Goal: Task Accomplishment & Management: Complete application form

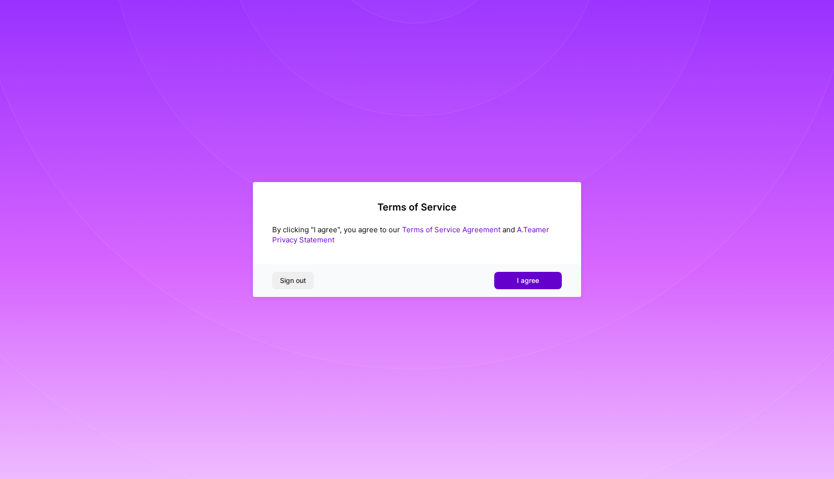
click at [529, 283] on span "I agree" at bounding box center [528, 281] width 22 height 10
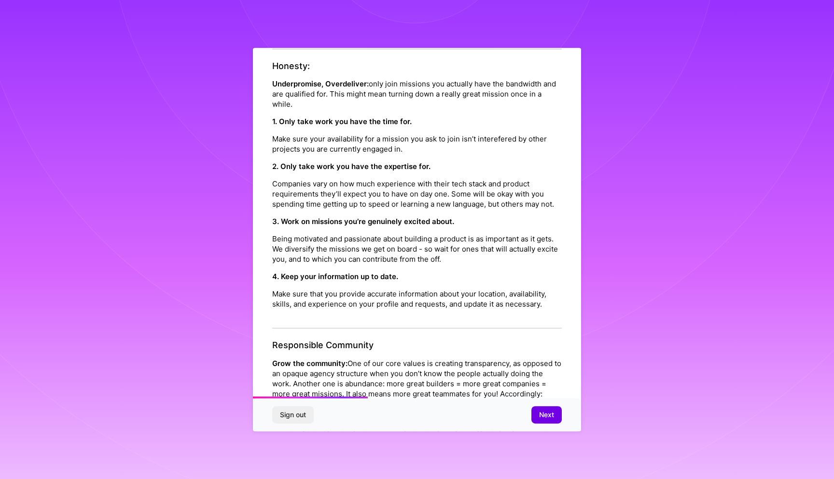
scroll to position [394, 0]
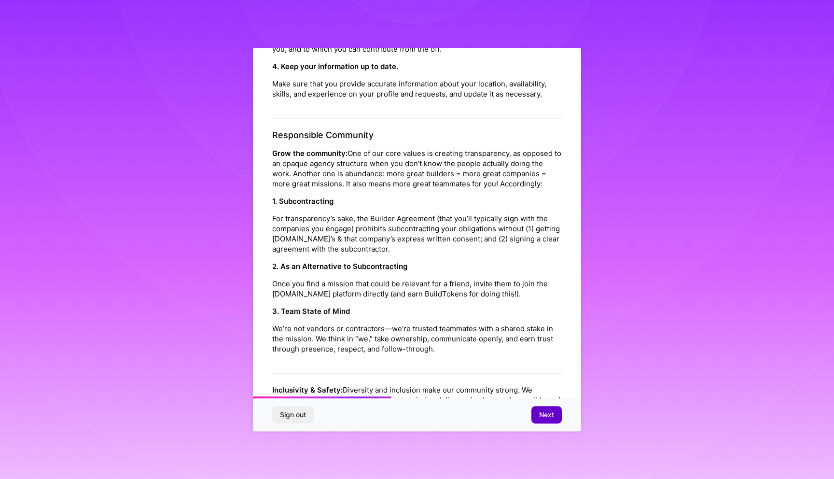
click at [547, 409] on button "Next" at bounding box center [547, 414] width 30 height 17
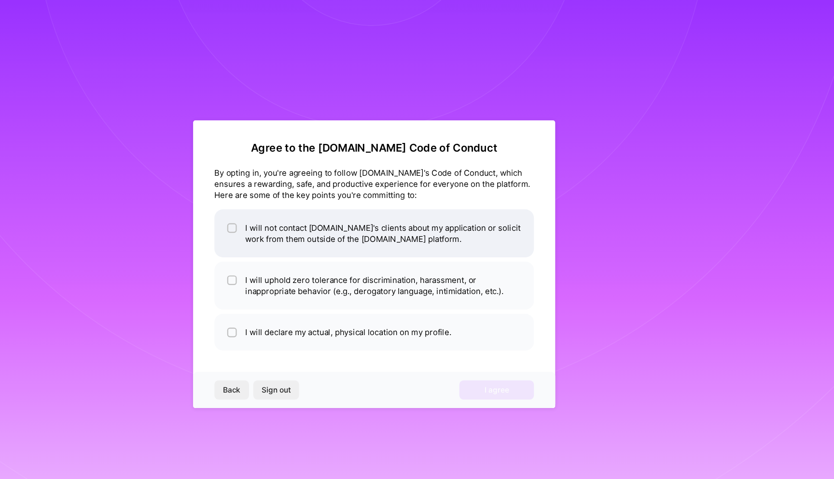
scroll to position [0, 0]
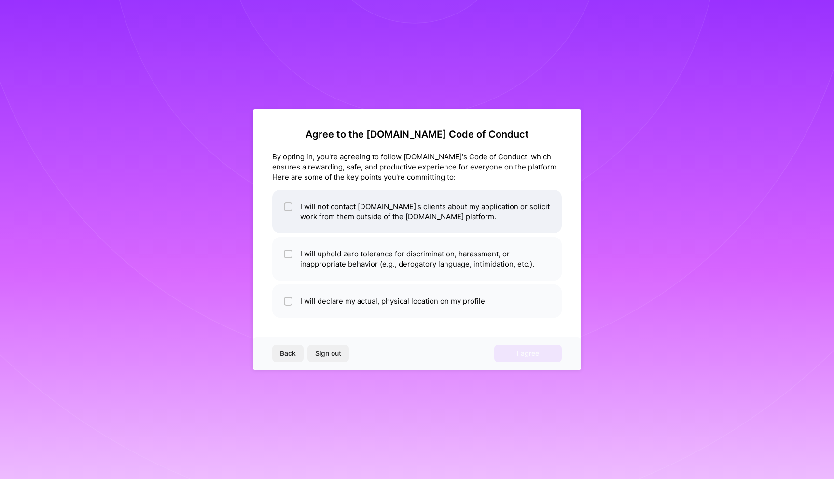
click at [285, 206] on div at bounding box center [288, 206] width 9 height 9
checkbox input "true"
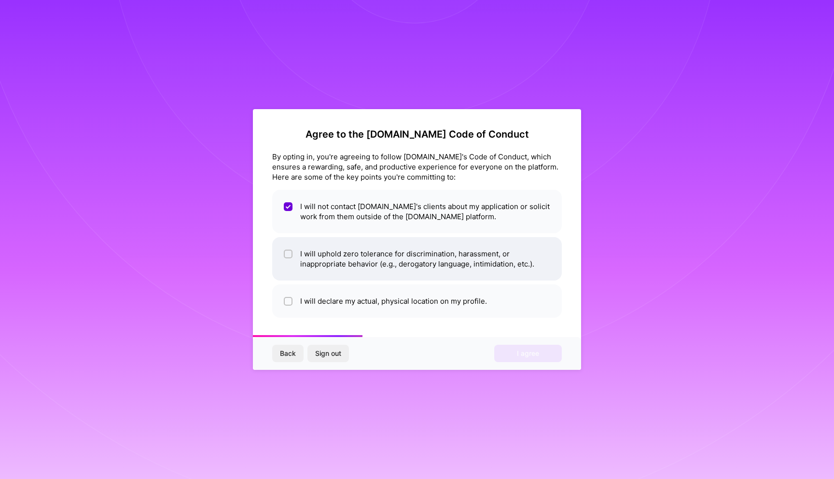
click at [286, 249] on span at bounding box center [288, 259] width 9 height 20
checkbox input "true"
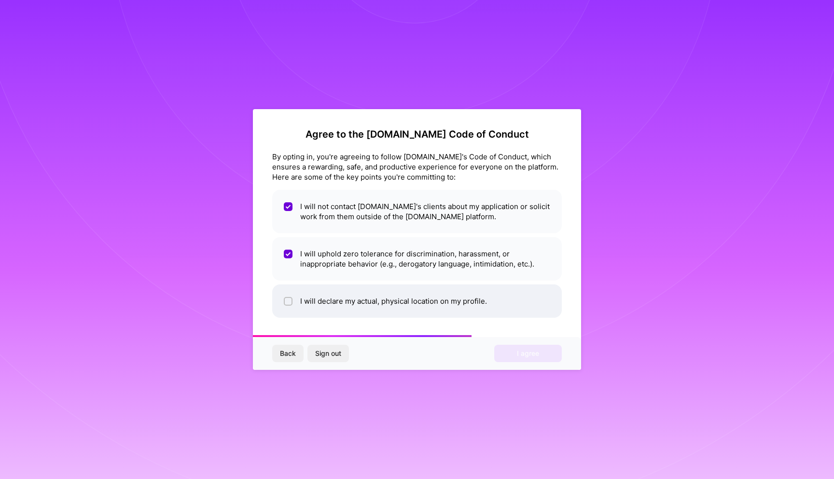
click at [289, 305] on div at bounding box center [288, 301] width 9 height 9
checkbox input "true"
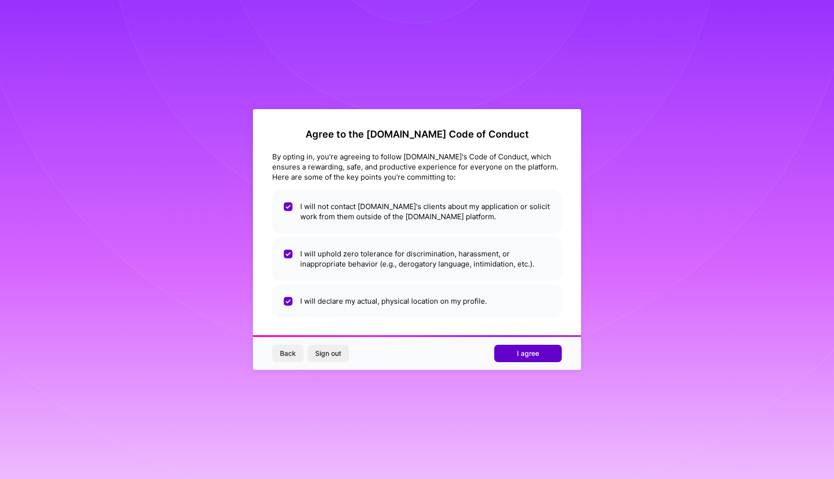
click at [534, 355] on span "I agree" at bounding box center [528, 354] width 22 height 10
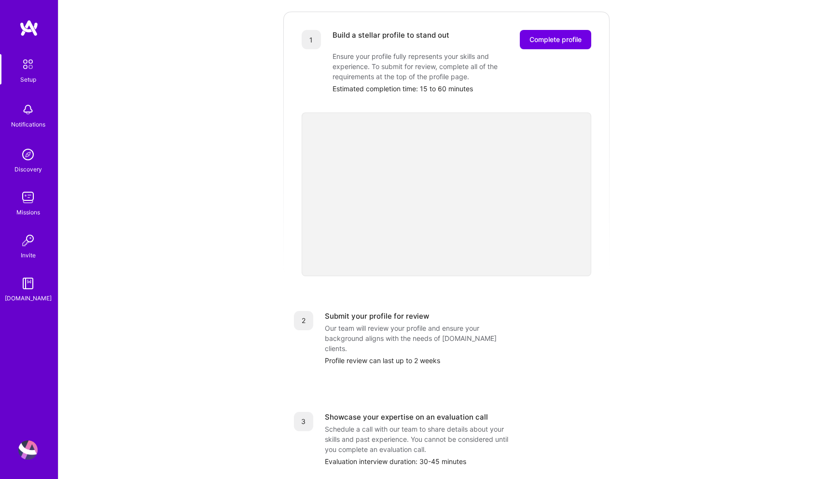
scroll to position [142, 0]
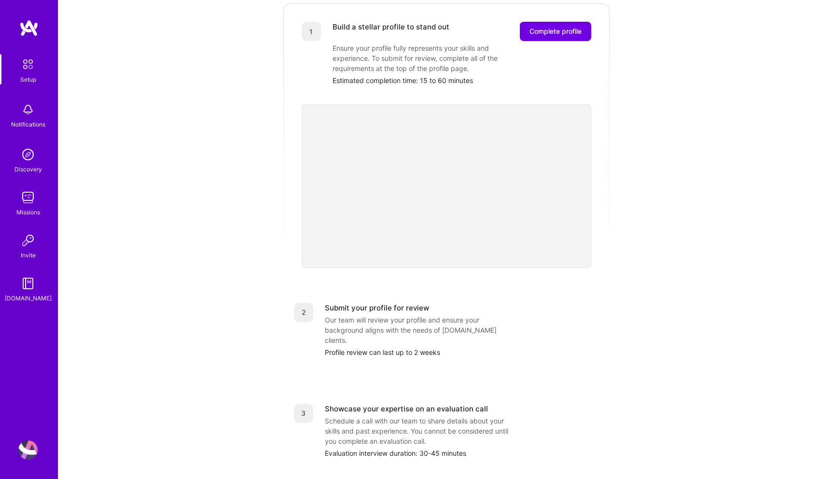
click at [197, 301] on div "Getting started as an A.Team Builder Complete the steps below to request to joi…" at bounding box center [446, 235] width 599 height 740
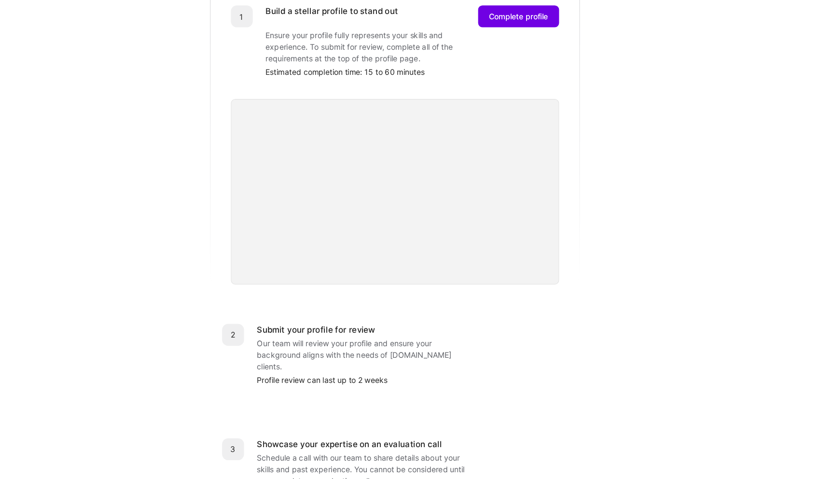
click at [661, 280] on div "Getting started as an A.Team Builder Complete the steps below to request to joi…" at bounding box center [446, 235] width 599 height 740
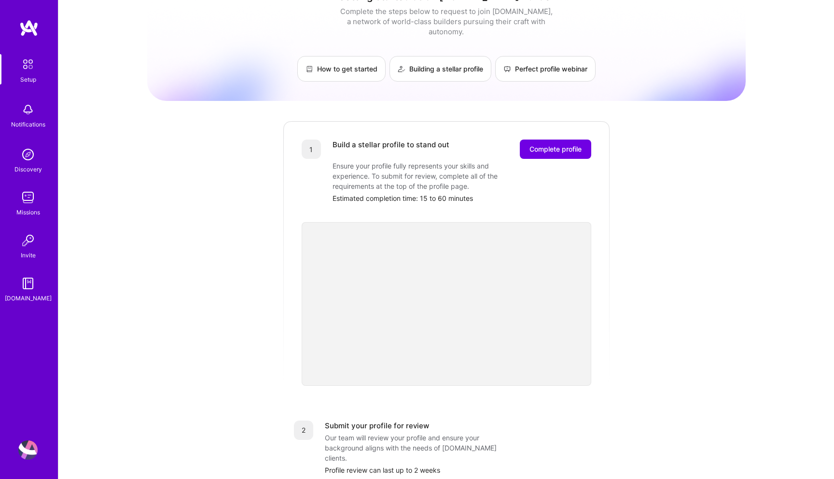
scroll to position [0, 0]
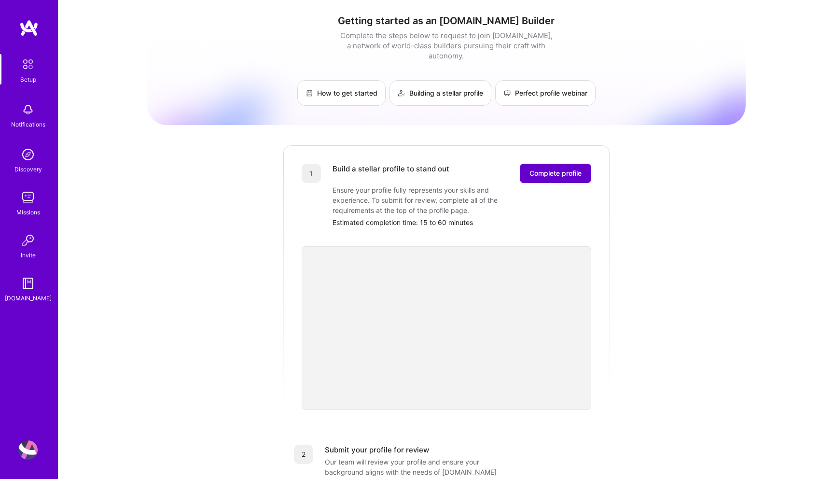
click at [554, 169] on span "Complete profile" at bounding box center [556, 174] width 52 height 10
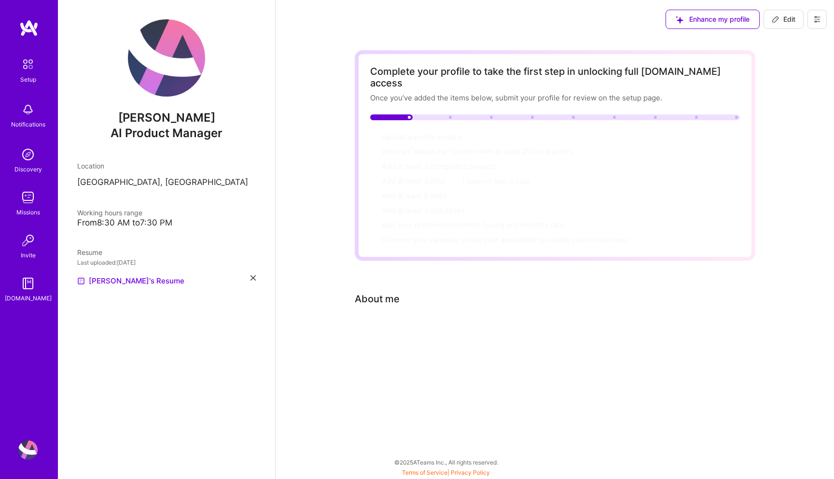
click at [381, 294] on div "About me" at bounding box center [377, 299] width 45 height 14
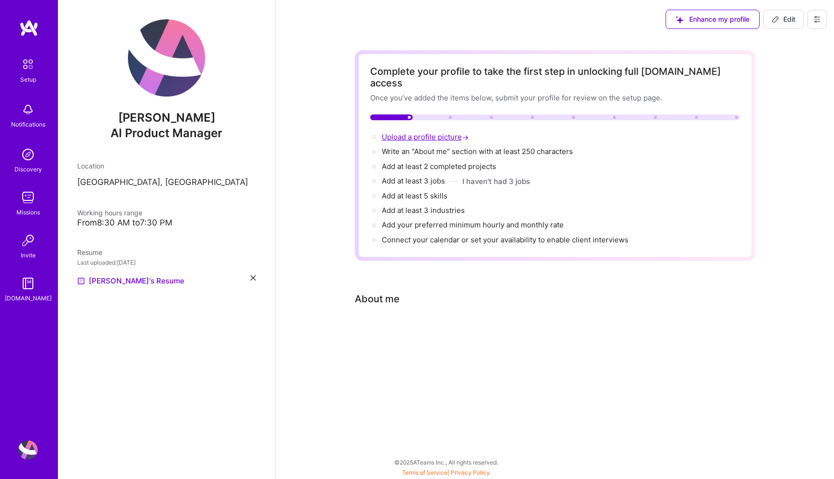
click at [430, 132] on span "Upload a profile picture →" at bounding box center [426, 136] width 89 height 9
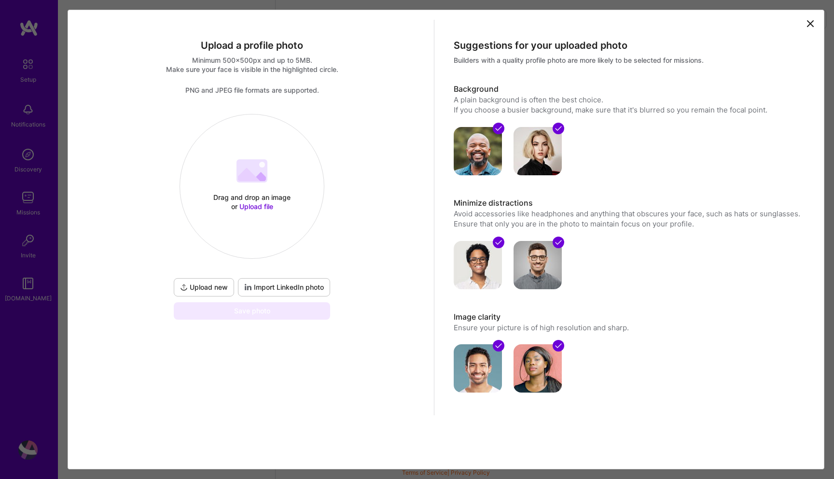
click at [209, 290] on span "Upload new" at bounding box center [204, 287] width 48 height 10
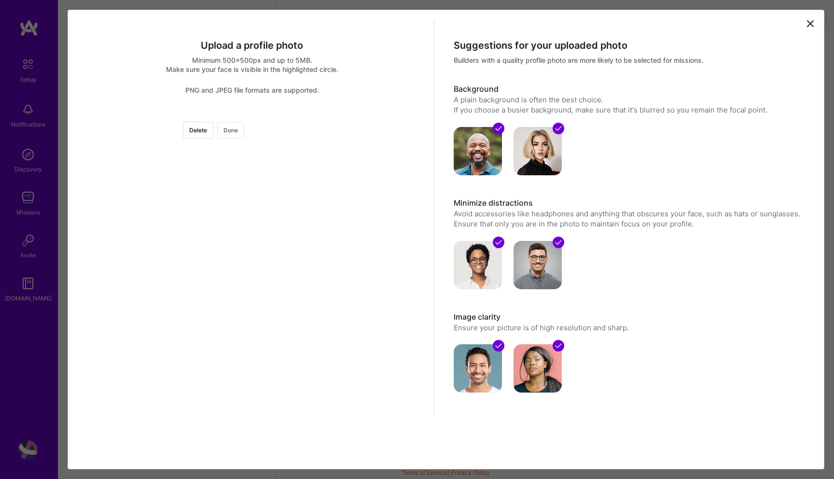
click at [244, 135] on button "Done" at bounding box center [230, 130] width 27 height 17
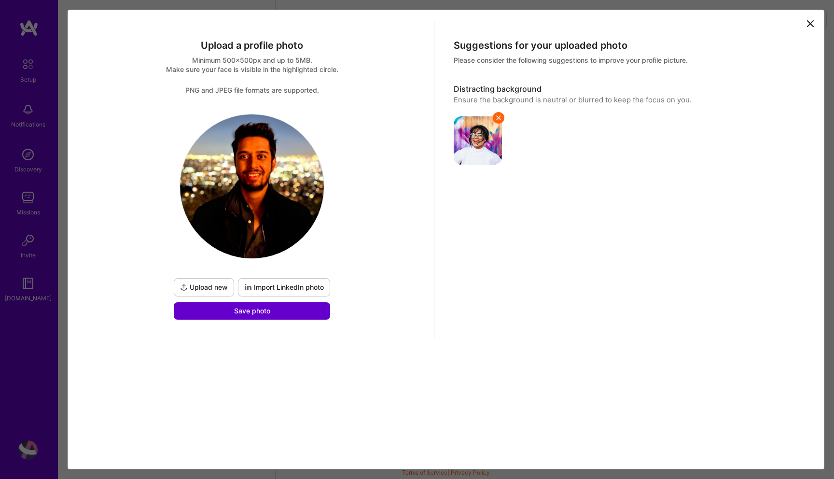
click at [275, 309] on button "Save photo" at bounding box center [252, 310] width 156 height 17
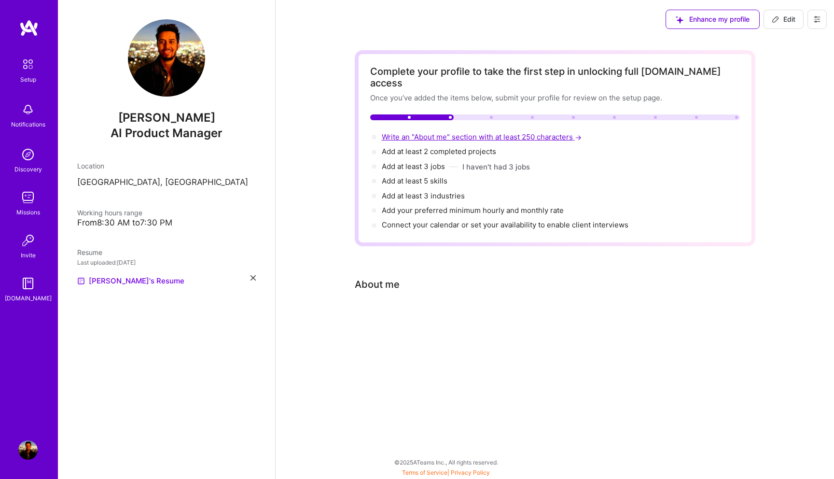
click at [427, 132] on span "Write an "About me" section with at least 250 characters →" at bounding box center [483, 136] width 202 height 9
select select "US"
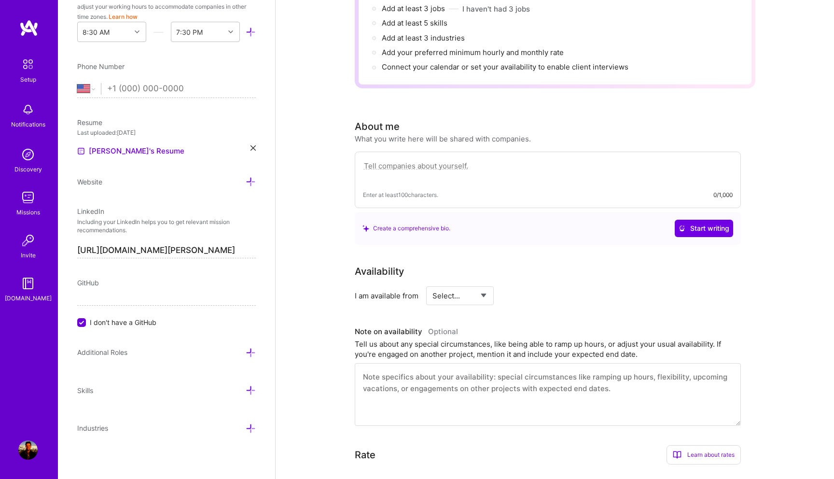
scroll to position [138, 0]
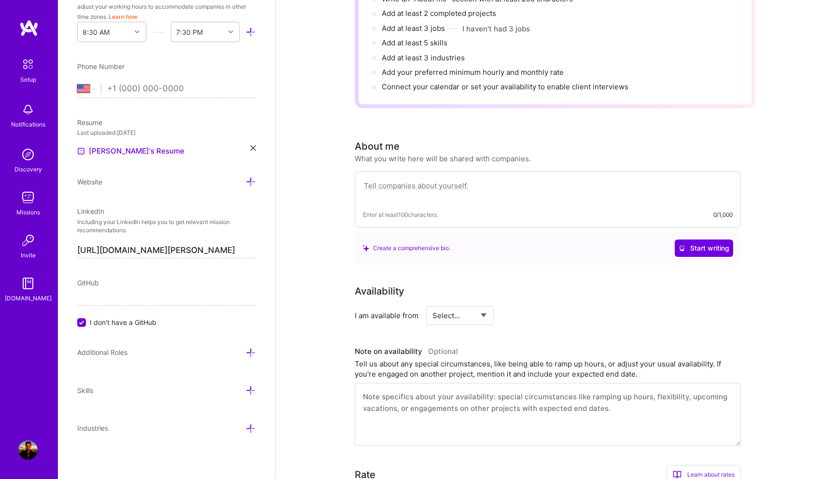
click at [434, 183] on textarea at bounding box center [548, 191] width 370 height 22
paste textarea "Experienced and results-driven fintech product leader with 6+ years of expertis…"
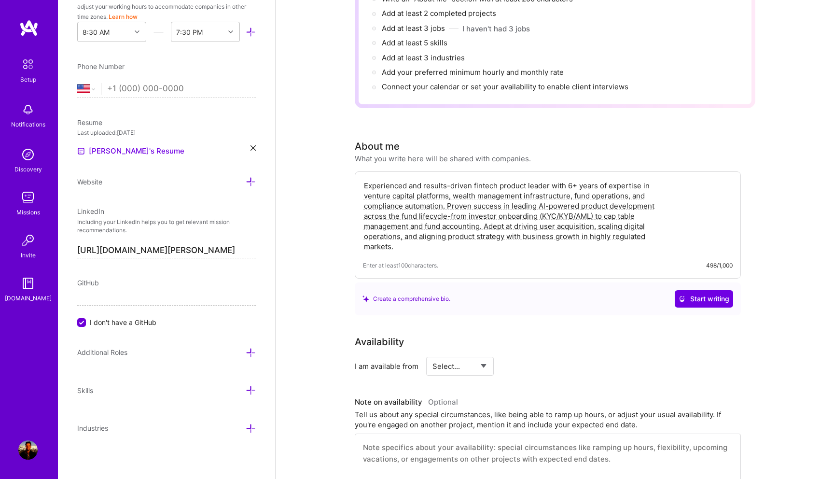
type textarea "Experienced and results-driven fintech product leader with 6+ years of expertis…"
click at [683, 312] on div "Complete your profile to take the first step in unlocking full A.Team access On…" at bounding box center [555, 368] width 401 height 912
click at [693, 294] on span "Start writing" at bounding box center [704, 299] width 51 height 10
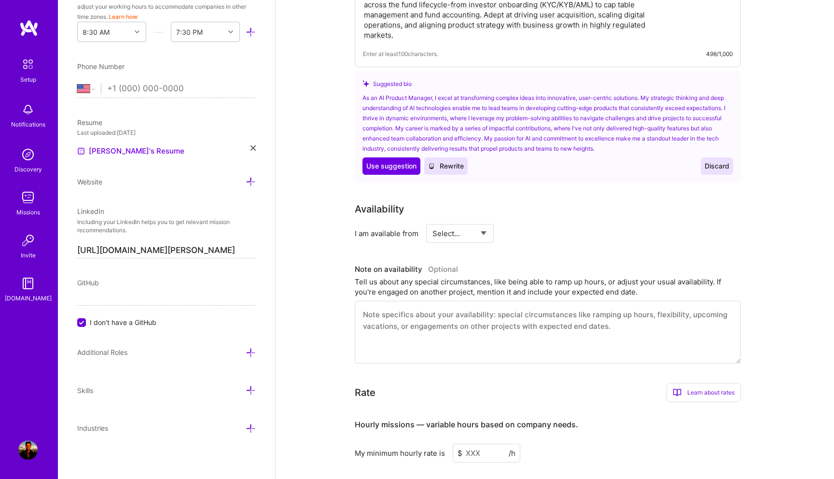
scroll to position [371, 0]
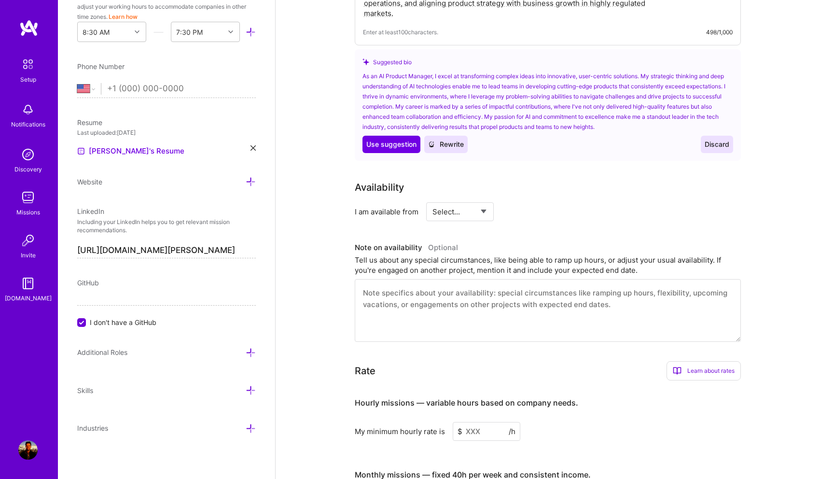
click at [471, 199] on select "Select... Right Now Future Date Not Available" at bounding box center [461, 211] width 56 height 25
select select "Right Now"
click at [433, 199] on select "Select... Right Now Future Date Not Available" at bounding box center [461, 211] width 56 height 25
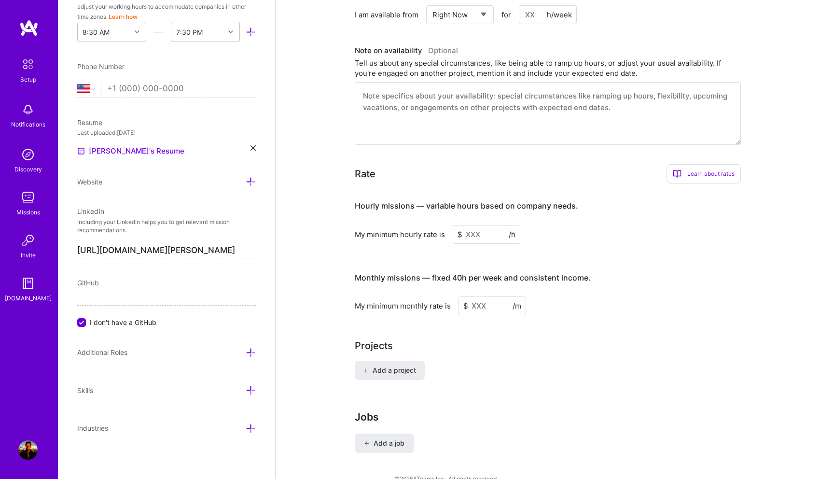
scroll to position [616, 0]
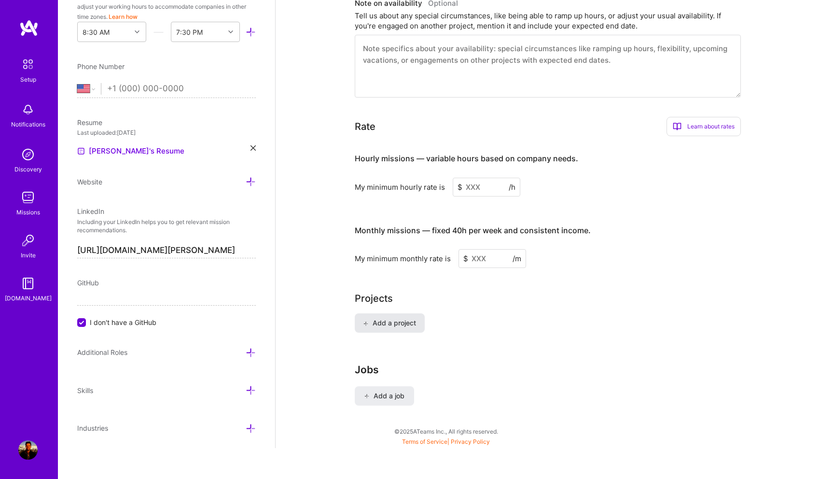
click at [386, 318] on span "Add a project" at bounding box center [389, 323] width 53 height 10
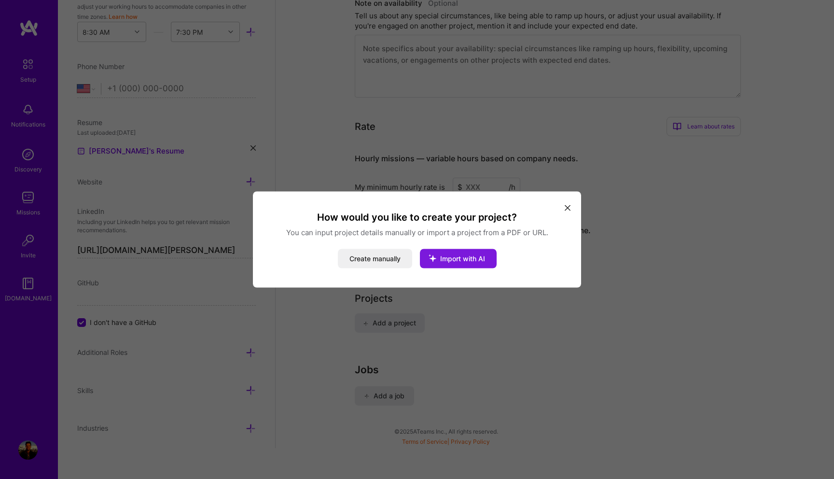
click at [457, 259] on span "Import with AI" at bounding box center [462, 258] width 45 height 8
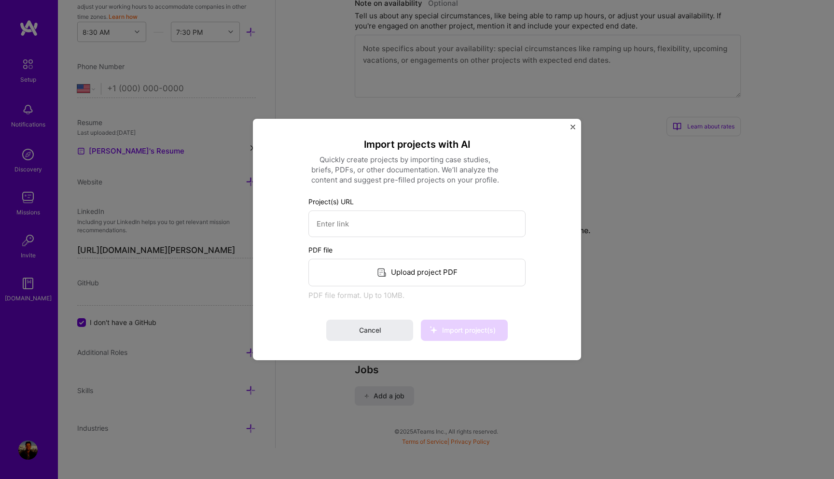
click at [420, 268] on div "Upload project PDF" at bounding box center [417, 273] width 217 height 28
click at [465, 326] on span "Import project(s)" at bounding box center [469, 330] width 54 height 8
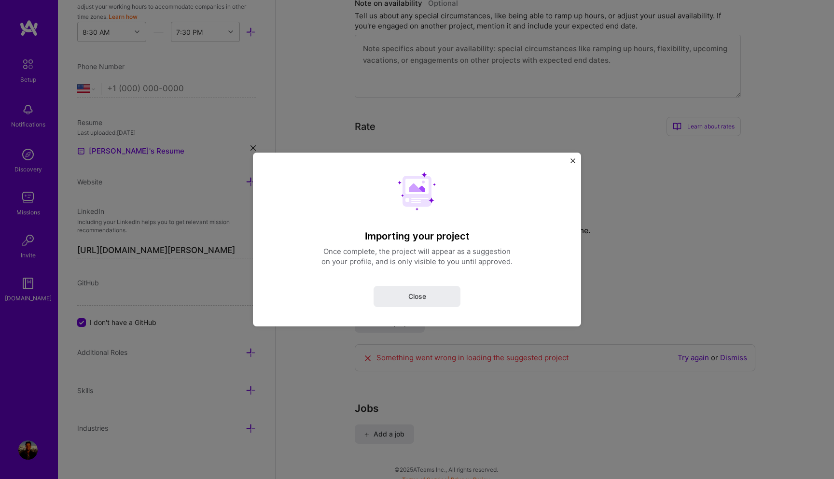
scroll to position [537, 0]
click at [573, 163] on button "Close" at bounding box center [573, 163] width 5 height 10
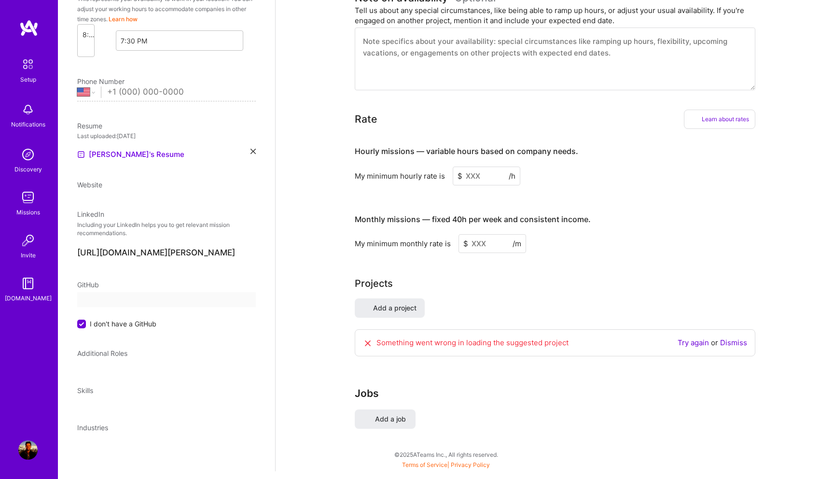
select select "US"
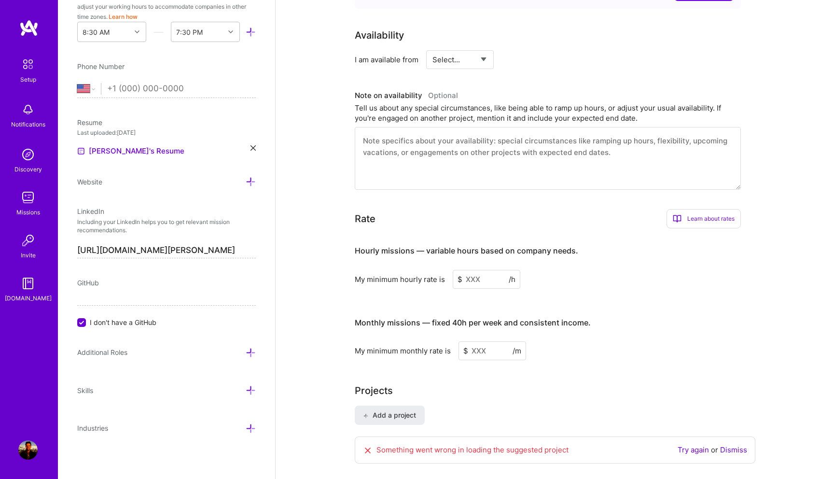
scroll to position [486, 0]
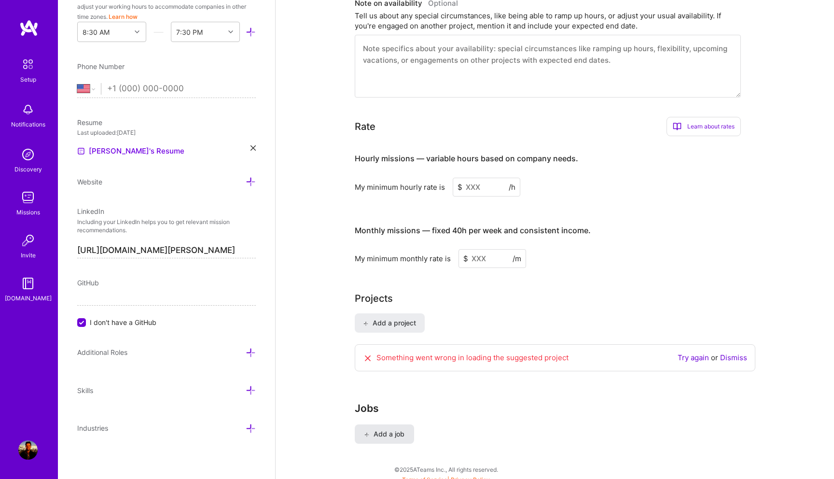
click at [391, 429] on span "Add a job" at bounding box center [385, 434] width 40 height 10
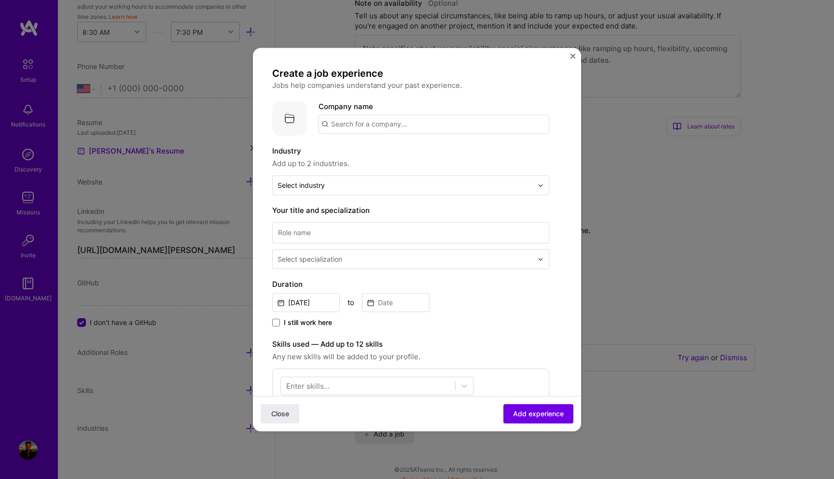
click at [374, 125] on input "text" at bounding box center [434, 123] width 231 height 19
click at [299, 113] on img at bounding box center [289, 118] width 35 height 35
click at [350, 121] on input "text" at bounding box center [434, 123] width 231 height 19
type input "[PERSON_NAME] Plus Pvt Ltd"
click at [394, 153] on div "[PERSON_NAME] Plus Pvt Ltd" at bounding box center [429, 150] width 112 height 17
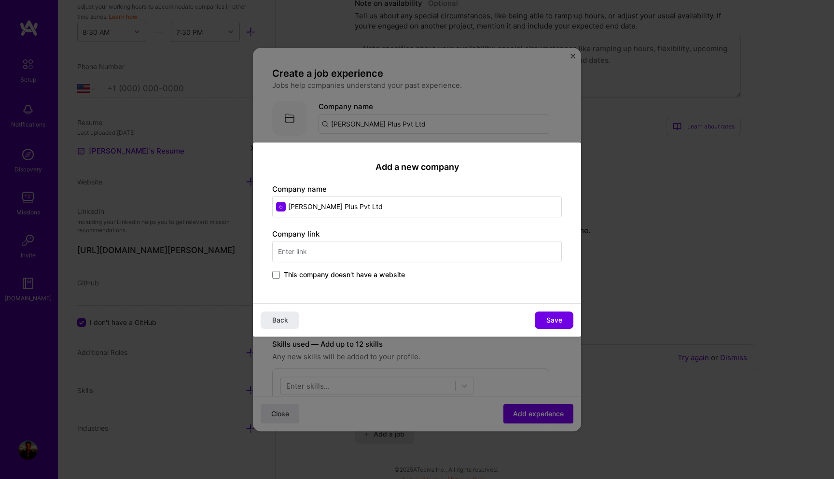
click at [362, 258] on input "text" at bounding box center [417, 251] width 290 height 21
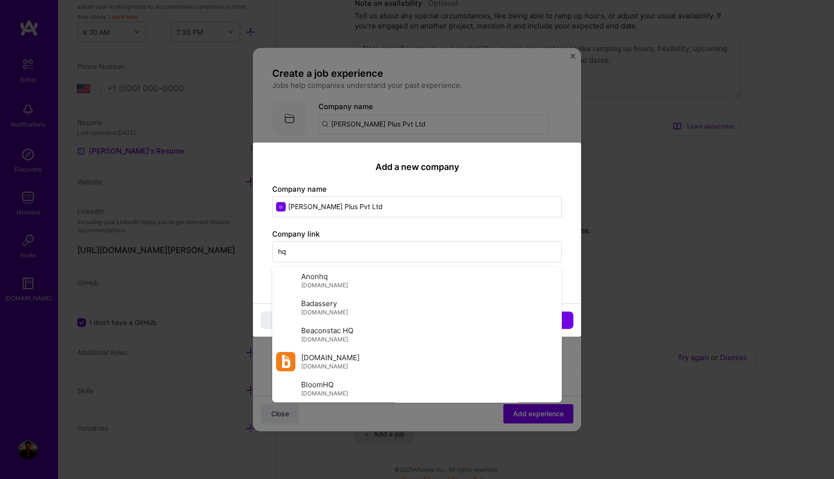
type input "h"
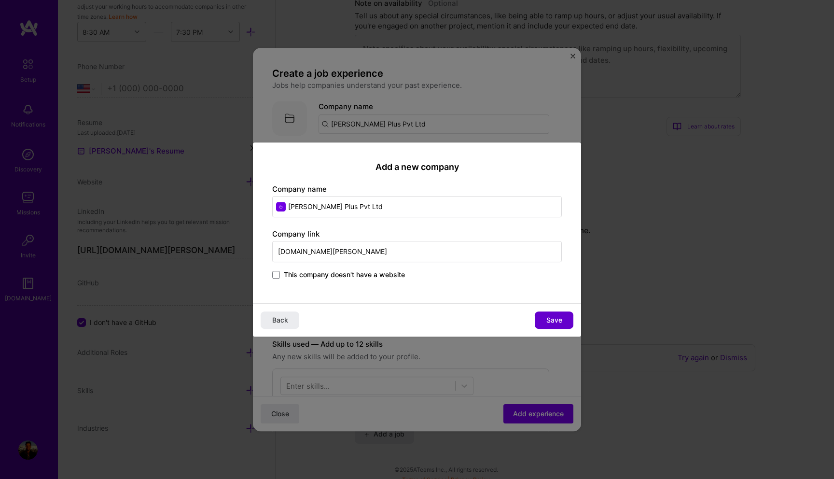
type input "[DOMAIN_NAME][PERSON_NAME]"
click at [555, 315] on span "Save" at bounding box center [555, 320] width 16 height 10
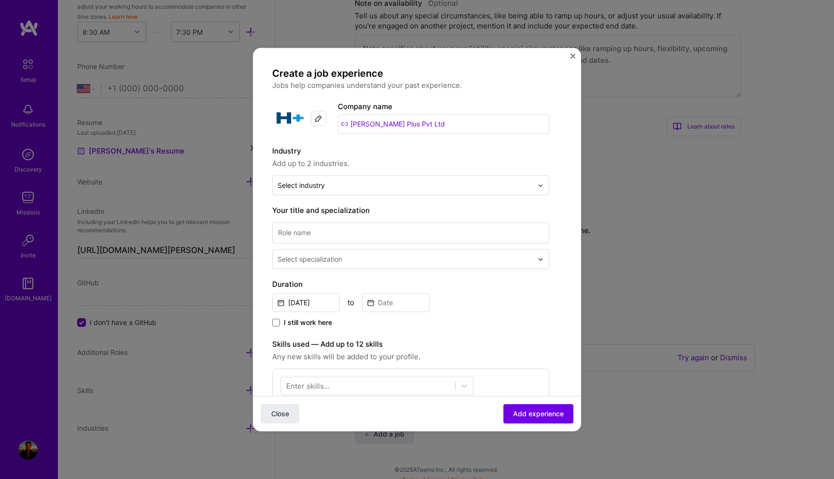
click at [388, 171] on div "Industry Add up to 2 industries. Select industry 0" at bounding box center [410, 170] width 277 height 50
click at [388, 184] on input "text" at bounding box center [405, 185] width 255 height 10
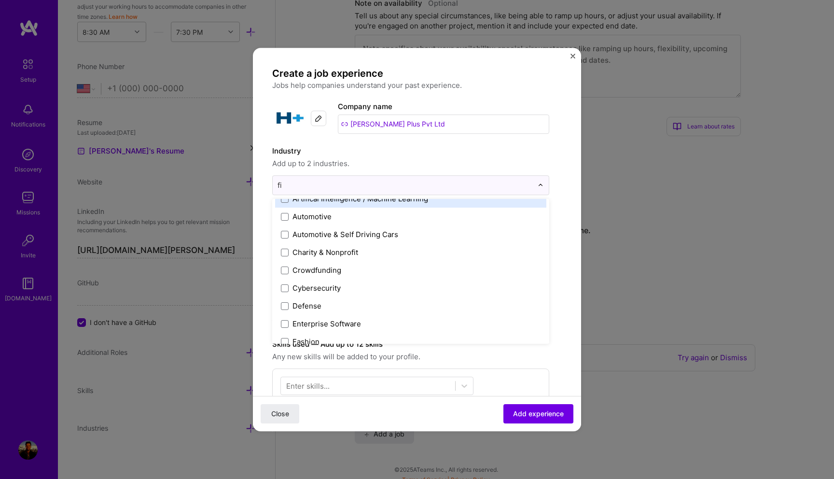
scroll to position [0, 0]
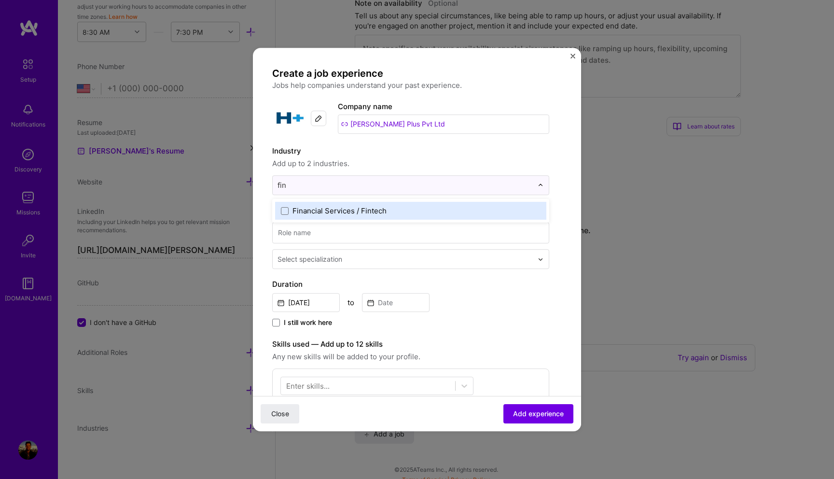
type input "fint"
click at [339, 211] on div "Financial Services / Fintech" at bounding box center [340, 211] width 94 height 10
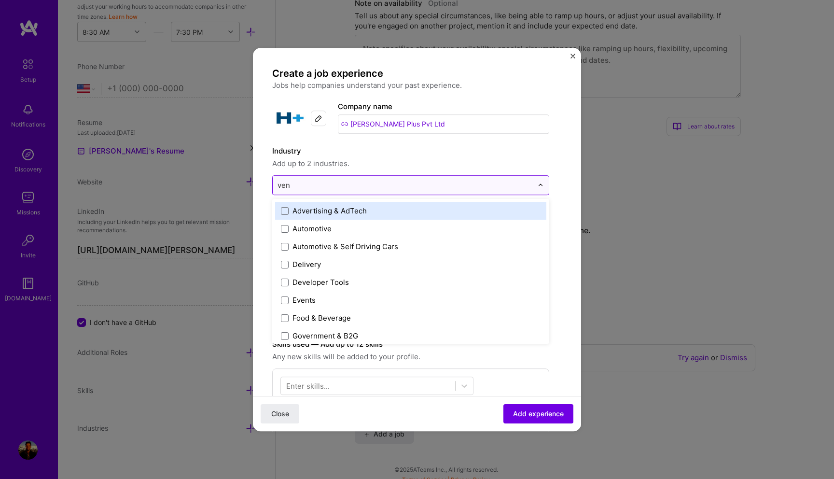
type input "vent"
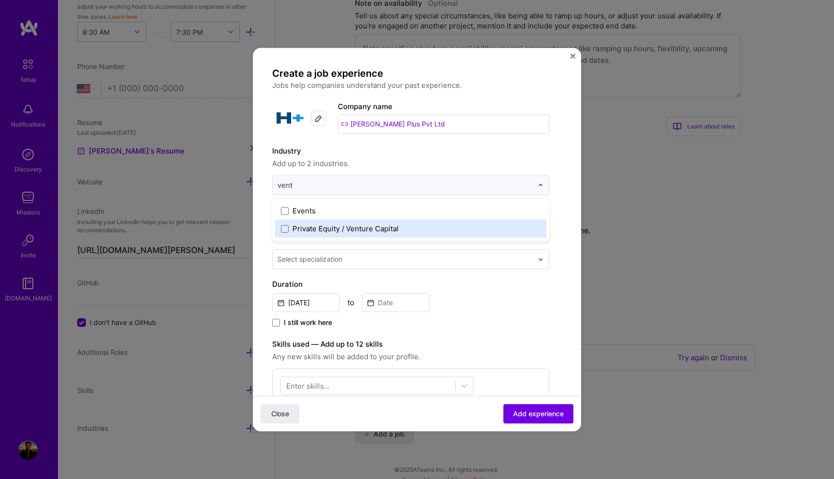
click at [343, 231] on div "Private Equity / Venture Capital" at bounding box center [346, 229] width 106 height 10
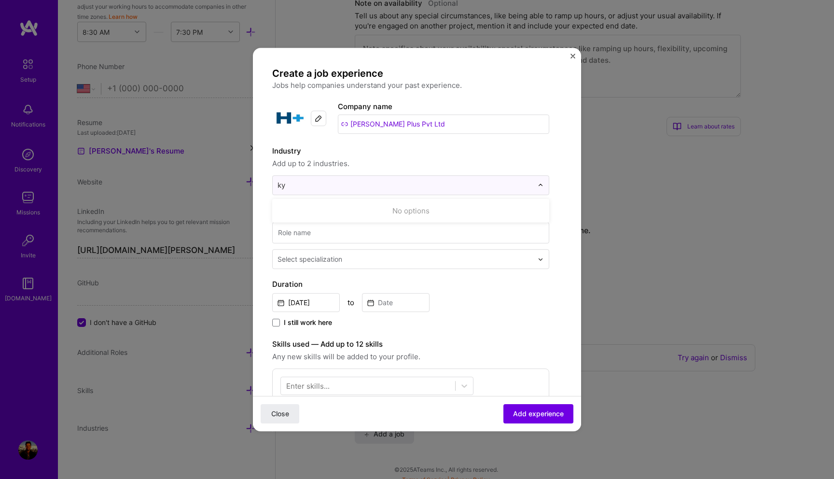
type input "k"
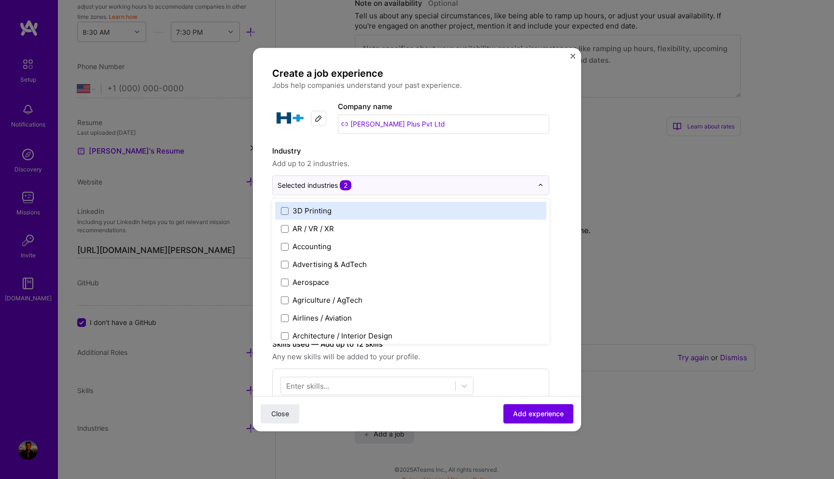
click at [552, 167] on div "Create a job experience Jobs help companies understand your past experience. Co…" at bounding box center [417, 357] width 290 height 581
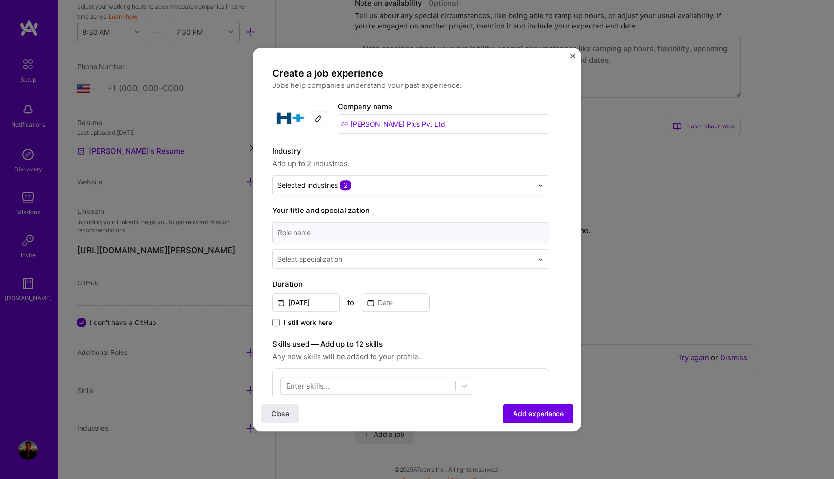
click at [406, 241] on input at bounding box center [410, 232] width 277 height 21
type input "Senior Product Manager"
click at [395, 266] on div "Select specialization" at bounding box center [405, 259] width 265 height 19
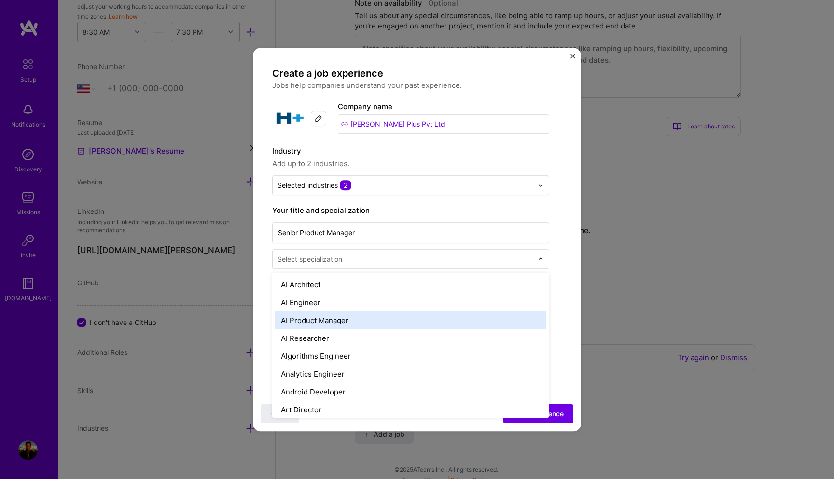
click at [354, 313] on div "AI Product Manager" at bounding box center [410, 320] width 271 height 18
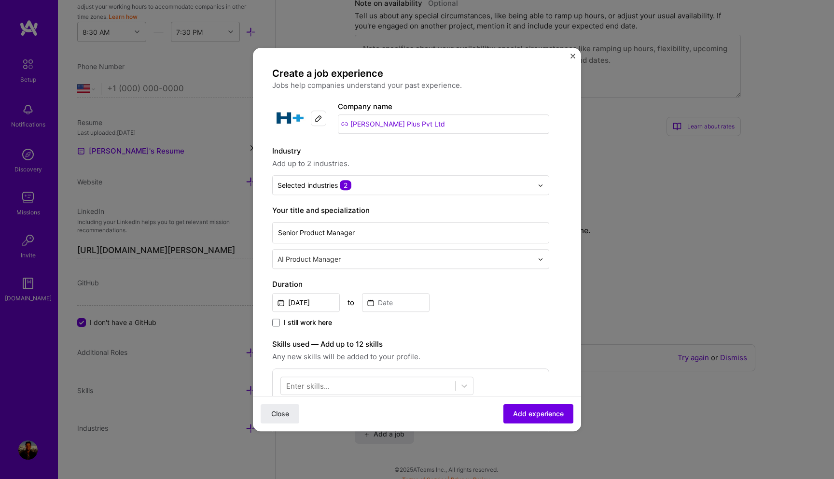
click at [392, 260] on input "text" at bounding box center [406, 259] width 257 height 10
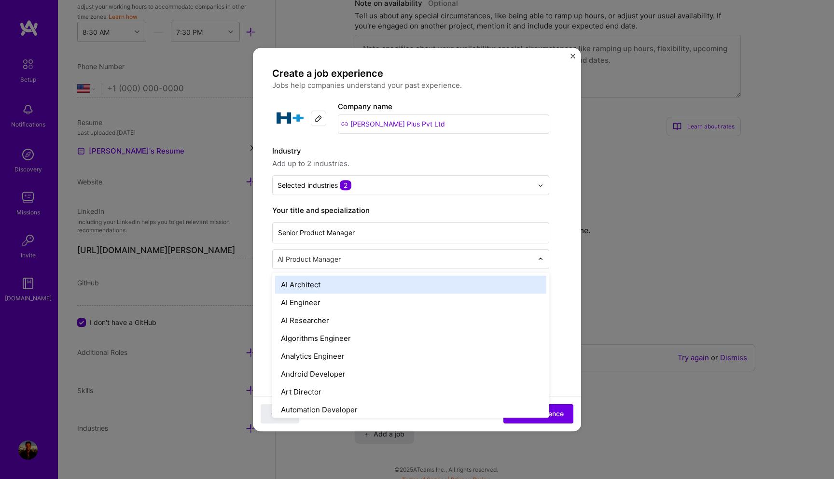
click at [553, 252] on div "Create a job experience Jobs help companies understand your past experience. Co…" at bounding box center [417, 357] width 290 height 581
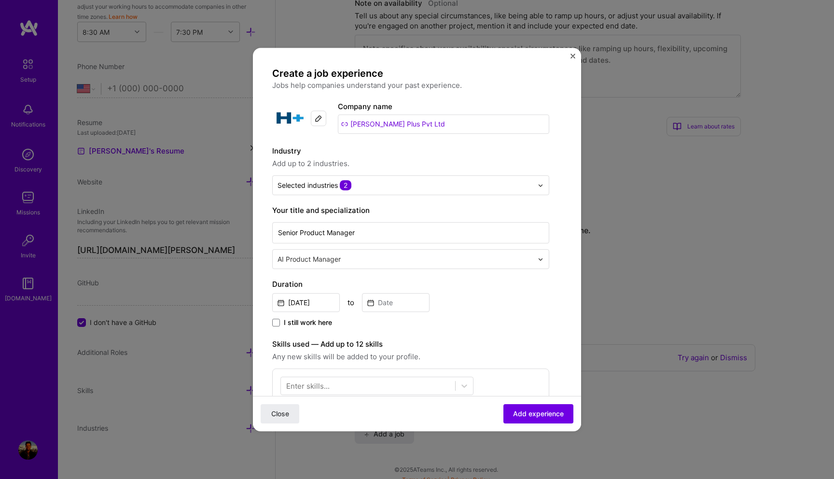
scroll to position [160, 0]
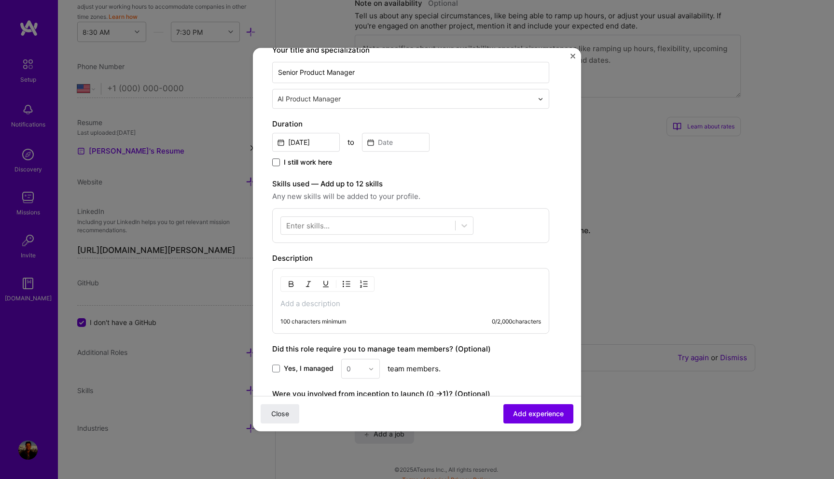
click at [277, 166] on span at bounding box center [276, 162] width 8 height 8
click at [0, 0] on input "I still work here" at bounding box center [0, 0] width 0 height 0
click at [462, 225] on icon at bounding box center [465, 226] width 10 height 10
click at [380, 226] on div at bounding box center [368, 226] width 174 height 16
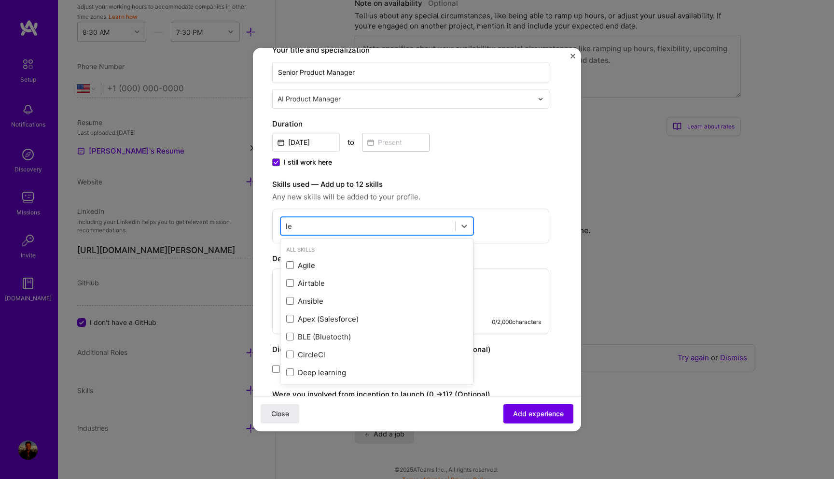
type input "lead"
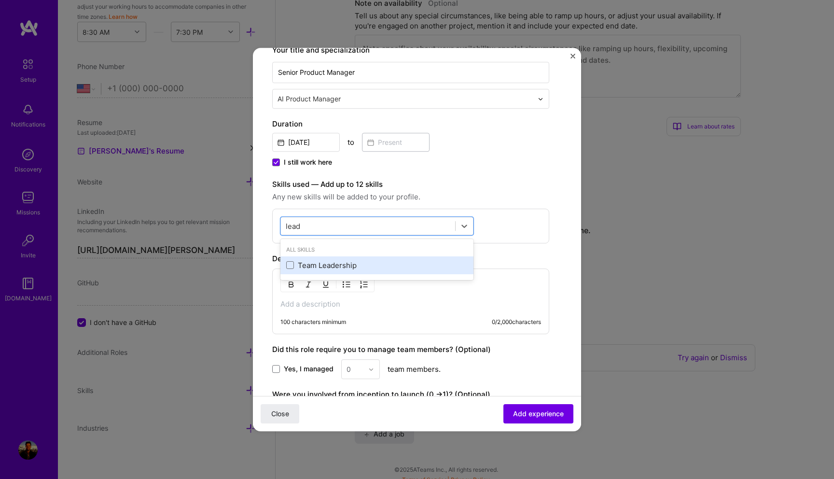
click at [330, 266] on div "Team Leadership" at bounding box center [377, 265] width 182 height 10
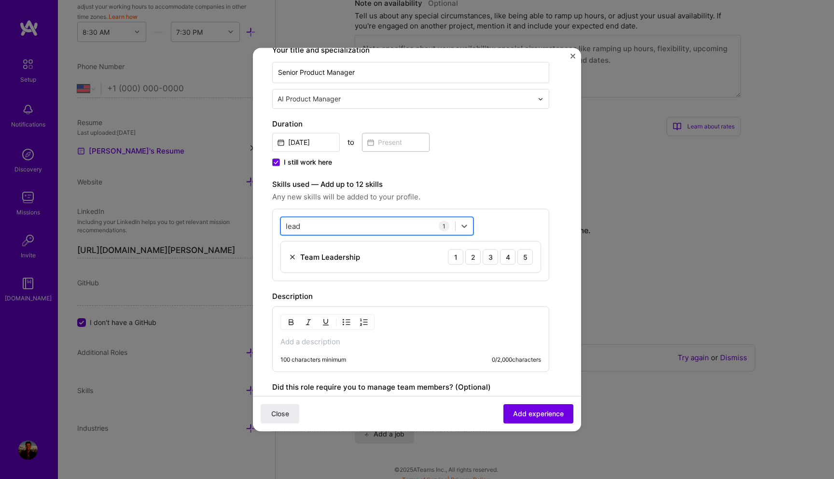
click at [421, 225] on div "lead lead" at bounding box center [368, 226] width 174 height 16
type input "agile"
click at [344, 264] on div "Agile" at bounding box center [377, 265] width 182 height 10
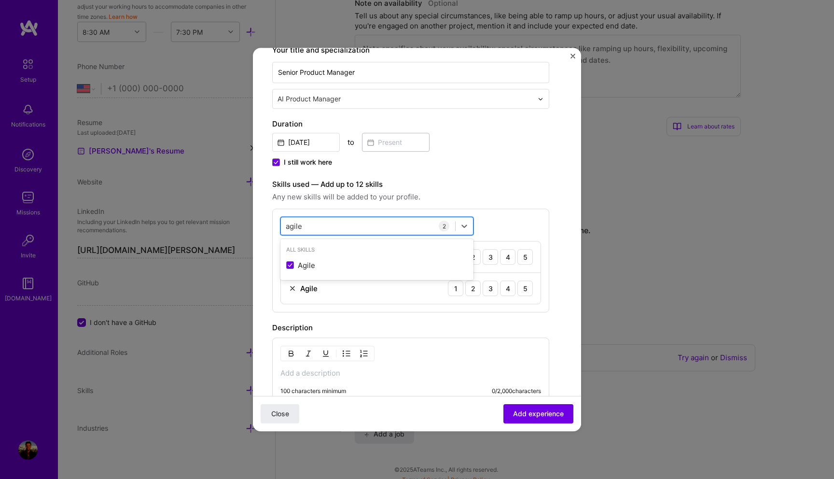
click at [394, 231] on div "agile agile" at bounding box center [368, 226] width 174 height 16
click at [331, 229] on div at bounding box center [368, 226] width 174 height 16
click at [323, 222] on div "Enter skills..." at bounding box center [307, 226] width 43 height 10
click at [357, 220] on div at bounding box center [368, 226] width 174 height 16
type input "produ"
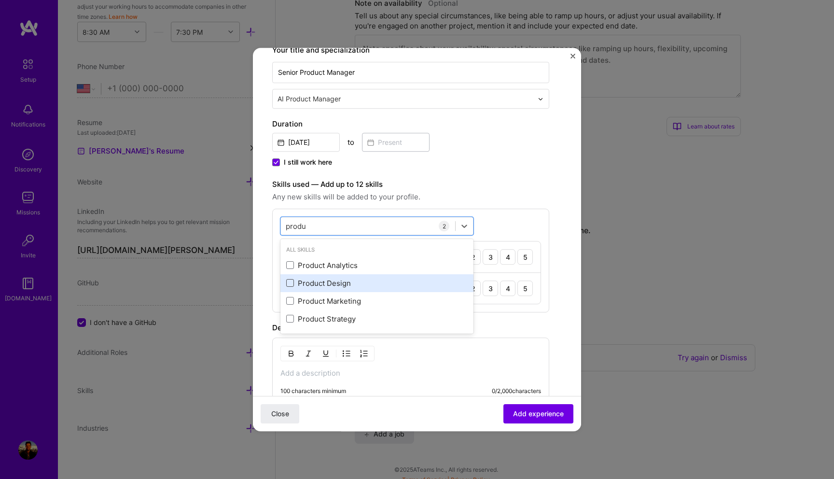
click at [287, 283] on span at bounding box center [290, 284] width 8 height 8
click at [0, 0] on input "checkbox" at bounding box center [0, 0] width 0 height 0
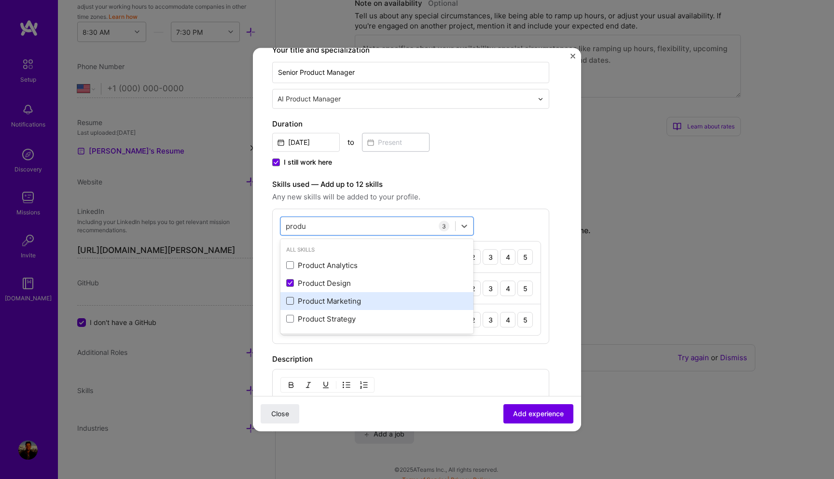
click at [290, 299] on span at bounding box center [290, 301] width 8 height 8
click at [0, 0] on input "checkbox" at bounding box center [0, 0] width 0 height 0
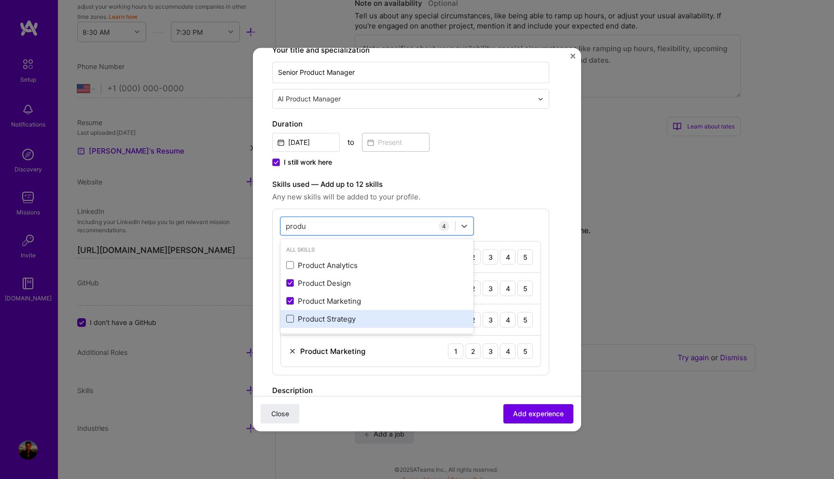
click at [290, 322] on span at bounding box center [290, 319] width 8 height 8
click at [0, 0] on input "checkbox" at bounding box center [0, 0] width 0 height 0
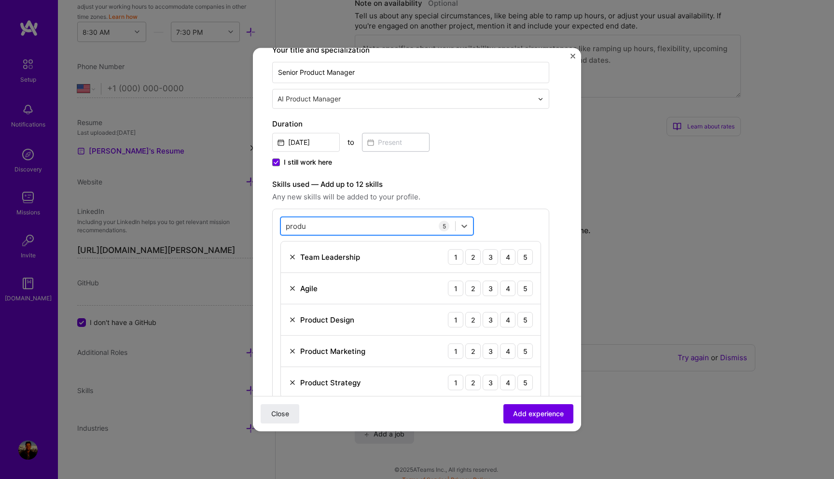
click at [342, 227] on div "produ produ" at bounding box center [368, 226] width 174 height 16
click at [341, 225] on div at bounding box center [368, 226] width 174 height 16
click at [292, 267] on span at bounding box center [290, 266] width 8 height 8
click at [0, 0] on input "checkbox" at bounding box center [0, 0] width 0 height 0
click at [336, 261] on div "Backlog Prioritization" at bounding box center [377, 265] width 182 height 10
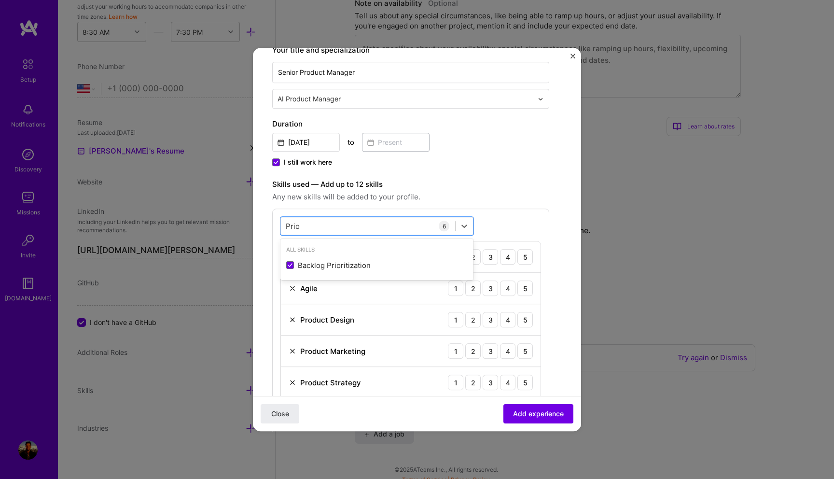
type input "Prio"
click at [489, 194] on span "Any new skills will be added to your profile." at bounding box center [410, 197] width 277 height 12
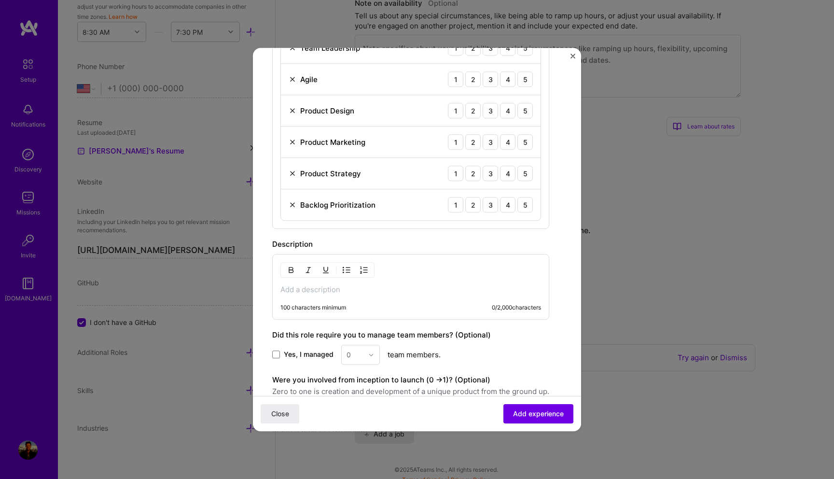
scroll to position [405, 0]
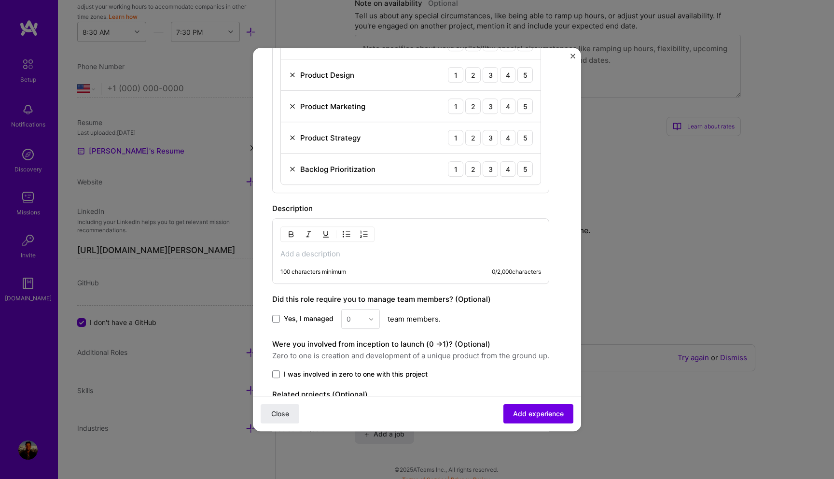
click at [326, 256] on p at bounding box center [411, 254] width 261 height 10
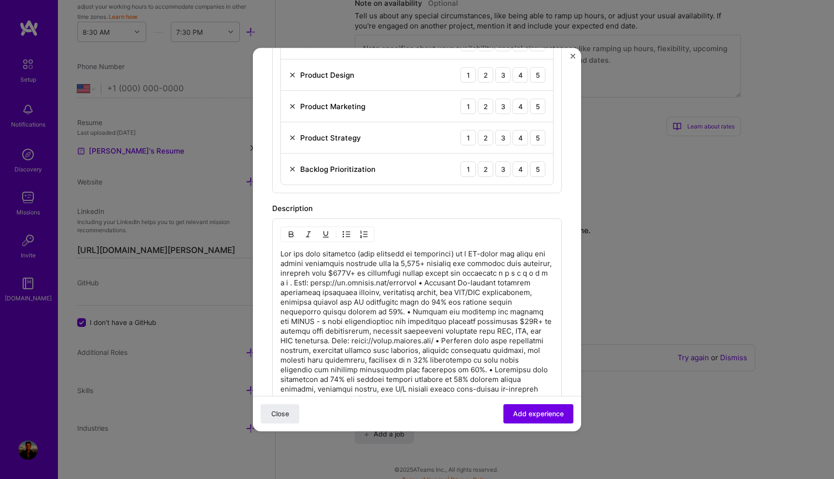
click at [372, 283] on p at bounding box center [417, 340] width 273 height 183
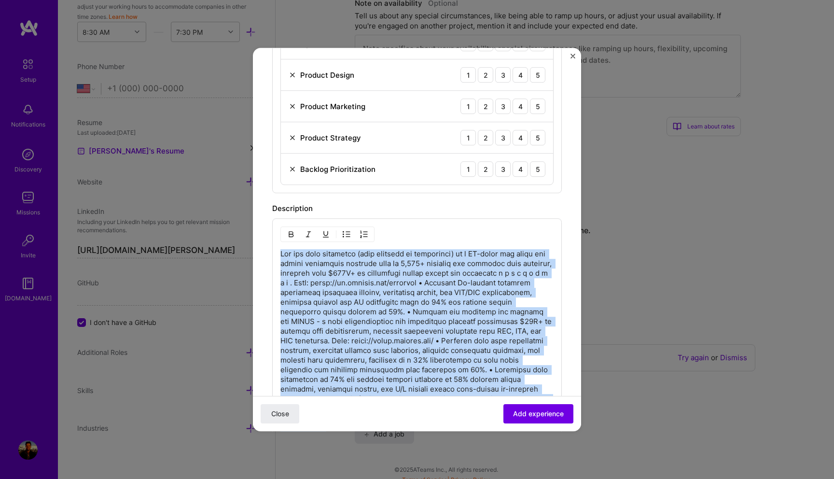
copy p "Led the full lifecycle (from ideation to production) of a VC-grade cap table an…"
click at [373, 290] on p at bounding box center [417, 340] width 273 height 183
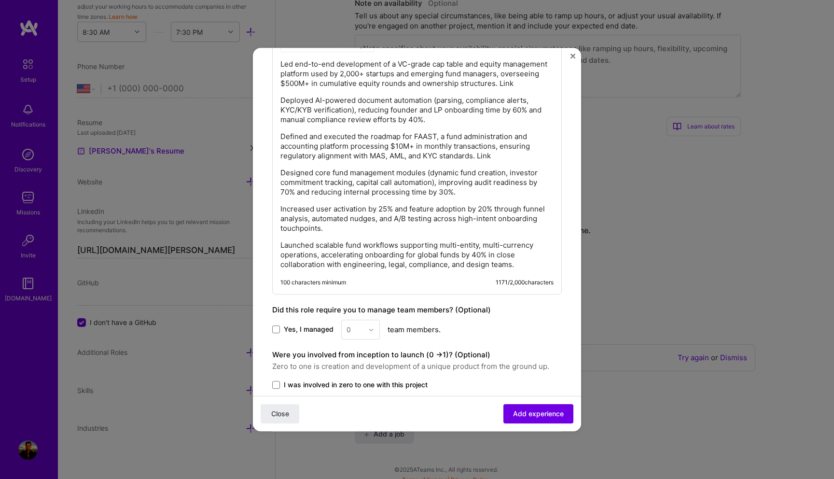
scroll to position [595, 0]
click at [277, 332] on span at bounding box center [276, 329] width 8 height 8
click at [0, 0] on input "Yes, I managed" at bounding box center [0, 0] width 0 height 0
click at [357, 332] on input "text" at bounding box center [355, 329] width 17 height 10
click at [351, 365] on div "2" at bounding box center [360, 373] width 33 height 18
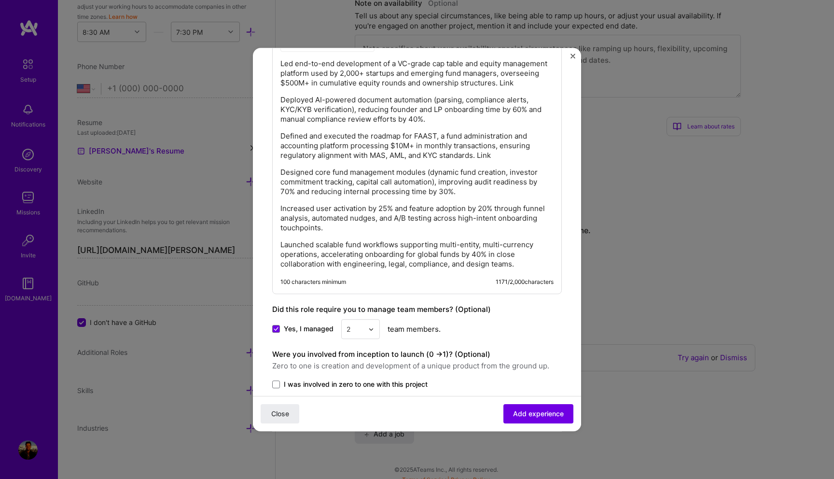
scroll to position [667, 0]
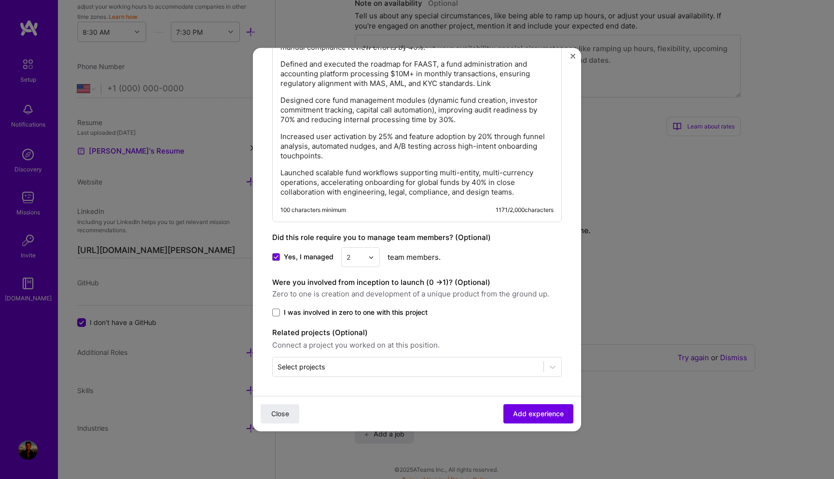
click at [372, 257] on img at bounding box center [371, 257] width 6 height 6
click at [357, 356] on div "6" at bounding box center [360, 354] width 33 height 18
click at [276, 313] on span at bounding box center [276, 313] width 8 height 8
click at [0, 0] on input "I was involved in zero to one with this project" at bounding box center [0, 0] width 0 height 0
click at [535, 409] on span "Add experience" at bounding box center [538, 414] width 51 height 10
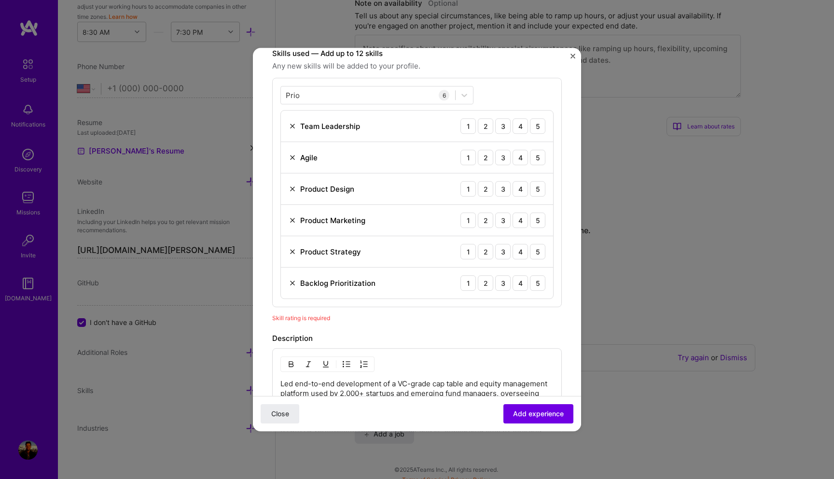
scroll to position [291, 0]
click at [537, 131] on div "5" at bounding box center [537, 125] width 15 height 15
click at [537, 152] on div "5" at bounding box center [537, 157] width 15 height 15
click at [539, 187] on div "5" at bounding box center [537, 188] width 15 height 15
click at [539, 211] on div "Product Marketing 1 2 3 4 5" at bounding box center [417, 220] width 272 height 31
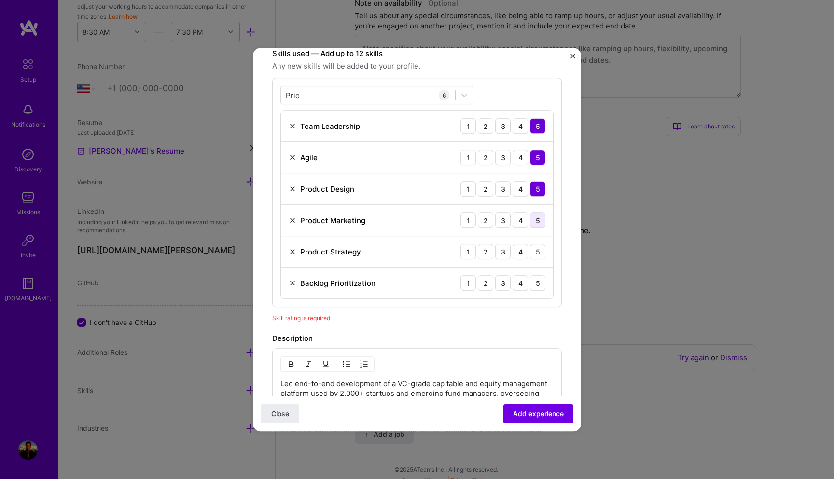
click at [539, 217] on div "5" at bounding box center [537, 219] width 15 height 15
click at [539, 266] on div "Product Strategy 1 2 3 4 5" at bounding box center [417, 251] width 272 height 31
click at [539, 257] on div "5" at bounding box center [537, 251] width 15 height 15
click at [540, 285] on div "5" at bounding box center [537, 282] width 15 height 15
click at [533, 417] on span "Add experience" at bounding box center [538, 414] width 51 height 10
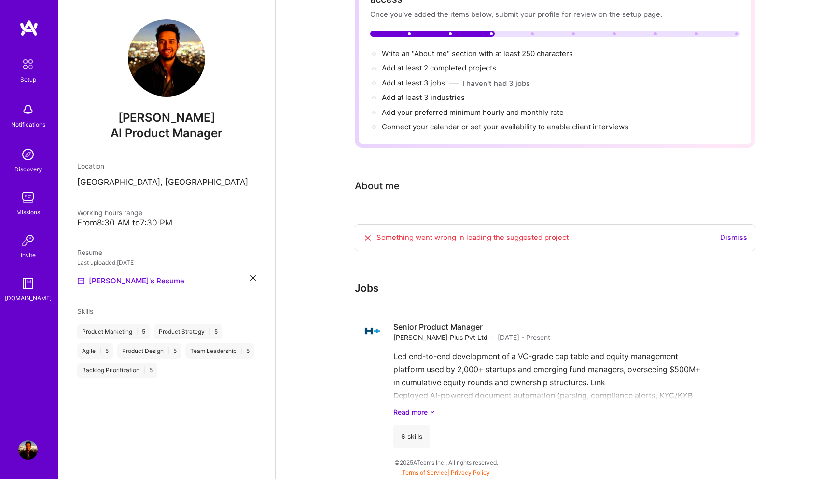
scroll to position [71, 0]
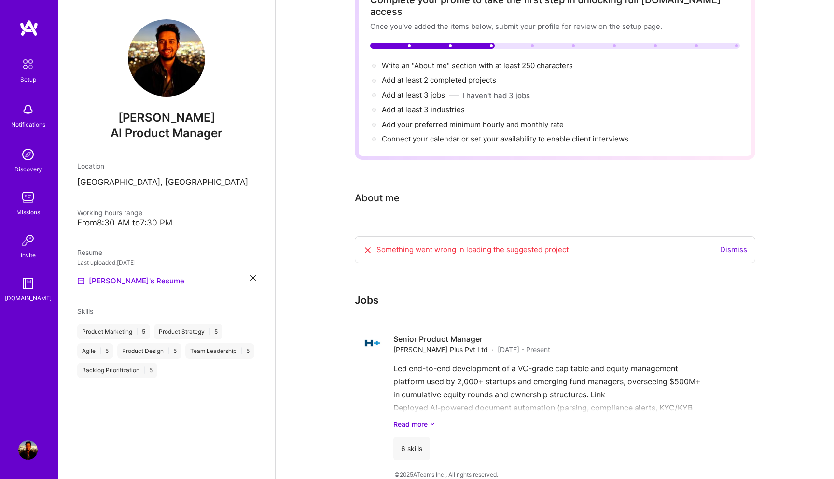
click at [732, 245] on link "Dismiss" at bounding box center [733, 249] width 27 height 9
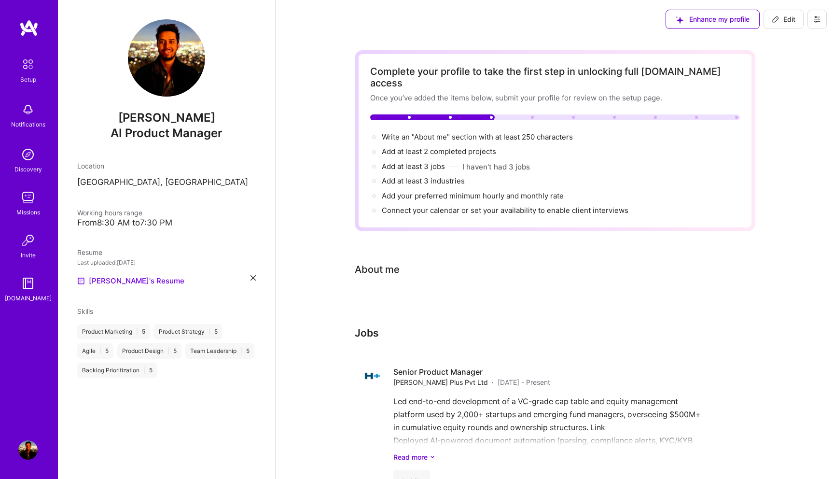
scroll to position [33, 0]
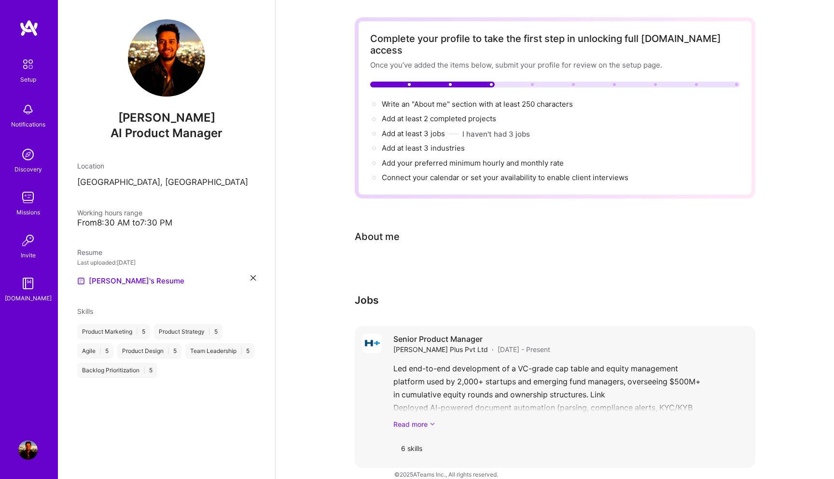
click at [429, 419] on link "Read more" at bounding box center [571, 424] width 354 height 10
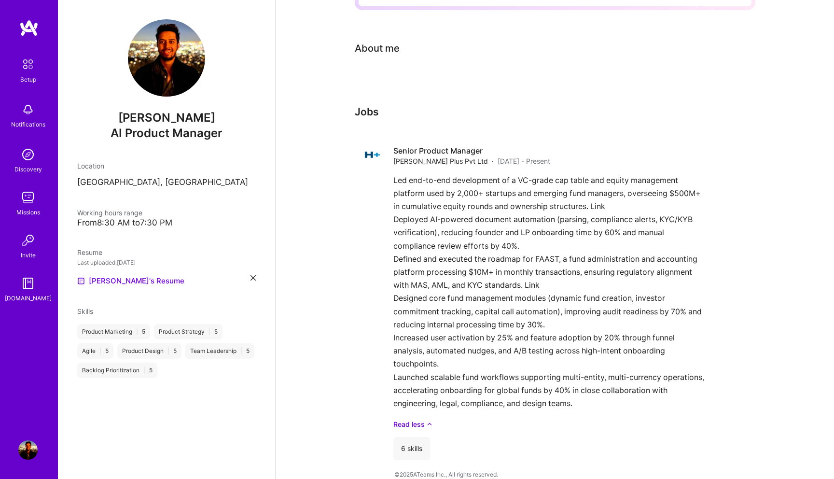
scroll to position [0, 0]
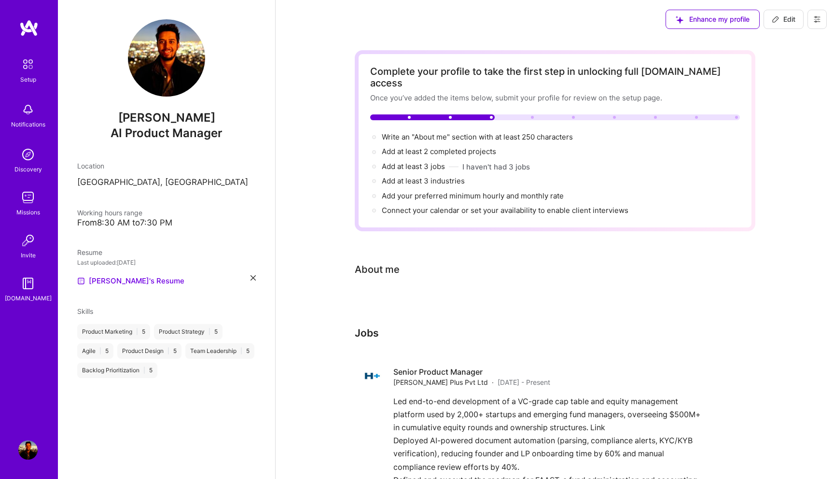
click at [394, 264] on div "About me" at bounding box center [377, 269] width 45 height 14
click at [424, 132] on span "Write an "About me" section with at least 250 characters →" at bounding box center [483, 136] width 202 height 9
select select "US"
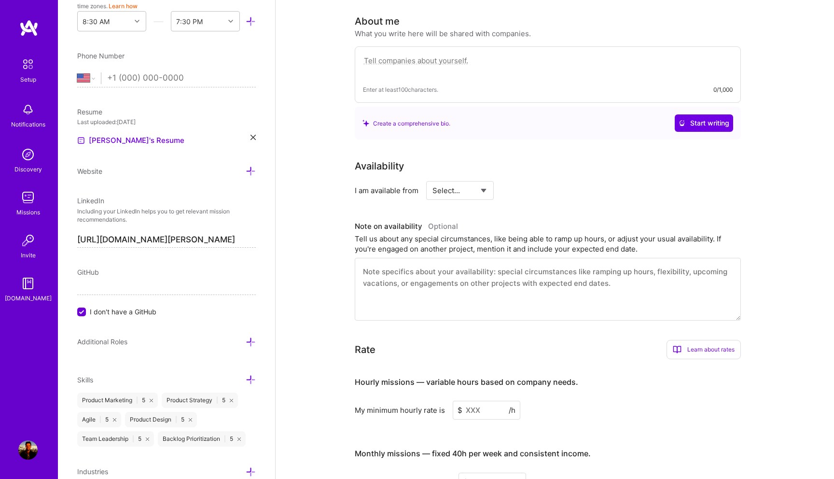
scroll to position [251, 0]
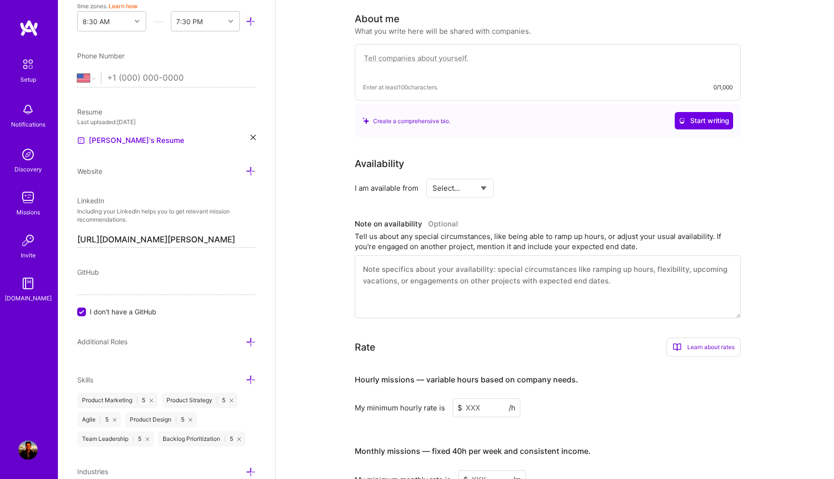
click at [513, 262] on textarea at bounding box center [548, 286] width 386 height 63
click at [412, 268] on textarea at bounding box center [548, 286] width 386 height 63
click at [412, 266] on textarea at bounding box center [548, 286] width 386 height 63
paste textarea "Experienced and results-driven fintech product leader with 6+ years of expertis…"
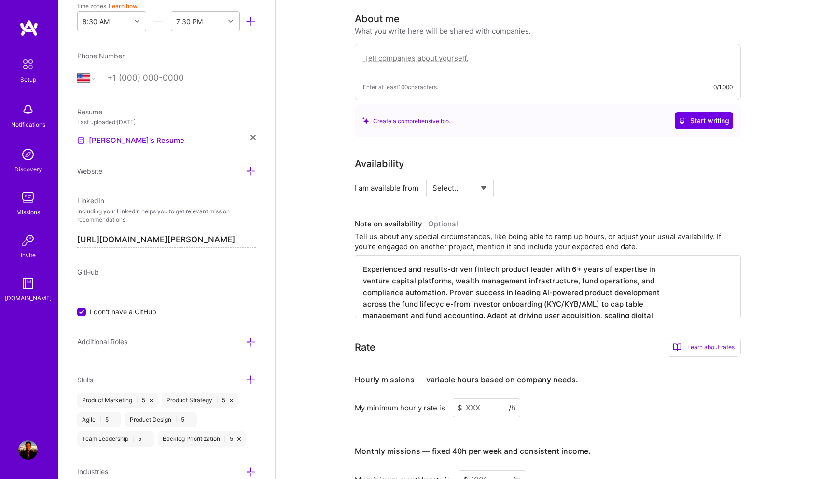
scroll to position [26, 0]
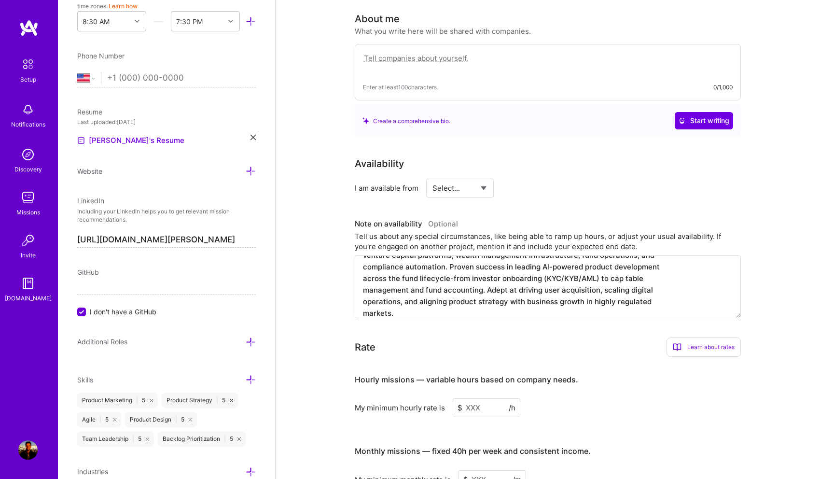
type textarea "Experienced and results-driven fintech product leader with 6+ years of expertis…"
click at [651, 365] on h3 "Hourly missions — variable hours based on company needs." at bounding box center [548, 380] width 386 height 30
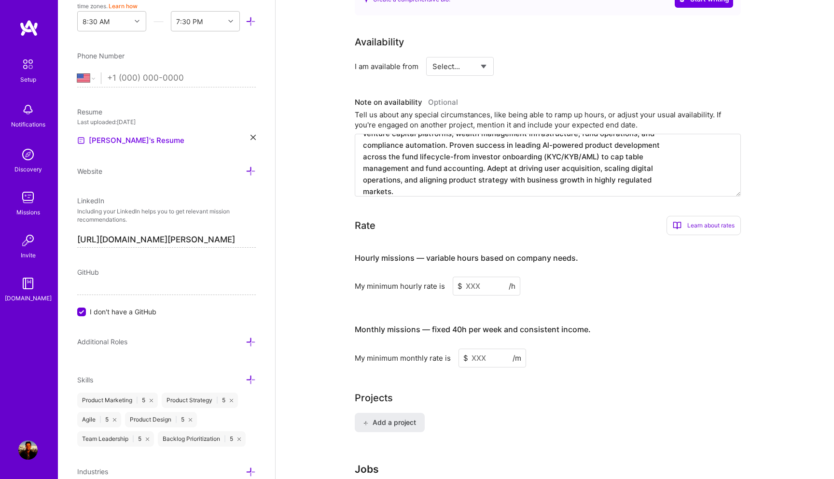
scroll to position [242, 0]
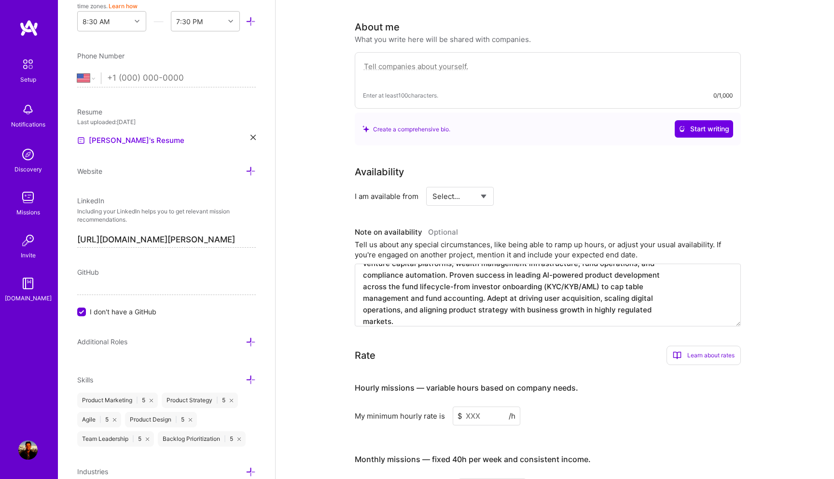
click at [473, 194] on select "Select... Right Now Future Date Not Available" at bounding box center [461, 196] width 56 height 25
select select "Right Now"
click at [433, 184] on select "Select... Right Now Future Date Not Available" at bounding box center [461, 196] width 56 height 25
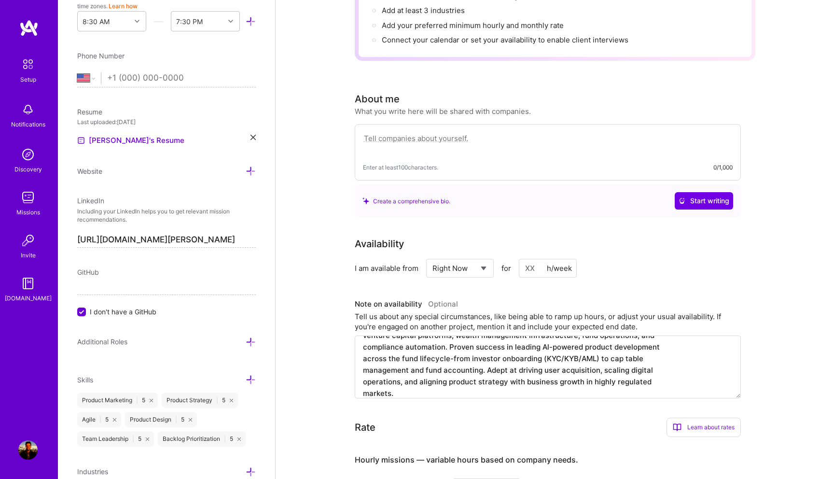
scroll to position [159, 0]
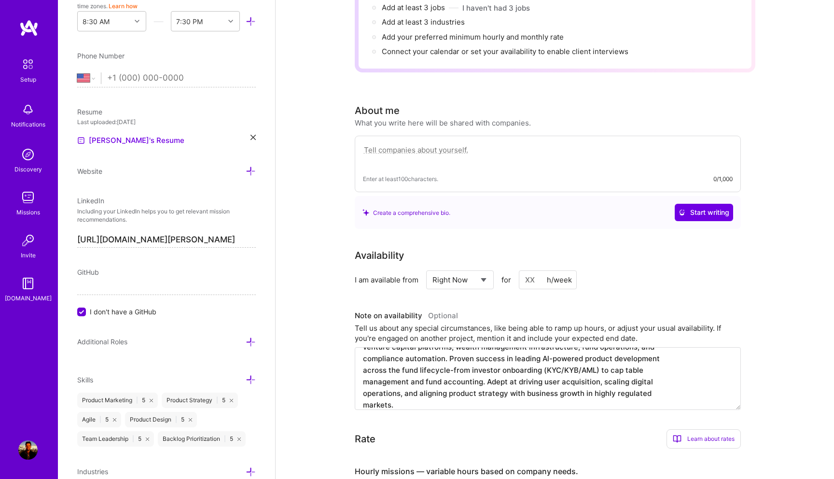
click at [490, 369] on textarea "Experienced and results-driven fintech product leader with 6+ years of expertis…" at bounding box center [548, 378] width 386 height 63
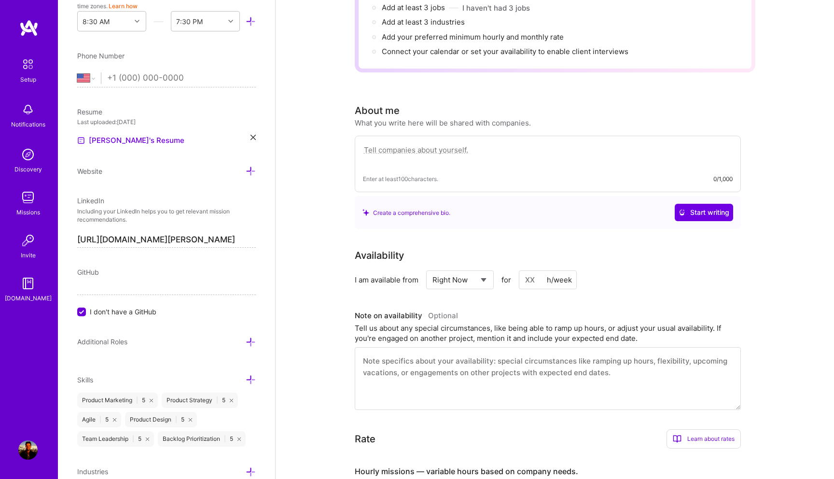
scroll to position [0, 0]
click at [448, 152] on textarea at bounding box center [548, 155] width 370 height 22
paste textarea "Experienced and results-driven fintech product leader with 6+ years of expertis…"
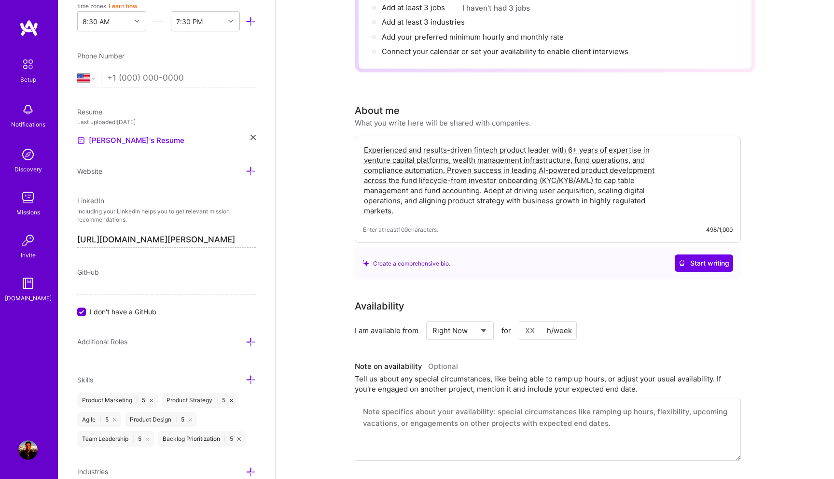
click at [675, 171] on textarea "Experienced and results-driven fintech product leader with 6+ years of expertis…" at bounding box center [548, 180] width 370 height 73
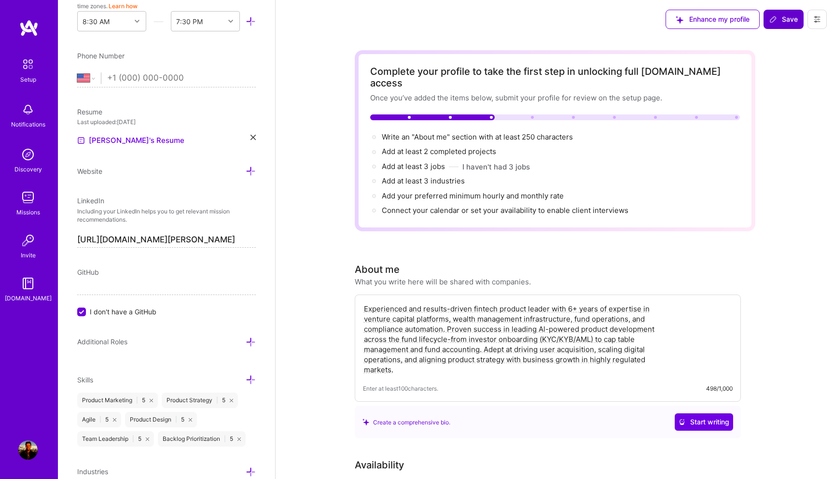
type textarea "Experienced and results-driven fintech product leader with 6+ years of expertis…"
click at [785, 21] on span "Save" at bounding box center [784, 19] width 28 height 10
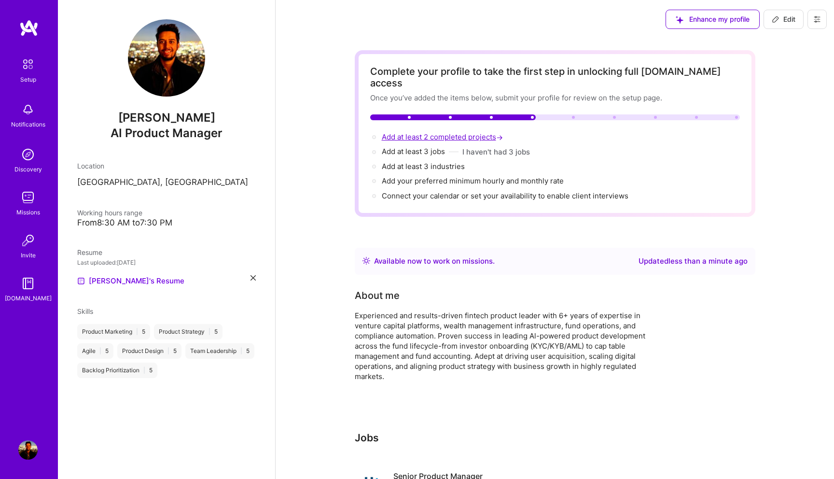
click at [441, 132] on span "Add at least 2 completed projects →" at bounding box center [443, 136] width 123 height 9
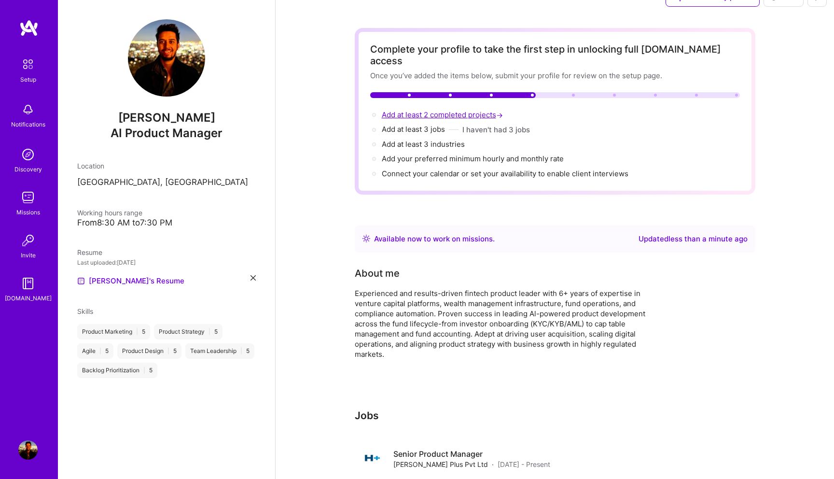
select select "US"
select select "Right Now"
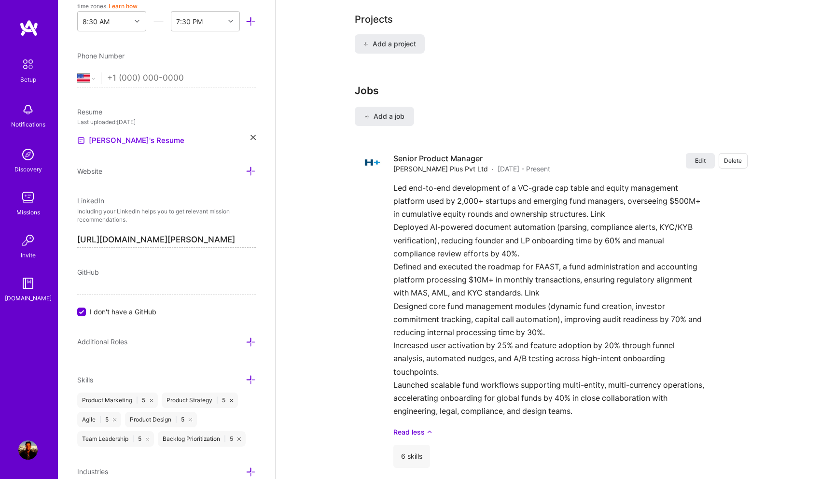
scroll to position [795, 0]
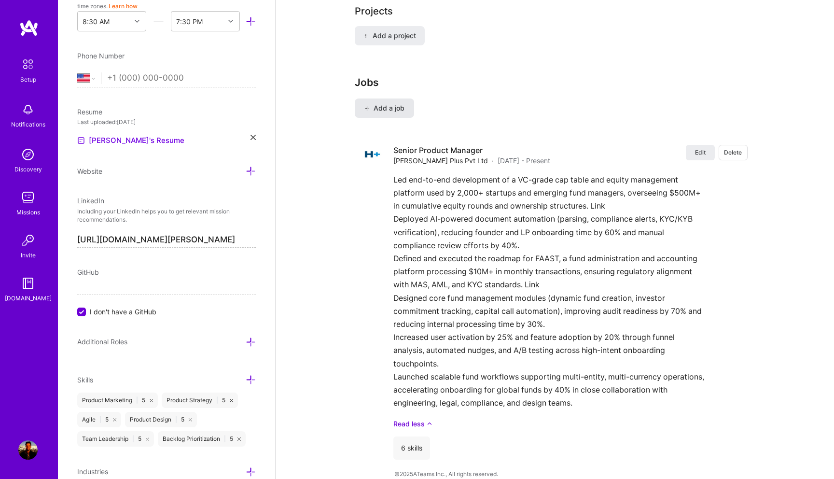
click at [403, 101] on button "Add a job" at bounding box center [384, 107] width 59 height 19
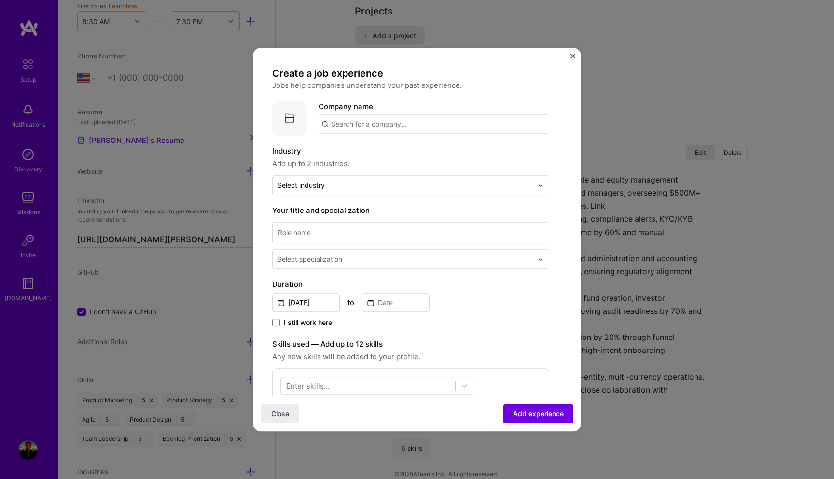
click at [366, 127] on input "text" at bounding box center [434, 123] width 231 height 19
type input "SDAX"
click at [397, 154] on div "SDAX" at bounding box center [386, 150] width 27 height 17
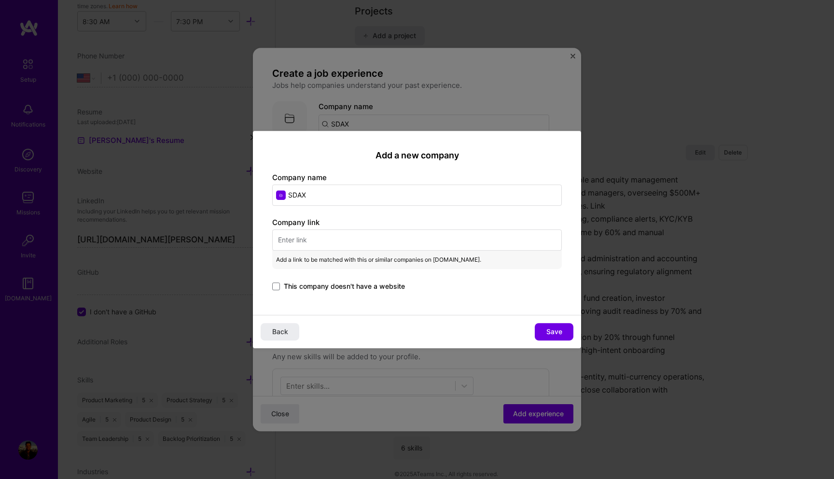
click at [309, 239] on input "text" at bounding box center [417, 239] width 290 height 21
paste input "https://www.sdax.co/"
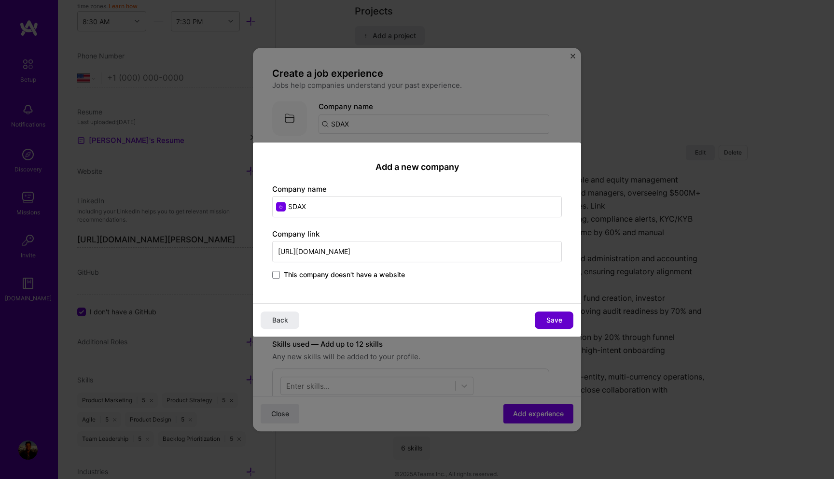
type input "https://www.sdax.co/"
click at [544, 318] on button "Save" at bounding box center [554, 319] width 39 height 17
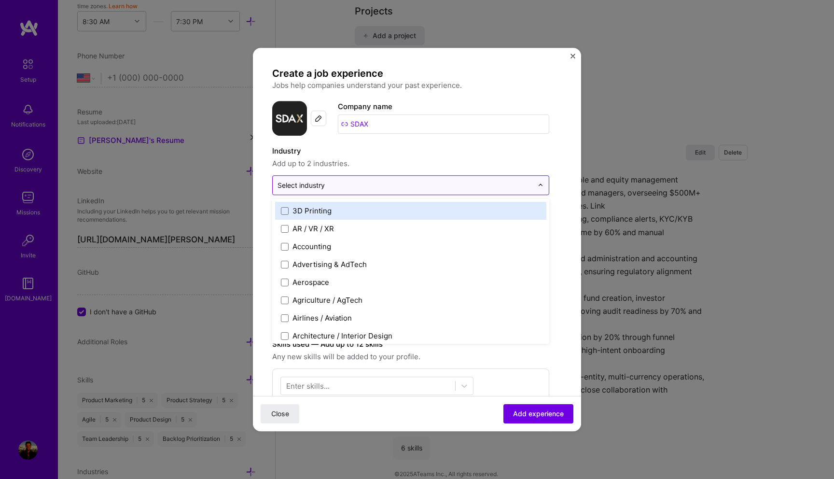
click at [358, 190] on div at bounding box center [405, 185] width 255 height 12
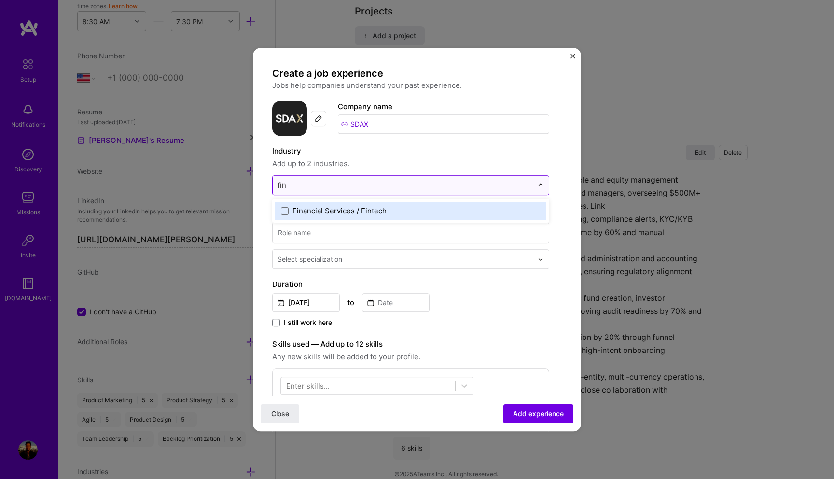
type input "fint"
click at [335, 215] on div "Financial Services / Fintech" at bounding box center [340, 211] width 94 height 10
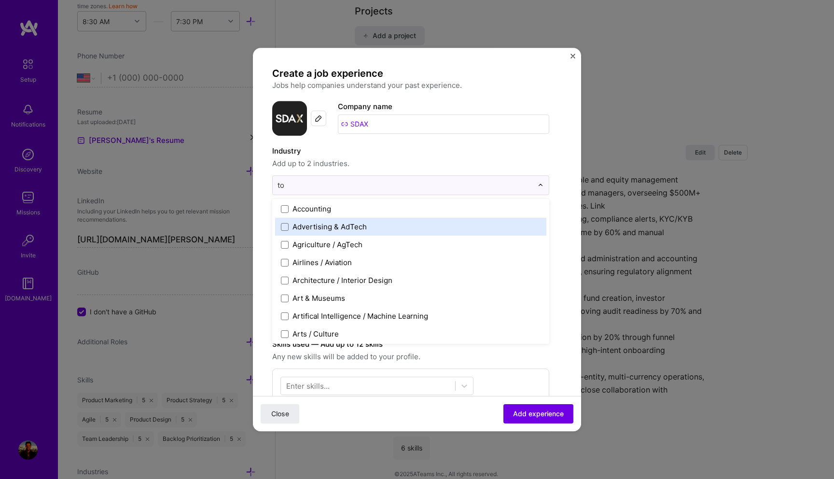
scroll to position [0, 0]
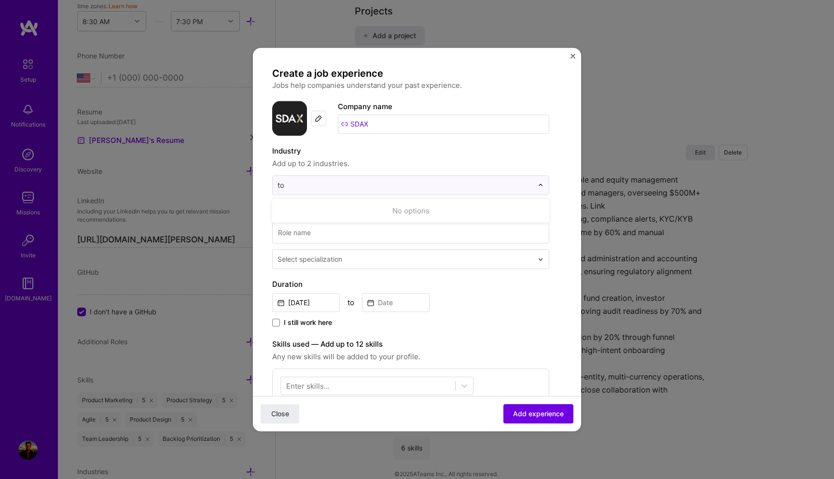
type input "t"
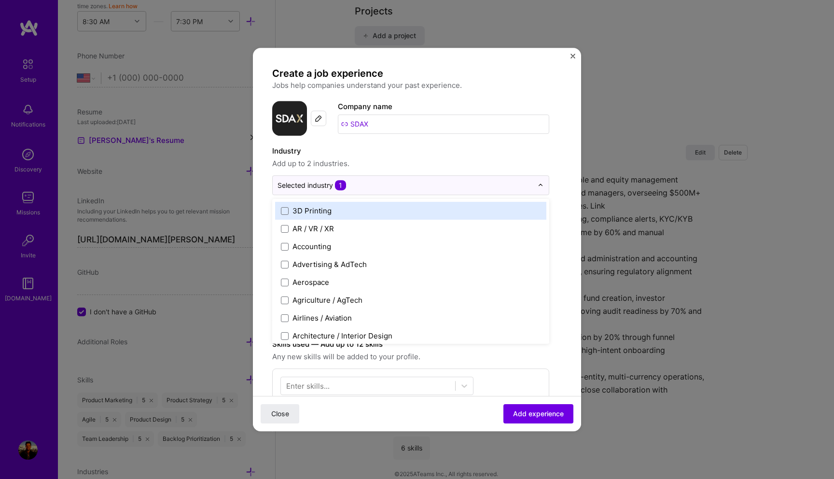
click at [416, 158] on span "Add up to 2 industries." at bounding box center [410, 164] width 277 height 12
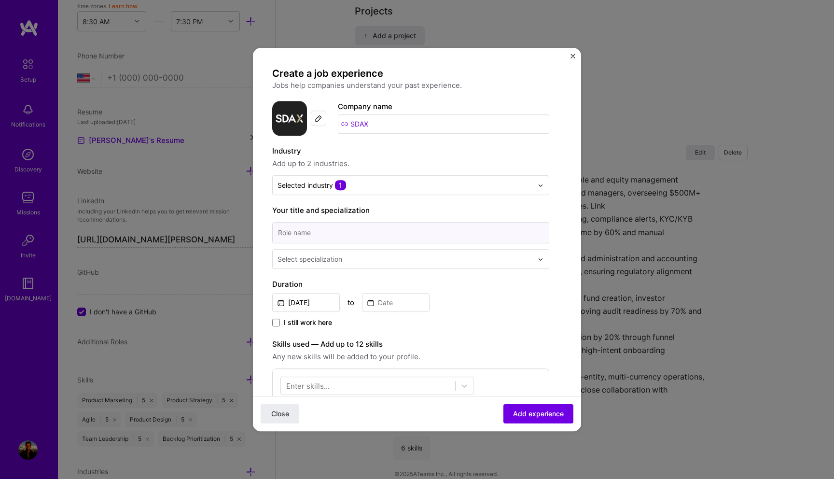
click at [399, 228] on input at bounding box center [410, 232] width 277 height 21
type input "Product Manager"
click at [394, 259] on input "text" at bounding box center [406, 259] width 257 height 10
click at [316, 256] on div "Select specialization" at bounding box center [310, 259] width 65 height 10
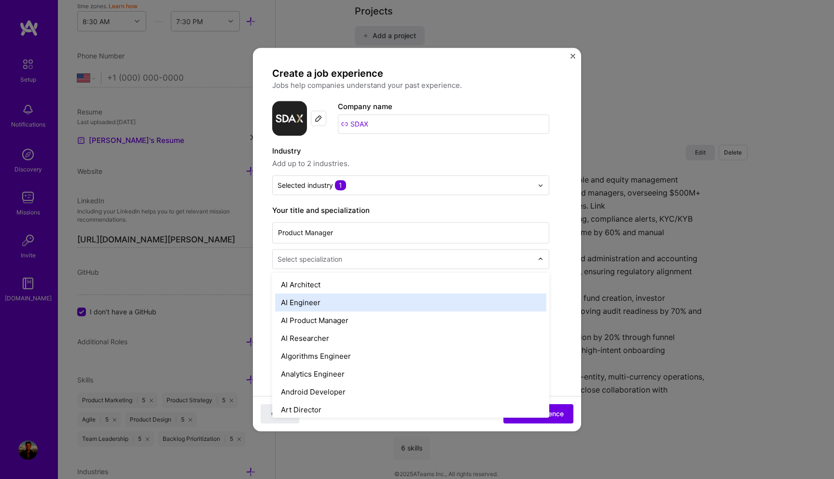
click at [327, 304] on div "AI Engineer" at bounding box center [410, 303] width 271 height 18
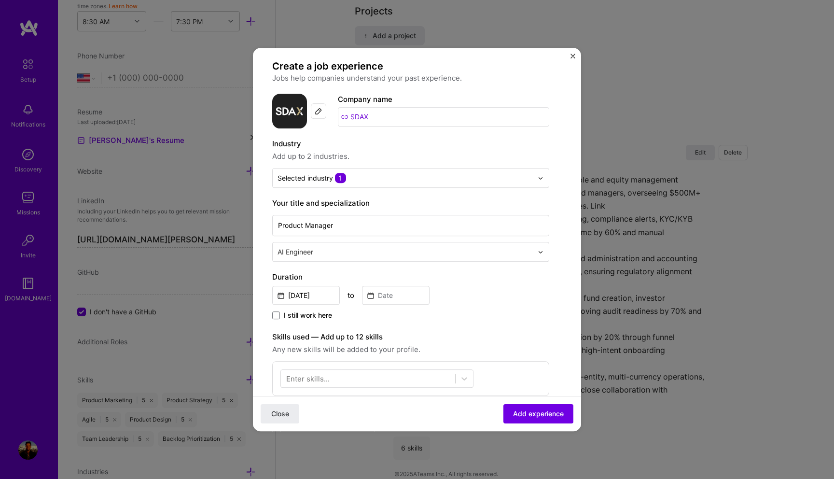
scroll to position [8, 0]
click at [341, 251] on input "text" at bounding box center [406, 251] width 257 height 10
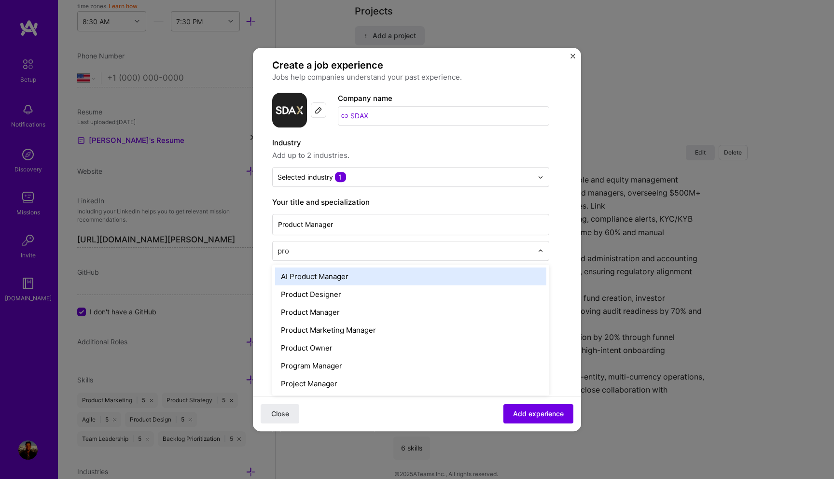
type input "prod"
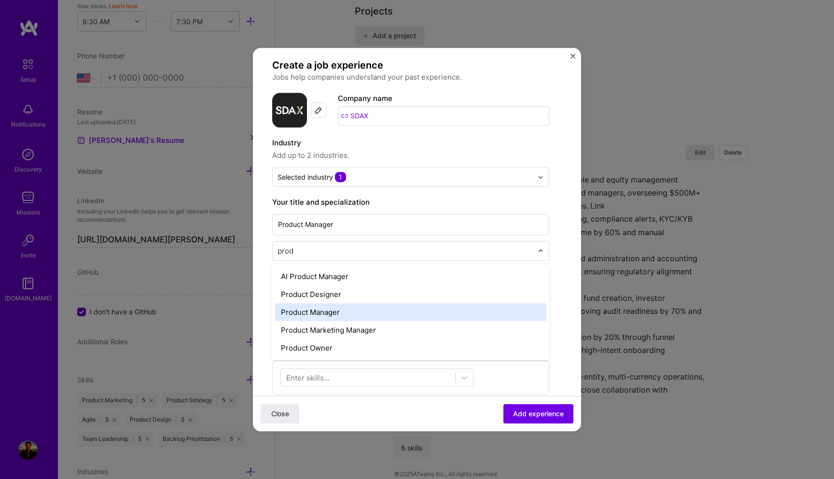
click at [343, 309] on div "Product Manager" at bounding box center [410, 312] width 271 height 18
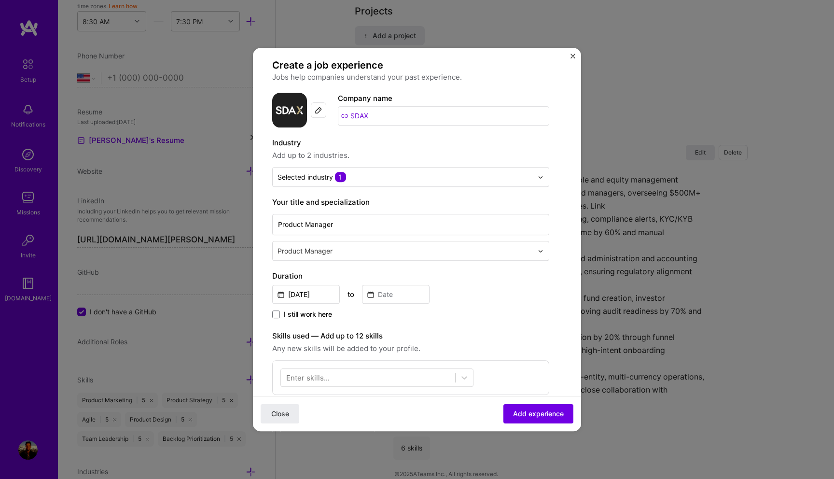
scroll to position [39, 0]
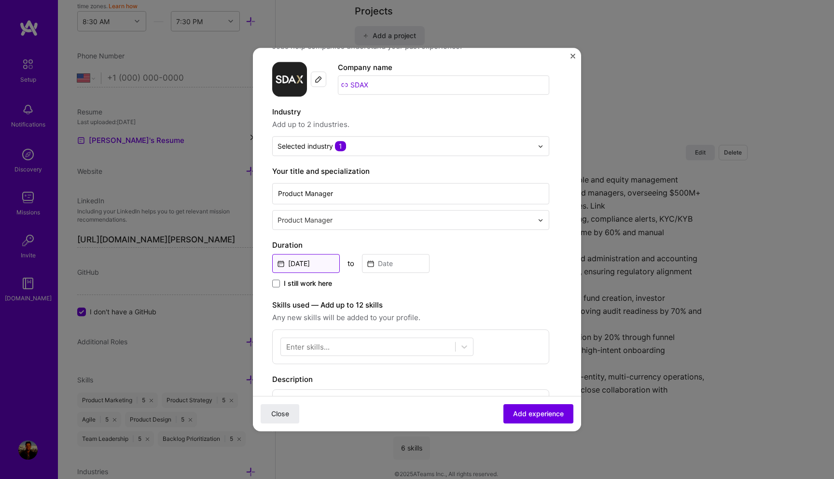
click at [328, 262] on input "Aug, 2025" at bounding box center [306, 263] width 68 height 19
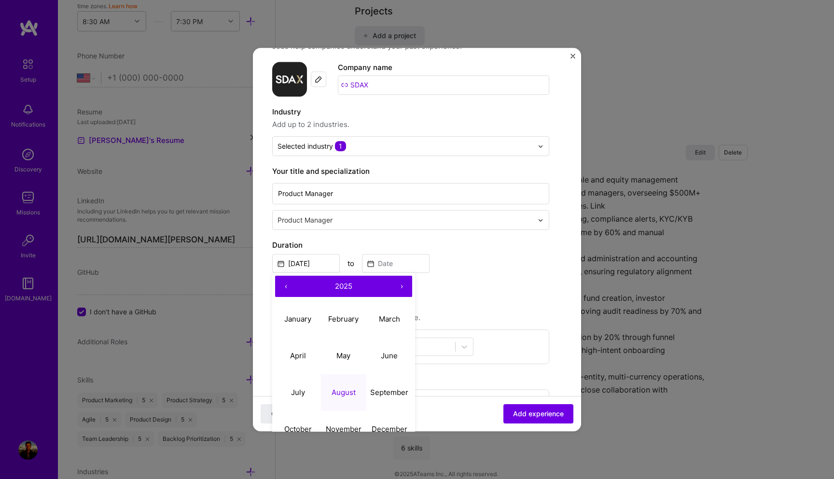
click at [347, 288] on span "2025" at bounding box center [343, 285] width 17 height 9
click at [302, 321] on button "2021" at bounding box center [298, 319] width 46 height 37
click at [297, 398] on button "July" at bounding box center [298, 392] width 46 height 37
type input "Jul, 2021"
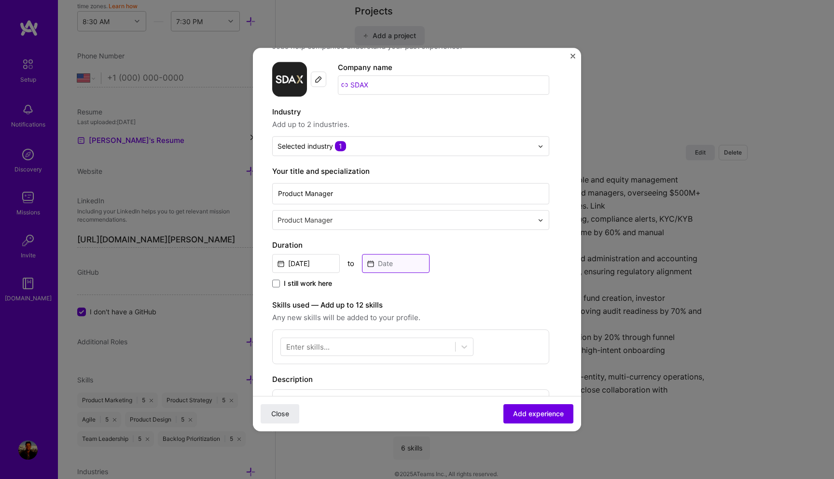
click at [395, 267] on input at bounding box center [396, 263] width 68 height 19
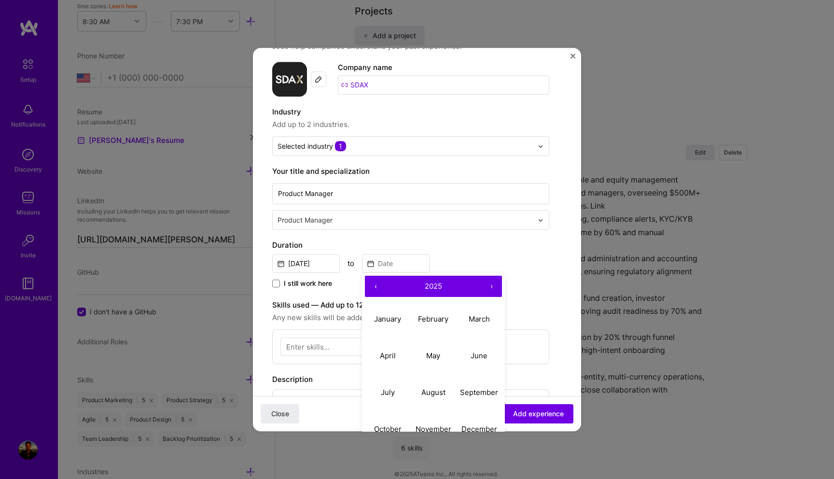
click at [450, 289] on button "2025" at bounding box center [433, 286] width 95 height 21
click at [429, 323] on button "2022" at bounding box center [434, 319] width 46 height 37
click at [426, 387] on button "August" at bounding box center [434, 392] width 46 height 37
type input "[DATE]"
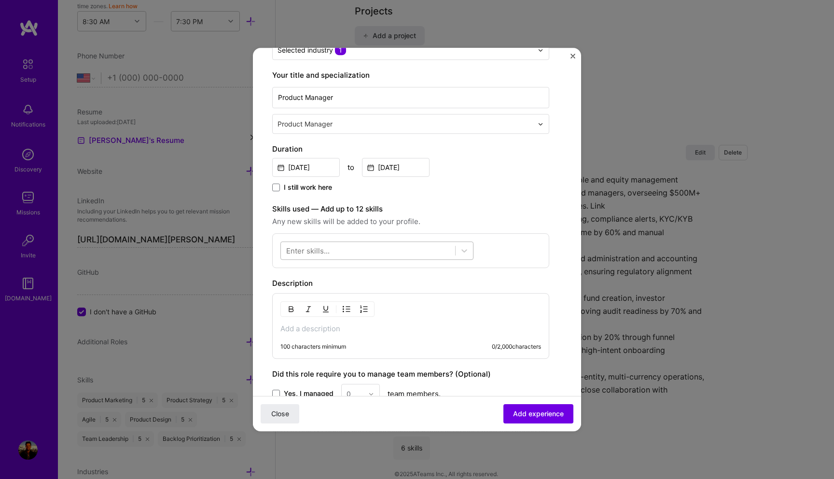
scroll to position [210, 0]
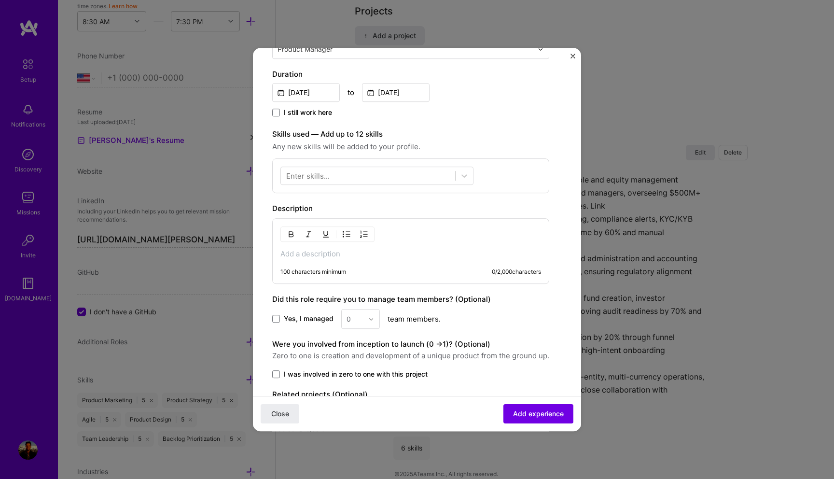
click at [326, 258] on p at bounding box center [411, 254] width 261 height 10
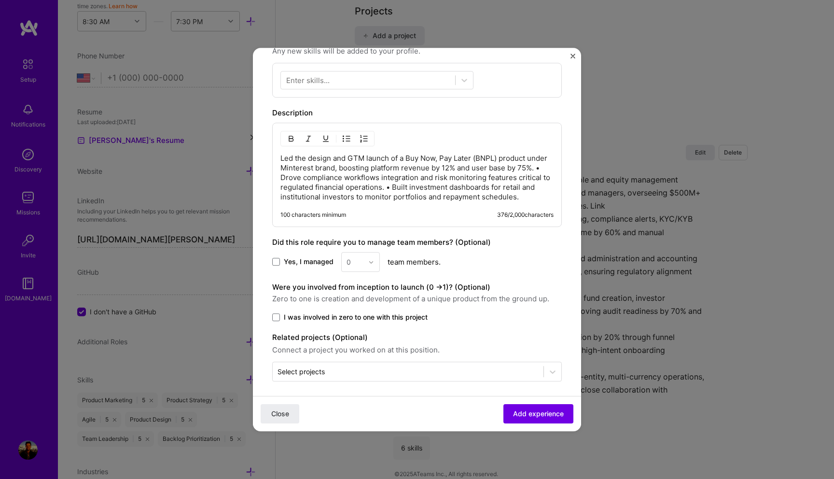
scroll to position [310, 0]
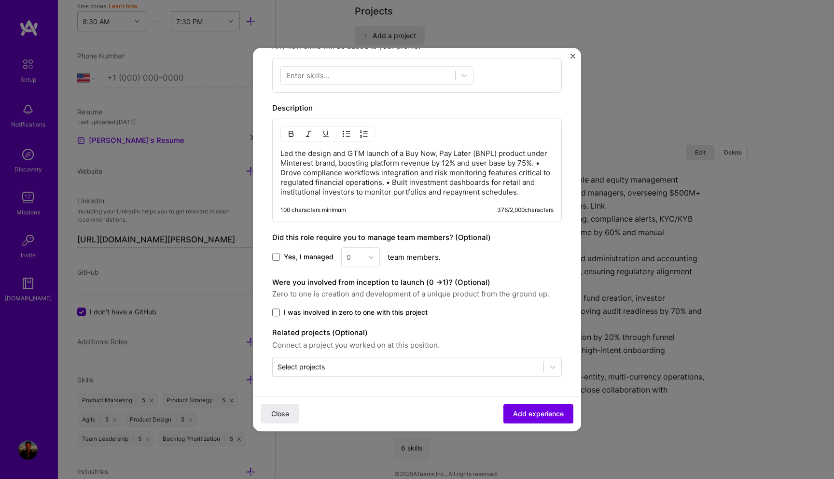
click at [280, 313] on span at bounding box center [276, 313] width 8 height 8
click at [0, 0] on input "I was involved in zero to one with this project" at bounding box center [0, 0] width 0 height 0
click at [517, 414] on span "Add experience" at bounding box center [538, 414] width 51 height 10
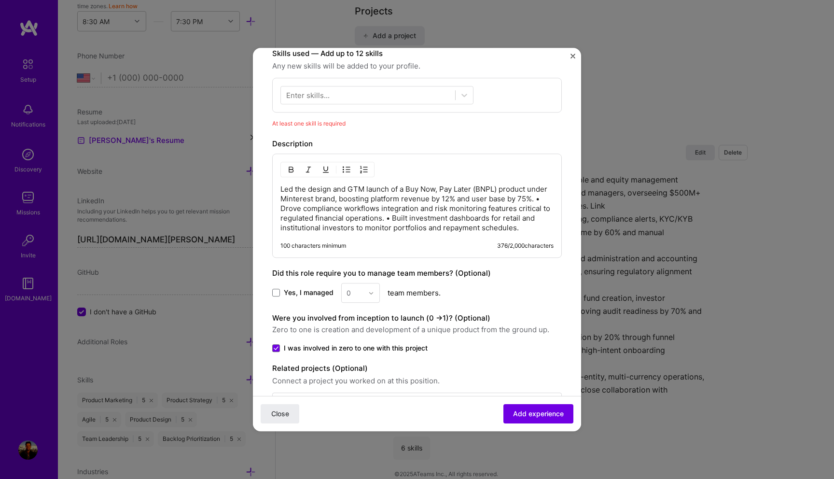
scroll to position [201, 0]
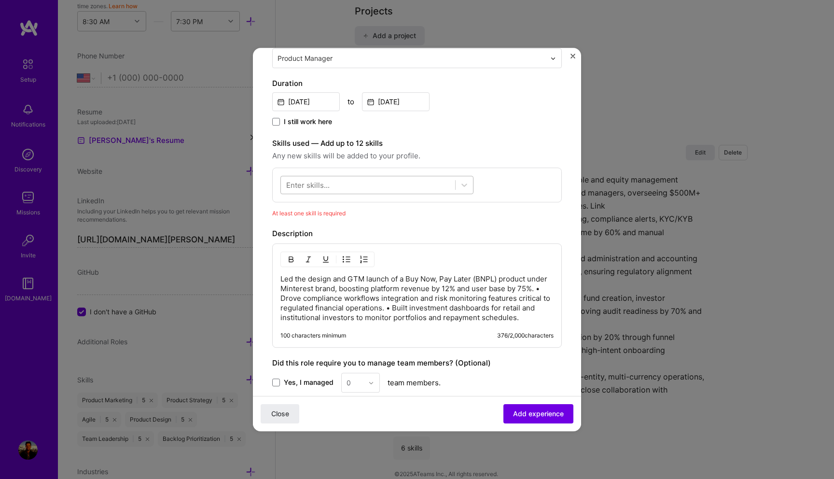
click at [408, 183] on div at bounding box center [368, 185] width 174 height 16
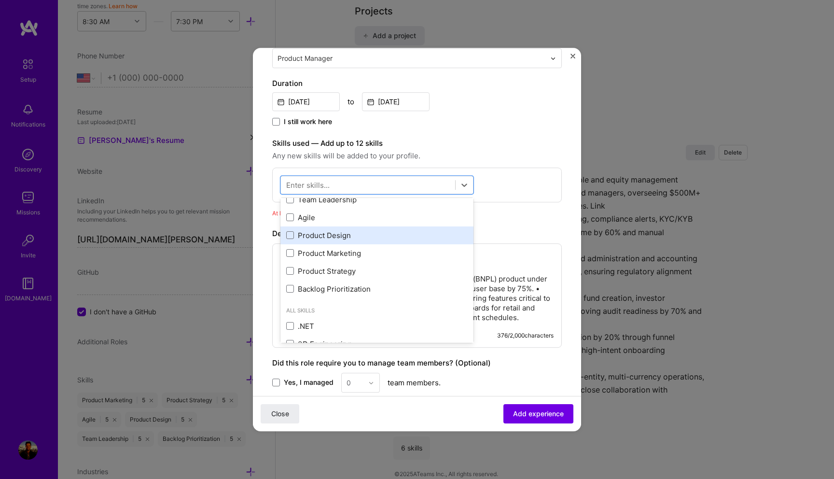
scroll to position [28, 0]
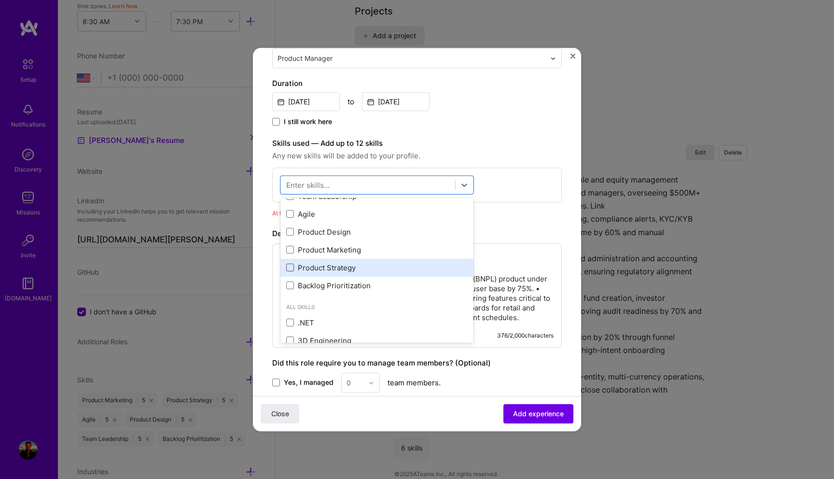
click at [286, 266] on span at bounding box center [290, 268] width 8 height 8
click at [0, 0] on input "checkbox" at bounding box center [0, 0] width 0 height 0
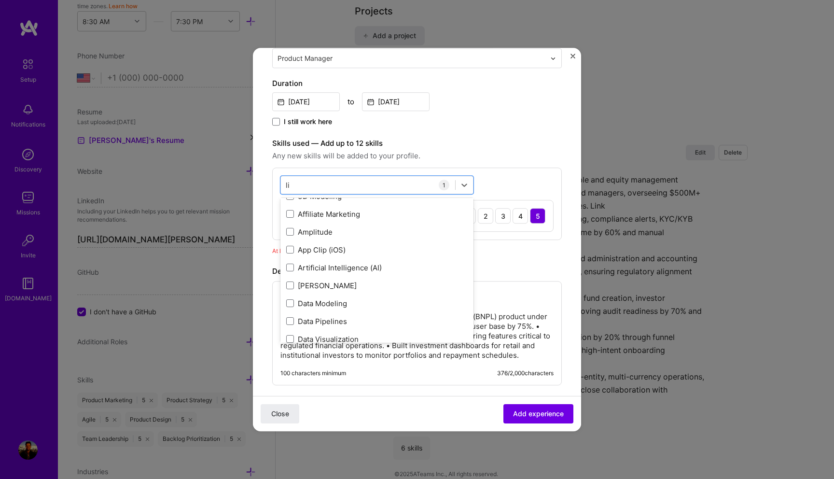
scroll to position [0, 0]
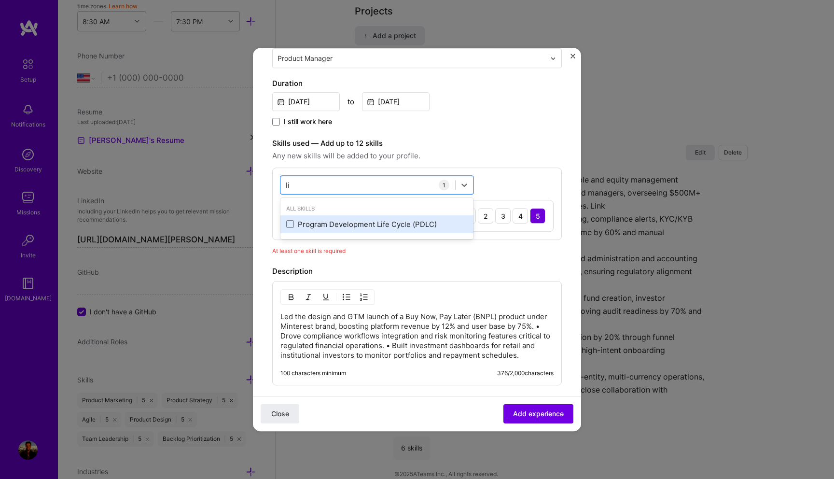
type input "l"
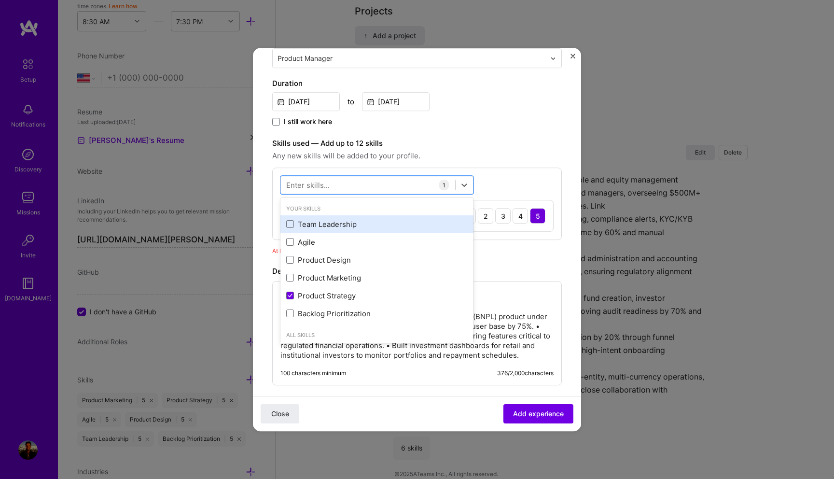
click at [294, 225] on div "Team Leadership" at bounding box center [377, 224] width 182 height 10
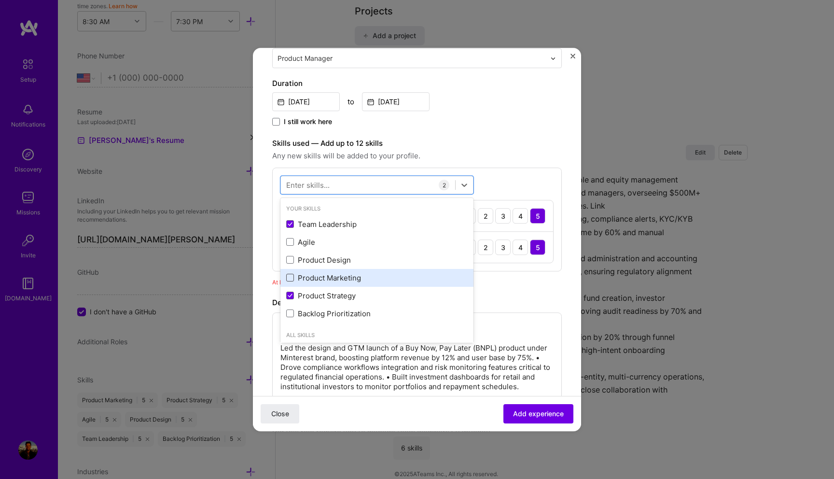
click at [290, 275] on span at bounding box center [290, 278] width 8 height 8
click at [0, 0] on input "checkbox" at bounding box center [0, 0] width 0 height 0
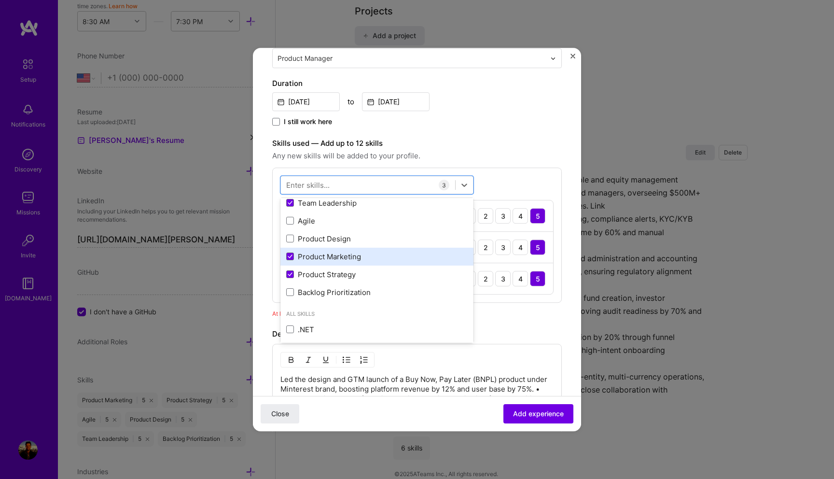
scroll to position [34, 0]
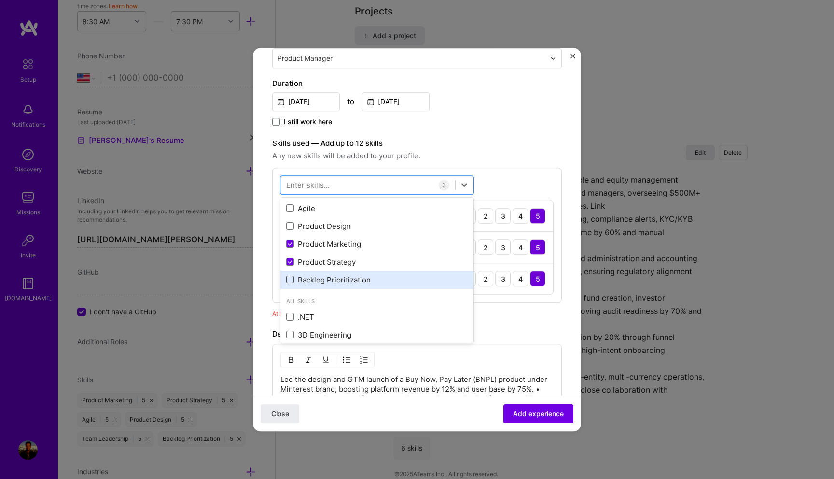
click at [291, 281] on span at bounding box center [290, 280] width 8 height 8
click at [0, 0] on input "checkbox" at bounding box center [0, 0] width 0 height 0
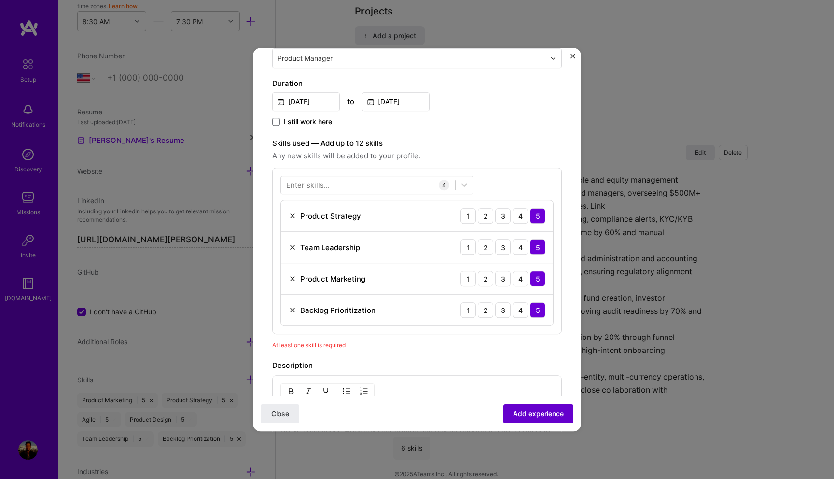
click at [530, 419] on button "Add experience" at bounding box center [539, 413] width 70 height 19
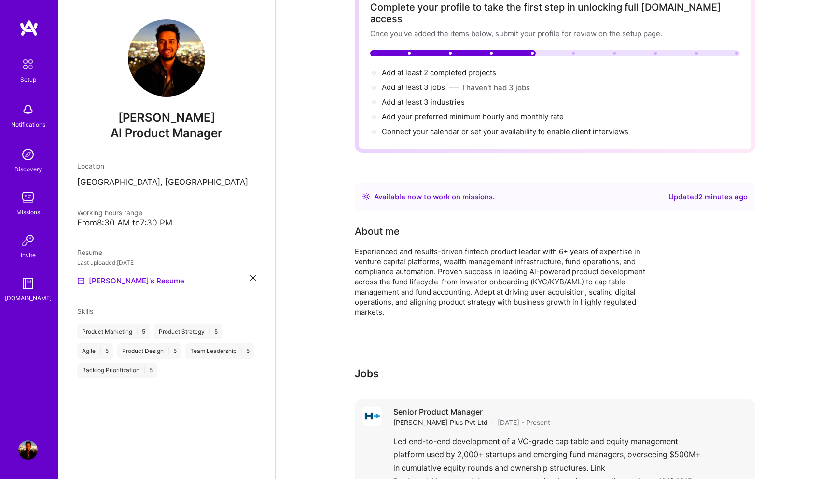
scroll to position [0, 0]
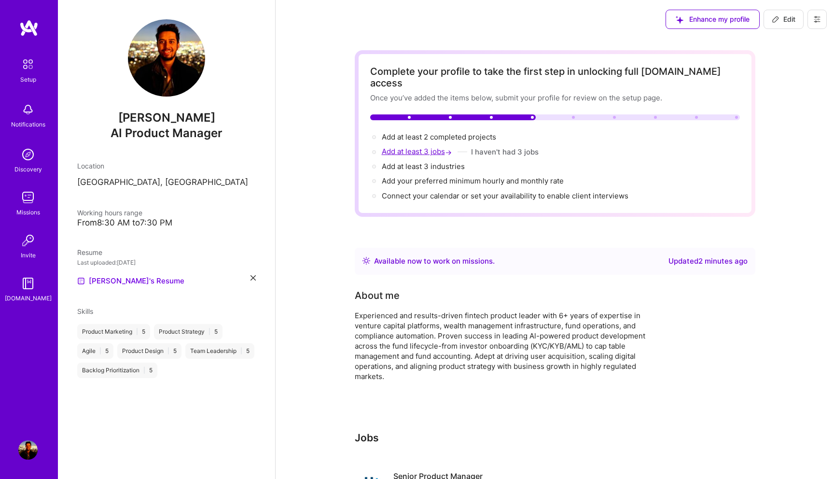
click at [420, 147] on span "Add at least 3 jobs →" at bounding box center [418, 151] width 72 height 9
select select "US"
select select "Right Now"
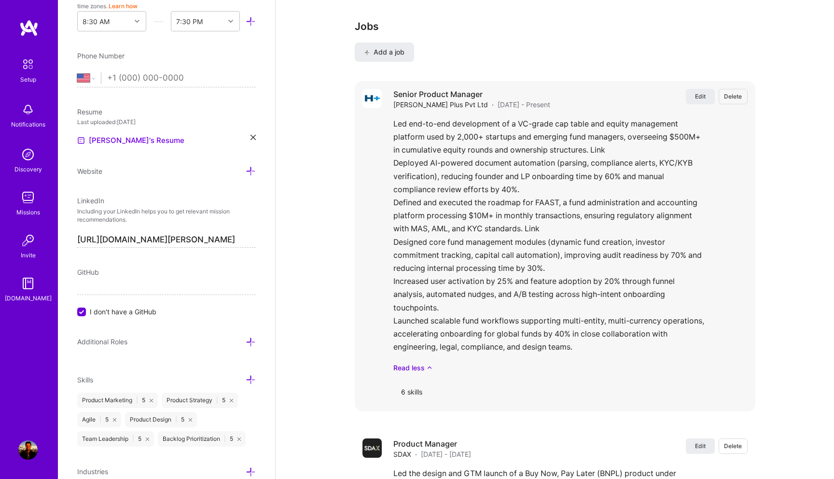
scroll to position [859, 0]
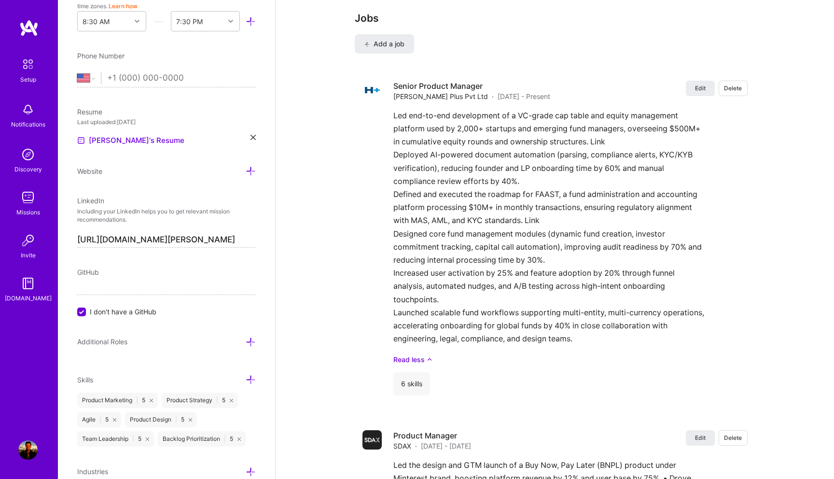
click at [383, 42] on div "Jobs Add a job Edit Delete Senior Product Manager Hatcher Plus Pvt Ltd · Aug 20…" at bounding box center [555, 288] width 401 height 552
click at [383, 34] on button "Add a job" at bounding box center [384, 43] width 59 height 19
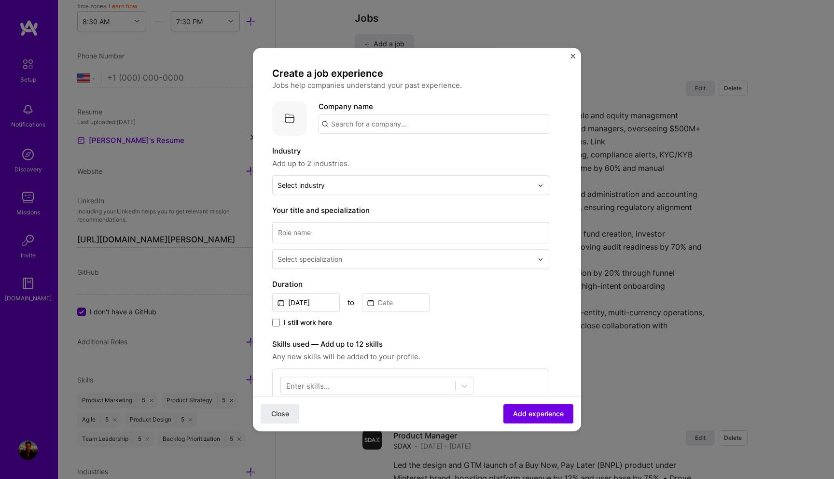
click at [358, 118] on input "text" at bounding box center [434, 123] width 231 height 19
click at [391, 124] on input "text" at bounding box center [434, 123] width 231 height 19
type input "Indegene"
click at [375, 157] on span "indegene.com" at bounding box center [371, 158] width 47 height 8
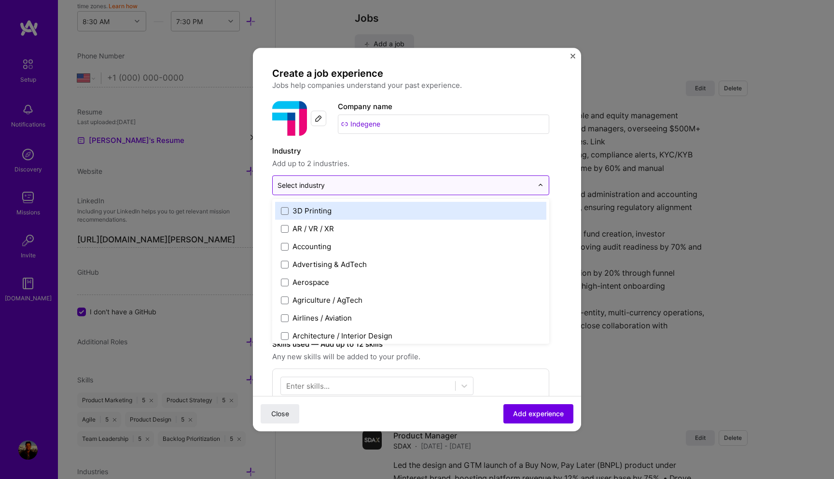
click at [364, 184] on input "text" at bounding box center [405, 185] width 255 height 10
type input "pha"
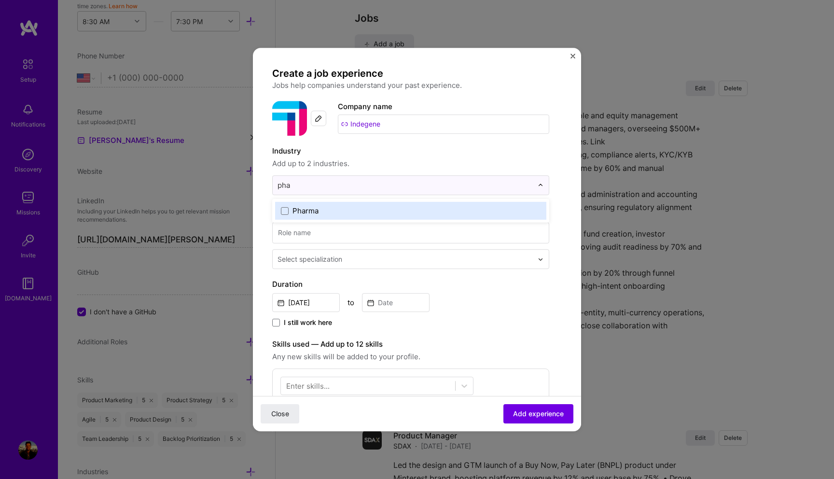
click at [331, 206] on label "Pharma" at bounding box center [411, 211] width 260 height 10
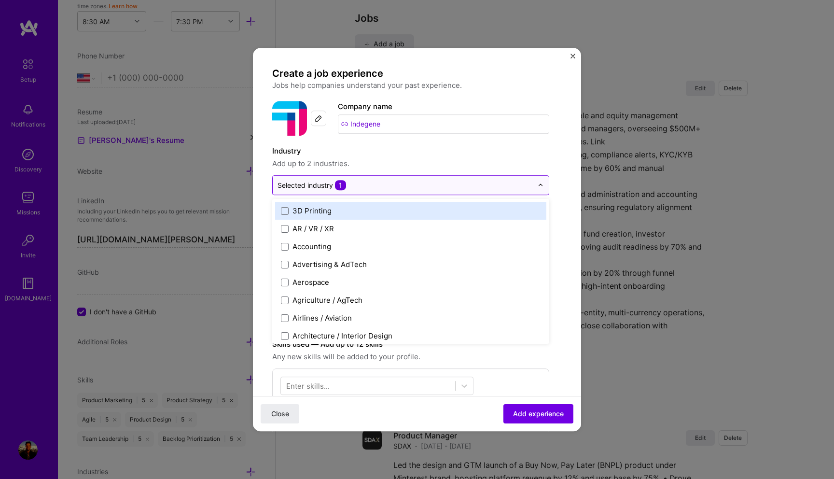
click at [358, 185] on input "text" at bounding box center [405, 185] width 255 height 10
type input "t"
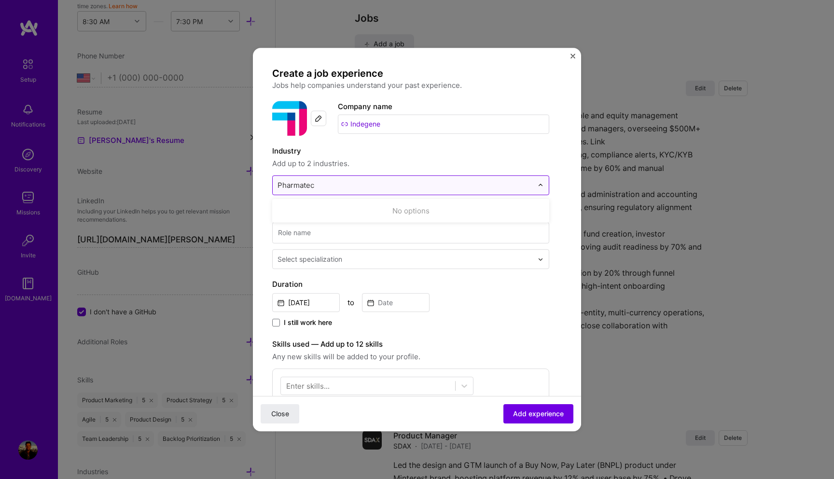
type input "Pharmatech"
click button "Close" at bounding box center [280, 413] width 39 height 19
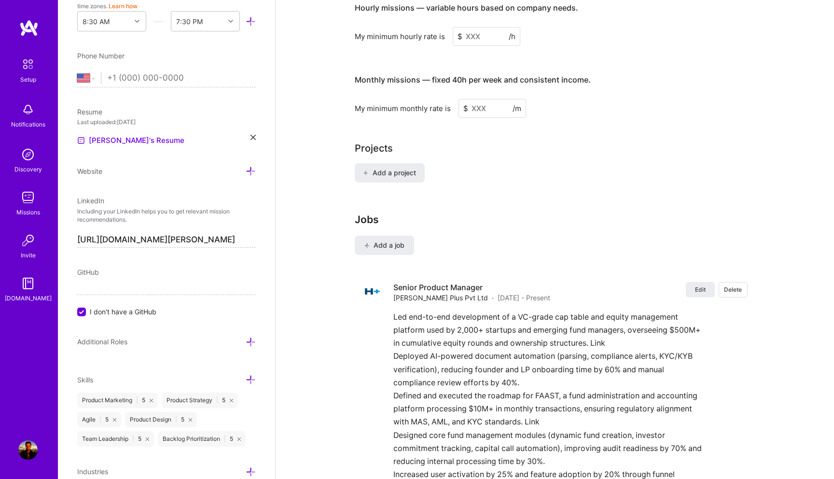
scroll to position [671, 0]
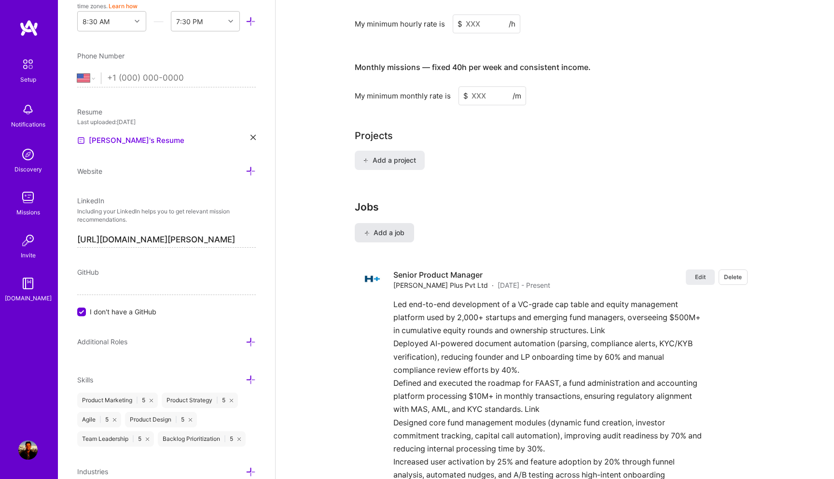
click at [404, 228] on span "Add a job" at bounding box center [385, 233] width 40 height 10
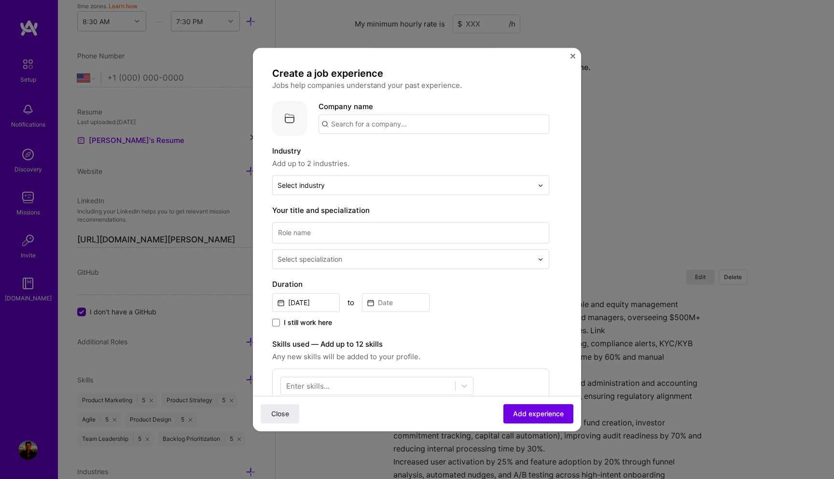
click at [379, 123] on input "text" at bounding box center [434, 123] width 231 height 19
type input "Indegene"
click at [373, 155] on span "indegene.com" at bounding box center [371, 158] width 47 height 8
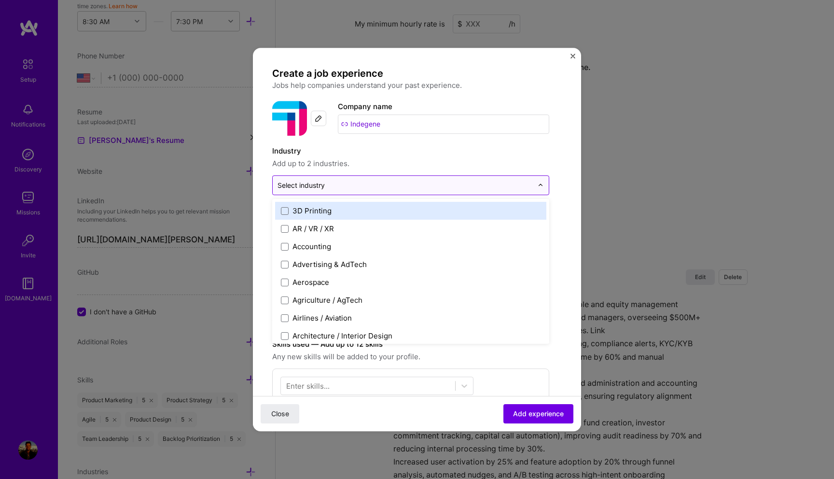
click at [347, 183] on input "text" at bounding box center [405, 185] width 255 height 10
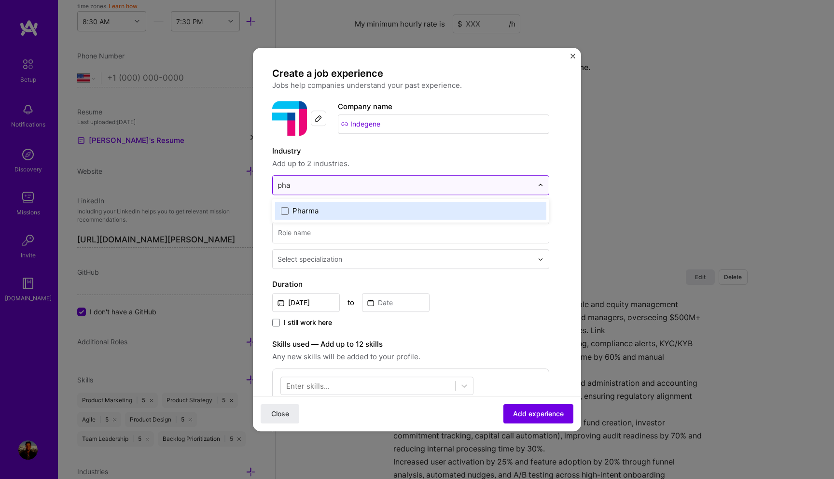
type input "ph"
click at [318, 213] on div "Pharma" at bounding box center [306, 211] width 26 height 10
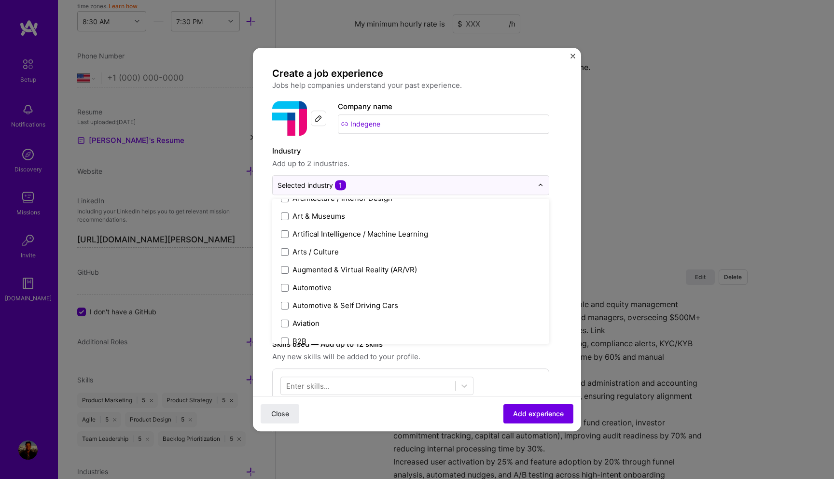
scroll to position [0, 0]
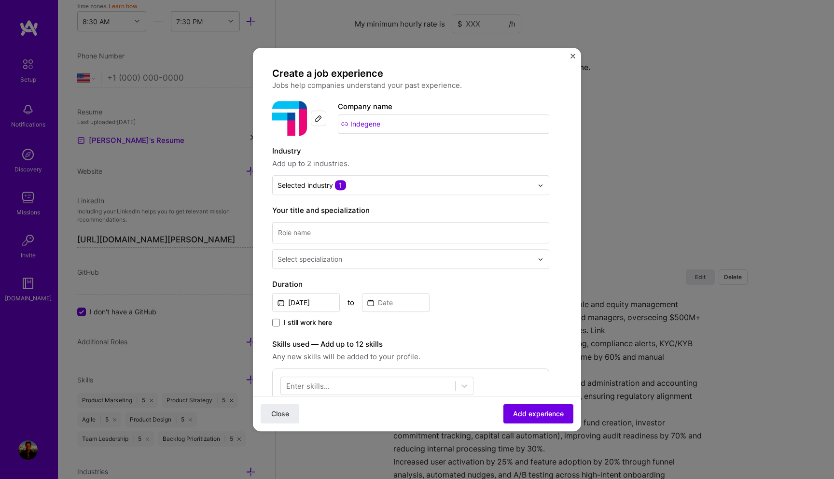
click at [385, 158] on span "Add up to 2 industries." at bounding box center [410, 164] width 277 height 12
click at [374, 186] on input "text" at bounding box center [405, 185] width 255 height 10
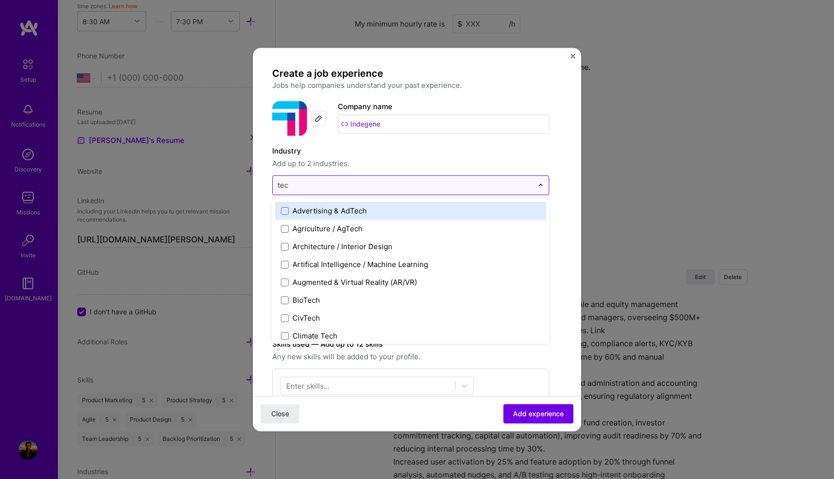
type input "tech"
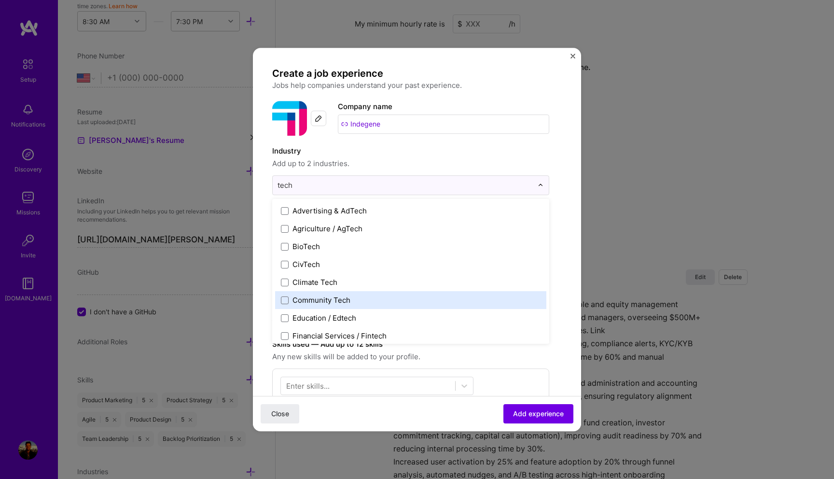
scroll to position [93, 0]
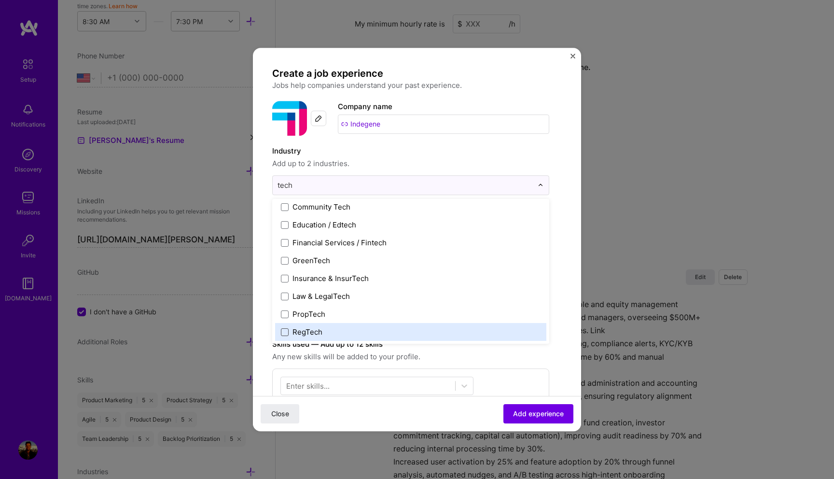
click at [283, 333] on span at bounding box center [285, 332] width 8 height 8
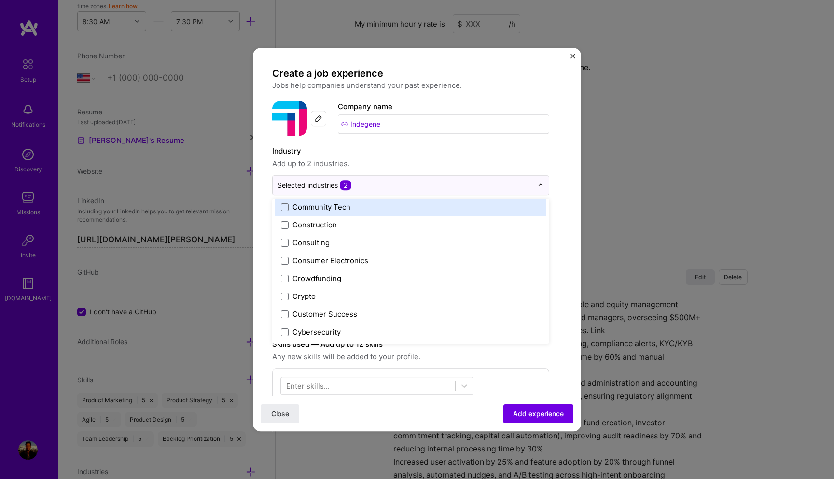
click at [513, 161] on span "Add up to 2 industries." at bounding box center [410, 164] width 277 height 12
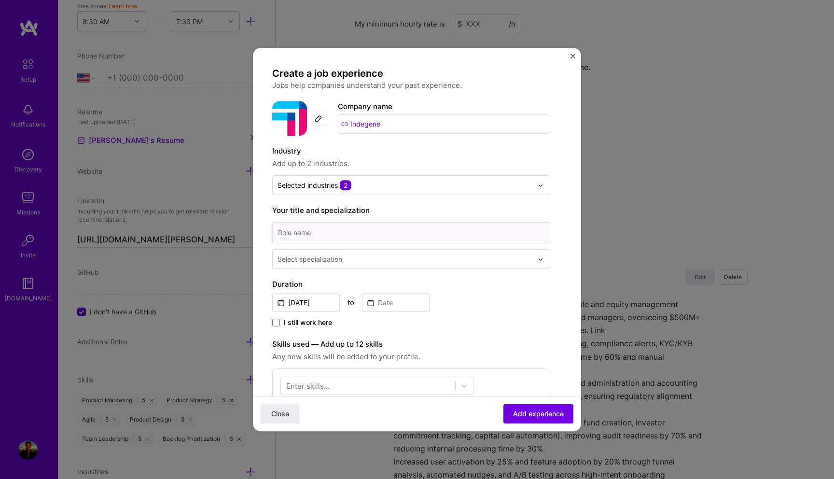
click at [431, 236] on input at bounding box center [410, 232] width 277 height 21
drag, startPoint x: 300, startPoint y: 233, endPoint x: 252, endPoint y: 233, distance: 48.3
click at [252, 233] on div "Create a job experience Jobs help companies understand your past experience. Co…" at bounding box center [417, 239] width 834 height 479
type input "Product Manager"
click at [389, 270] on div "Create a job experience Jobs help companies understand your past experience. Co…" at bounding box center [410, 357] width 277 height 581
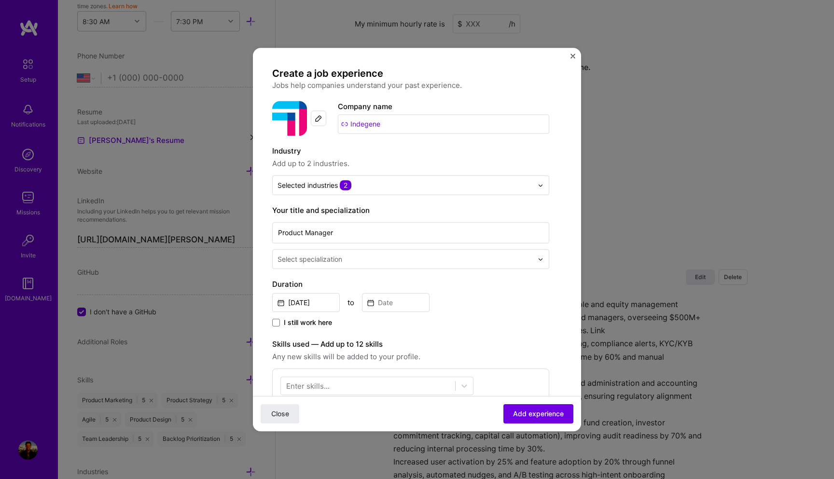
click at [391, 258] on input "text" at bounding box center [406, 259] width 257 height 10
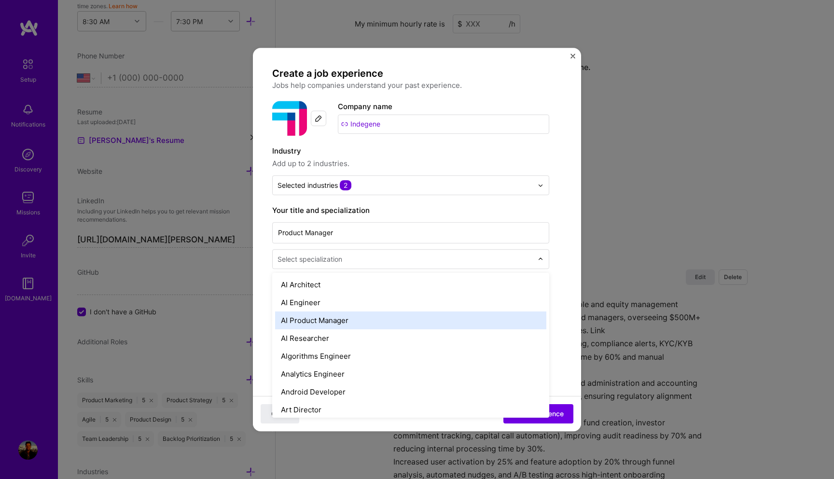
click at [346, 322] on div "AI Product Manager" at bounding box center [410, 320] width 271 height 18
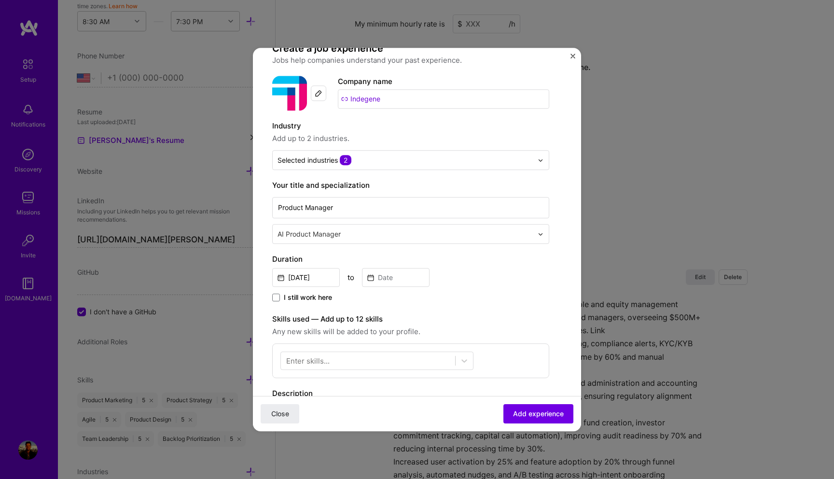
scroll to position [22, 0]
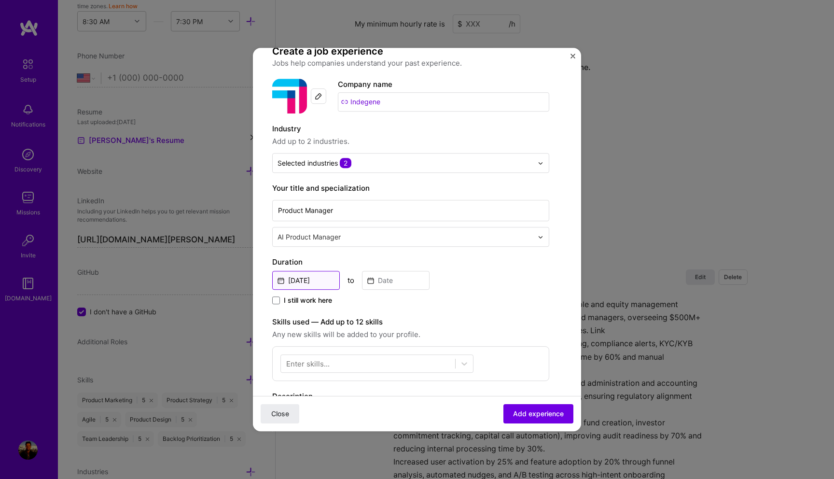
click at [329, 276] on input "Aug, 2025" at bounding box center [306, 280] width 68 height 19
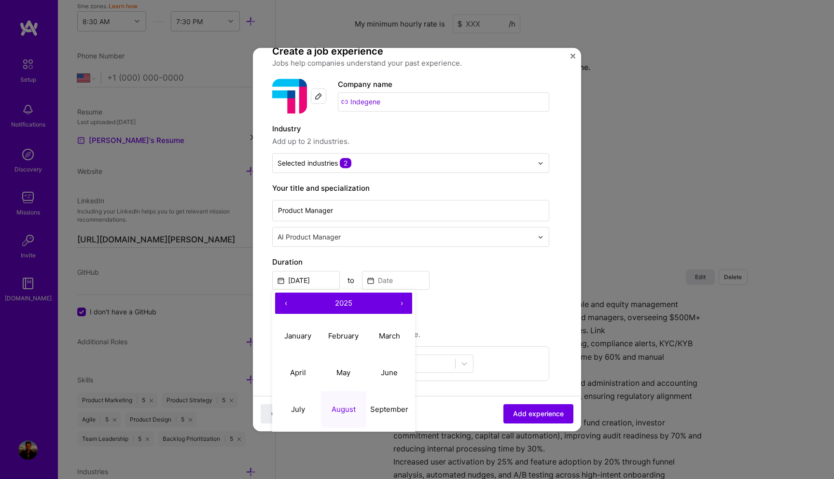
click at [348, 301] on span "2025" at bounding box center [343, 302] width 17 height 9
click at [289, 305] on button "‹" at bounding box center [285, 303] width 21 height 21
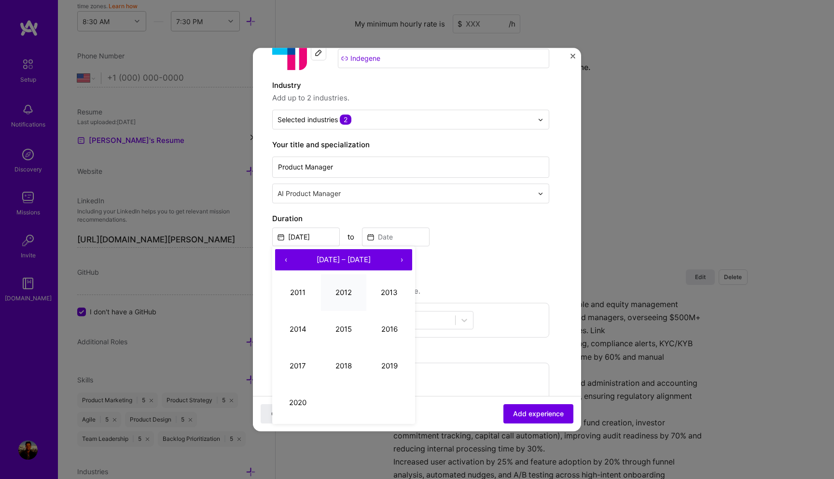
scroll to position [64, 0]
click at [299, 401] on button "2020" at bounding box center [298, 404] width 46 height 37
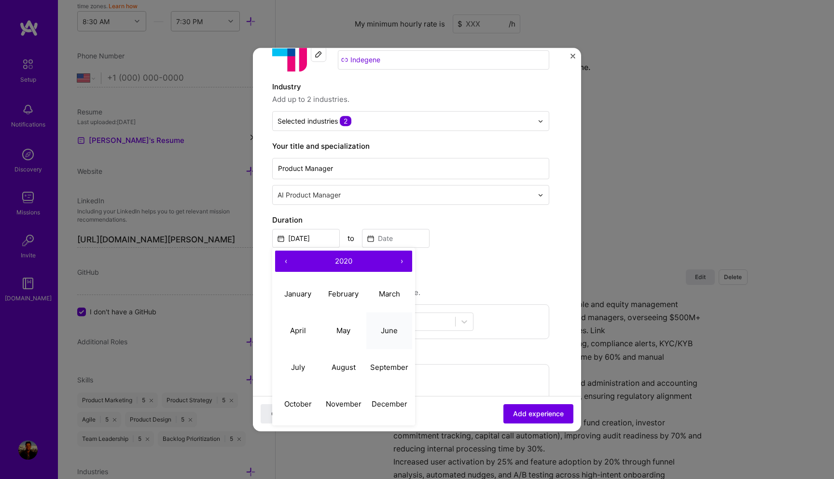
click at [387, 329] on abbr "June" at bounding box center [389, 330] width 17 height 9
type input "Jun, 2020"
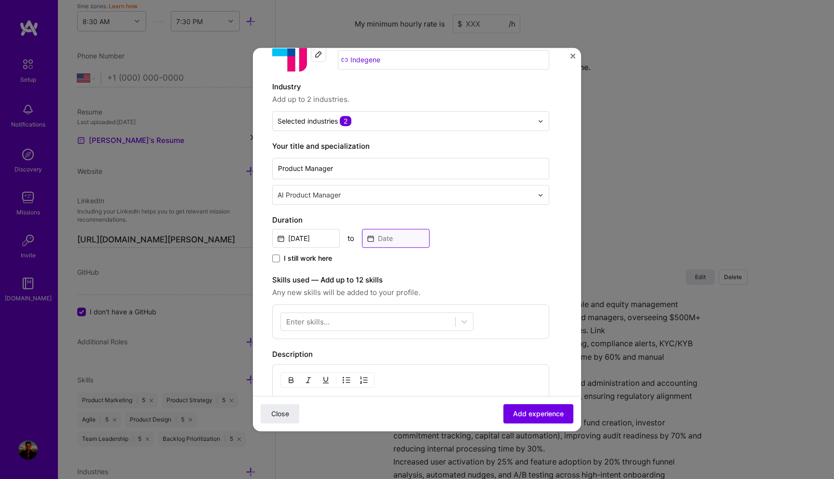
click at [379, 245] on input at bounding box center [396, 238] width 68 height 19
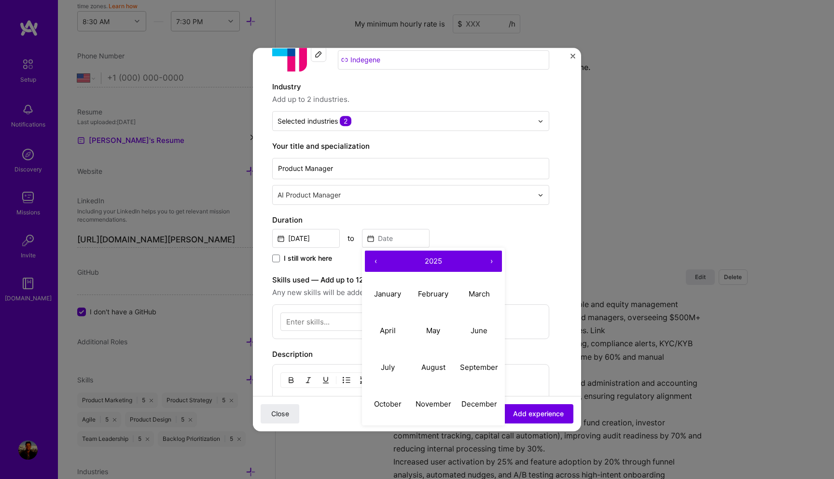
click at [416, 262] on button "2025" at bounding box center [433, 261] width 95 height 21
click at [416, 262] on span "[DATE] – [DATE]" at bounding box center [434, 260] width 54 height 9
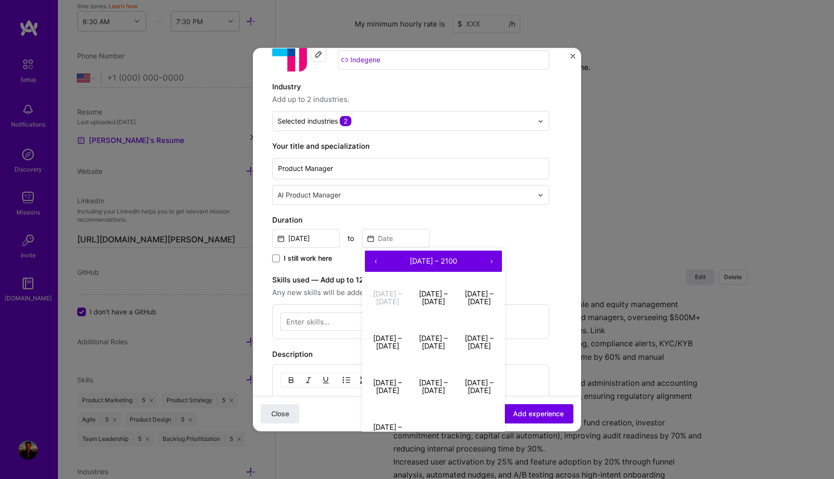
click at [491, 257] on button "›" at bounding box center [491, 261] width 21 height 21
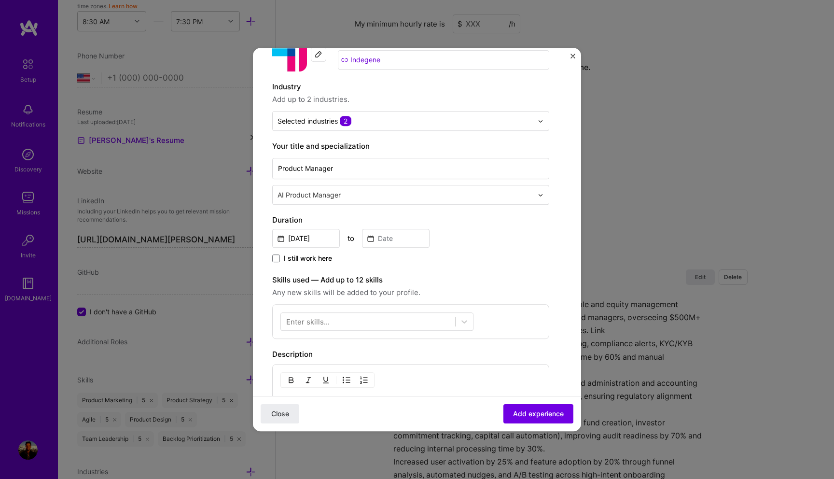
click at [450, 244] on div "Jun, 2020 to" at bounding box center [410, 237] width 277 height 21
click at [410, 244] on input at bounding box center [396, 238] width 68 height 19
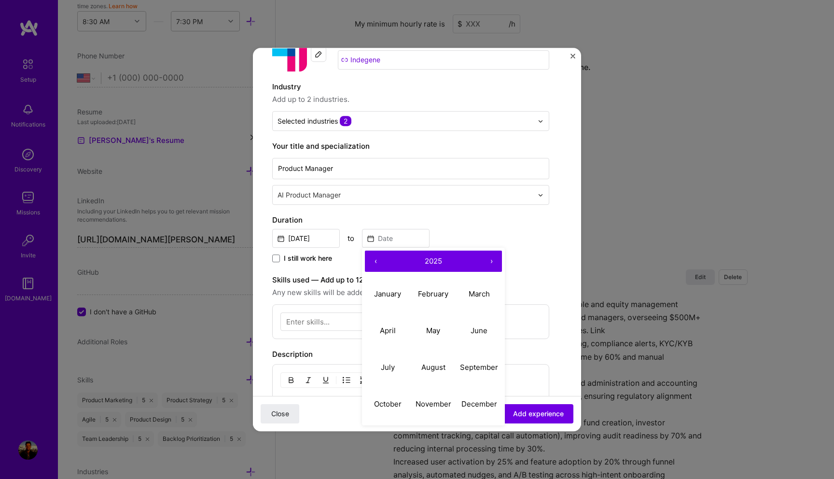
click at [426, 263] on span "2025" at bounding box center [433, 260] width 17 height 9
click at [390, 295] on button "2021" at bounding box center [388, 294] width 46 height 37
click at [438, 374] on button "August" at bounding box center [434, 367] width 46 height 37
type input "Aug, 2021"
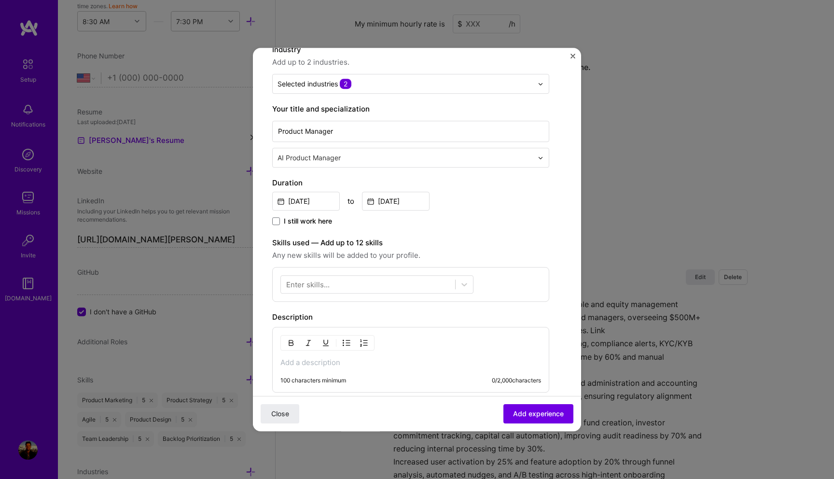
scroll to position [174, 0]
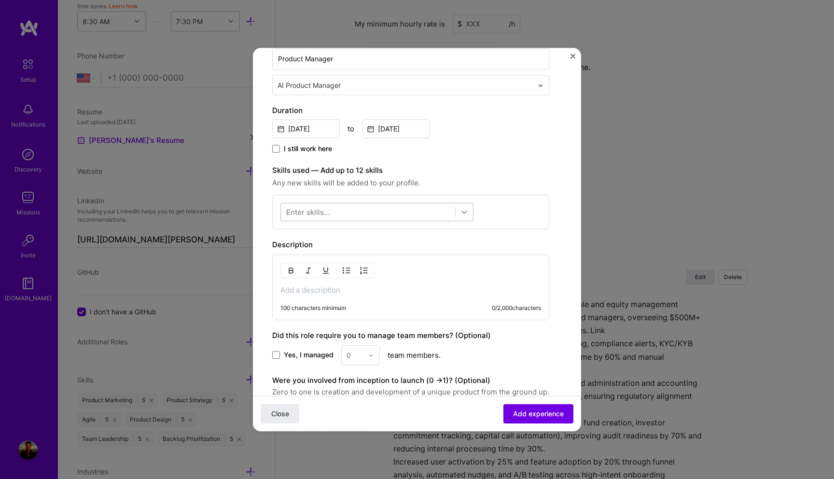
click at [458, 209] on div at bounding box center [464, 211] width 17 height 17
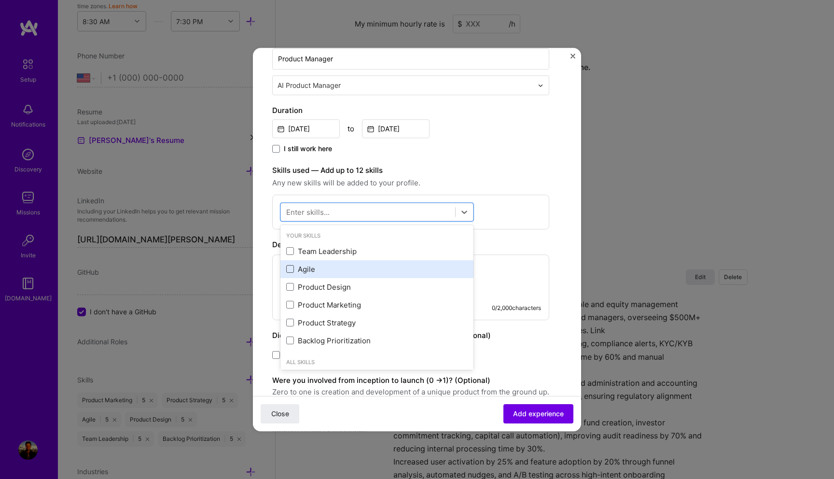
click at [290, 270] on span at bounding box center [290, 270] width 8 height 8
click at [0, 0] on input "checkbox" at bounding box center [0, 0] width 0 height 0
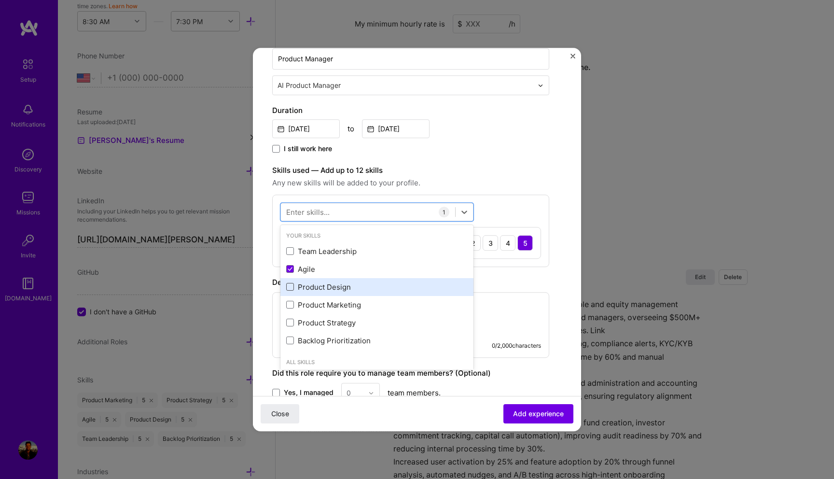
click at [290, 288] on span at bounding box center [290, 287] width 8 height 8
click at [0, 0] on input "checkbox" at bounding box center [0, 0] width 0 height 0
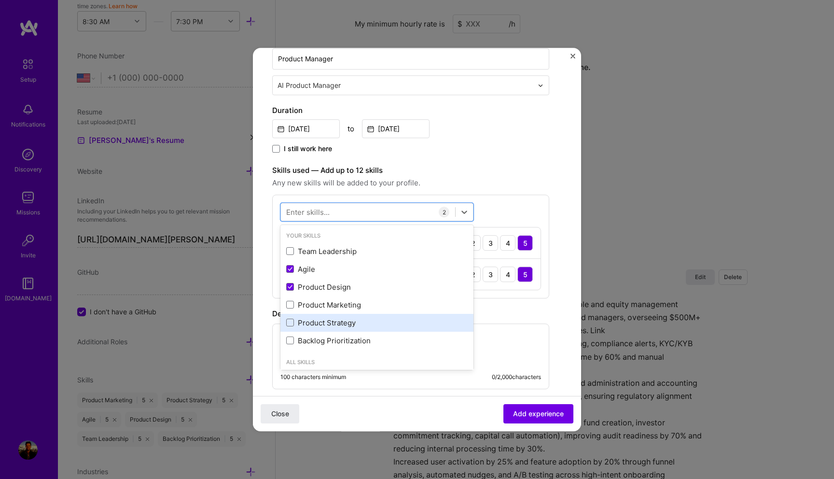
click at [290, 315] on div "Product Strategy" at bounding box center [377, 323] width 193 height 18
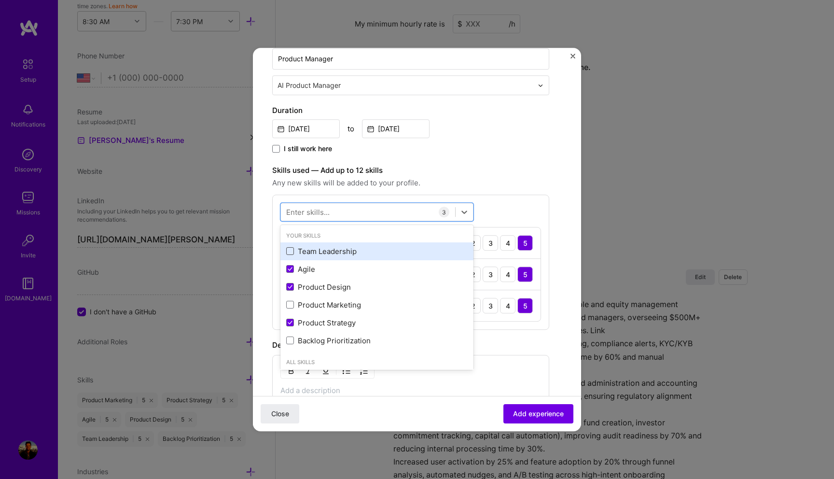
click at [291, 251] on span at bounding box center [290, 252] width 8 height 8
click at [0, 0] on input "checkbox" at bounding box center [0, 0] width 0 height 0
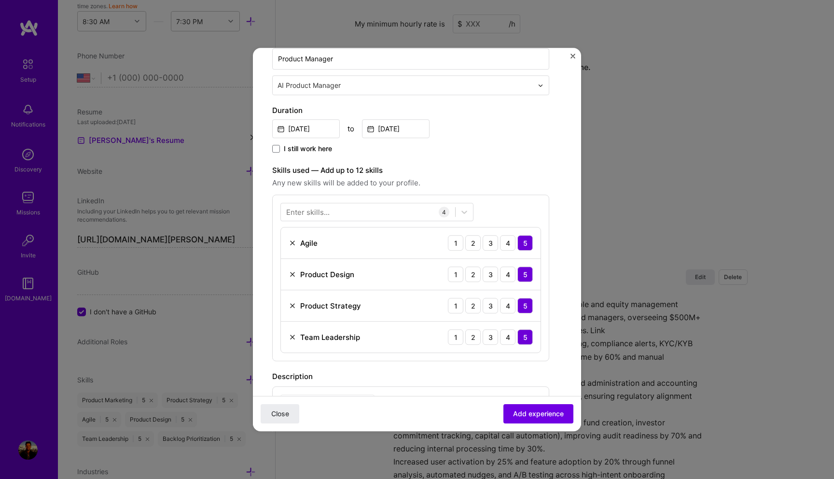
click at [506, 184] on span "Any new skills will be added to your profile." at bounding box center [410, 183] width 277 height 12
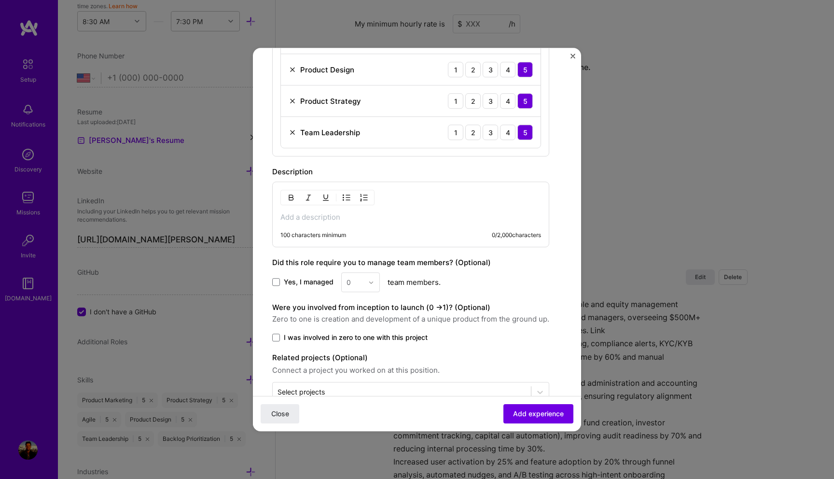
scroll to position [404, 0]
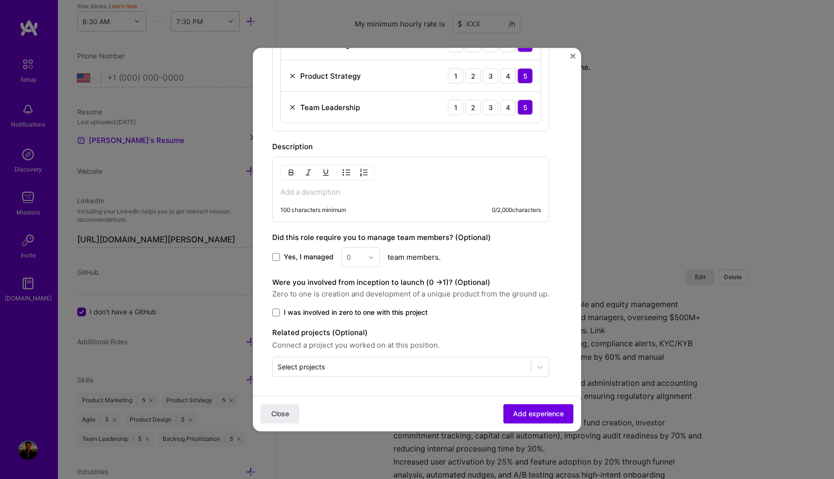
click at [333, 193] on p at bounding box center [411, 192] width 261 height 10
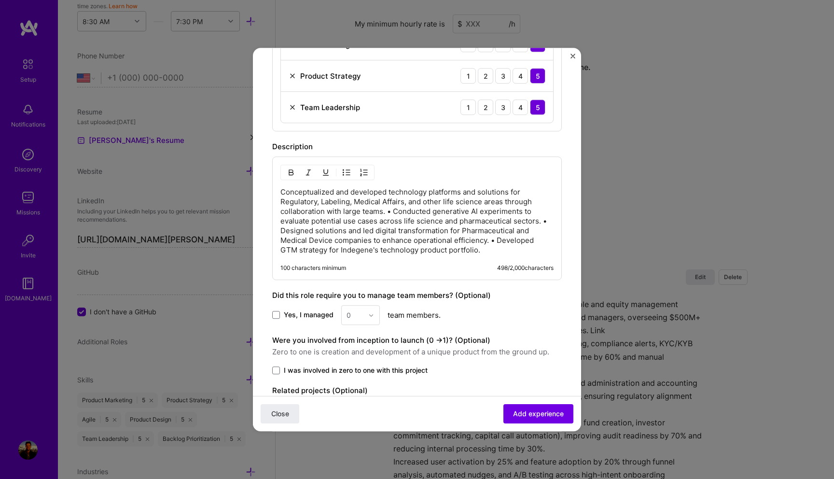
scroll to position [462, 0]
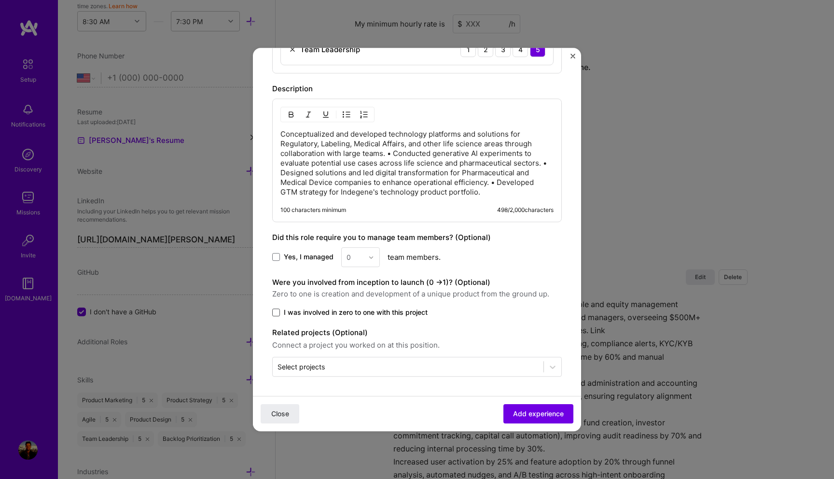
click at [276, 310] on span at bounding box center [276, 313] width 8 height 8
click at [0, 0] on input "I was involved in zero to one with this project" at bounding box center [0, 0] width 0 height 0
click at [532, 411] on span "Add experience" at bounding box center [538, 414] width 51 height 10
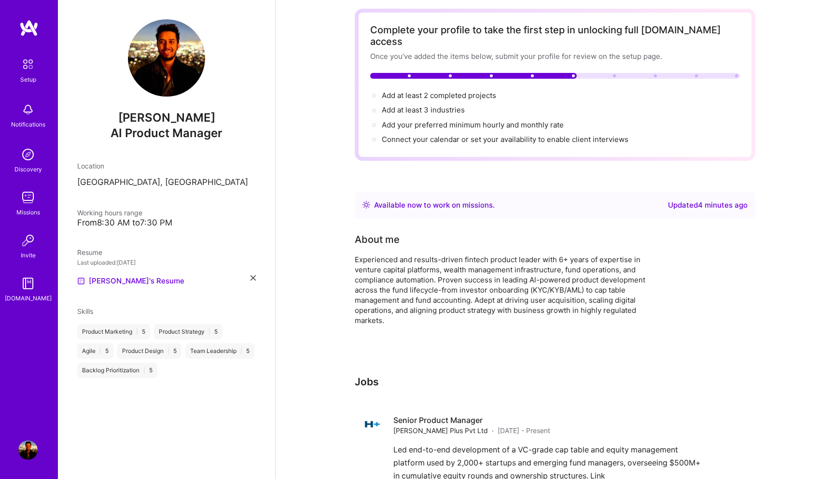
scroll to position [0, 0]
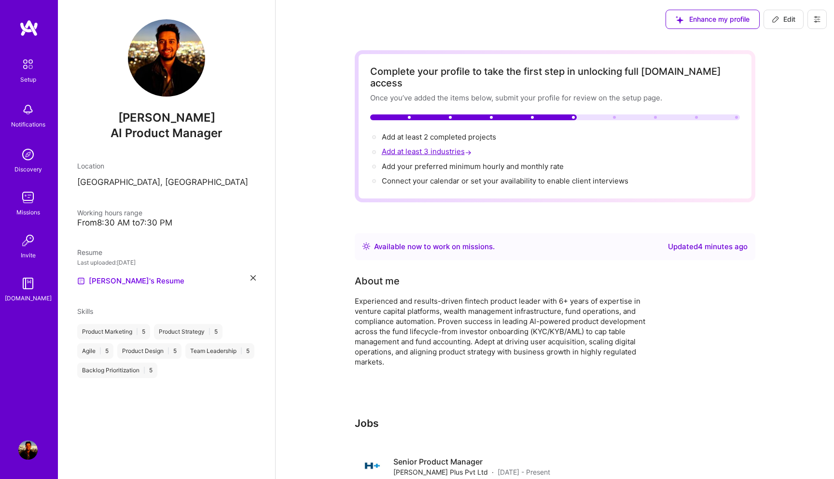
click at [456, 147] on span "Add at least 3 industries →" at bounding box center [428, 151] width 92 height 9
select select "US"
select select "Right Now"
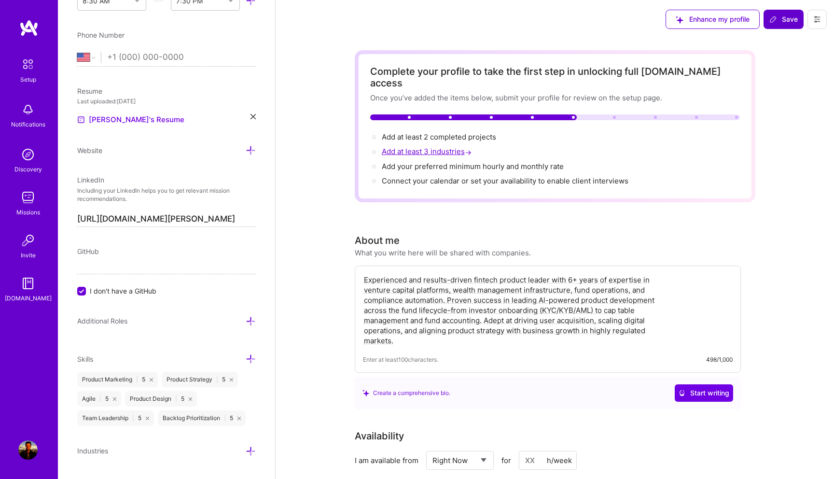
scroll to position [369, 0]
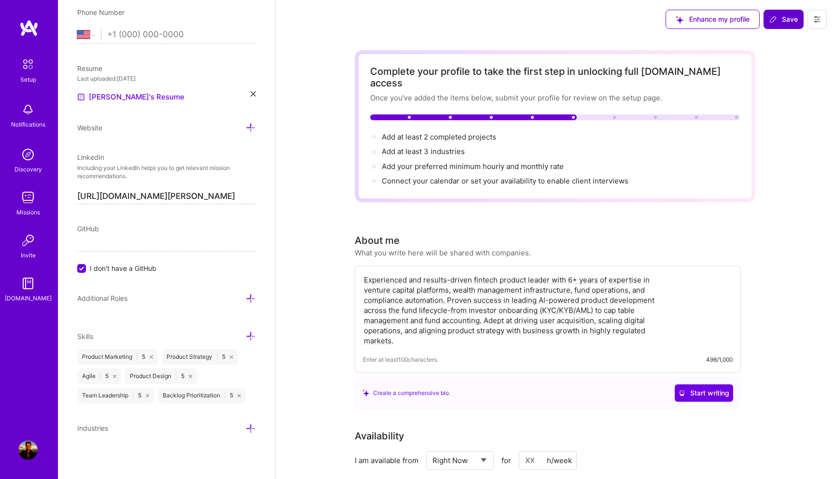
click at [785, 17] on span "Save" at bounding box center [784, 19] width 28 height 10
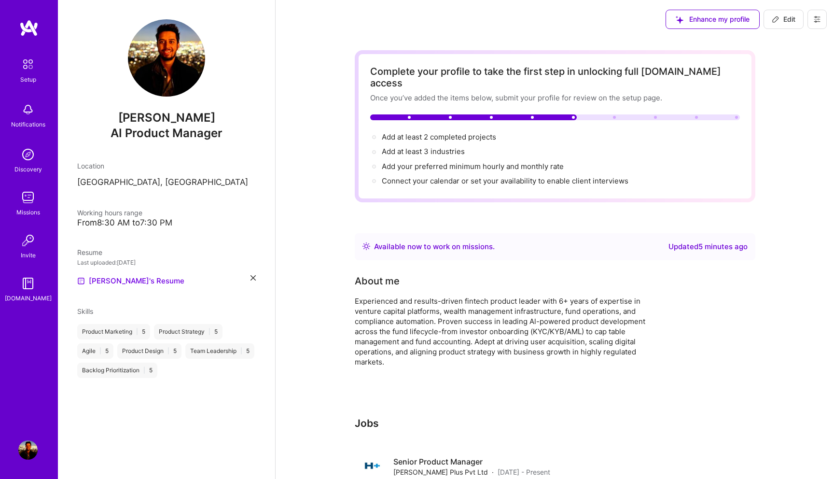
scroll to position [0, 0]
click at [590, 176] on span "Connect your calendar or set your availability to enable client interviews →" at bounding box center [509, 180] width 255 height 9
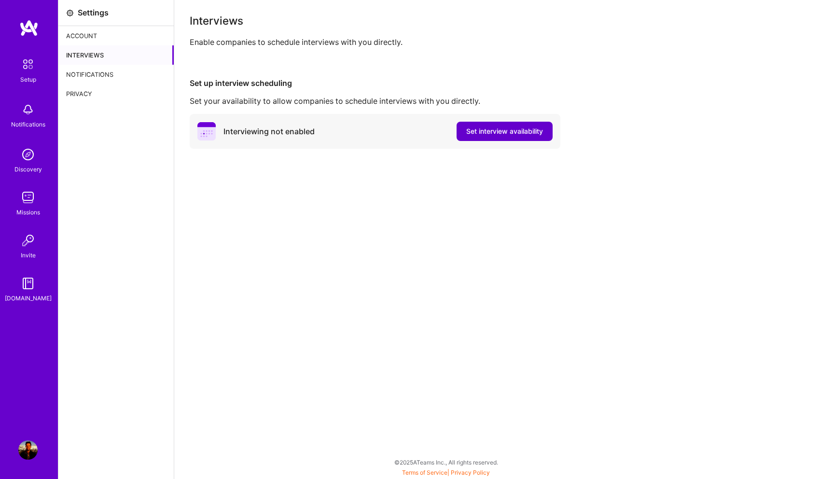
click at [522, 135] on span "Set interview availability" at bounding box center [504, 132] width 77 height 10
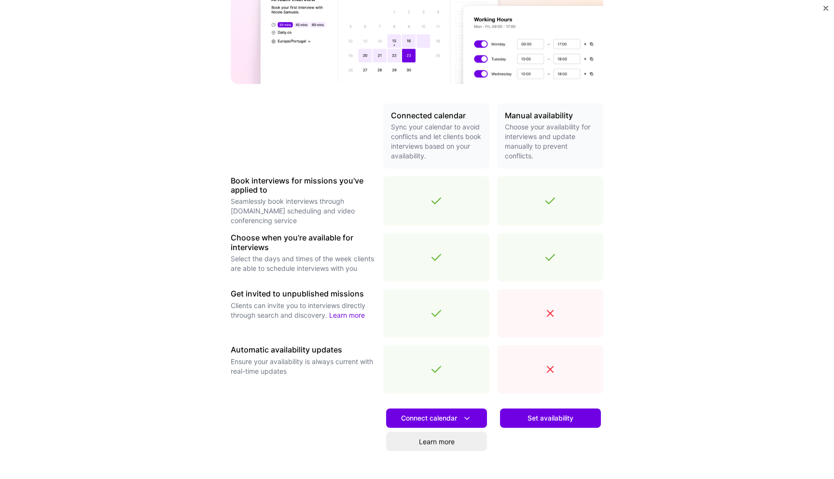
scroll to position [126, 0]
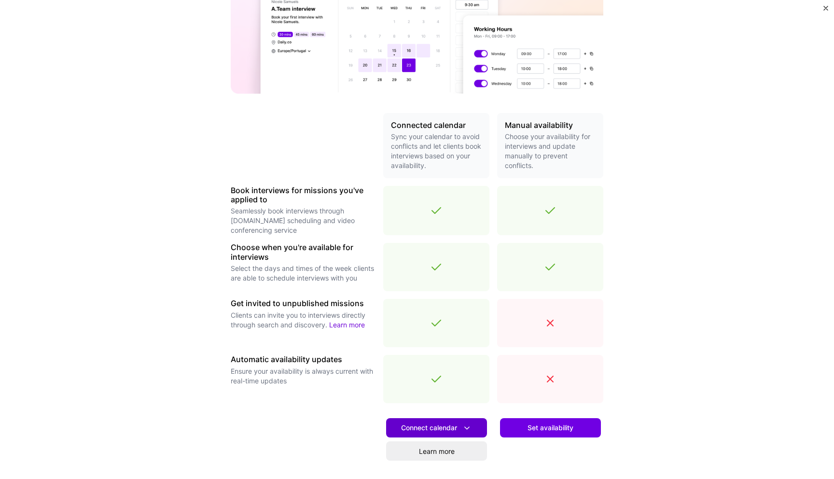
click at [432, 423] on span "Connect calendar" at bounding box center [436, 428] width 71 height 10
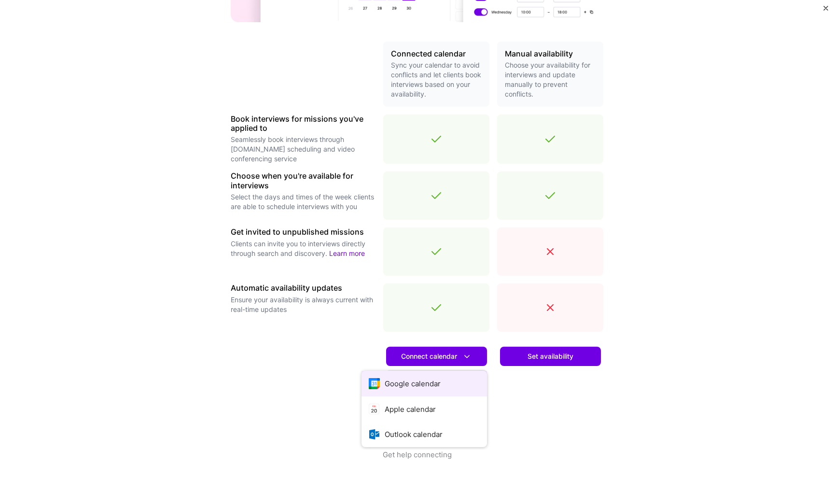
click at [424, 379] on button "Google calendar" at bounding box center [425, 384] width 126 height 26
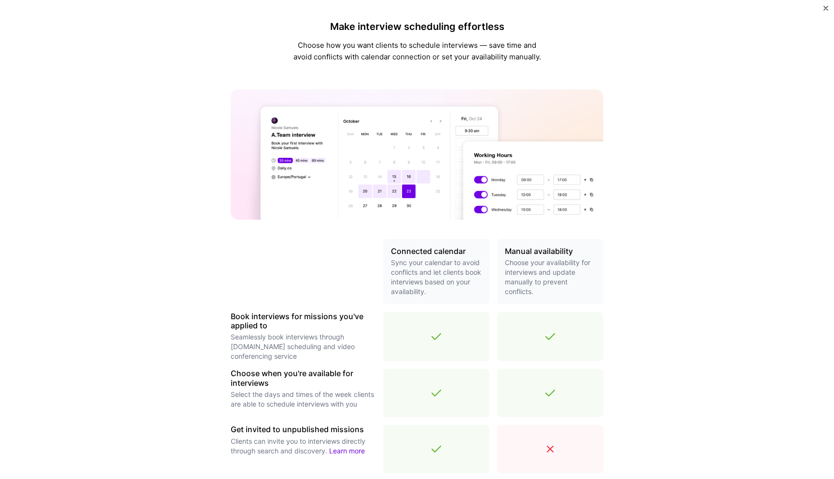
click at [825, 10] on img "Close" at bounding box center [826, 8] width 5 height 5
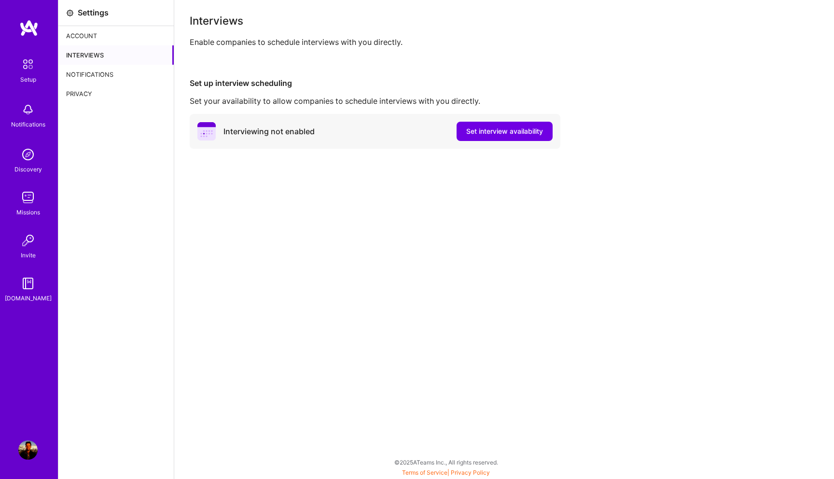
click at [92, 29] on div "Account" at bounding box center [115, 35] width 115 height 19
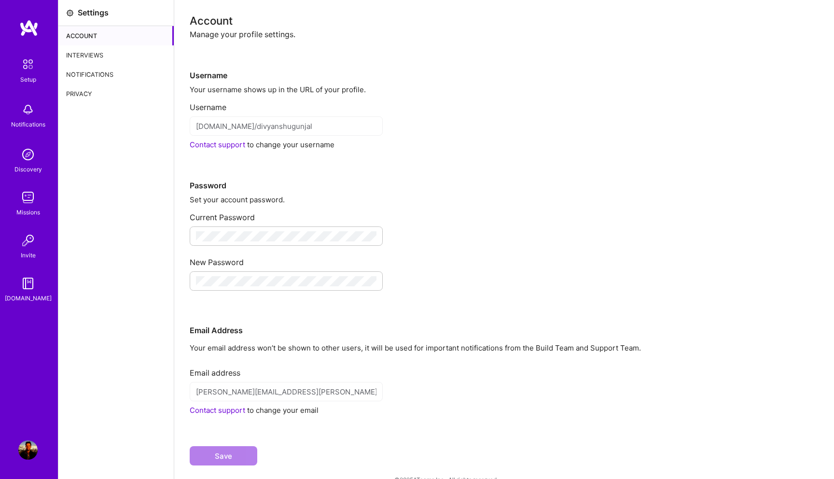
click at [27, 30] on img at bounding box center [28, 27] width 19 height 17
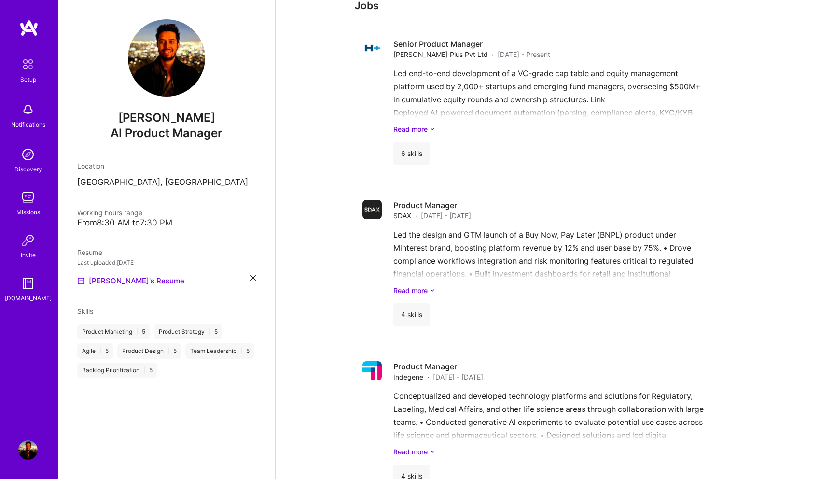
scroll to position [446, 0]
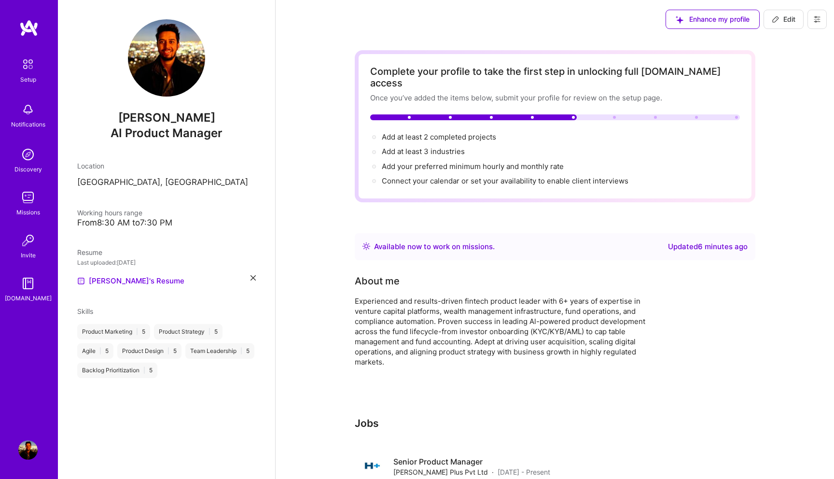
click at [696, 241] on div "Updated 6 minutes ago" at bounding box center [708, 247] width 80 height 12
click at [446, 132] on span "Add at least 2 completed projects →" at bounding box center [443, 136] width 123 height 9
select select "US"
select select "Right Now"
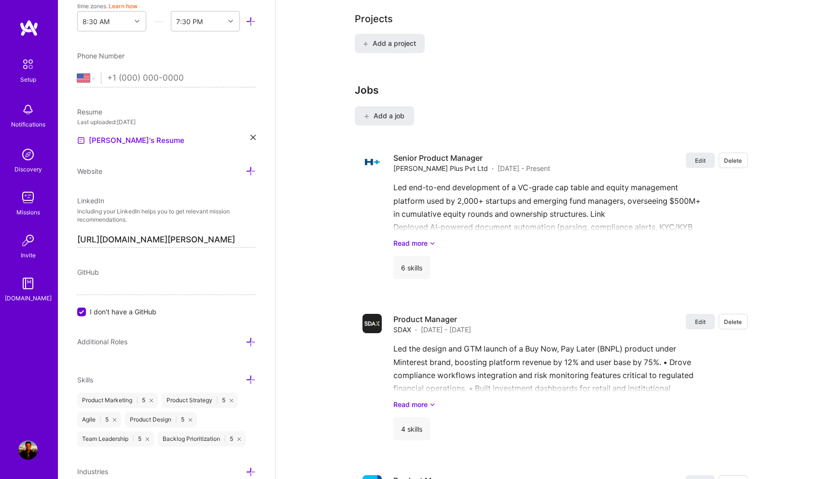
scroll to position [742, 0]
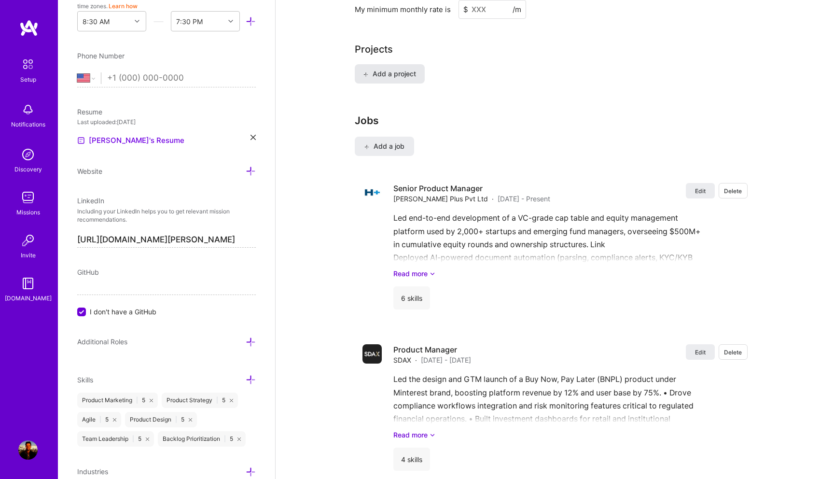
click at [390, 68] on button "Add a project" at bounding box center [390, 73] width 70 height 19
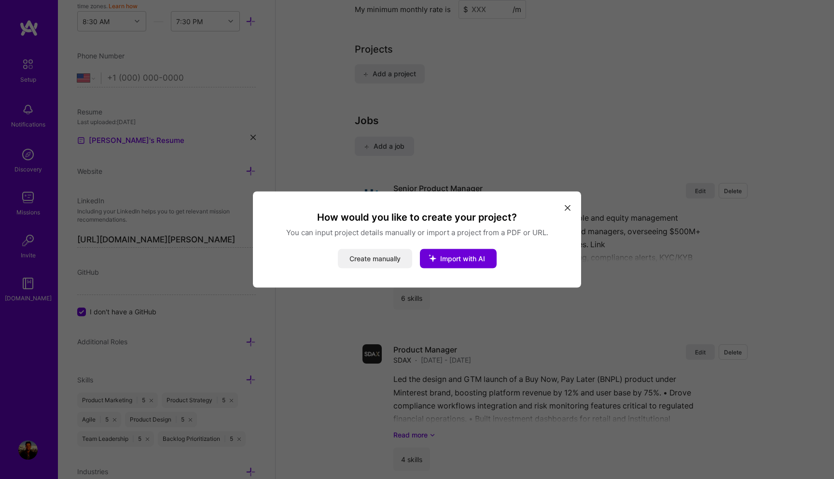
click at [383, 254] on button "Create manually" at bounding box center [375, 258] width 74 height 19
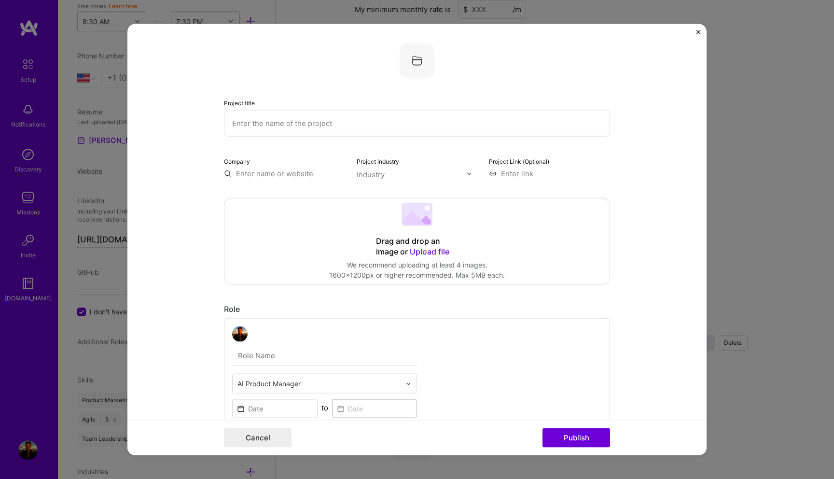
click at [323, 129] on input "text" at bounding box center [417, 123] width 386 height 27
click at [273, 171] on input "text" at bounding box center [284, 174] width 121 height 10
click at [269, 202] on span "[DOMAIN_NAME][PERSON_NAME]" at bounding box center [300, 202] width 94 height 8
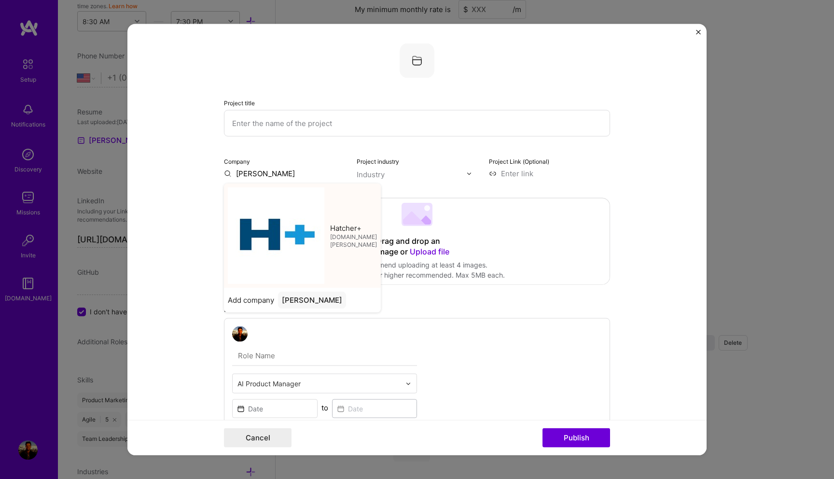
type input "Hatcher+"
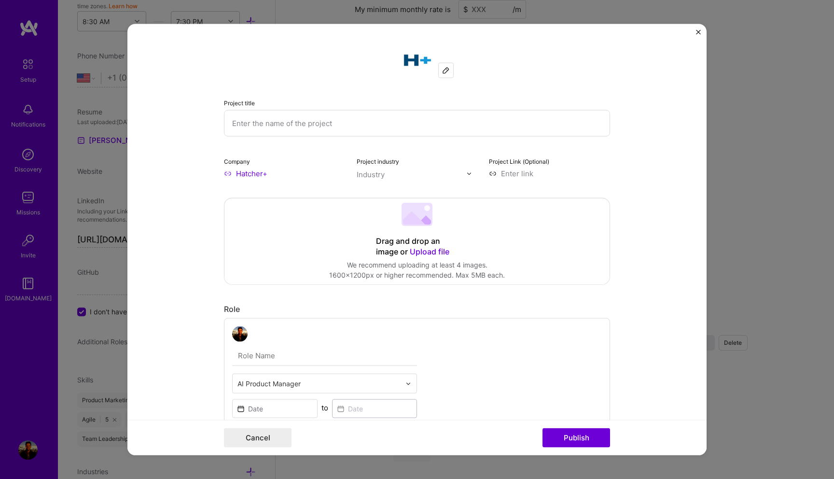
click at [288, 131] on input "text" at bounding box center [417, 123] width 386 height 27
type input "Cap table"
click at [415, 247] on div "Drag and drop an image or Upload file" at bounding box center [417, 246] width 82 height 21
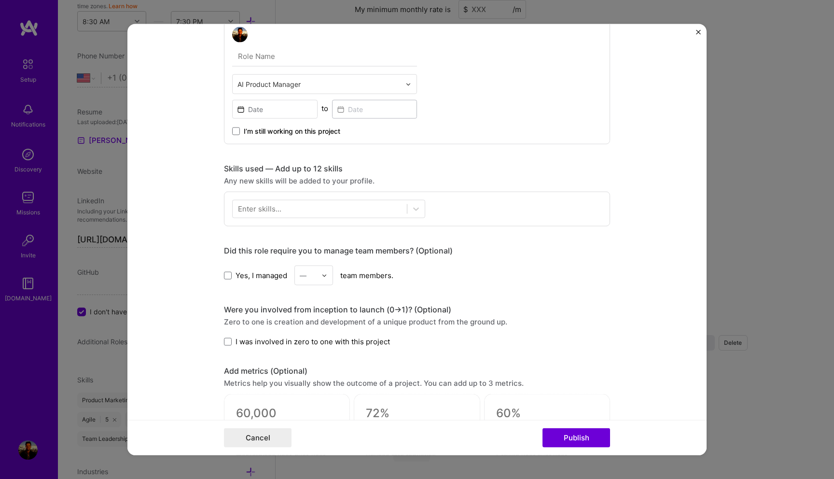
scroll to position [388, 0]
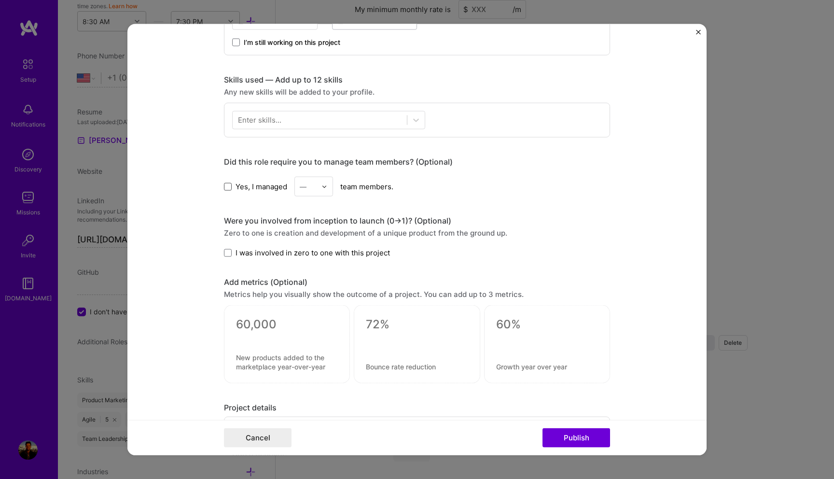
click at [225, 188] on span at bounding box center [228, 187] width 8 height 8
click at [0, 0] on input "Yes, I managed" at bounding box center [0, 0] width 0 height 0
click at [330, 187] on div at bounding box center [327, 186] width 11 height 19
click at [313, 262] on div "4" at bounding box center [313, 266] width 33 height 18
click at [228, 253] on span at bounding box center [228, 253] width 8 height 8
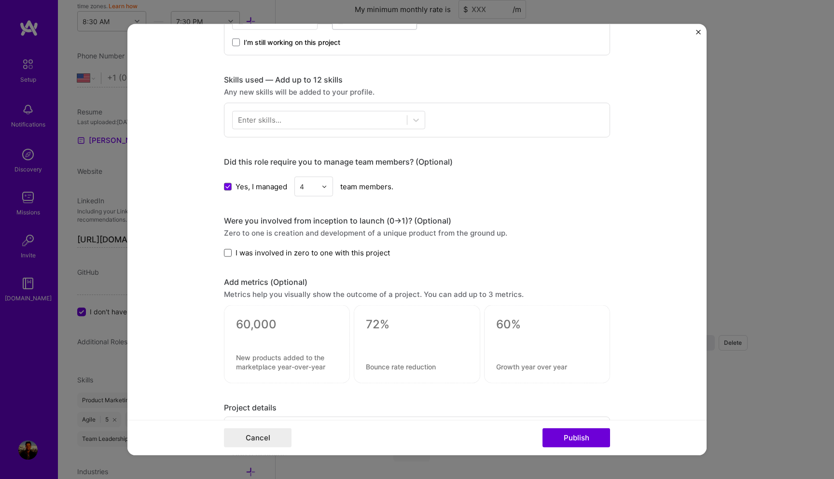
click at [0, 0] on input "I was involved in zero to one with this project" at bounding box center [0, 0] width 0 height 0
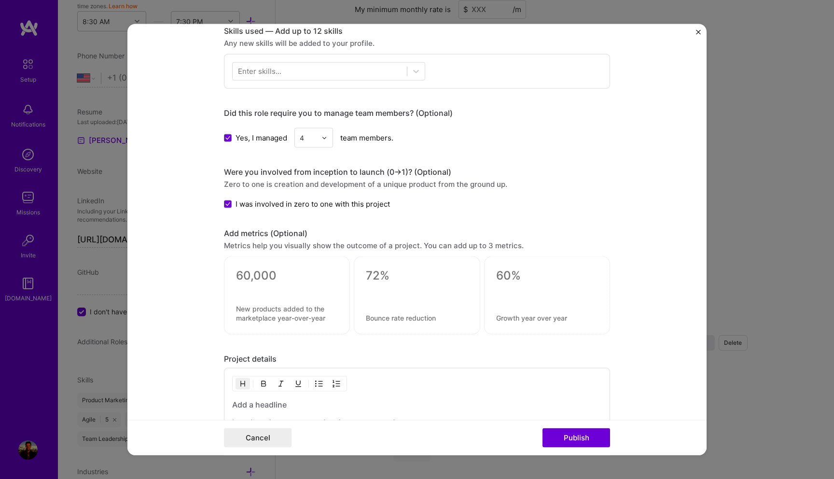
scroll to position [532, 0]
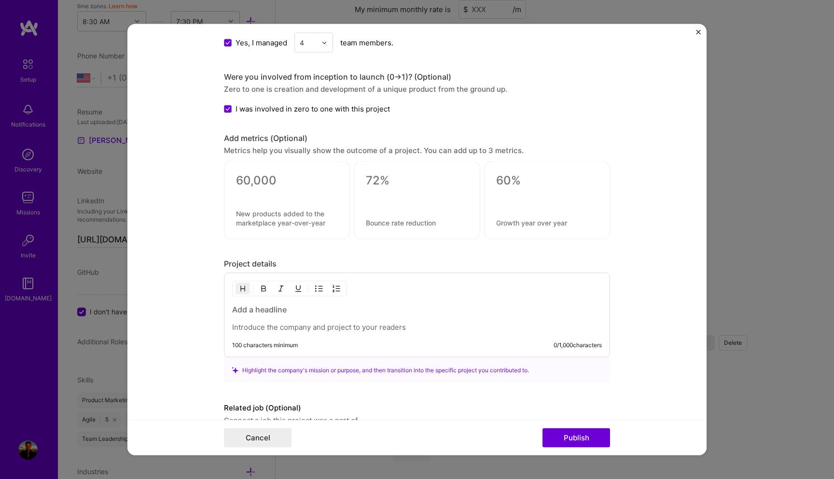
click at [356, 316] on div at bounding box center [417, 318] width 370 height 28
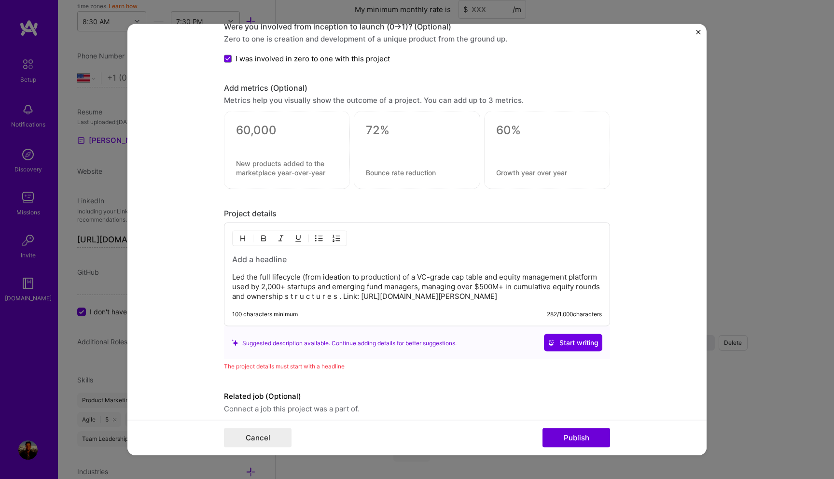
click at [273, 260] on h3 at bounding box center [417, 259] width 370 height 11
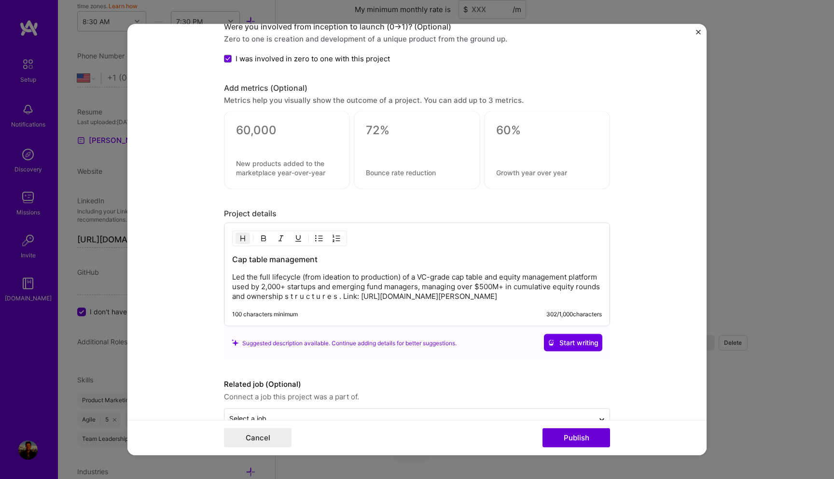
click at [231, 263] on div "Cap table management Led the full lifecycle (from ideation to production) of a …" at bounding box center [417, 275] width 386 height 104
click at [234, 262] on h3 "Cap table management" at bounding box center [417, 259] width 370 height 11
click at [234, 261] on h3 "Cap table management" at bounding box center [417, 259] width 370 height 11
click at [380, 258] on h3 "AI powered Cap table management" at bounding box center [417, 259] width 370 height 11
click at [279, 262] on h3 "AI powered Cap table management solution" at bounding box center [417, 259] width 370 height 11
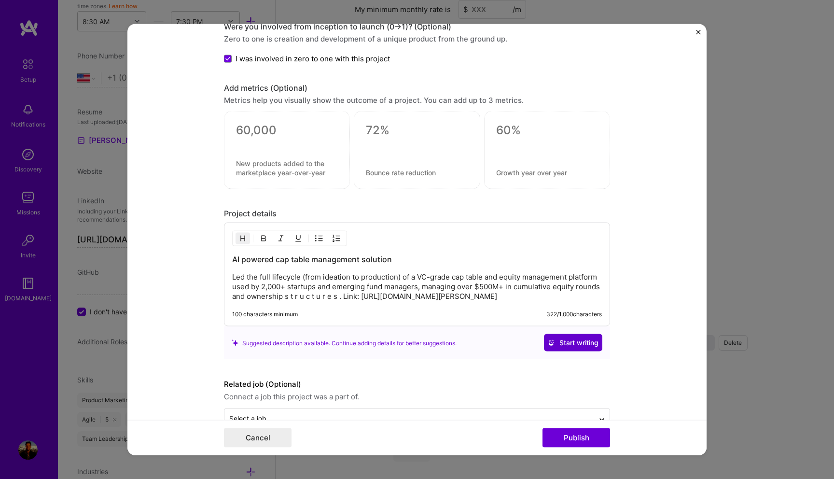
scroll to position [609, 0]
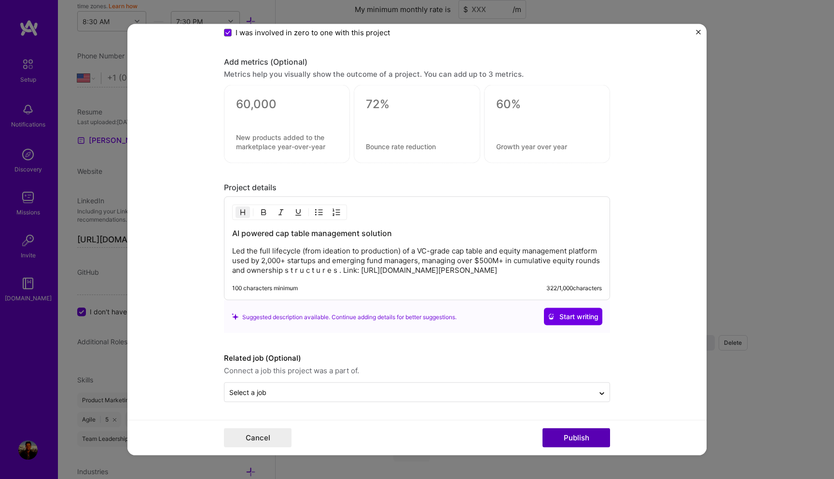
click at [588, 444] on button "Publish" at bounding box center [577, 437] width 68 height 19
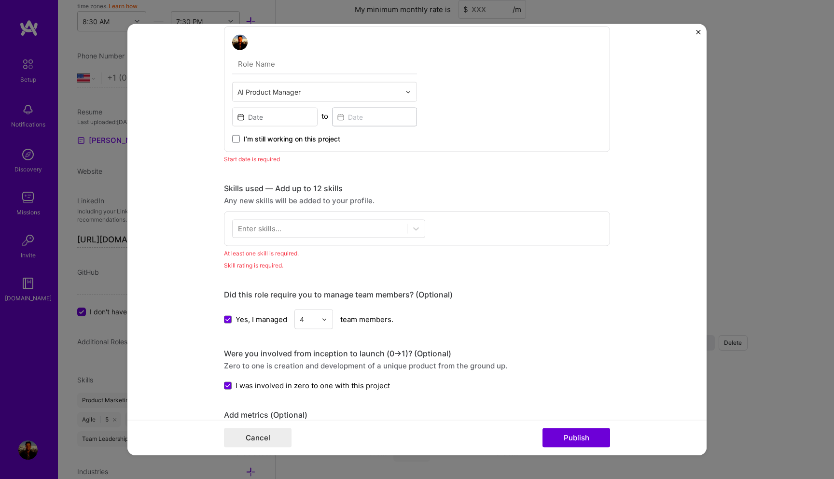
scroll to position [309, 0]
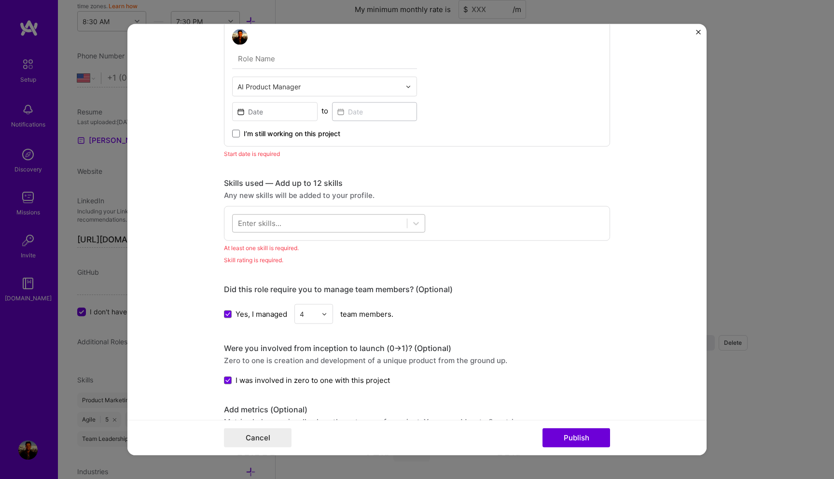
click at [349, 222] on div at bounding box center [320, 223] width 174 height 16
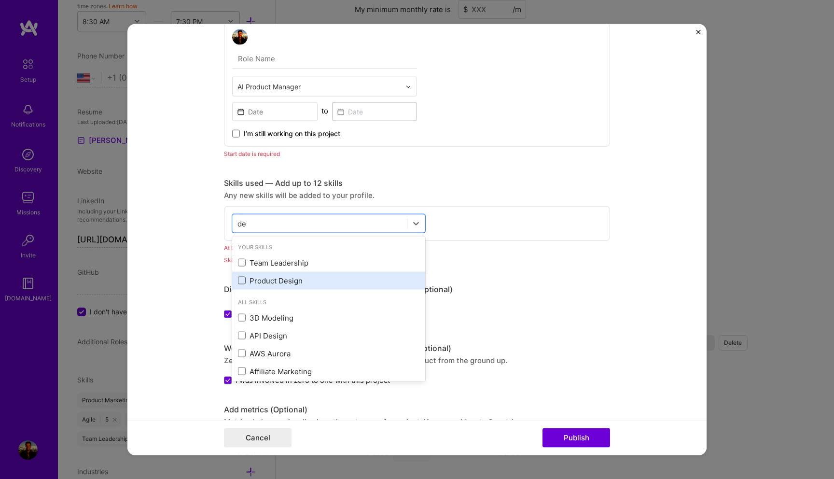
click at [242, 278] on span at bounding box center [242, 281] width 8 height 8
click at [0, 0] on input "checkbox" at bounding box center [0, 0] width 0 height 0
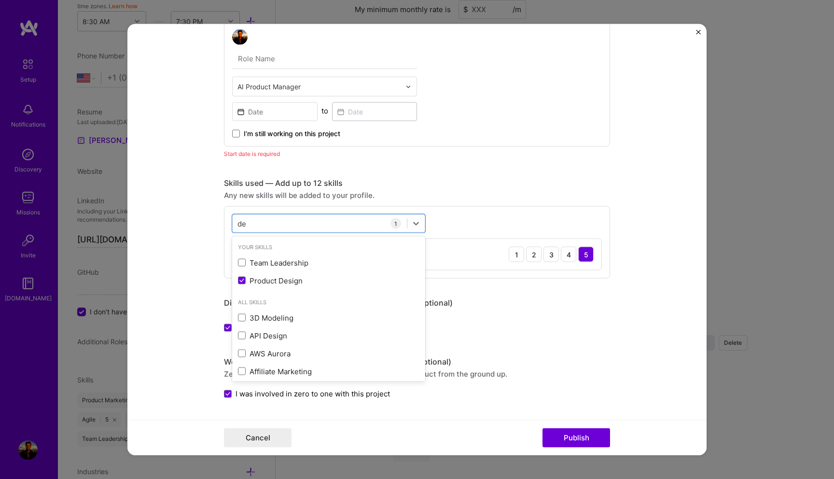
type input "d"
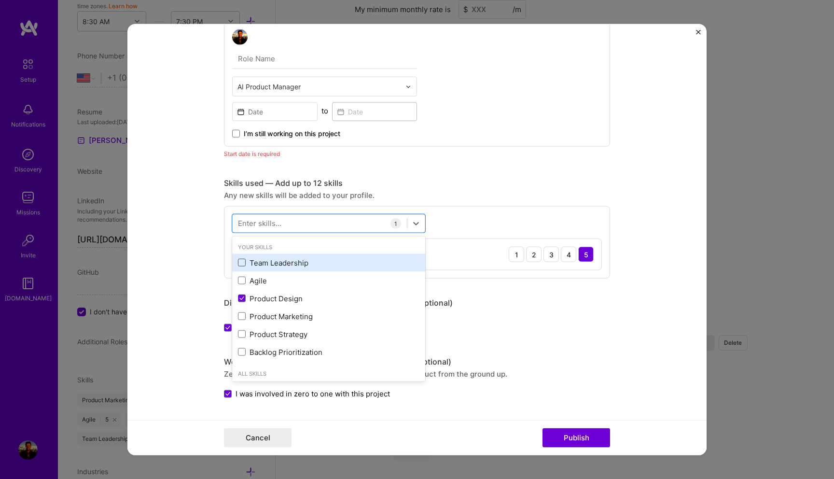
click at [242, 262] on span at bounding box center [242, 263] width 8 height 8
click at [0, 0] on input "checkbox" at bounding box center [0, 0] width 0 height 0
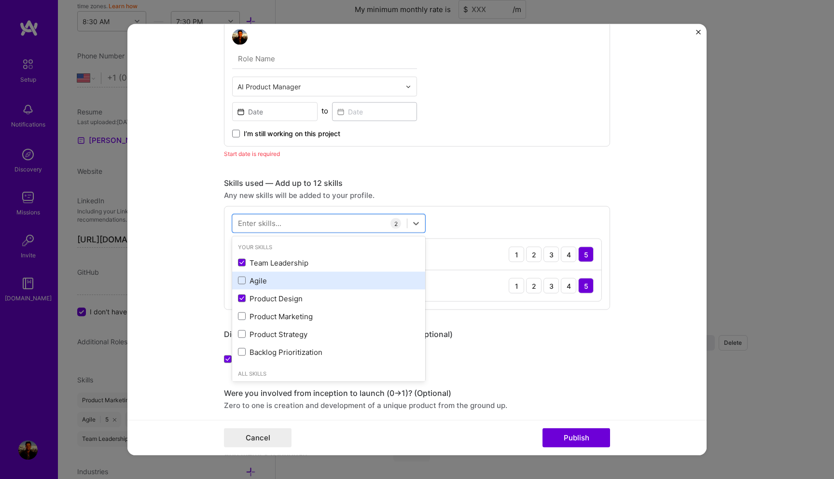
click at [242, 287] on div "Agile" at bounding box center [328, 280] width 193 height 18
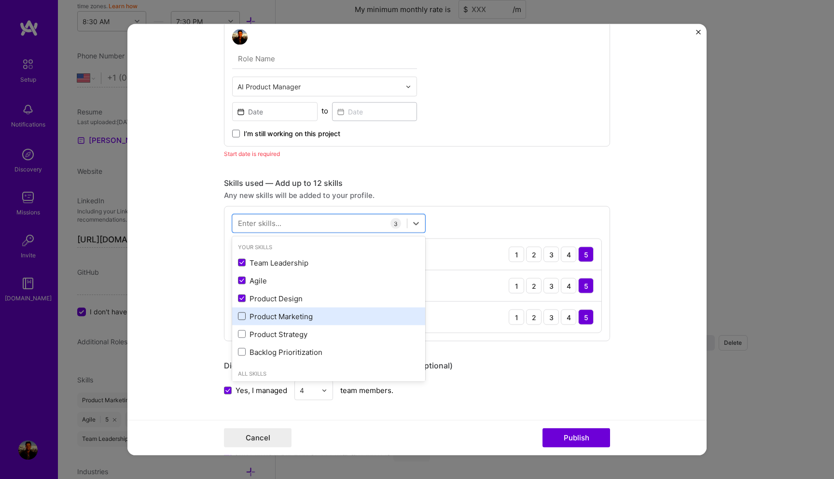
click at [243, 320] on span at bounding box center [242, 316] width 8 height 8
click at [0, 0] on input "checkbox" at bounding box center [0, 0] width 0 height 0
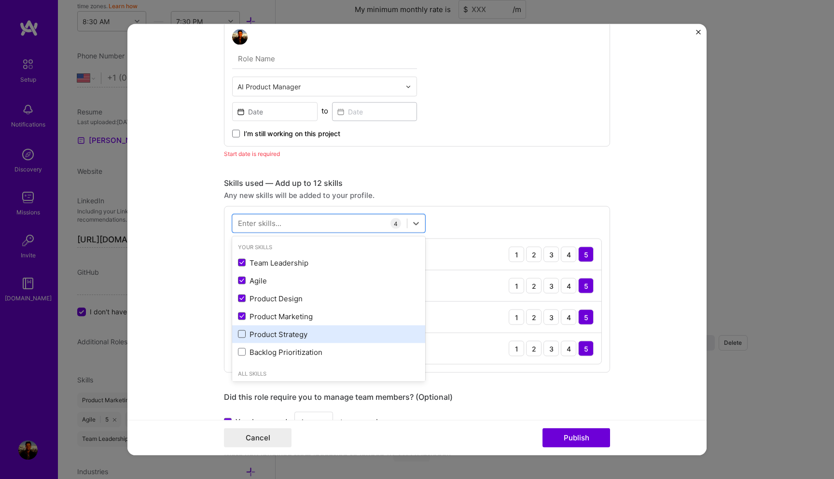
click at [241, 337] on span at bounding box center [242, 334] width 8 height 8
click at [0, 0] on input "checkbox" at bounding box center [0, 0] width 0 height 0
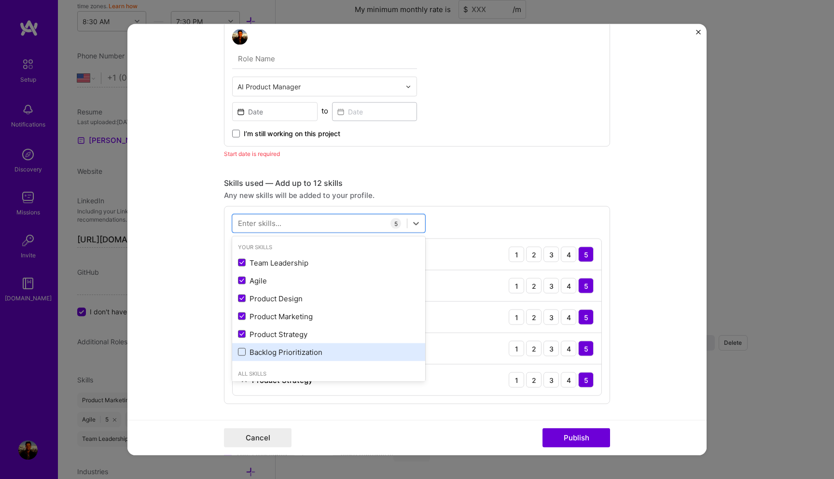
click at [241, 350] on span at bounding box center [242, 352] width 8 height 8
click at [0, 0] on input "checkbox" at bounding box center [0, 0] width 0 height 0
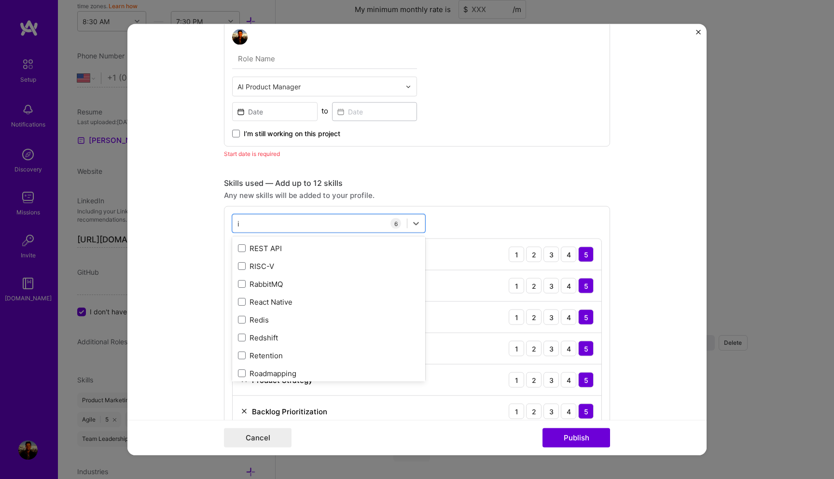
scroll to position [3041, 0]
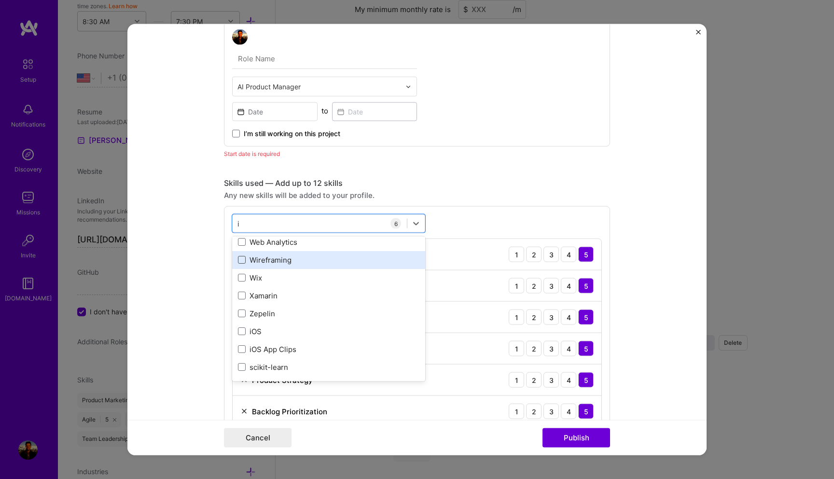
click at [242, 262] on span at bounding box center [242, 260] width 8 height 8
click at [0, 0] on input "checkbox" at bounding box center [0, 0] width 0 height 0
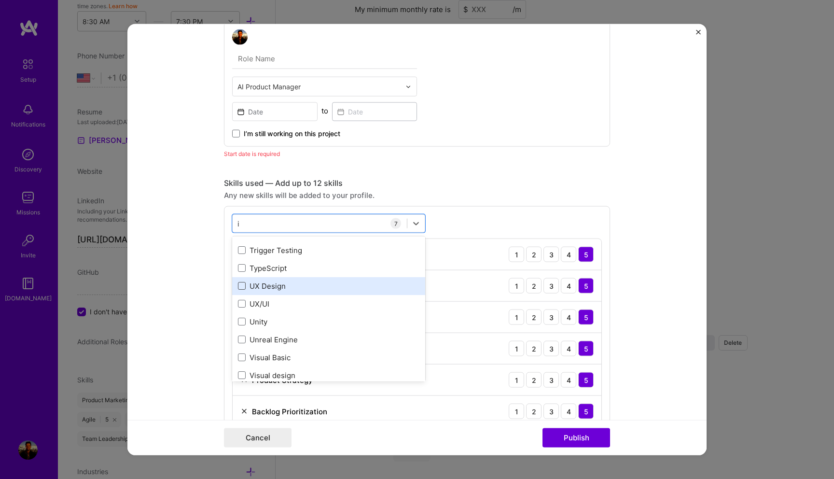
click at [243, 289] on span at bounding box center [242, 286] width 8 height 8
click at [0, 0] on input "checkbox" at bounding box center [0, 0] width 0 height 0
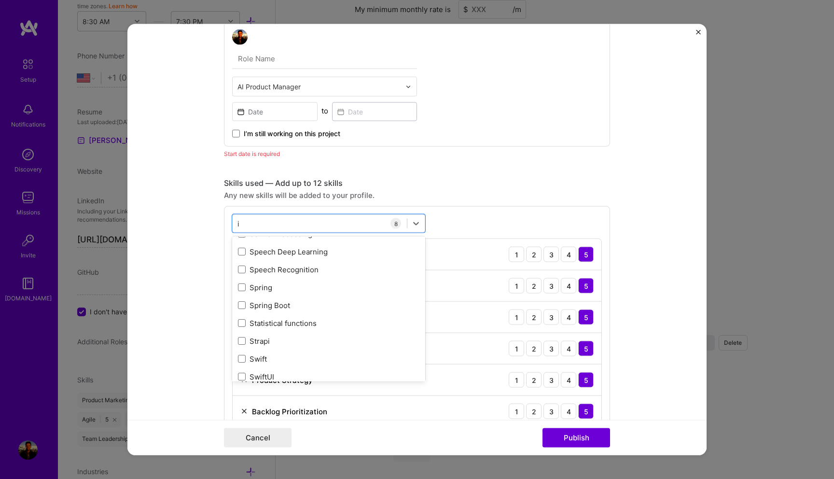
scroll to position [2666, 0]
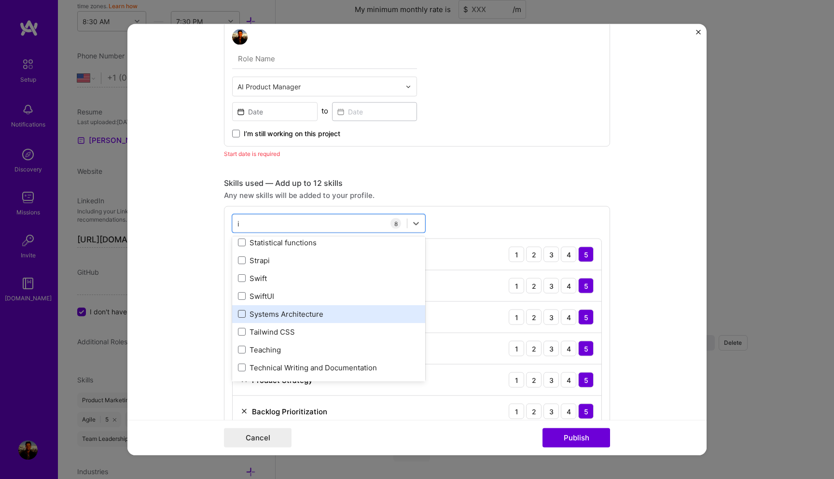
click at [243, 315] on span at bounding box center [242, 314] width 8 height 8
click at [0, 0] on input "checkbox" at bounding box center [0, 0] width 0 height 0
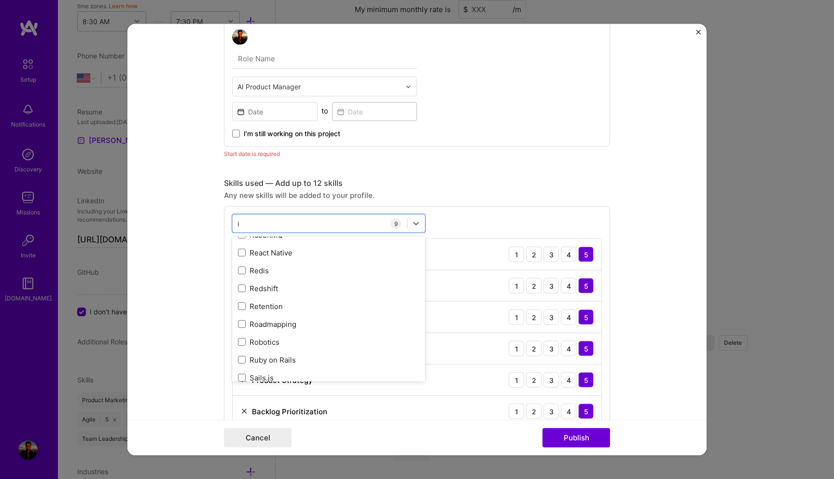
scroll to position [2019, 0]
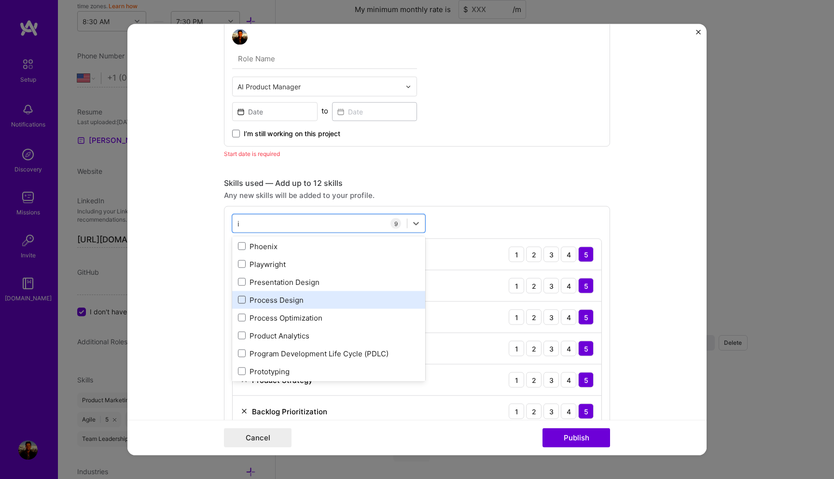
click at [240, 301] on span at bounding box center [242, 300] width 8 height 8
click at [0, 0] on input "checkbox" at bounding box center [0, 0] width 0 height 0
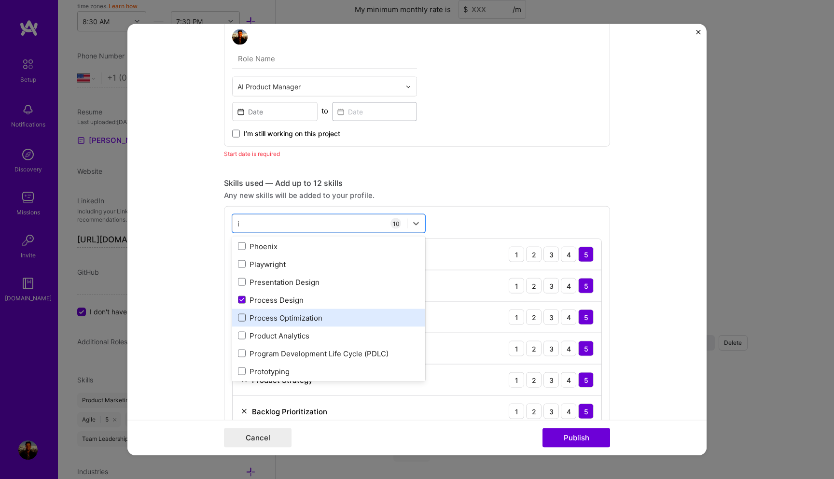
click at [241, 315] on span at bounding box center [242, 318] width 8 height 8
click at [0, 0] on input "checkbox" at bounding box center [0, 0] width 0 height 0
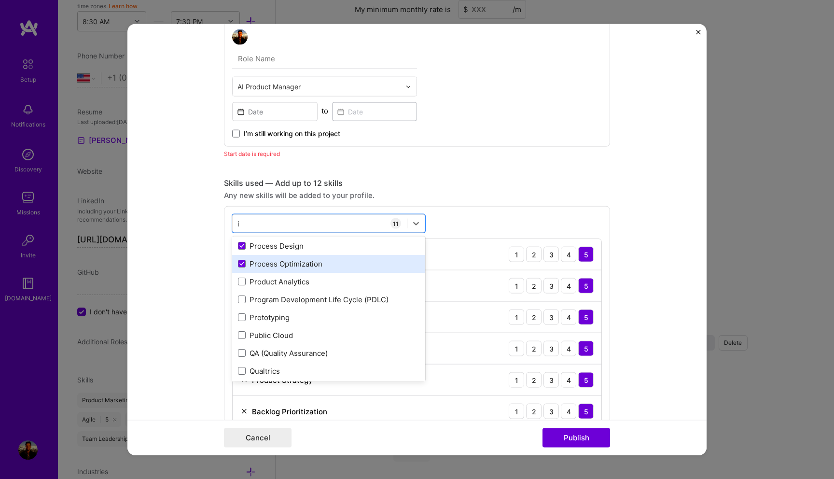
scroll to position [2058, 0]
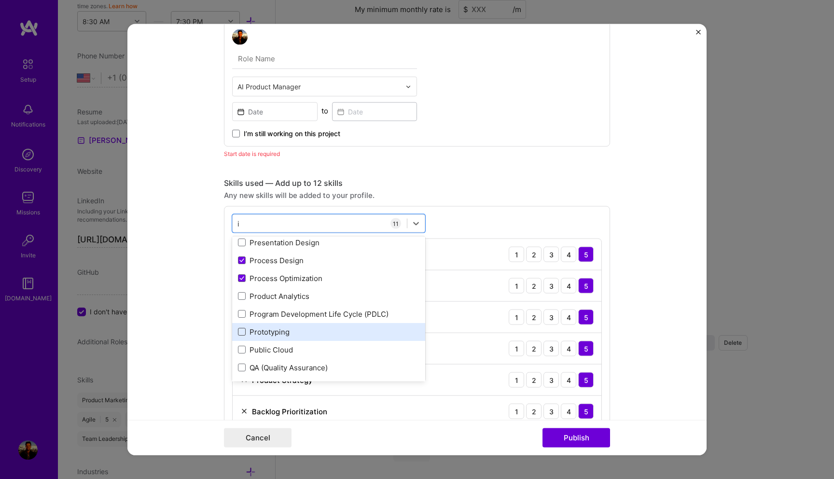
click at [243, 329] on span at bounding box center [242, 332] width 8 height 8
click at [0, 0] on input "checkbox" at bounding box center [0, 0] width 0 height 0
type input "i"
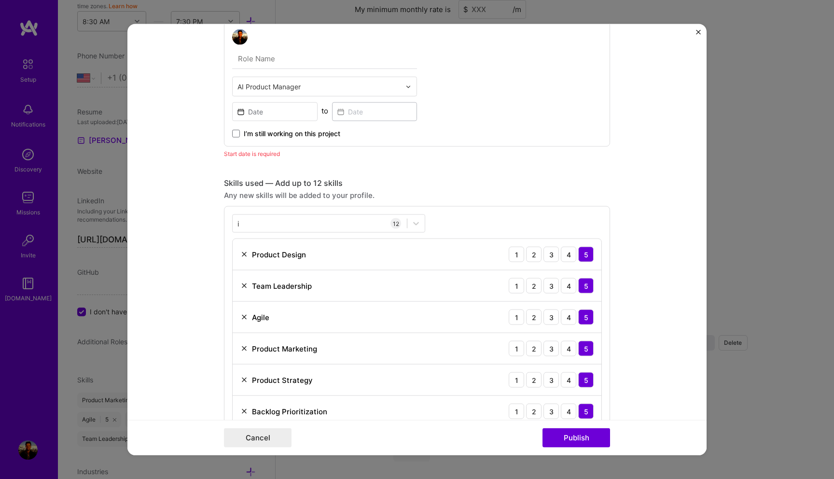
click at [617, 175] on form "Project title Cap table Company Hatcher+ Project industry Industry Industry is …" at bounding box center [416, 239] width 579 height 431
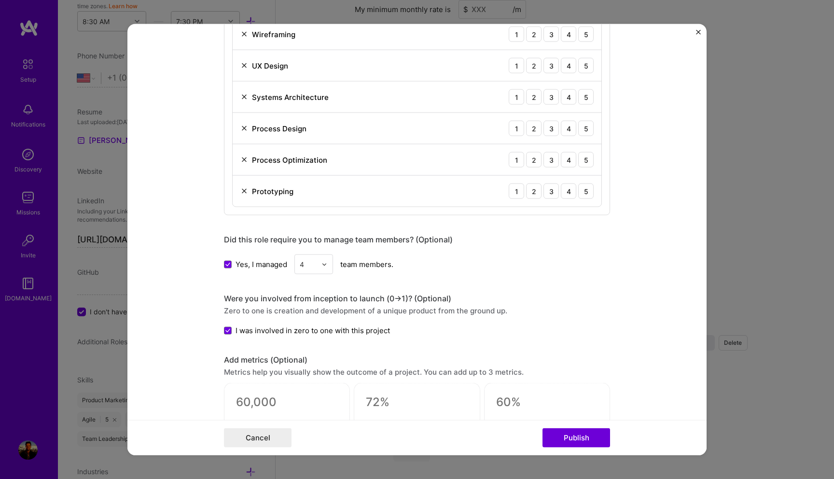
scroll to position [534, 0]
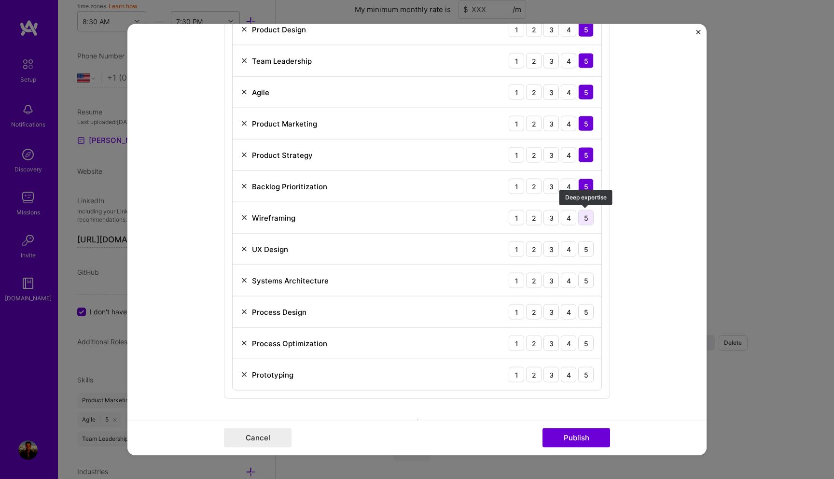
click at [584, 219] on div "5" at bounding box center [585, 217] width 15 height 15
click at [587, 247] on div "5" at bounding box center [585, 248] width 15 height 15
click at [550, 281] on div "3" at bounding box center [551, 280] width 15 height 15
click at [589, 311] on div "5" at bounding box center [585, 311] width 15 height 15
click at [589, 349] on div "5" at bounding box center [585, 343] width 15 height 15
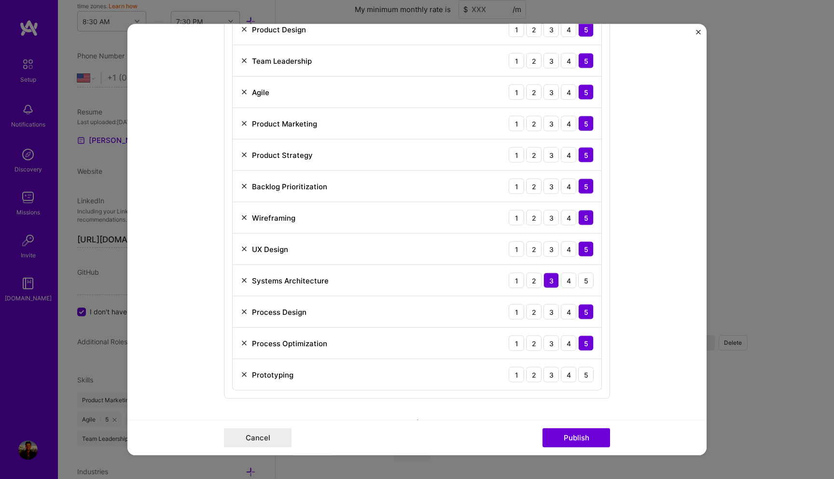
click at [590, 382] on div "Prototyping 1 2 3 4 5" at bounding box center [417, 374] width 369 height 31
click at [590, 376] on div "5" at bounding box center [585, 374] width 15 height 15
click at [574, 441] on button "Publish" at bounding box center [577, 437] width 68 height 19
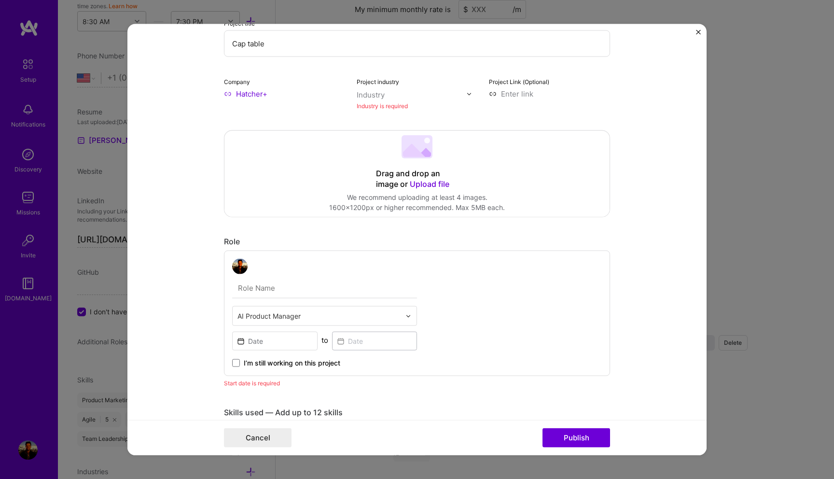
scroll to position [19, 0]
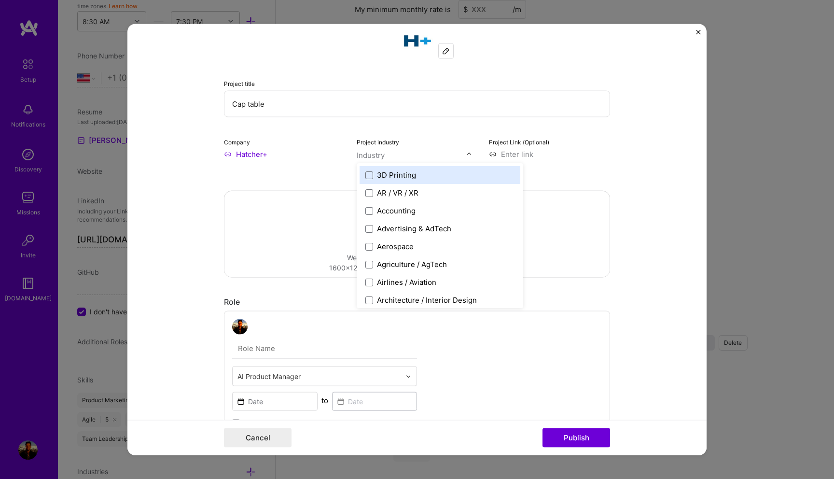
click at [407, 153] on input "text" at bounding box center [412, 155] width 110 height 10
type input "ven"
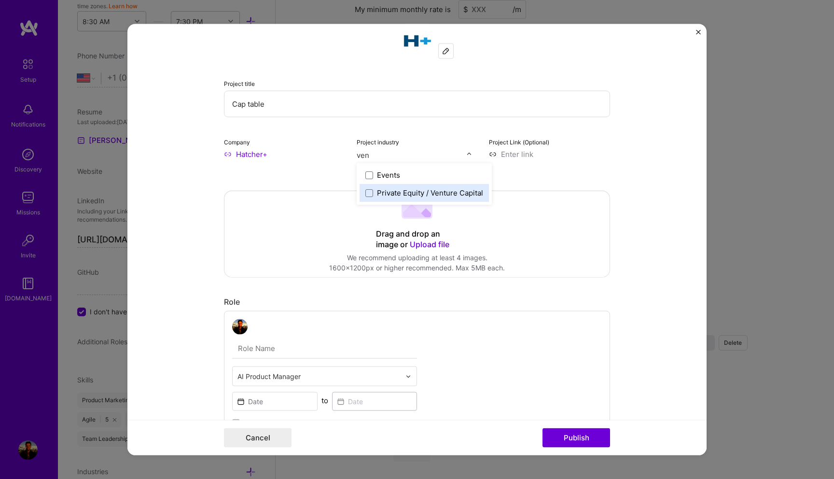
click at [378, 194] on div "Private Equity / Venture Capital" at bounding box center [430, 193] width 106 height 10
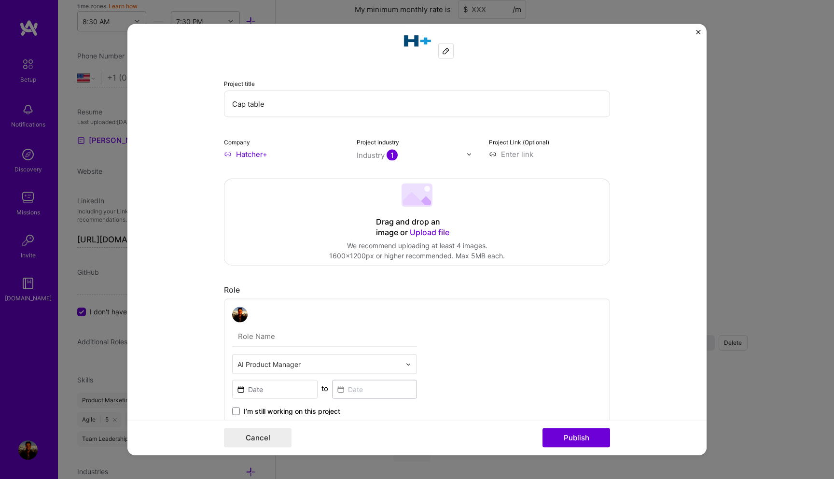
click at [539, 156] on input at bounding box center [549, 154] width 121 height 10
paste input "Led the full lifecycle (from ideation to production) of a VC-grade cap table an…"
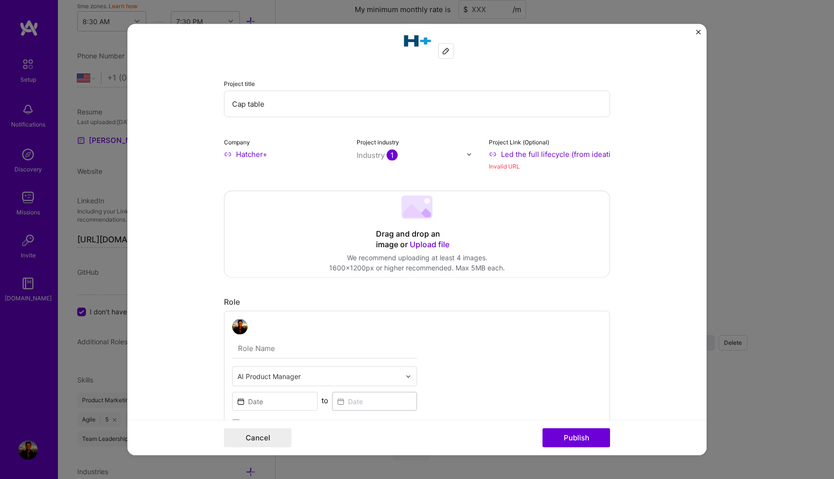
scroll to position [0, 872]
type input "[URL] the full lifecycle (from ideation to production) of a VC-grade cap table …"
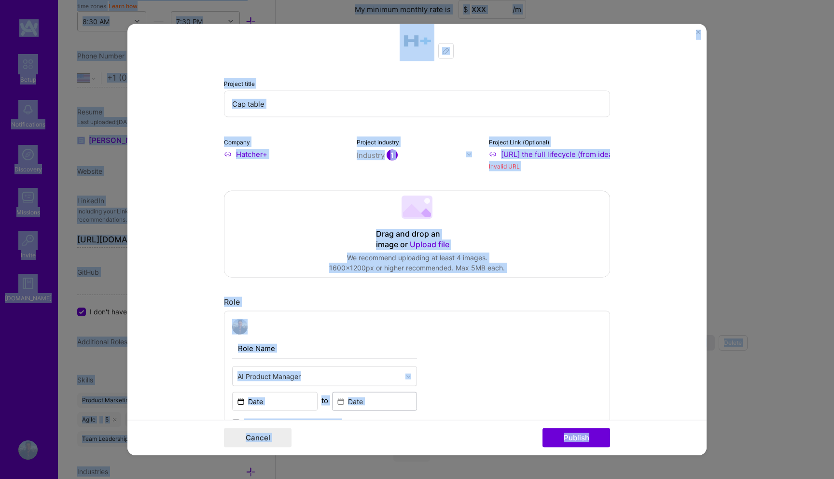
click at [536, 155] on input "[URL] the full lifecycle (from ideation to production) of a VC-grade cap table …" at bounding box center [549, 154] width 121 height 10
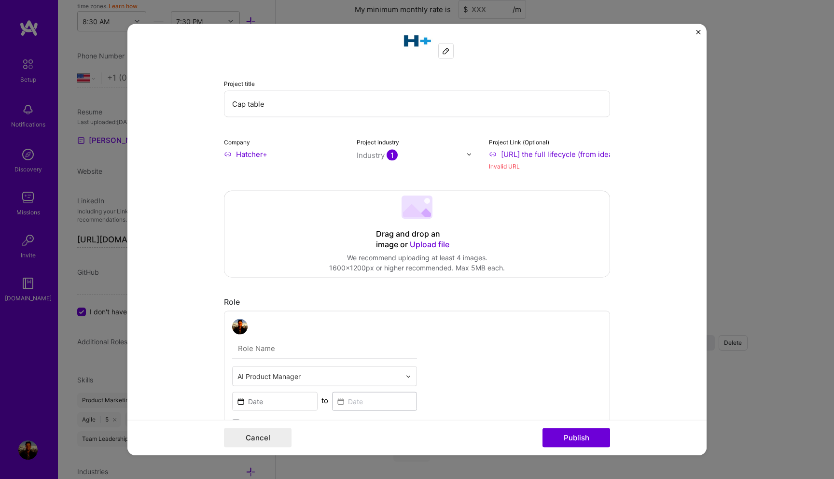
click at [536, 155] on input "[URL] the full lifecycle (from ideation to production) of a VC-grade cap table …" at bounding box center [549, 154] width 121 height 10
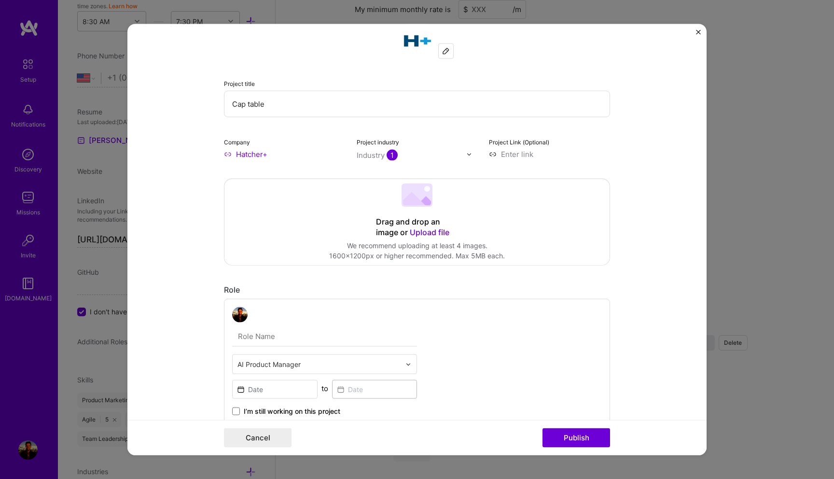
click at [535, 155] on input at bounding box center [549, 154] width 121 height 10
paste input "[URL][DOMAIN_NAME][PERSON_NAME]"
type input "[URL][DOMAIN_NAME][PERSON_NAME]"
click at [578, 433] on button "Publish" at bounding box center [577, 437] width 68 height 19
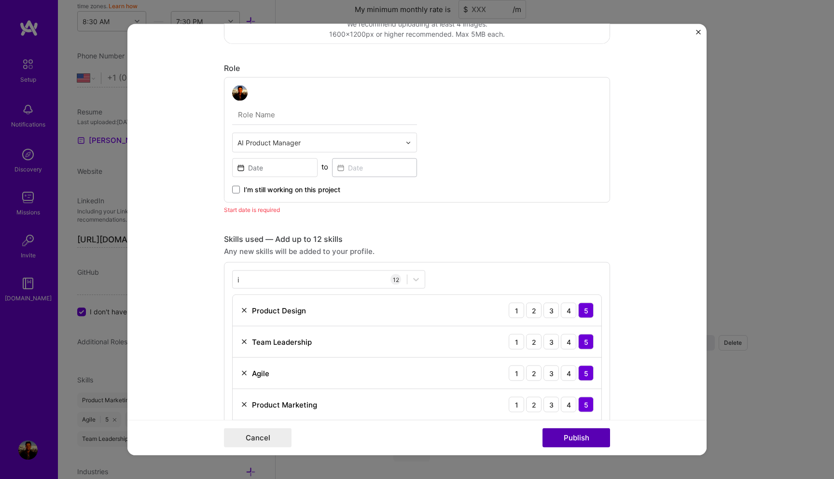
scroll to position [281, 0]
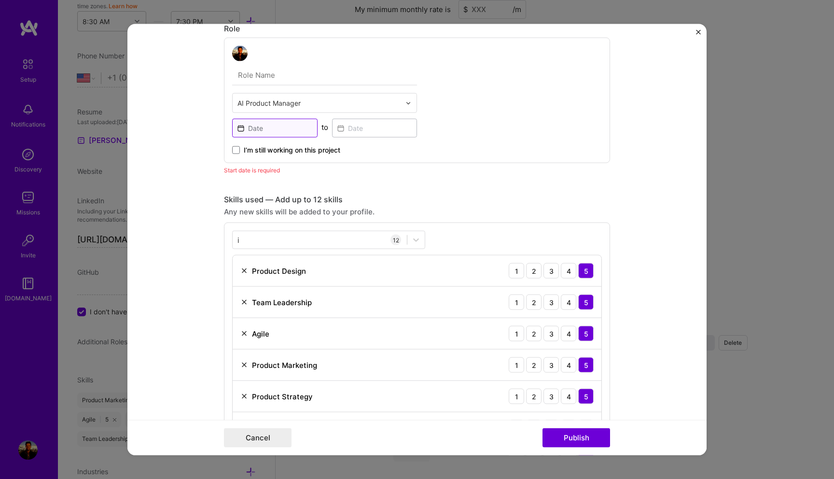
click at [285, 127] on input at bounding box center [274, 128] width 85 height 19
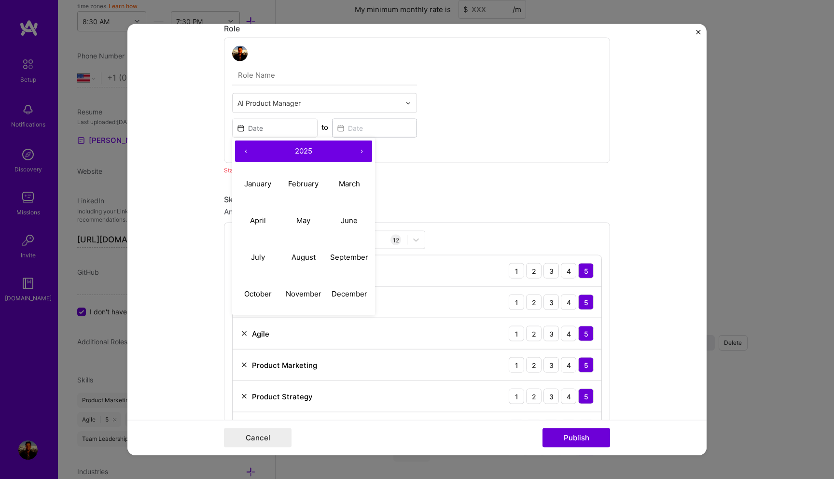
click at [272, 150] on button "2025" at bounding box center [303, 151] width 95 height 21
click at [299, 181] on button "2022" at bounding box center [304, 183] width 46 height 37
click at [253, 295] on abbr "October" at bounding box center [258, 293] width 28 height 9
type input "[DATE]"
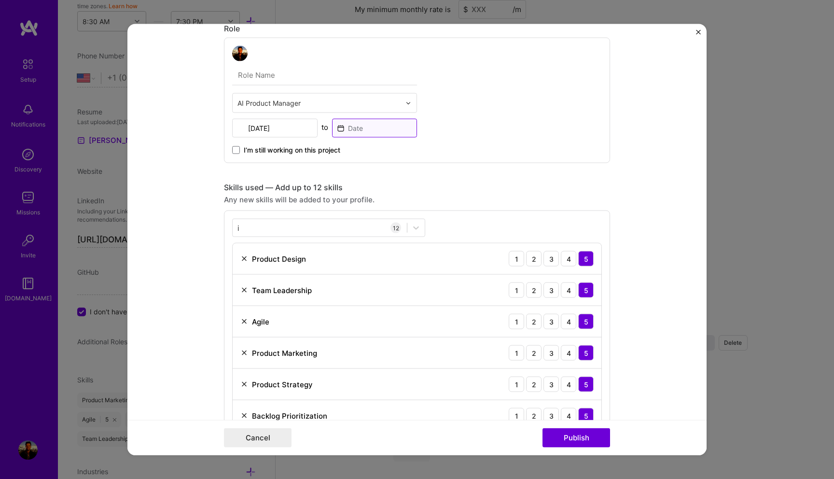
click at [358, 135] on input at bounding box center [374, 128] width 85 height 19
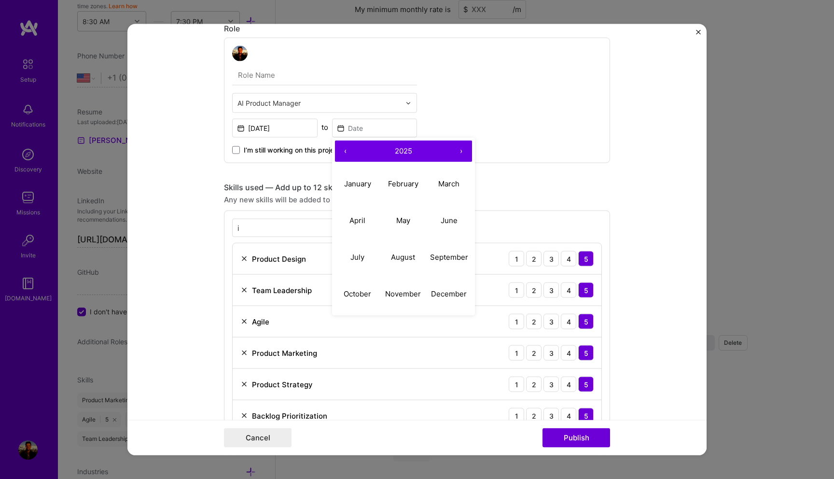
click at [415, 154] on button "2025" at bounding box center [403, 151] width 95 height 21
click at [450, 192] on button "2023" at bounding box center [449, 183] width 46 height 37
click at [443, 181] on abbr "March" at bounding box center [448, 183] width 21 height 9
type input "[DATE]"
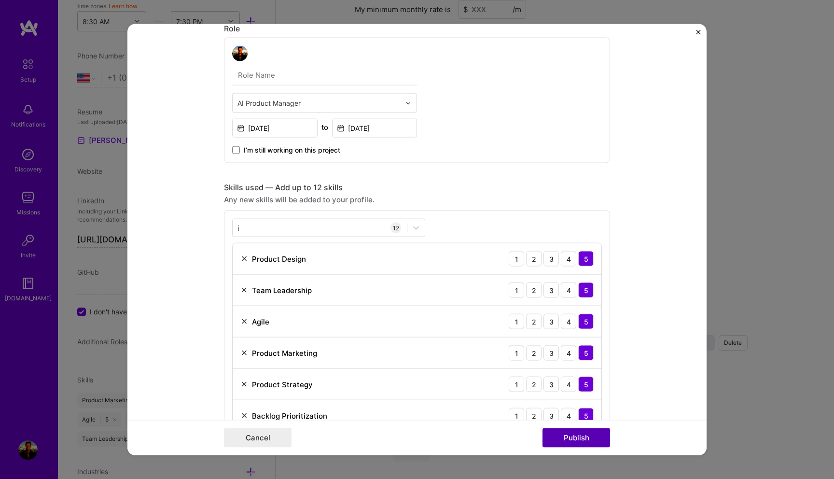
click at [572, 437] on button "Publish" at bounding box center [577, 437] width 68 height 19
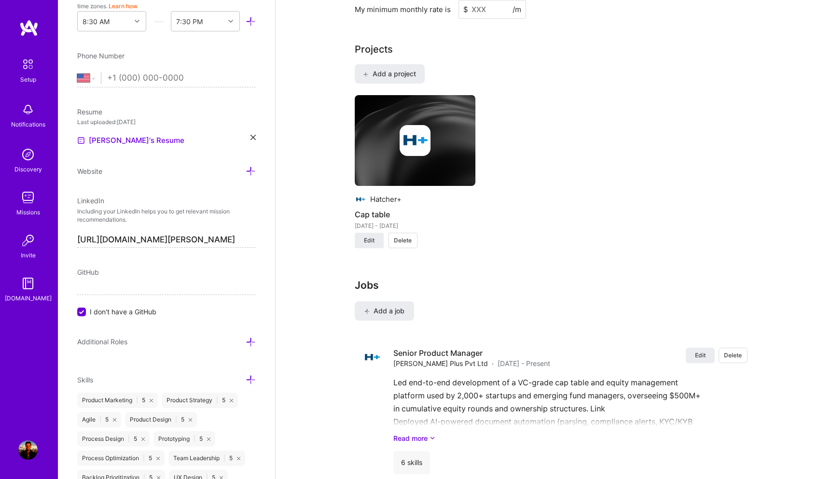
click at [421, 128] on img at bounding box center [415, 140] width 31 height 31
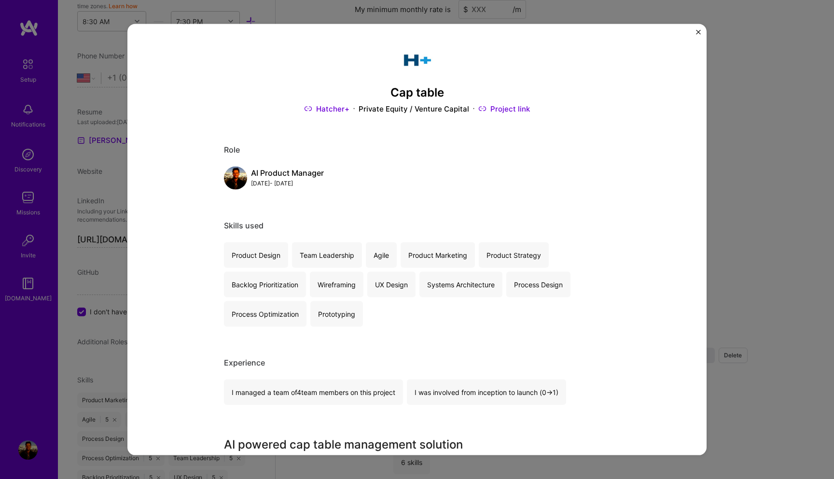
click at [695, 35] on div "Cap table Hatcher+ Private Equity / Venture Capital Project link Role AI Produc…" at bounding box center [416, 239] width 579 height 431
click at [702, 34] on div "Cap table Hatcher+ Private Equity / Venture Capital Project link Role AI Produc…" at bounding box center [416, 239] width 579 height 431
click at [701, 34] on button "Close" at bounding box center [698, 35] width 5 height 10
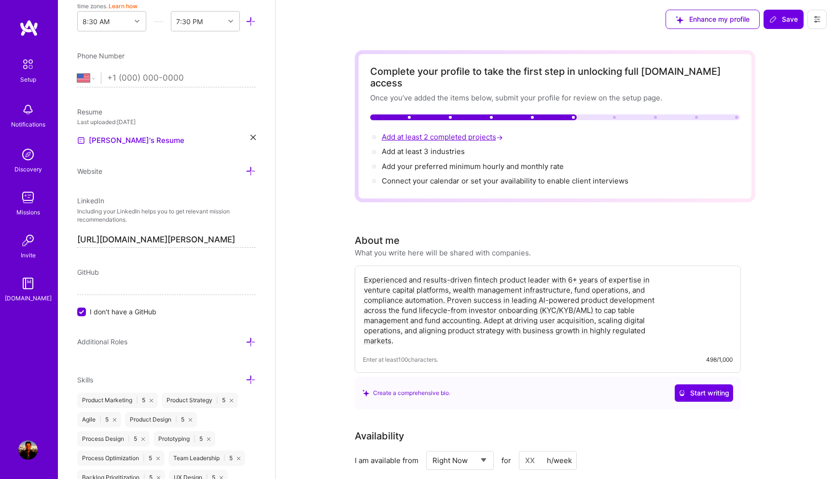
click at [470, 132] on span "Add at least 2 completed projects →" at bounding box center [443, 136] width 123 height 9
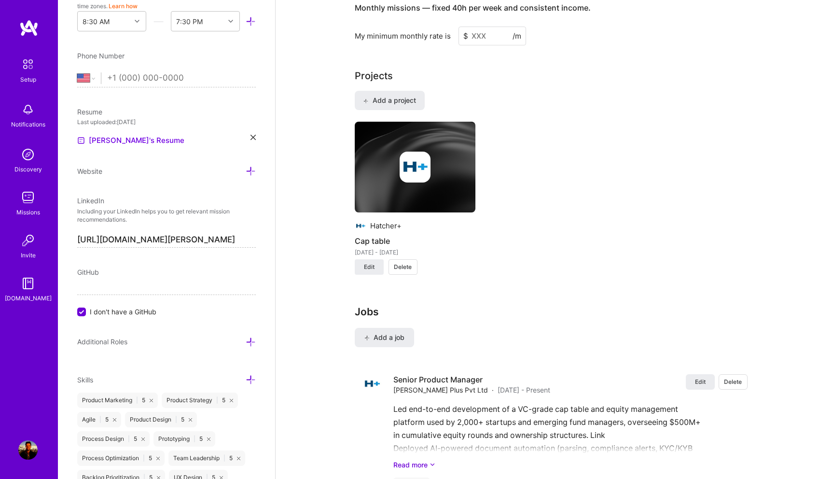
scroll to position [773, 0]
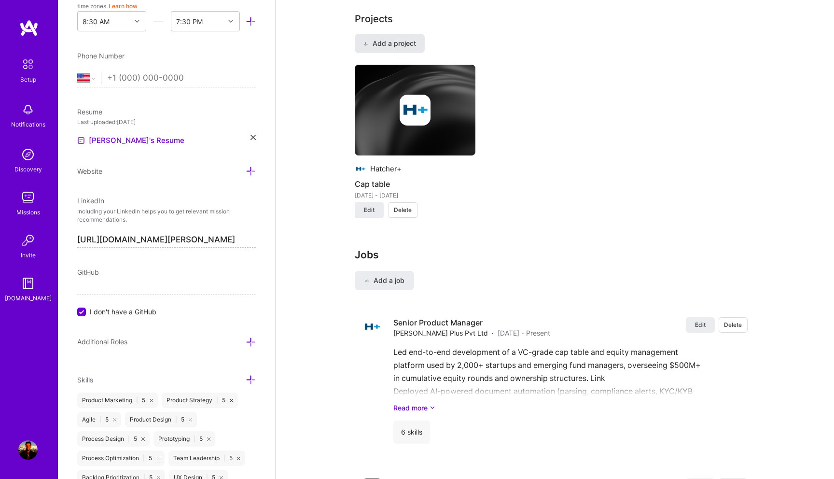
click at [392, 39] on span "Add a project" at bounding box center [389, 44] width 53 height 10
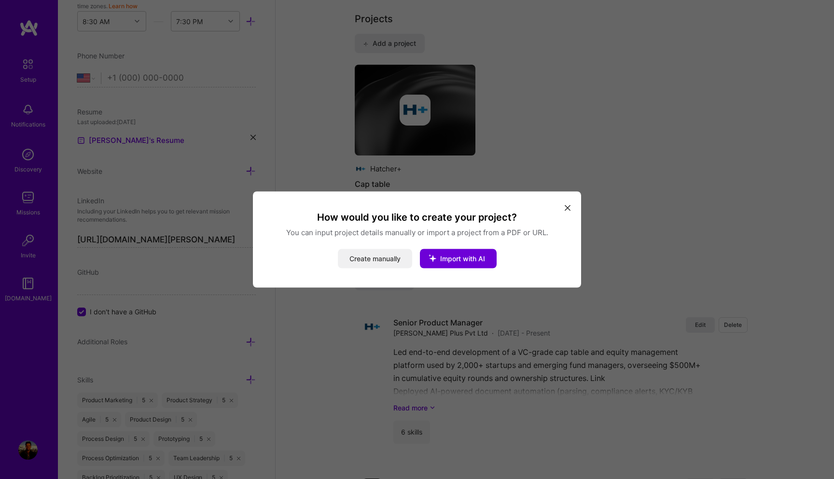
click at [392, 255] on button "Create manually" at bounding box center [375, 258] width 74 height 19
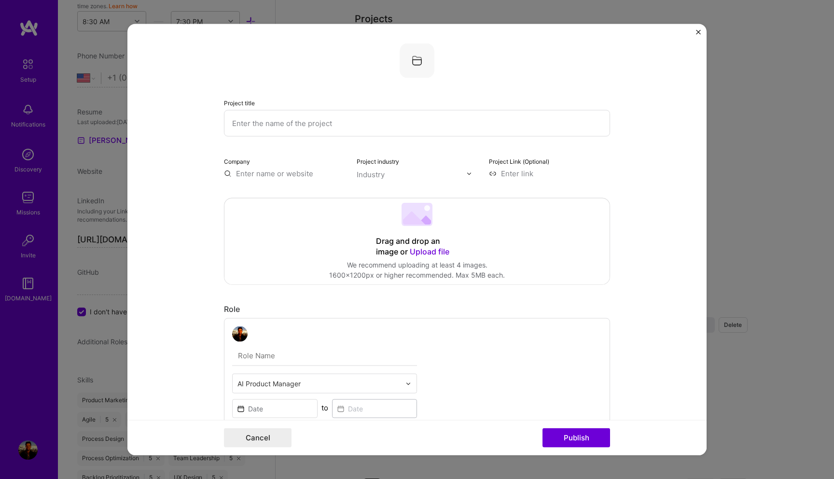
click at [288, 132] on input "text" at bounding box center [417, 123] width 386 height 27
click at [293, 125] on input "text" at bounding box center [417, 123] width 386 height 27
paste input "[URL][DOMAIN_NAME][PERSON_NAME]"
drag, startPoint x: 415, startPoint y: 123, endPoint x: 402, endPoint y: 124, distance: 13.0
click at [402, 124] on input "AI powered investment solution for family offices and fund manager" at bounding box center [417, 123] width 386 height 27
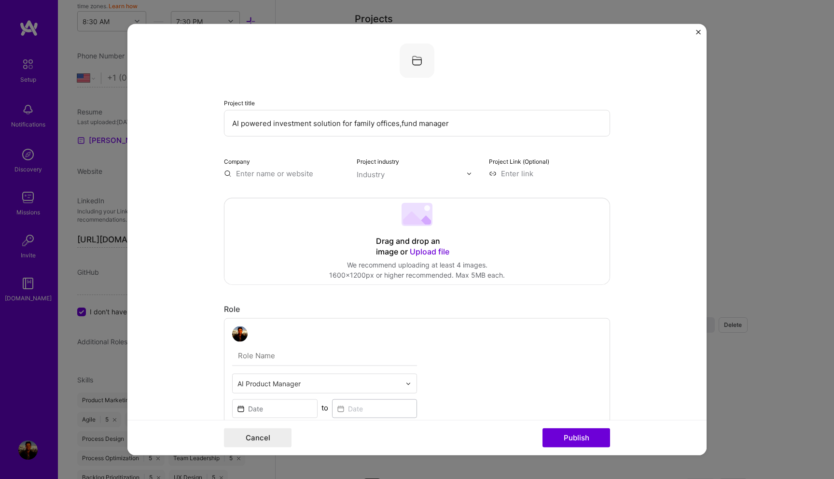
click at [448, 126] on input "AI powered investment solution for family offices,fund manager" at bounding box center [417, 123] width 386 height 27
click at [402, 124] on input "AI powered investment solution for family offices,fund managers and fund admins" at bounding box center [417, 123] width 386 height 27
click at [419, 134] on input "AI powered investment solution for family offices, fund managers and fund admins" at bounding box center [417, 123] width 386 height 27
type input "AI powered investment solution for family offices, fund managers and fund admins"
click at [264, 165] on div "Company" at bounding box center [284, 167] width 121 height 23
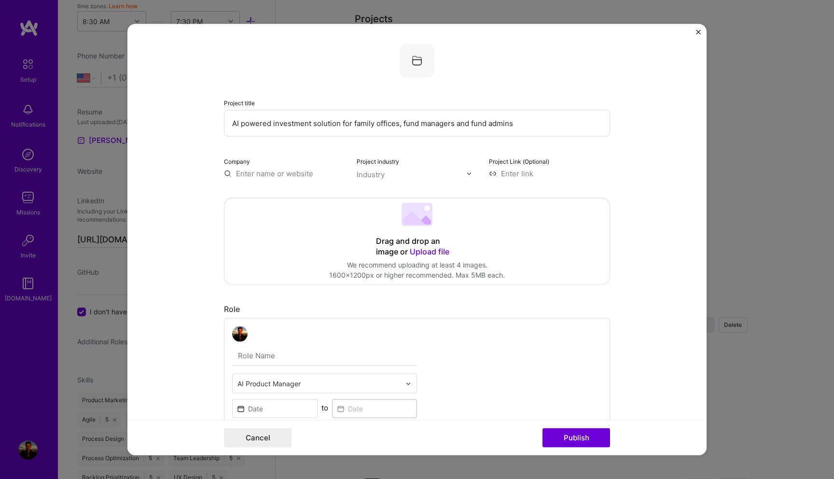
click at [263, 173] on input "text" at bounding box center [284, 174] width 121 height 10
click at [262, 194] on span "Hatcher+" at bounding box center [268, 193] width 31 height 10
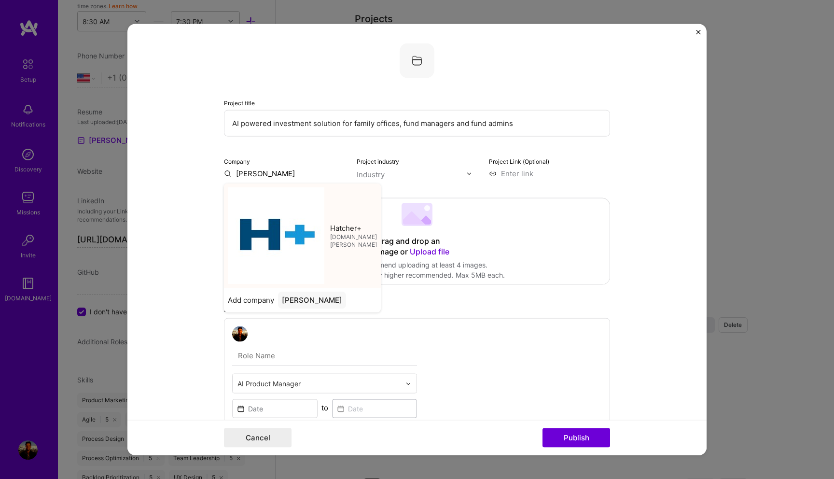
type input "Hatcher+"
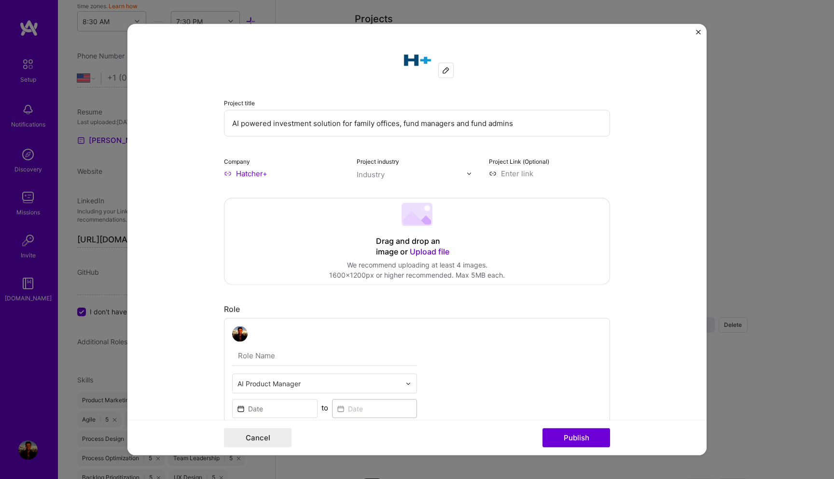
click at [445, 176] on input "text" at bounding box center [412, 174] width 110 height 10
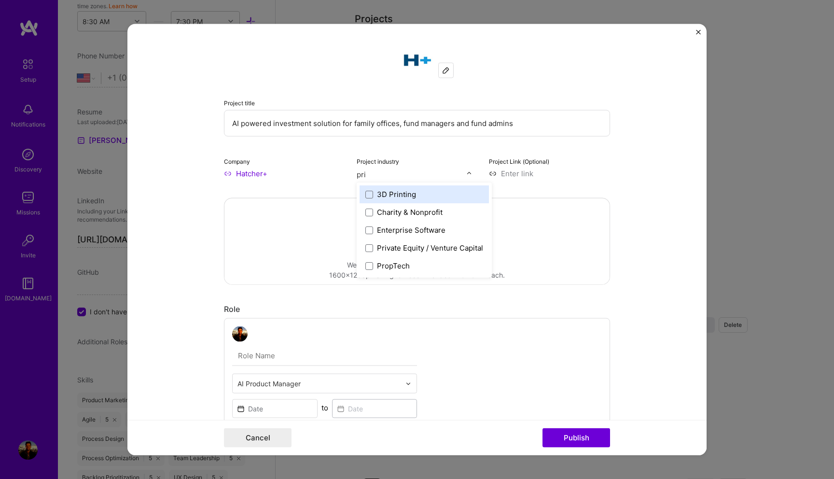
type input "priv"
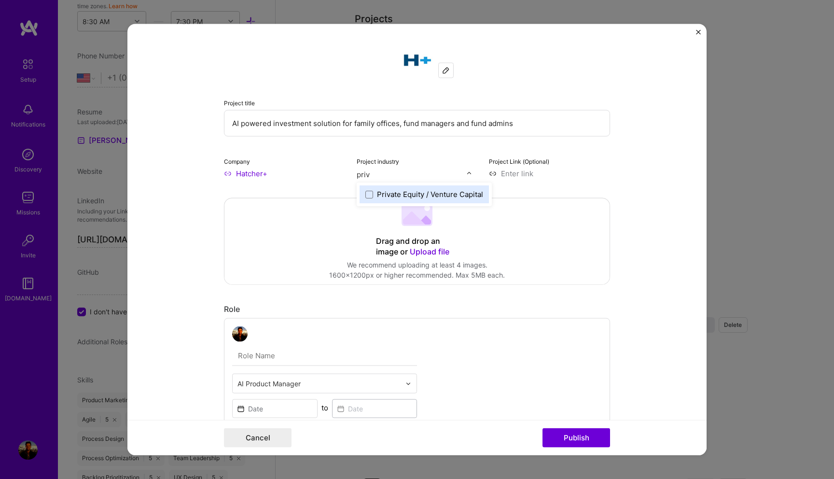
click at [426, 201] on div "Private Equity / Venture Capital" at bounding box center [424, 194] width 129 height 18
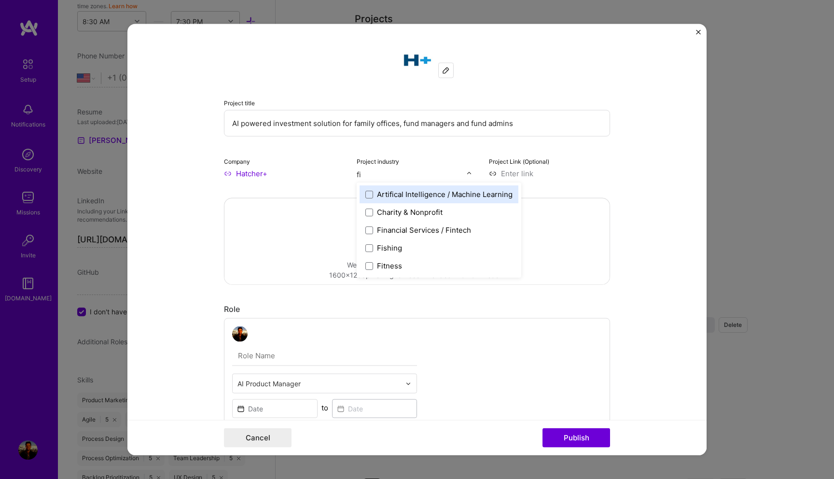
type input "fin"
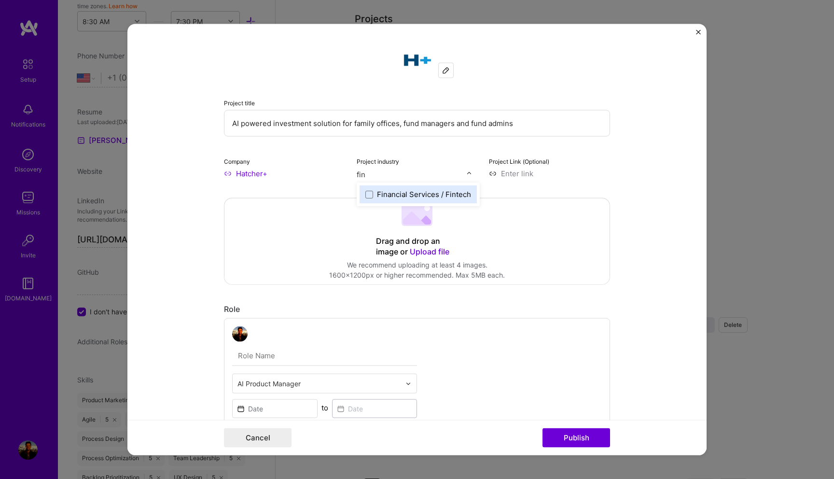
click at [432, 197] on div "Financial Services / Fintech" at bounding box center [424, 194] width 94 height 10
click at [530, 171] on input at bounding box center [549, 174] width 121 height 10
paste input "[URL][DOMAIN_NAME][PERSON_NAME]"
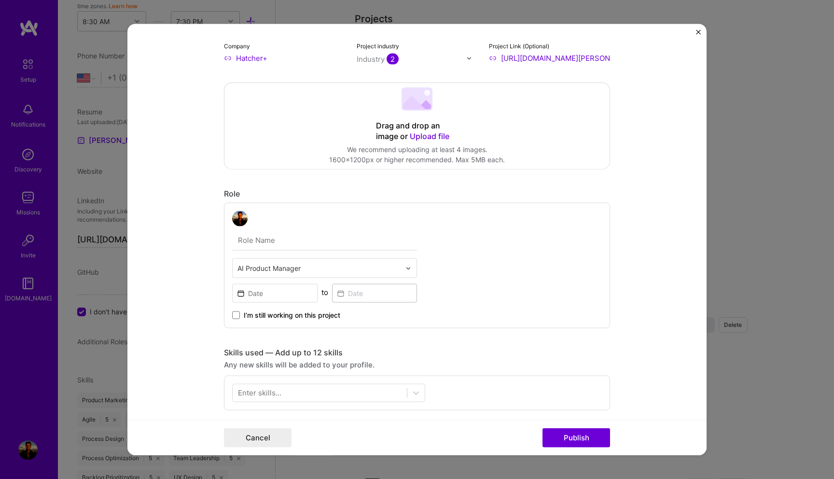
scroll to position [160, 0]
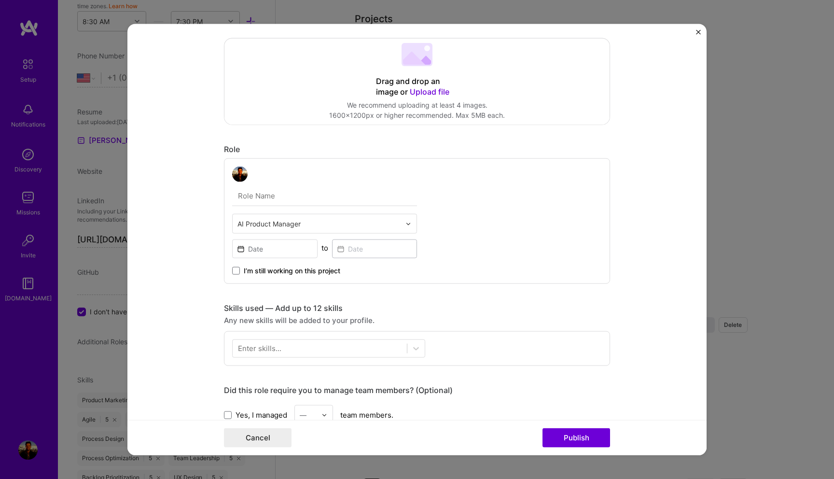
type input "[URL][DOMAIN_NAME][PERSON_NAME]"
click at [305, 245] on input at bounding box center [274, 248] width 85 height 19
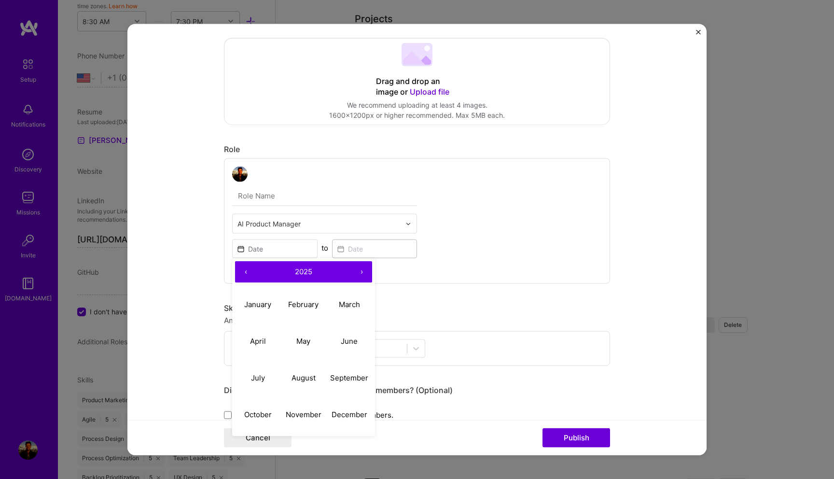
click at [300, 272] on span "2025" at bounding box center [303, 271] width 17 height 9
click at [297, 301] on button "2022" at bounding box center [304, 304] width 46 height 37
click at [267, 420] on button "October" at bounding box center [258, 414] width 46 height 37
type input "[DATE]"
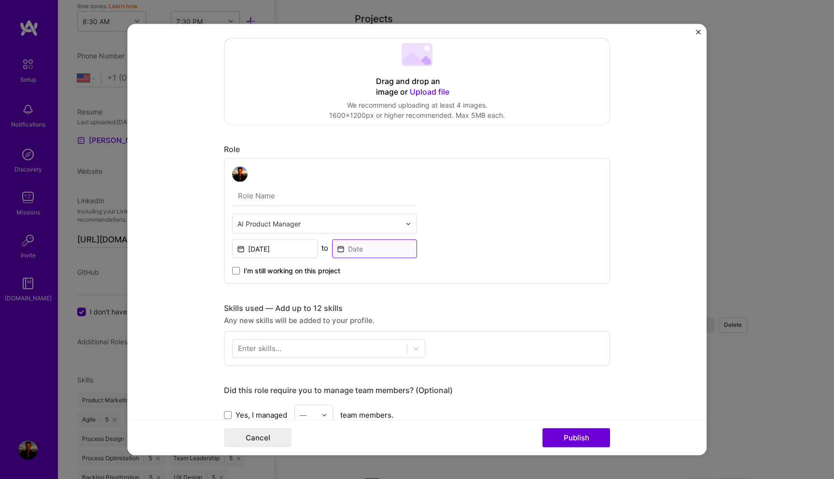
click at [365, 253] on input at bounding box center [374, 248] width 85 height 19
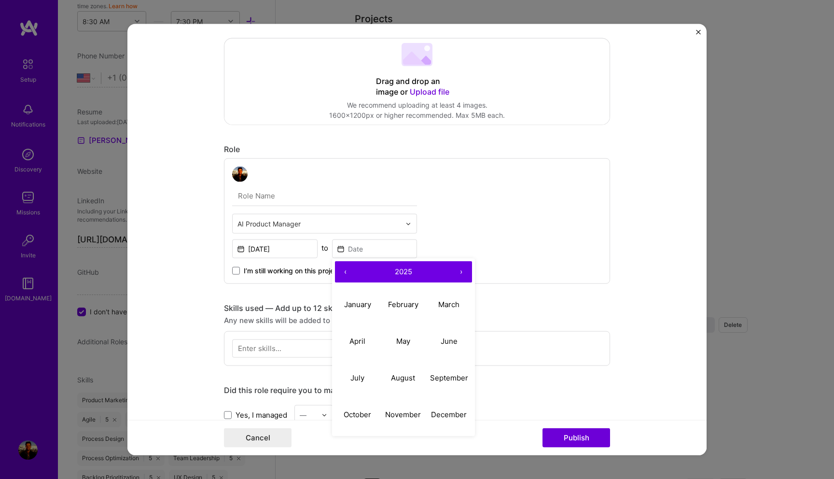
click at [295, 280] on div "AI Product Manager [DATE] to ‹ 2025 › January February March April May June Jul…" at bounding box center [417, 221] width 386 height 126
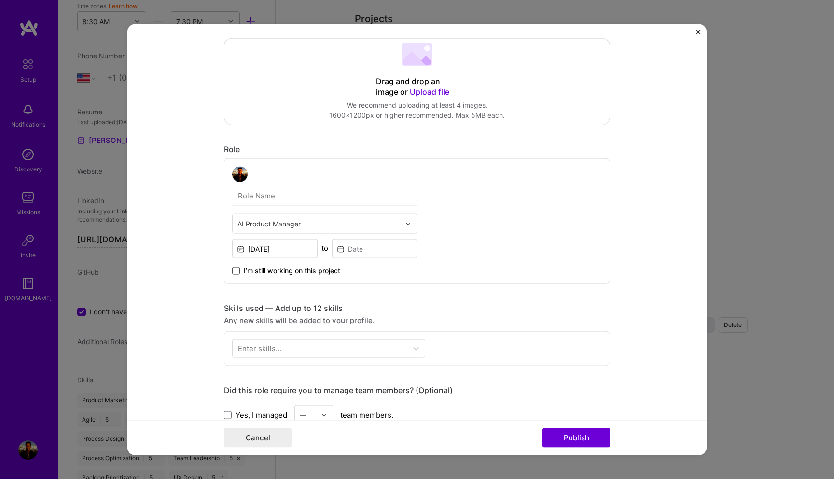
click at [237, 270] on span at bounding box center [236, 271] width 8 height 8
click at [0, 0] on input "I’m still working on this project" at bounding box center [0, 0] width 0 height 0
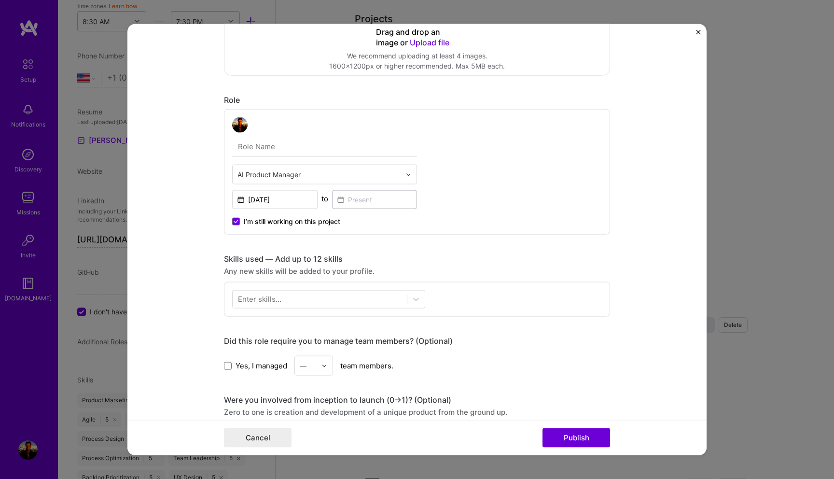
scroll to position [256, 0]
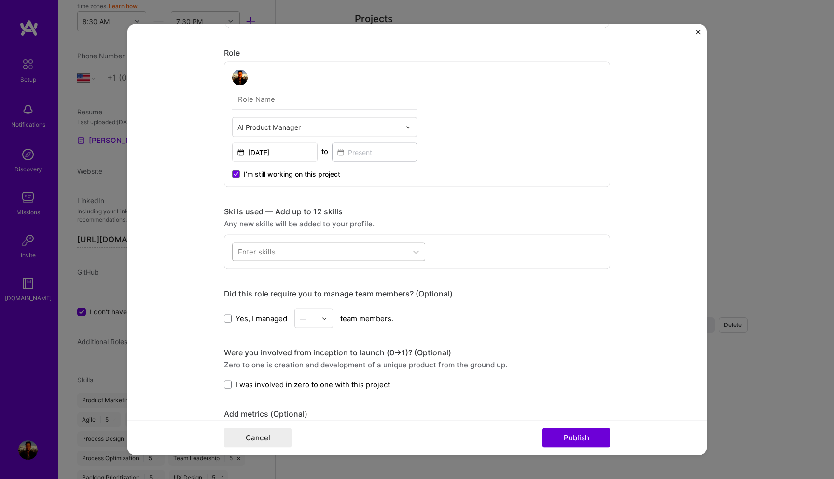
click at [360, 257] on div at bounding box center [320, 252] width 174 height 16
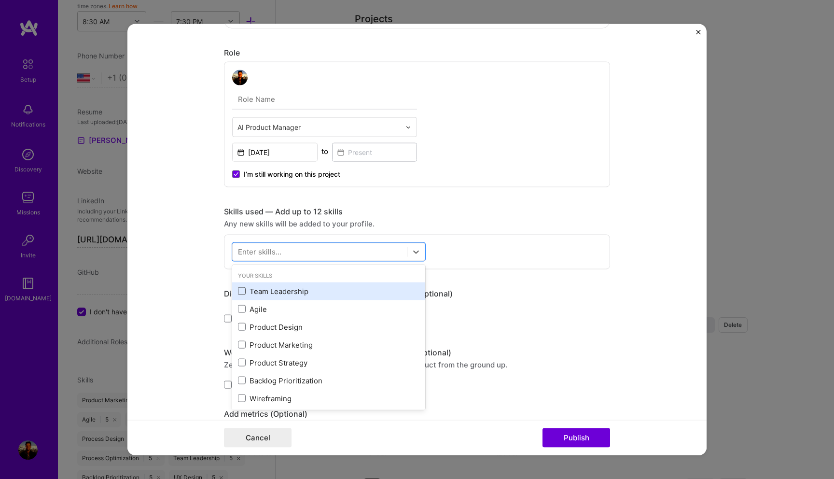
click at [243, 290] on span at bounding box center [242, 291] width 8 height 8
click at [0, 0] on input "checkbox" at bounding box center [0, 0] width 0 height 0
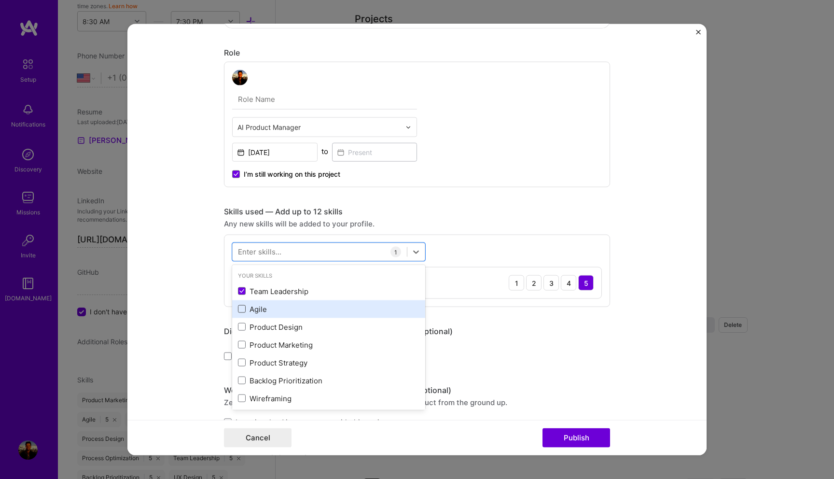
click at [243, 312] on span at bounding box center [242, 309] width 8 height 8
click at [0, 0] on input "checkbox" at bounding box center [0, 0] width 0 height 0
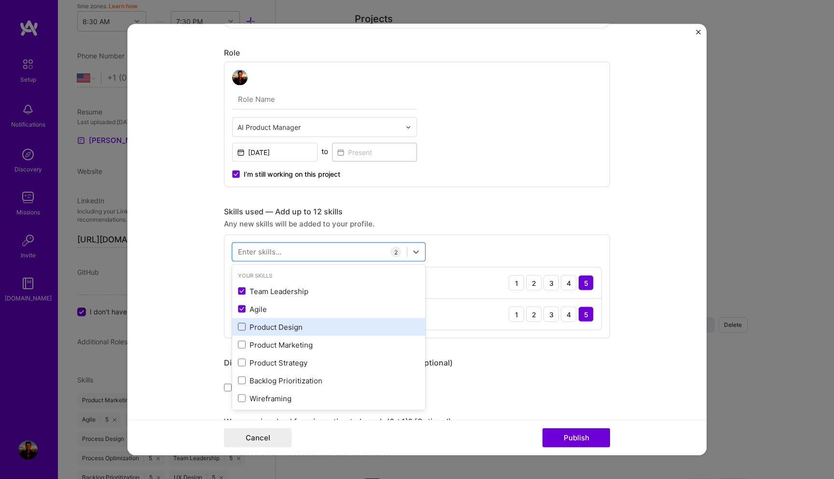
click at [241, 329] on span at bounding box center [242, 327] width 8 height 8
click at [0, 0] on input "checkbox" at bounding box center [0, 0] width 0 height 0
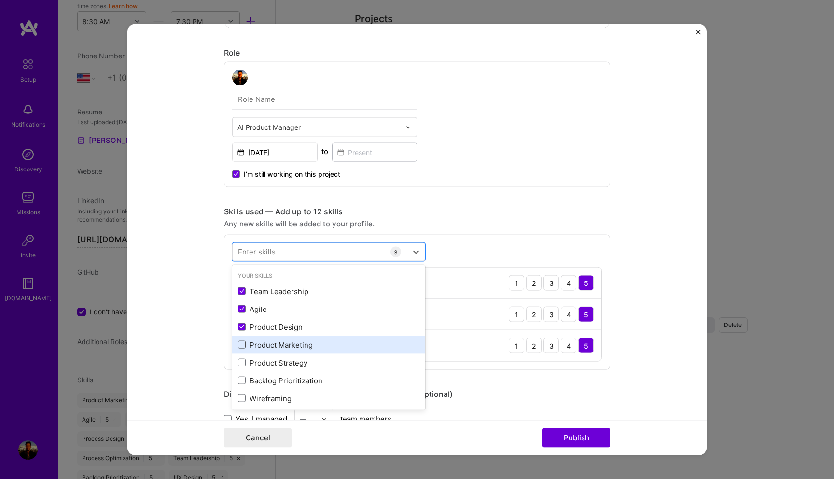
click at [243, 344] on span at bounding box center [242, 345] width 8 height 8
click at [0, 0] on input "checkbox" at bounding box center [0, 0] width 0 height 0
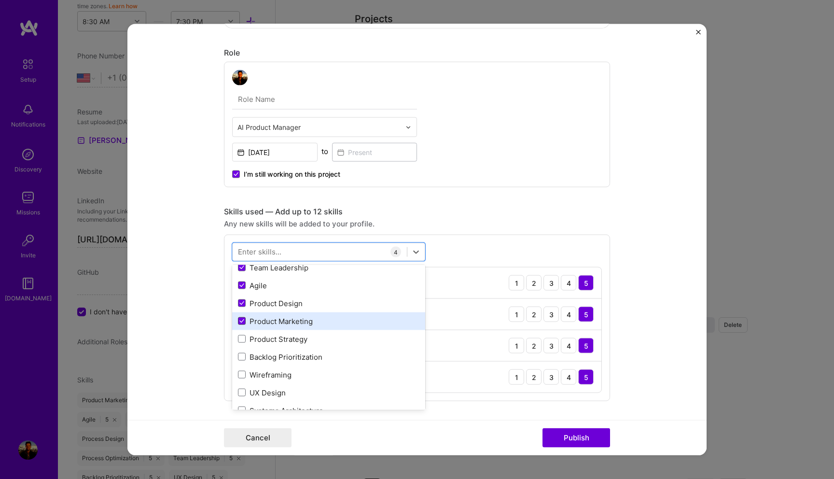
click at [243, 344] on div "Product Strategy" at bounding box center [329, 339] width 182 height 10
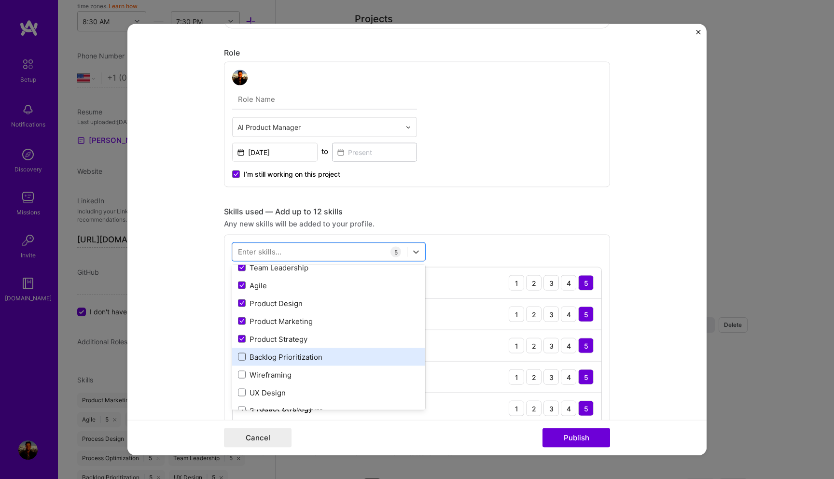
click at [242, 354] on span at bounding box center [242, 357] width 8 height 8
click at [0, 0] on input "checkbox" at bounding box center [0, 0] width 0 height 0
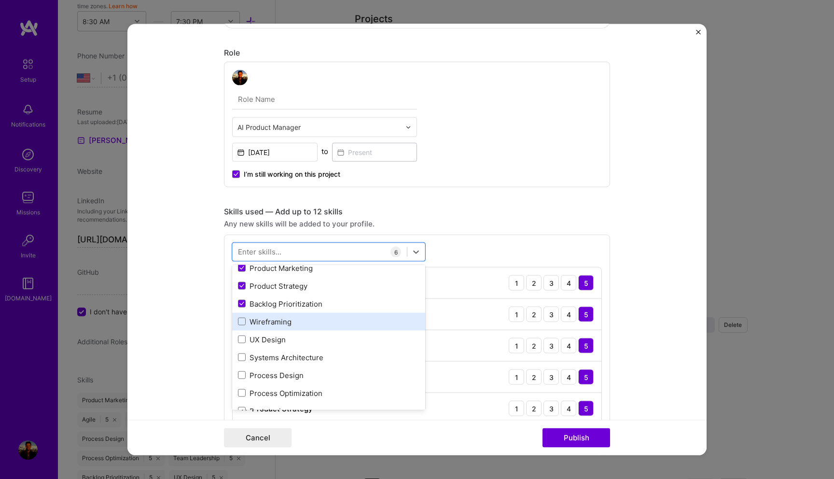
scroll to position [78, 0]
click at [241, 312] on div "Wireframing" at bounding box center [328, 320] width 193 height 18
click at [241, 317] on span at bounding box center [242, 321] width 8 height 8
click at [0, 0] on input "checkbox" at bounding box center [0, 0] width 0 height 0
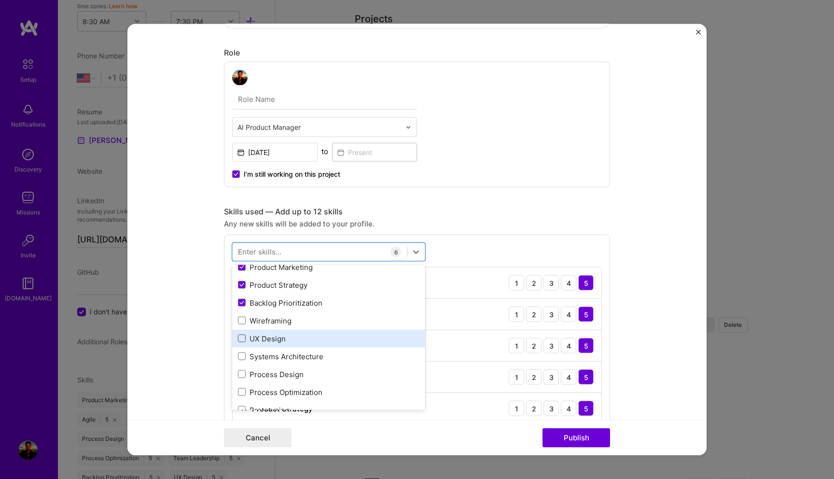
click at [241, 336] on span at bounding box center [242, 339] width 8 height 8
click at [0, 0] on input "checkbox" at bounding box center [0, 0] width 0 height 0
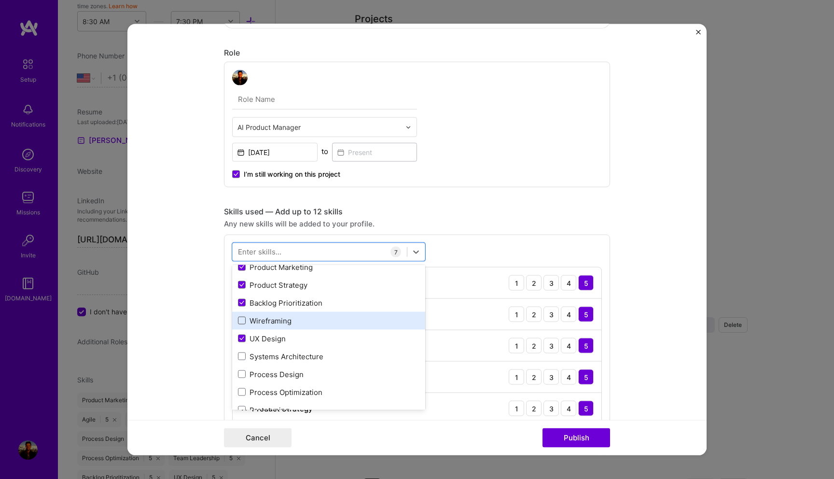
click at [241, 323] on span at bounding box center [242, 321] width 8 height 8
click at [0, 0] on input "checkbox" at bounding box center [0, 0] width 0 height 0
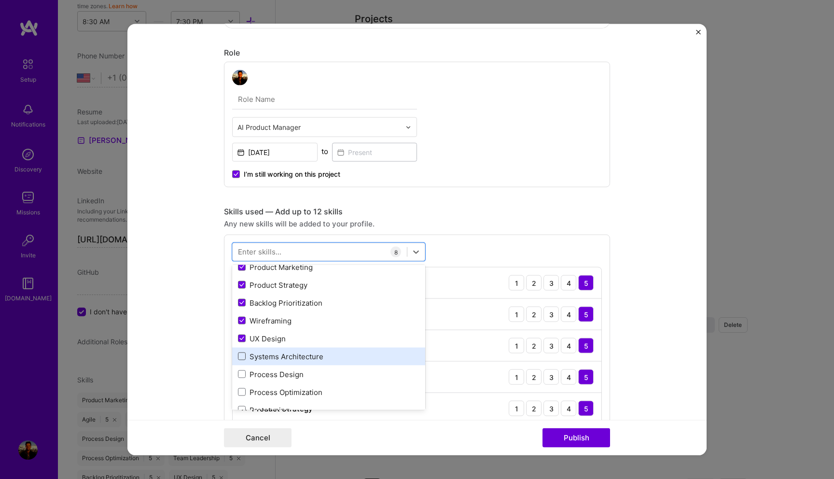
click at [242, 357] on span at bounding box center [242, 356] width 8 height 8
click at [0, 0] on input "checkbox" at bounding box center [0, 0] width 0 height 0
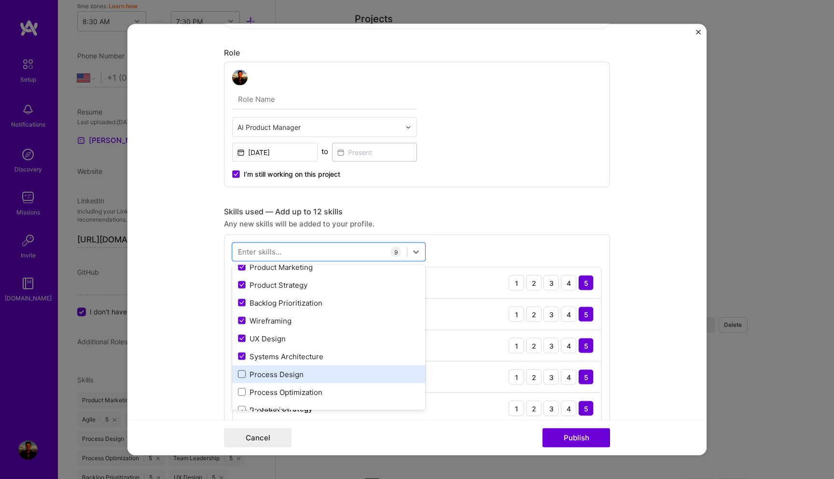
click at [242, 377] on span at bounding box center [242, 374] width 8 height 8
click at [0, 0] on input "checkbox" at bounding box center [0, 0] width 0 height 0
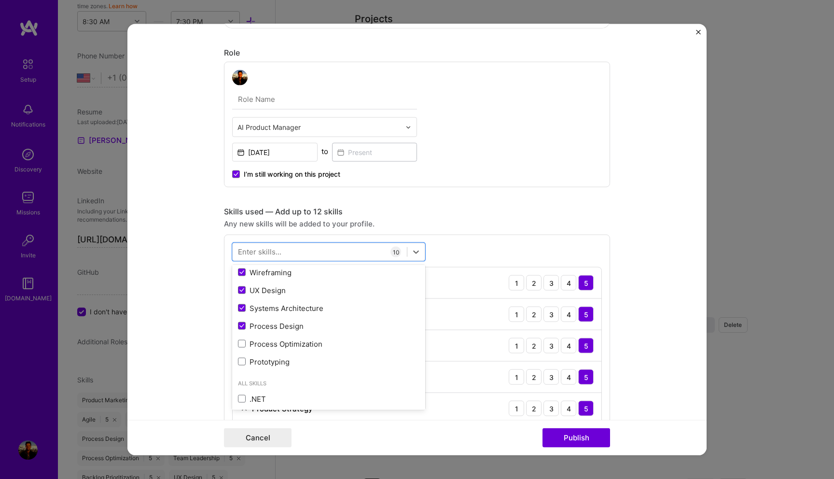
scroll to position [146, 0]
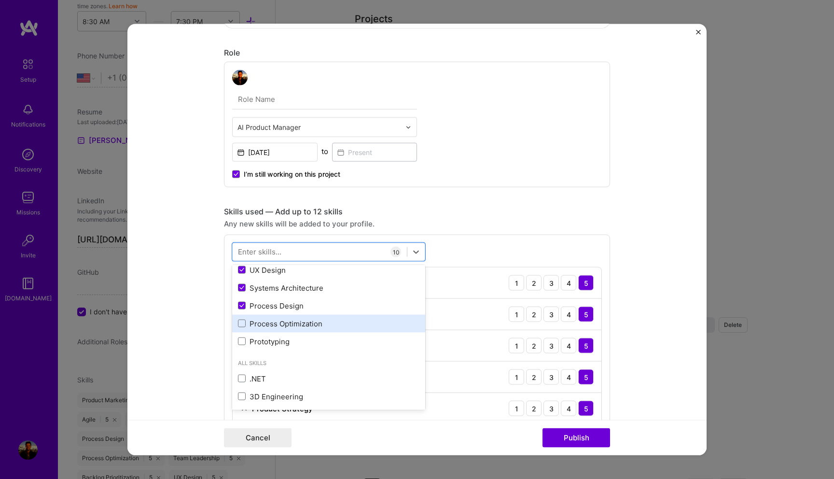
click at [242, 328] on div "Process Optimization" at bounding box center [329, 323] width 182 height 10
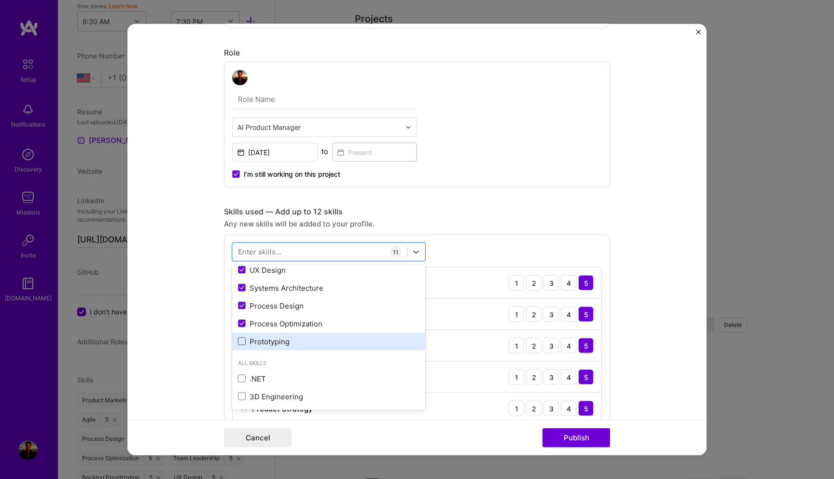
click at [242, 338] on span at bounding box center [242, 341] width 8 height 8
click at [0, 0] on input "checkbox" at bounding box center [0, 0] width 0 height 0
click at [591, 223] on div "Any new skills will be added to your profile." at bounding box center [417, 224] width 386 height 10
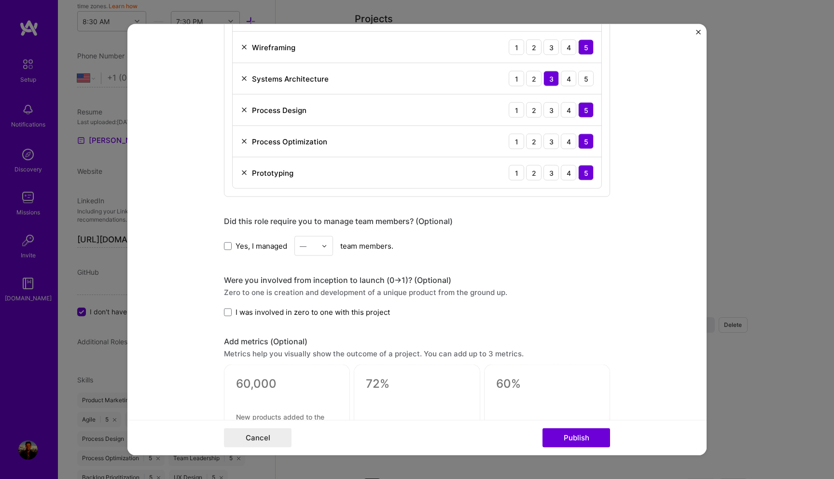
scroll to position [740, 0]
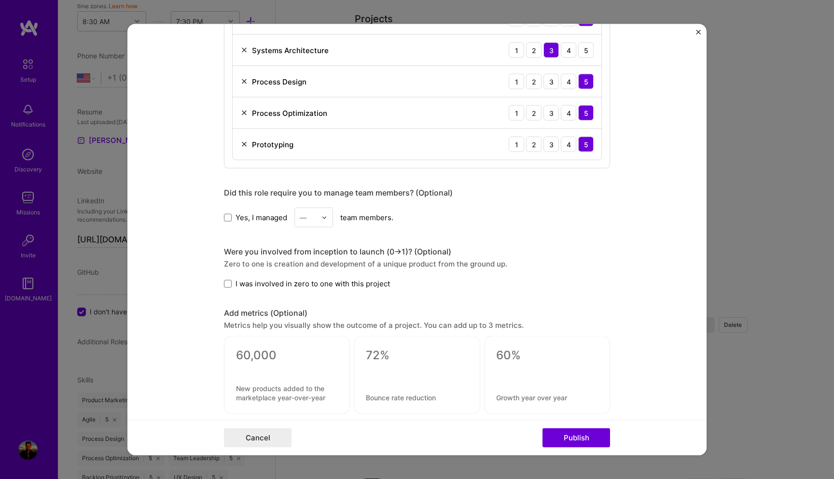
click at [233, 220] on label "Yes, I managed" at bounding box center [255, 217] width 63 height 10
click at [0, 0] on input "Yes, I managed" at bounding box center [0, 0] width 0 height 0
click at [319, 212] on div "—" at bounding box center [308, 217] width 27 height 19
click at [308, 331] on div "6" at bounding box center [313, 332] width 33 height 18
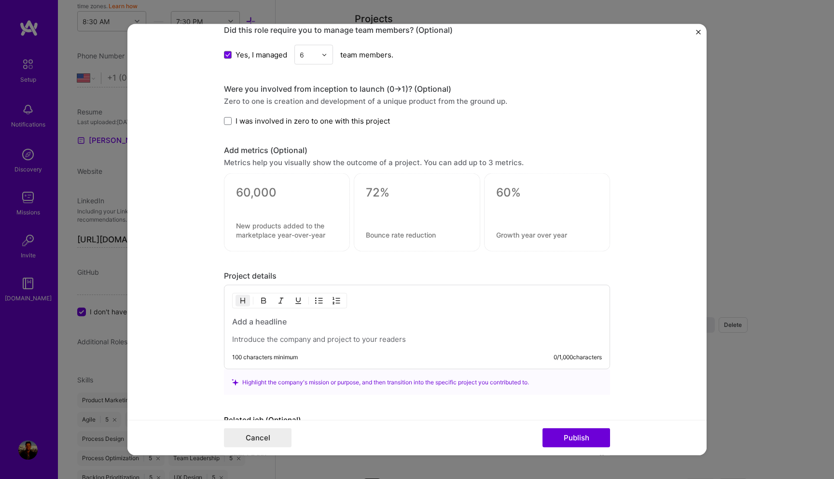
scroll to position [934, 0]
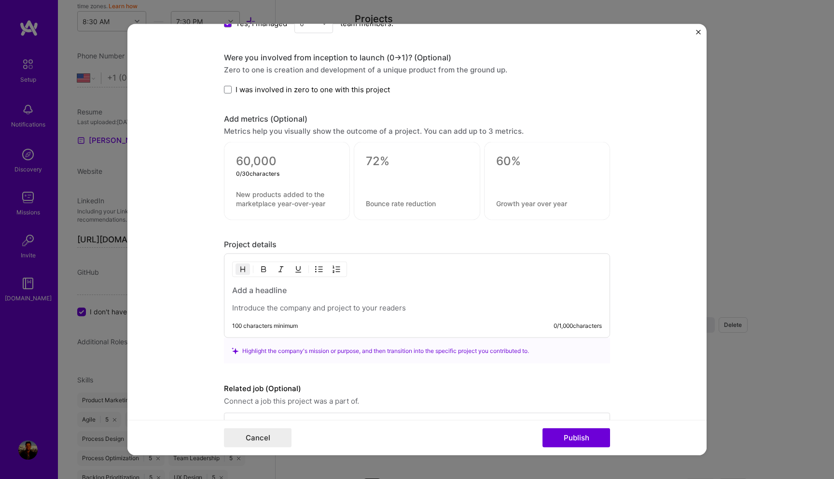
click at [306, 167] on textarea at bounding box center [287, 161] width 102 height 14
click at [206, 155] on form "Project title AI powered investment solution for family offices, fund managers …" at bounding box center [416, 239] width 579 height 431
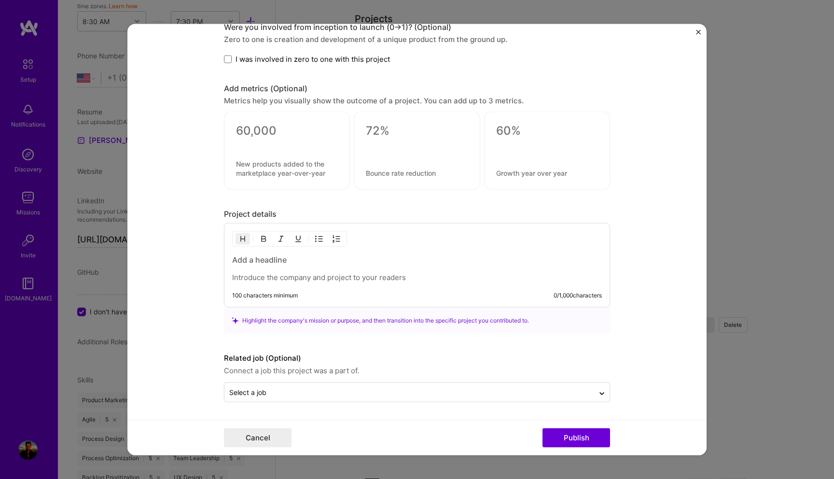
click at [348, 273] on p at bounding box center [417, 278] width 370 height 10
click at [314, 273] on p at bounding box center [417, 278] width 370 height 10
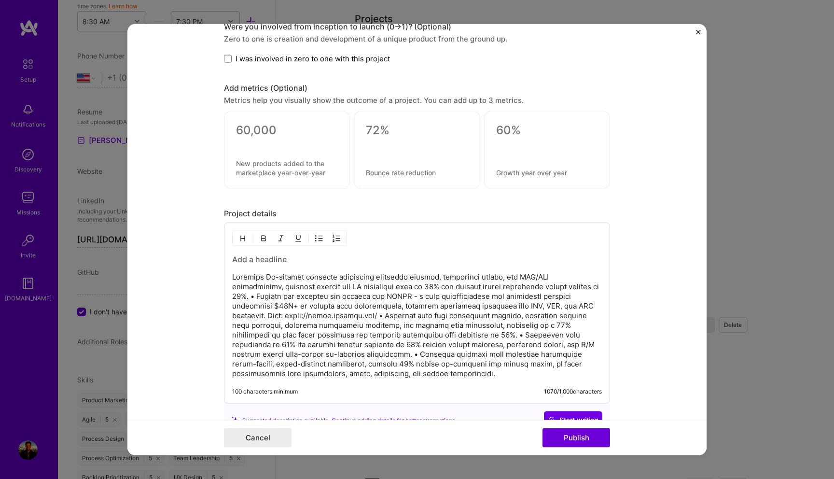
click at [278, 258] on h3 at bounding box center [417, 259] width 370 height 11
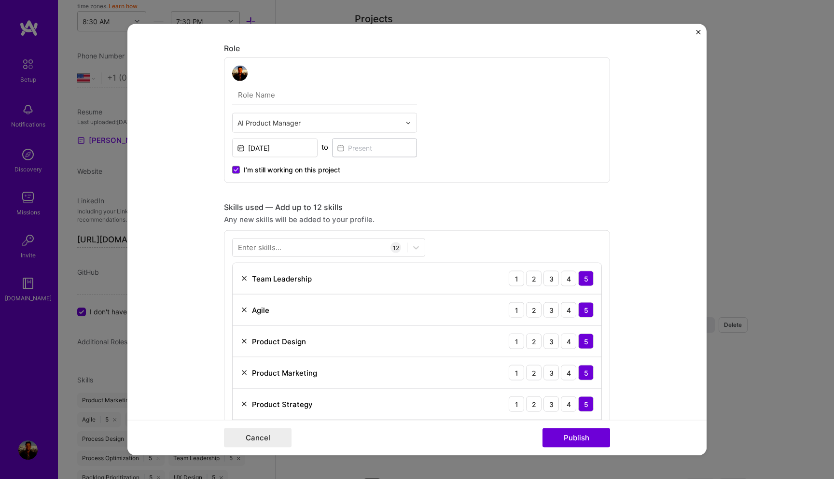
scroll to position [0, 0]
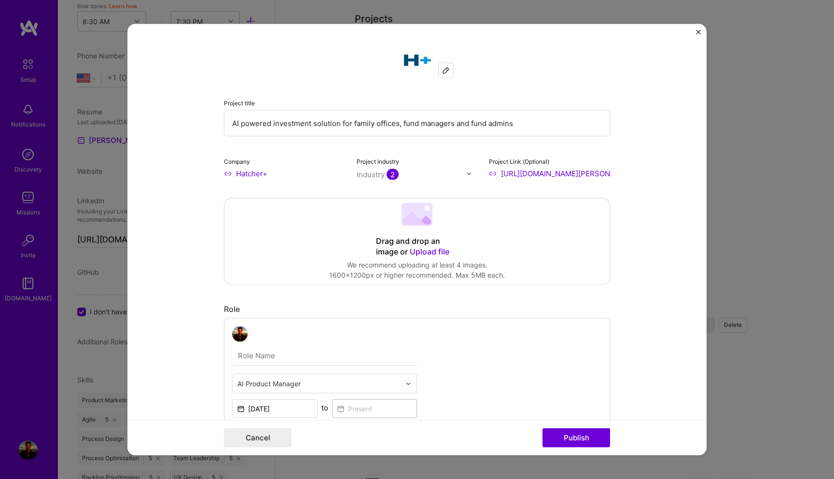
click at [370, 135] on input "AI powered investment solution for family offices, fund managers and fund admins" at bounding box center [417, 123] width 386 height 27
click at [371, 121] on input "AI powered investment solution for family offices, fund managers and fund admins" at bounding box center [417, 123] width 386 height 27
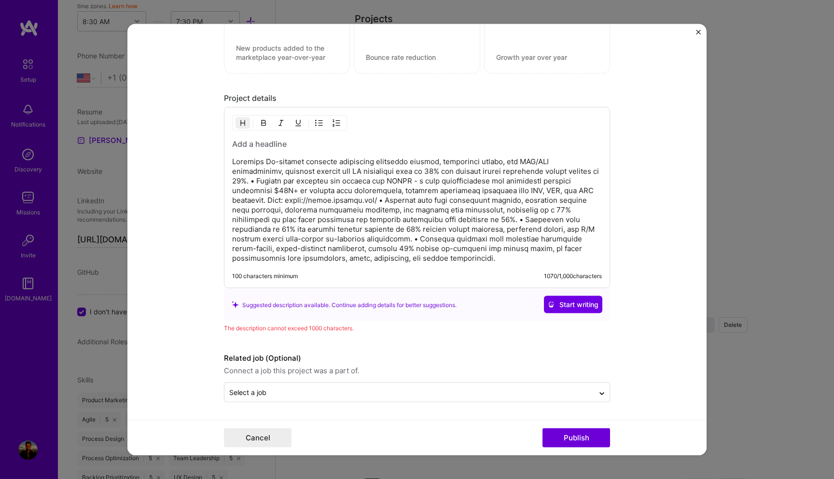
scroll to position [1081, 0]
click at [274, 141] on h3 at bounding box center [417, 144] width 370 height 11
click at [345, 385] on div "Select a job" at bounding box center [410, 392] width 370 height 19
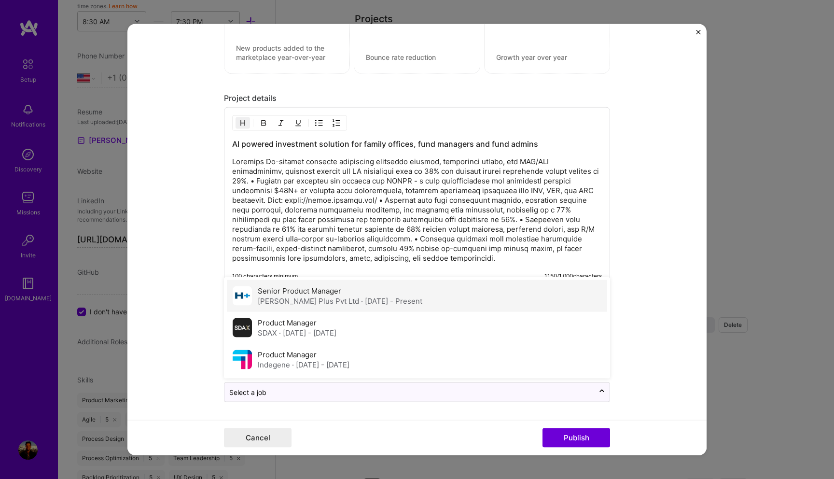
click at [317, 305] on div "[PERSON_NAME] Plus Pvt Ltd · [DATE] - Present" at bounding box center [340, 301] width 165 height 10
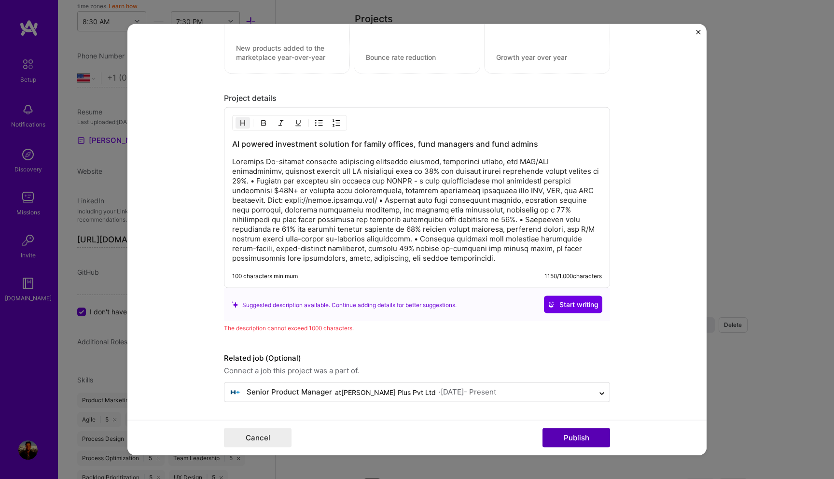
click at [559, 436] on button "Publish" at bounding box center [577, 437] width 68 height 19
click at [569, 435] on button "Publish" at bounding box center [577, 437] width 68 height 19
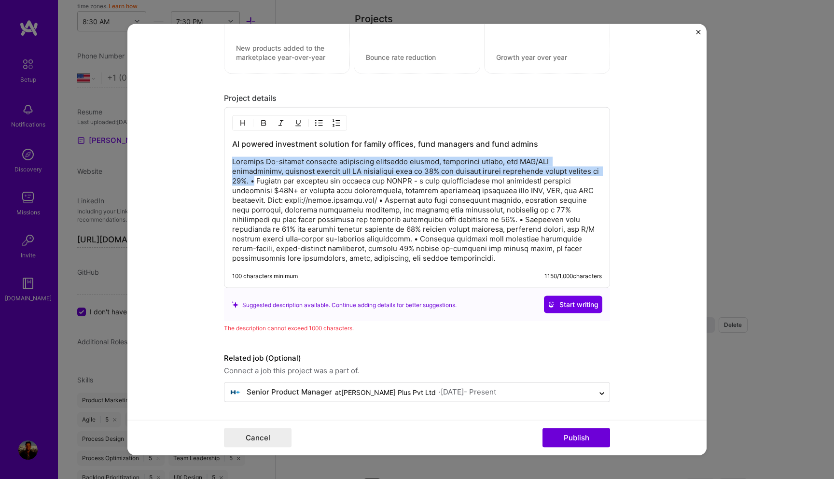
drag, startPoint x: 233, startPoint y: 160, endPoint x: 289, endPoint y: 178, distance: 59.2
click at [289, 178] on p at bounding box center [417, 210] width 370 height 106
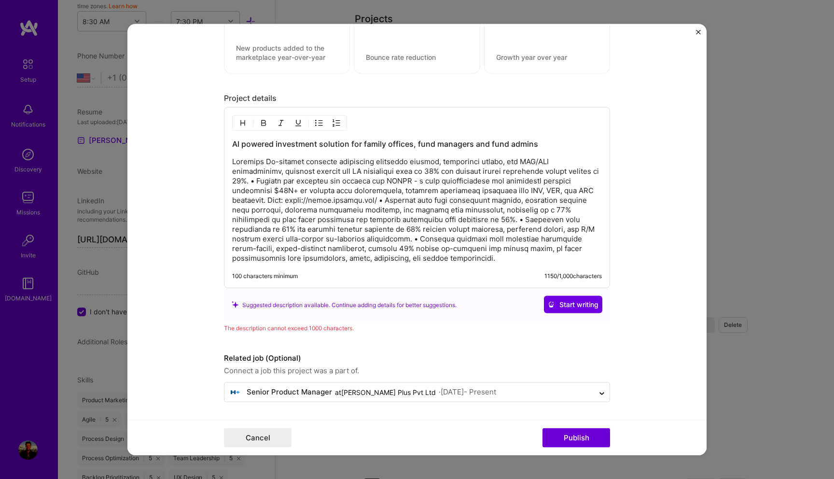
scroll to position [1050, 0]
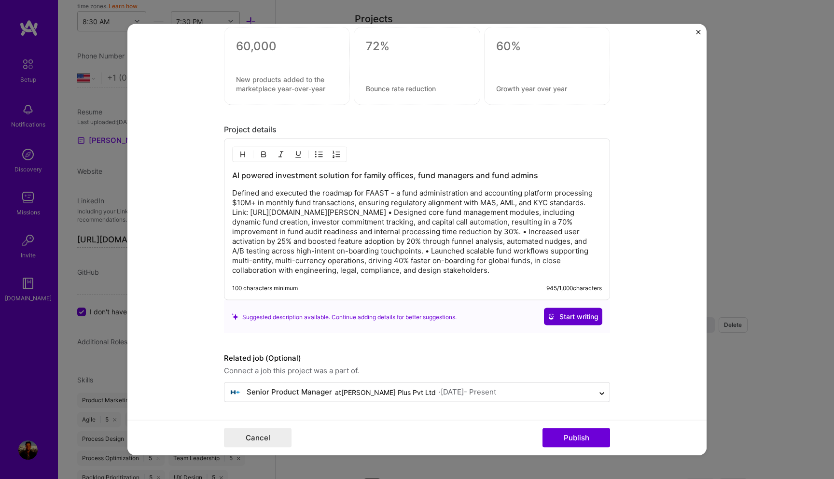
click at [579, 316] on span "Start writing" at bounding box center [573, 317] width 51 height 10
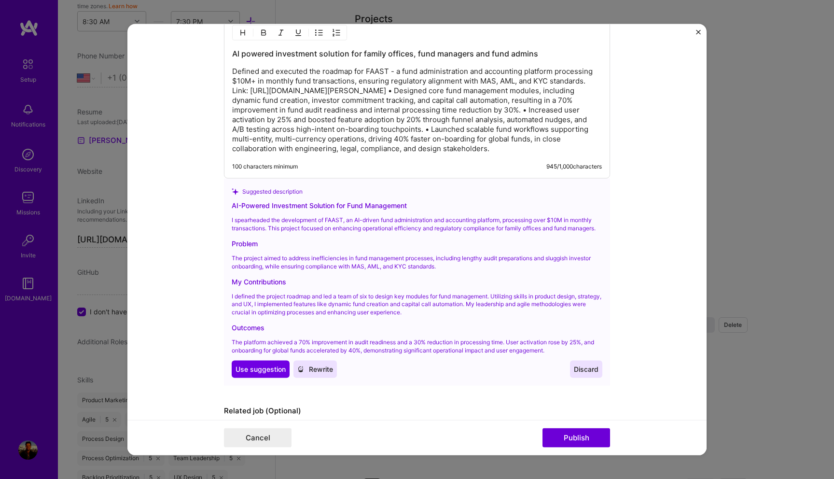
scroll to position [1190, 0]
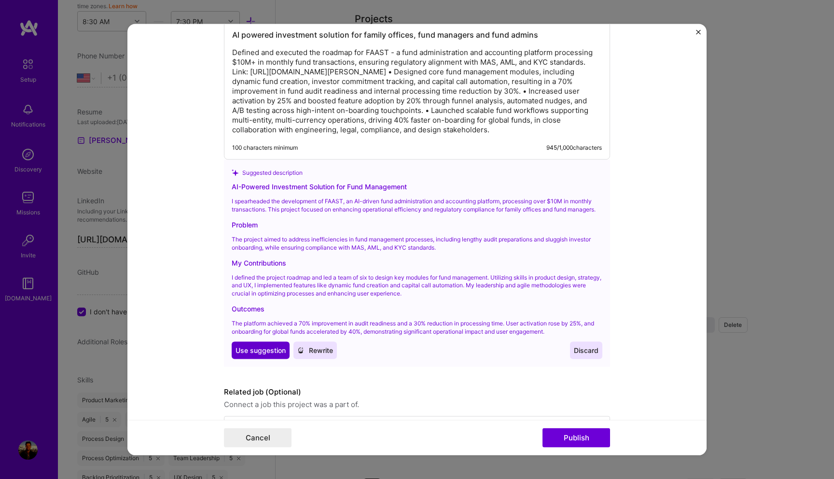
click at [267, 355] on span "Use suggestion" at bounding box center [261, 350] width 50 height 10
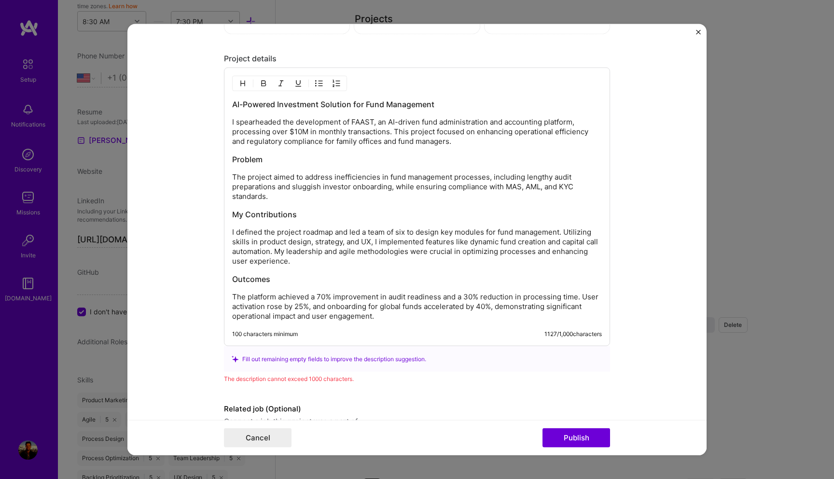
scroll to position [1067, 0]
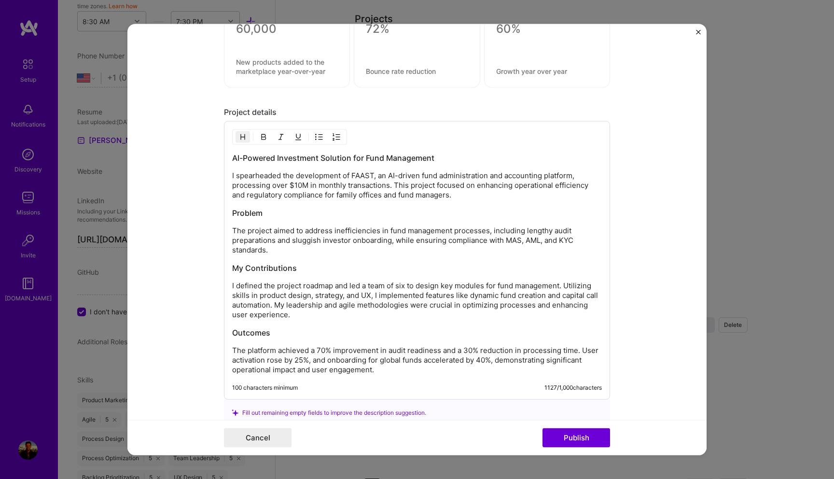
click at [328, 268] on h3 "My Contributions" at bounding box center [417, 268] width 370 height 11
click at [555, 438] on button "Publish" at bounding box center [577, 437] width 68 height 19
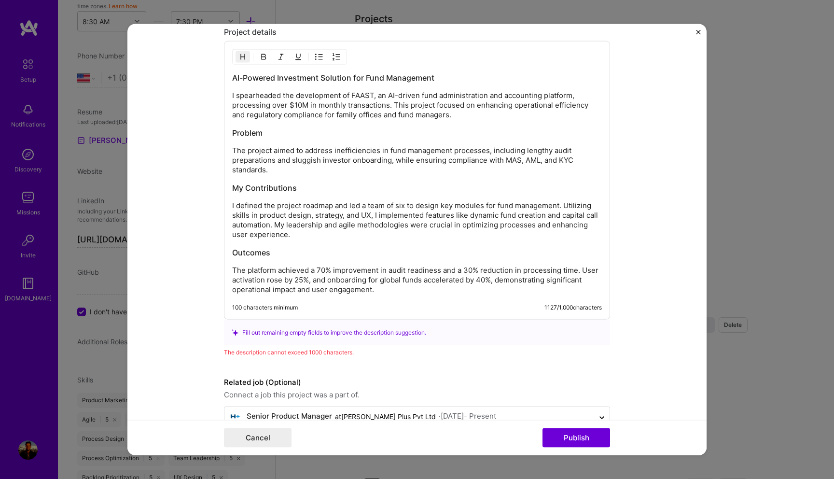
scroll to position [1150, 0]
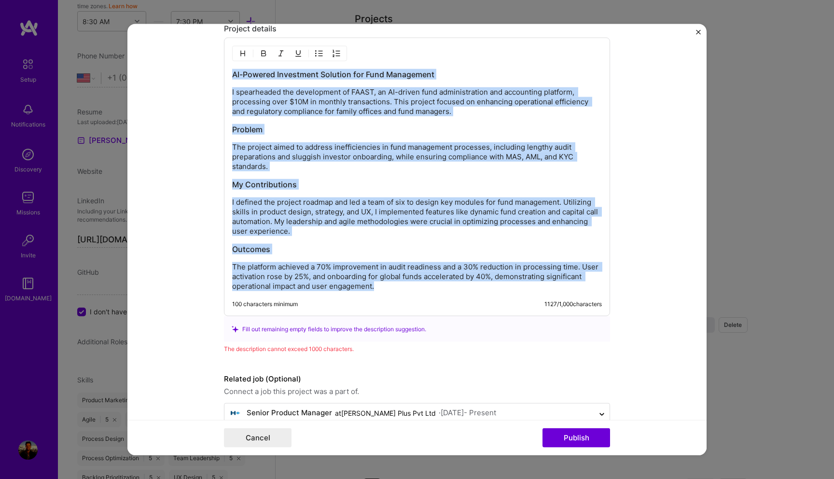
drag, startPoint x: 389, startPoint y: 289, endPoint x: 219, endPoint y: 66, distance: 280.8
click at [219, 66] on form "Project title AI powered investment solution for family offices, fund managers …" at bounding box center [416, 239] width 579 height 431
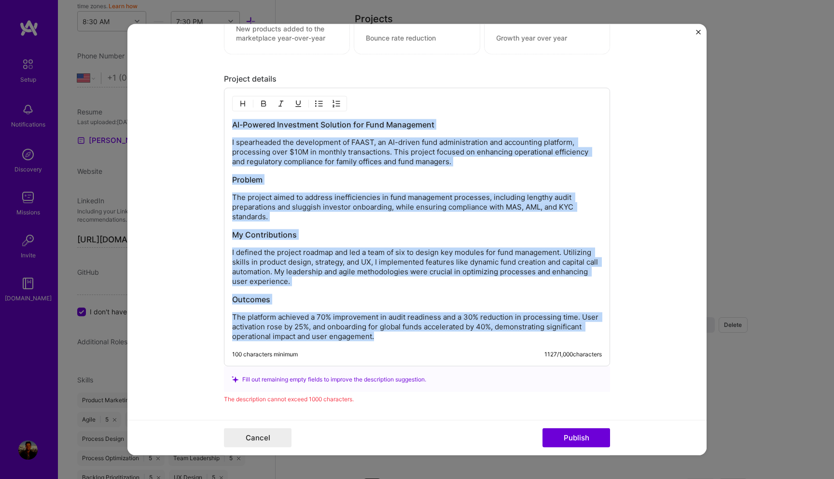
scroll to position [1099, 0]
copy div "AI-Powered Investment Solution for Fund Management I spearheaded the developmen…"
click at [386, 282] on p "I defined the project roadmap and led a team of six to design key modules for f…" at bounding box center [417, 267] width 370 height 39
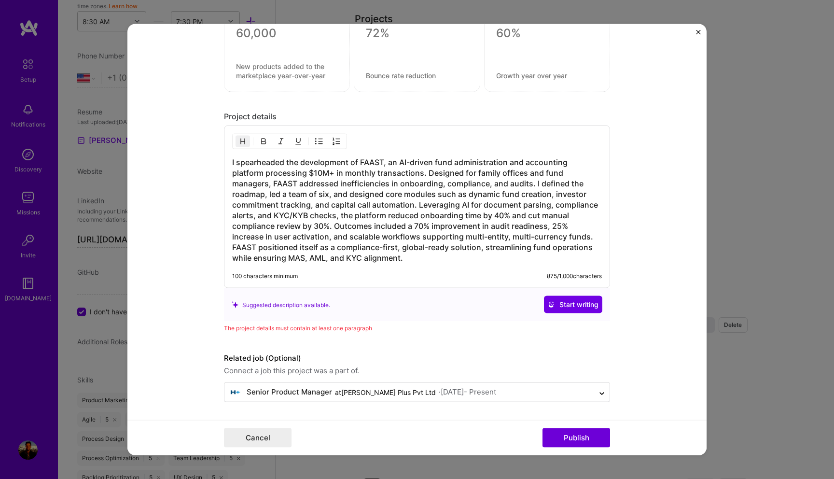
scroll to position [1063, 0]
click at [587, 440] on button "Publish" at bounding box center [577, 437] width 68 height 19
click at [460, 222] on h3 "I spearheaded the development of FAAST, an AI-driven fund administration and ac…" at bounding box center [417, 210] width 370 height 106
click at [574, 433] on button "Publish" at bounding box center [577, 437] width 68 height 19
click at [373, 237] on h3 "I spearheaded the development of FAAST, an AI-driven fund administration and ac…" at bounding box center [417, 210] width 370 height 106
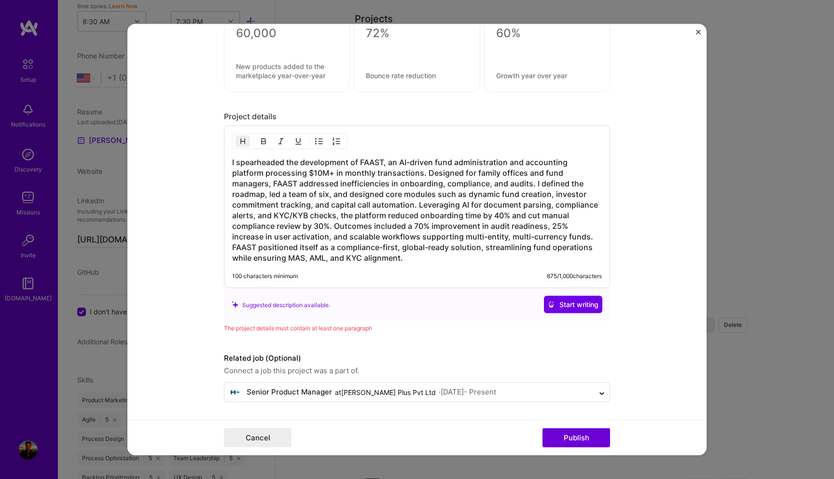
click at [336, 227] on h3 "I spearheaded the development of FAAST, an AI-driven fund administration and ac…" at bounding box center [417, 210] width 370 height 106
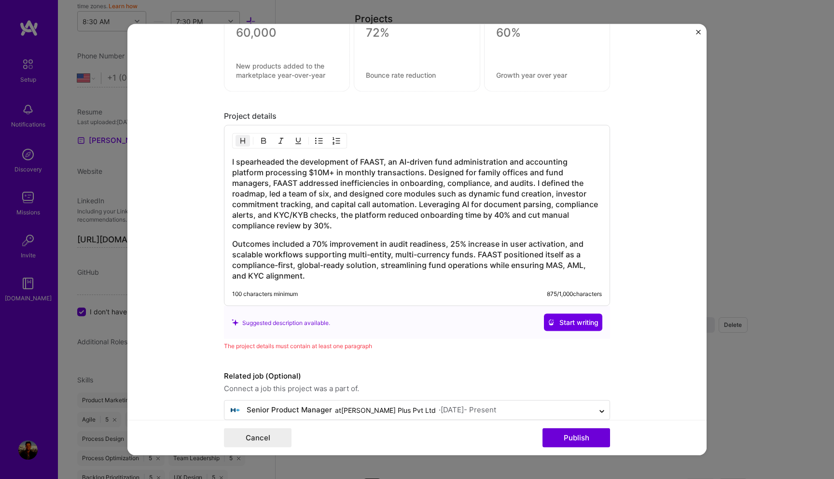
click at [535, 183] on h3 "I spearheaded the development of FAAST, an AI-driven fund administration and ac…" at bounding box center [417, 193] width 370 height 74
click at [427, 171] on h3 "I spearheaded the development of FAAST, an AI-driven fund administration and ac…" at bounding box center [417, 193] width 370 height 74
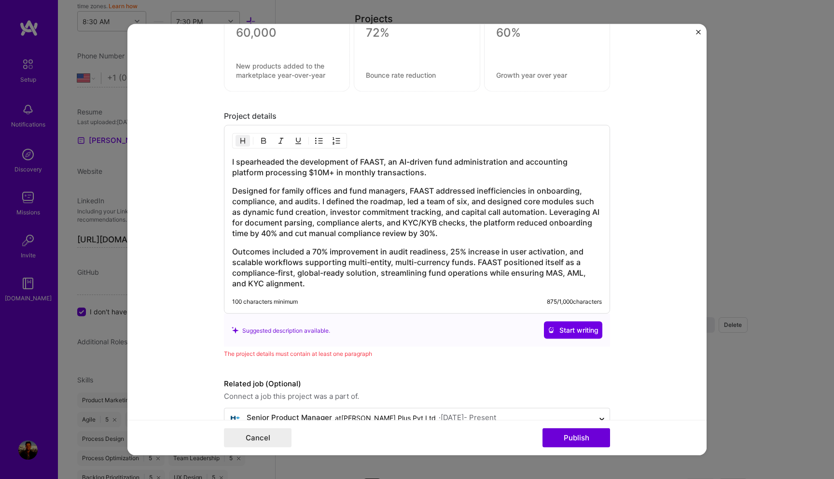
scroll to position [1089, 0]
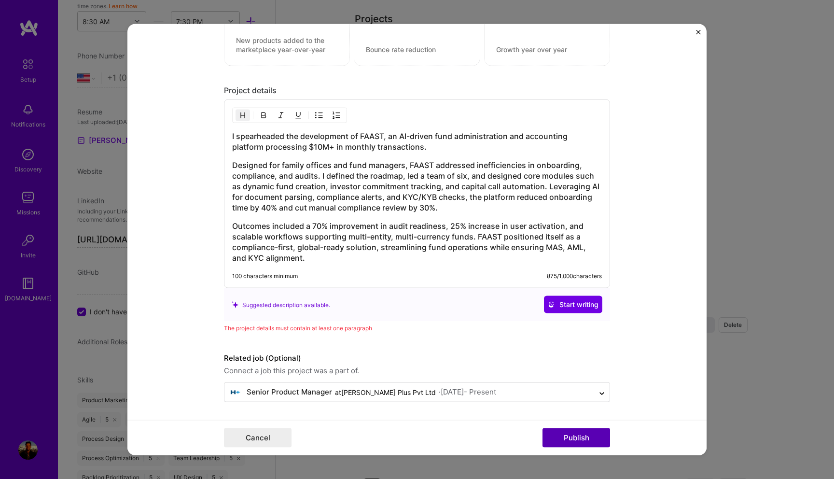
click at [592, 436] on button "Publish" at bounding box center [577, 437] width 68 height 19
click at [425, 267] on div "I spearheaded the development of FAAST, an AI-driven fund administration and ac…" at bounding box center [417, 193] width 386 height 189
click at [404, 255] on h3 "Outcomes included a 70% improvement in audit readiness, 25% increase in user ac…" at bounding box center [417, 242] width 370 height 42
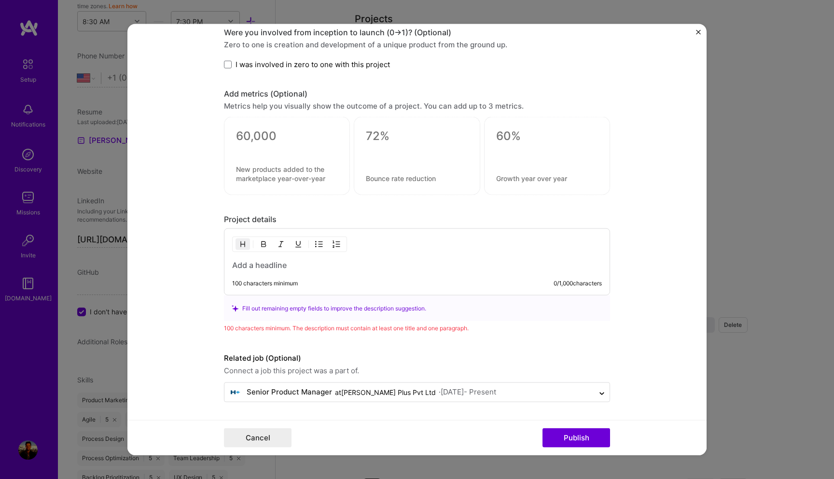
scroll to position [960, 0]
click at [300, 266] on h3 at bounding box center [417, 265] width 370 height 11
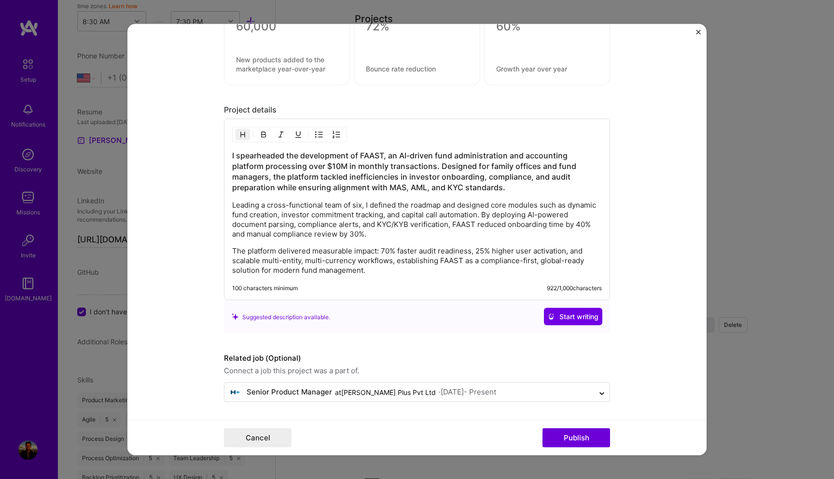
click at [350, 259] on p "The platform delivered measurable impact: 70% faster audit readiness, 25% highe…" at bounding box center [417, 260] width 370 height 29
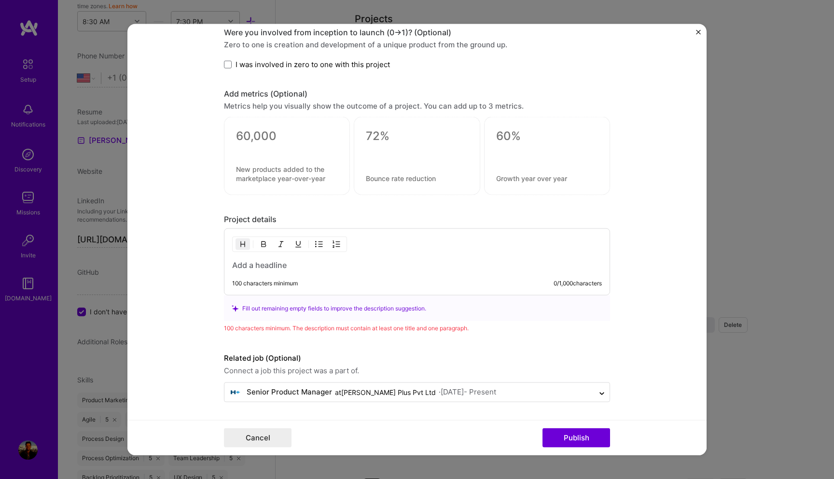
scroll to position [960, 0]
click at [327, 289] on div "100 characters minimum 0 / 1,000 characters" at bounding box center [409, 287] width 385 height 15
click at [288, 267] on h3 at bounding box center [417, 265] width 370 height 11
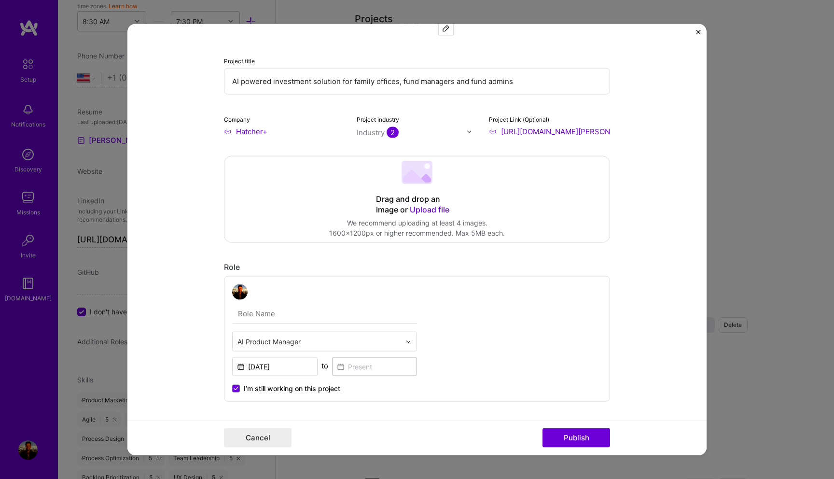
scroll to position [0, 0]
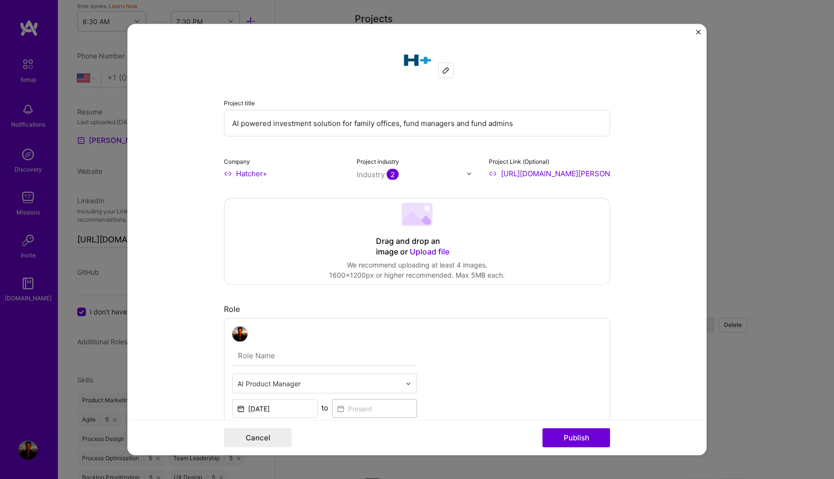
click at [308, 127] on input "AI powered investment solution for family offices, fund managers and fund admins" at bounding box center [417, 123] width 386 height 27
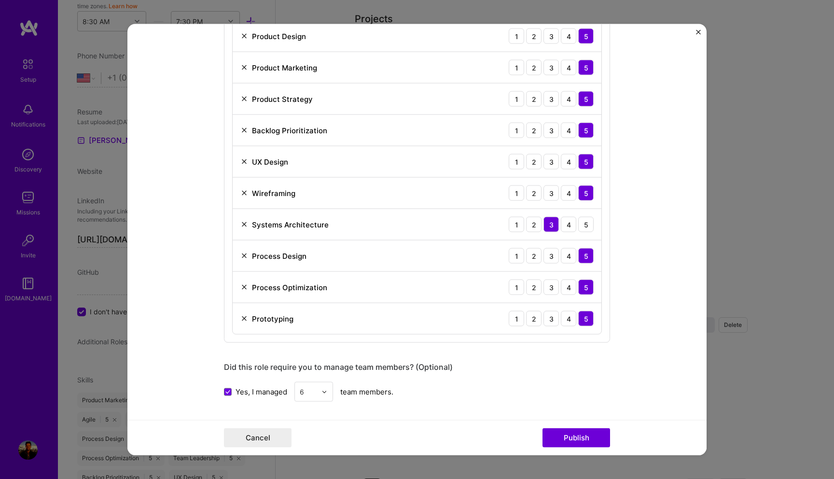
scroll to position [960, 0]
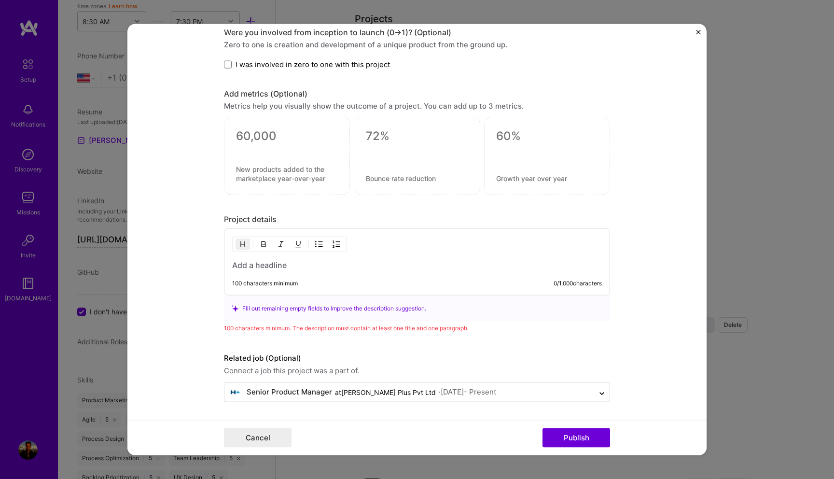
click at [262, 260] on h3 at bounding box center [417, 265] width 370 height 11
click at [296, 283] on div "100 characters minimum" at bounding box center [265, 284] width 66 height 8
click at [573, 438] on button "Publish" at bounding box center [577, 437] width 68 height 19
click at [275, 282] on div "100 characters minimum" at bounding box center [265, 284] width 66 height 8
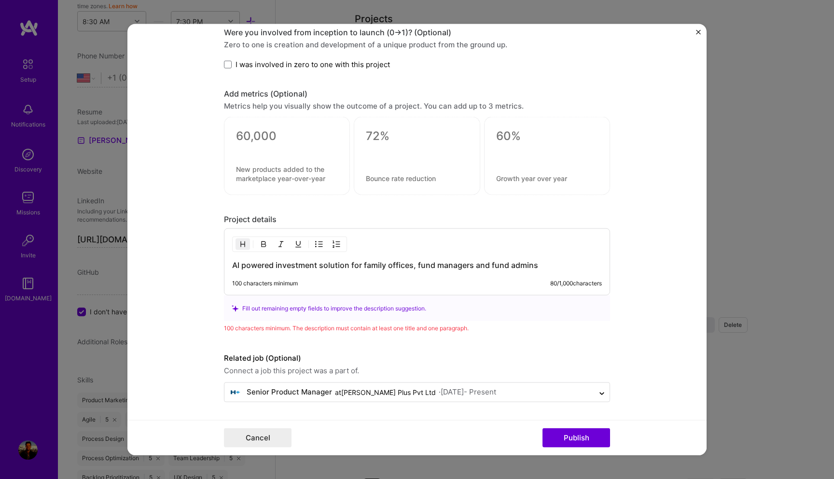
click at [273, 283] on div "100 characters minimum" at bounding box center [265, 284] width 66 height 8
drag, startPoint x: 273, startPoint y: 283, endPoint x: 289, endPoint y: 283, distance: 15.5
click at [278, 283] on div "100 characters minimum" at bounding box center [265, 284] width 66 height 8
click at [289, 283] on div "100 characters minimum" at bounding box center [265, 284] width 66 height 8
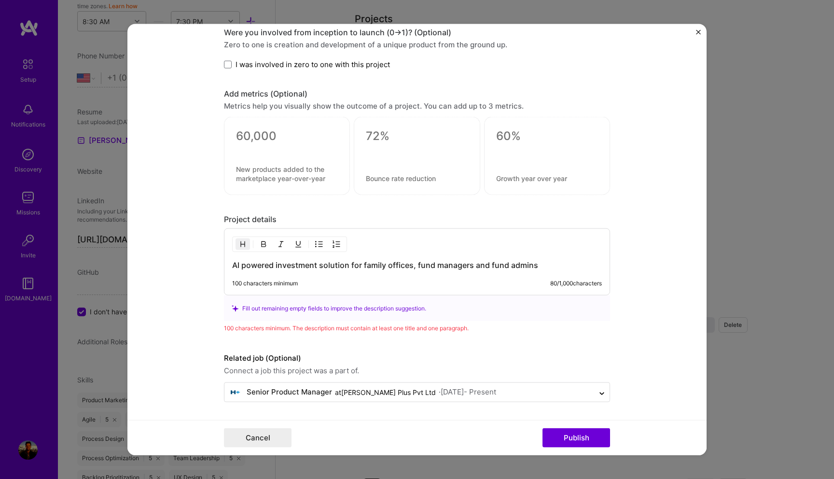
click at [257, 246] on button "button" at bounding box center [263, 245] width 14 height 12
click at [289, 248] on div at bounding box center [289, 244] width 115 height 15
click at [243, 247] on img "button" at bounding box center [243, 244] width 8 height 8
click at [316, 264] on h3 "AI powered investment solution for family offices, fund managers and fund admins" at bounding box center [417, 265] width 370 height 11
click at [238, 289] on div "100 characters minimum 0 / 1,000 characters" at bounding box center [409, 287] width 385 height 15
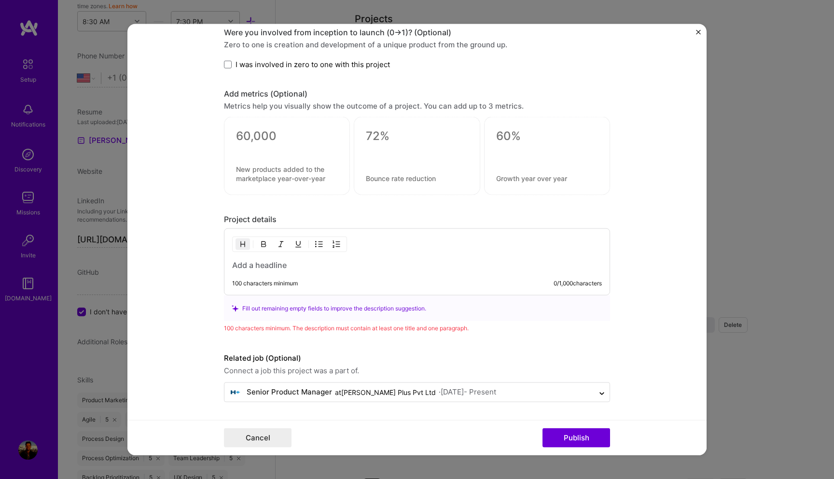
click at [253, 271] on div "100 characters minimum 0 / 1,000 characters" at bounding box center [417, 261] width 386 height 67
click at [258, 260] on h3 at bounding box center [417, 265] width 370 height 11
paste div
click at [276, 291] on div "100 characters minimum 81 / 1,000 characters" at bounding box center [409, 287] width 385 height 15
click at [295, 283] on div "100 characters minimum" at bounding box center [265, 284] width 66 height 8
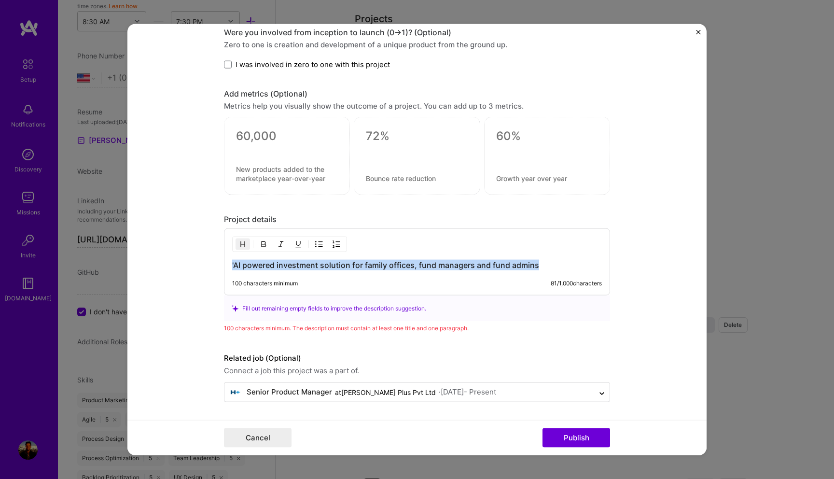
drag, startPoint x: 540, startPoint y: 265, endPoint x: 220, endPoint y: 265, distance: 320.6
click at [220, 265] on form "Project title AI powered investment solution for family offices, fund managers …" at bounding box center [416, 239] width 579 height 431
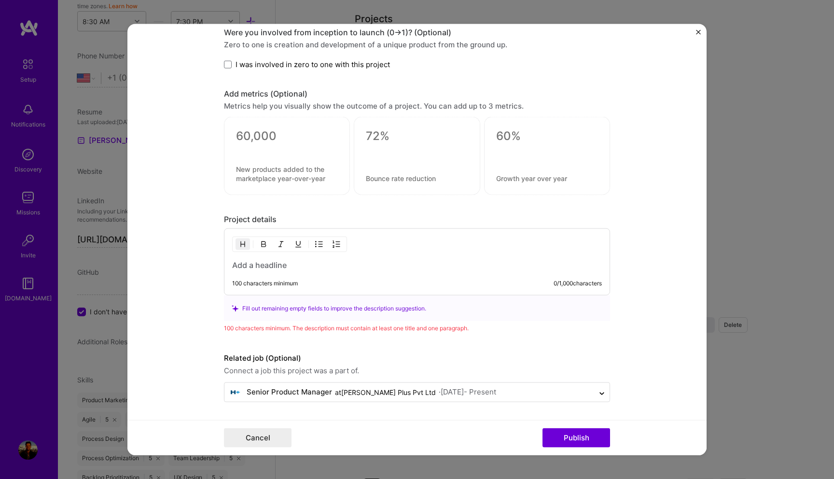
click at [700, 32] on img "Close" at bounding box center [698, 32] width 5 height 5
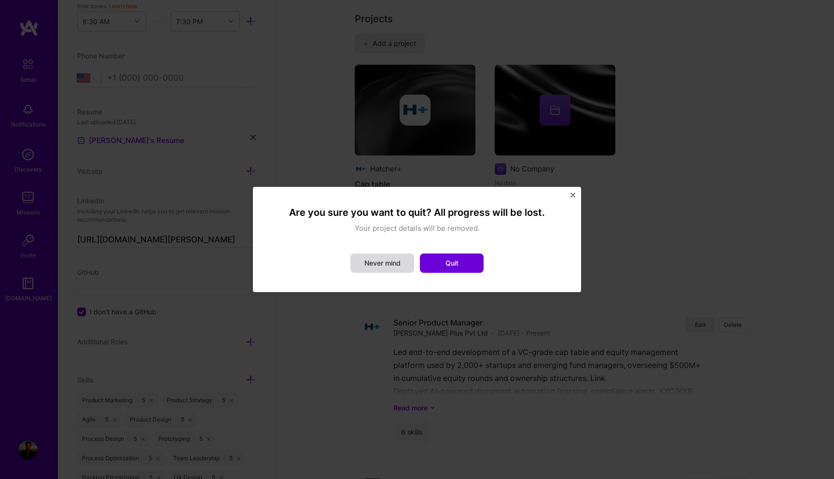
click at [380, 268] on button "Never mind" at bounding box center [383, 262] width 64 height 19
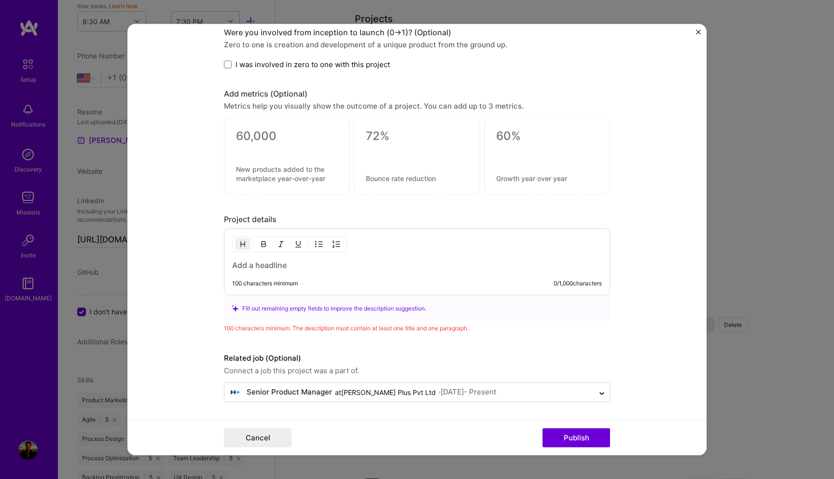
click at [374, 271] on div "100 characters minimum 0 / 1,000 characters" at bounding box center [417, 261] width 386 height 67
click at [307, 277] on div "100 characters minimum 0 / 1,000 characters" at bounding box center [417, 261] width 386 height 67
click at [291, 274] on div "100 characters minimum 0 / 1,000 characters" at bounding box center [417, 261] width 386 height 67
click at [695, 32] on form "Project title AI powered investment solution for family offices, fund managers …" at bounding box center [416, 239] width 579 height 431
click at [703, 32] on form "Project title AI powered investment solution for family offices, fund managers …" at bounding box center [416, 239] width 579 height 431
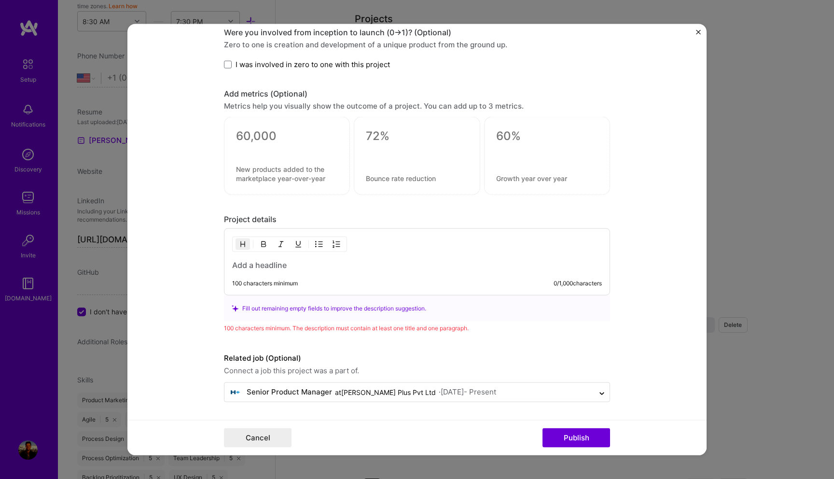
click at [699, 32] on img "Close" at bounding box center [698, 32] width 5 height 5
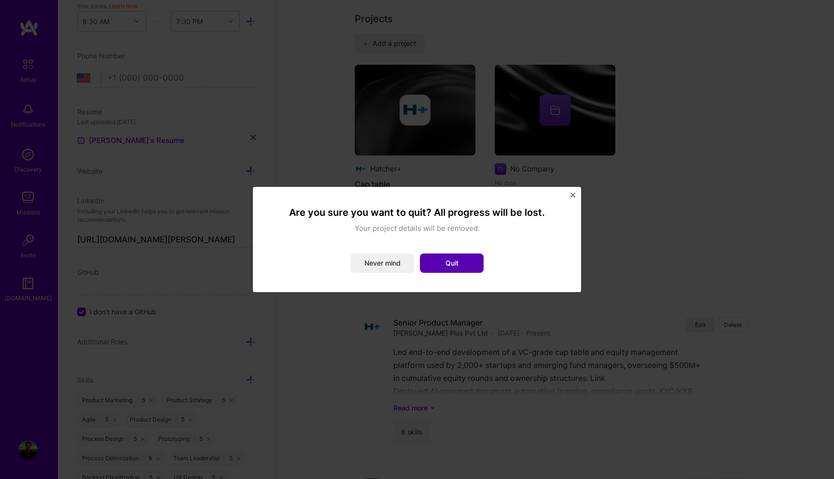
click at [453, 262] on button "Quit" at bounding box center [452, 262] width 64 height 19
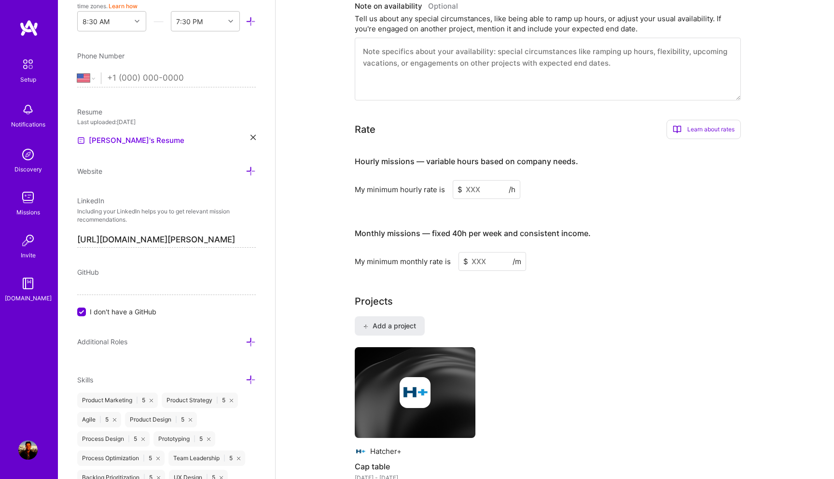
scroll to position [634, 0]
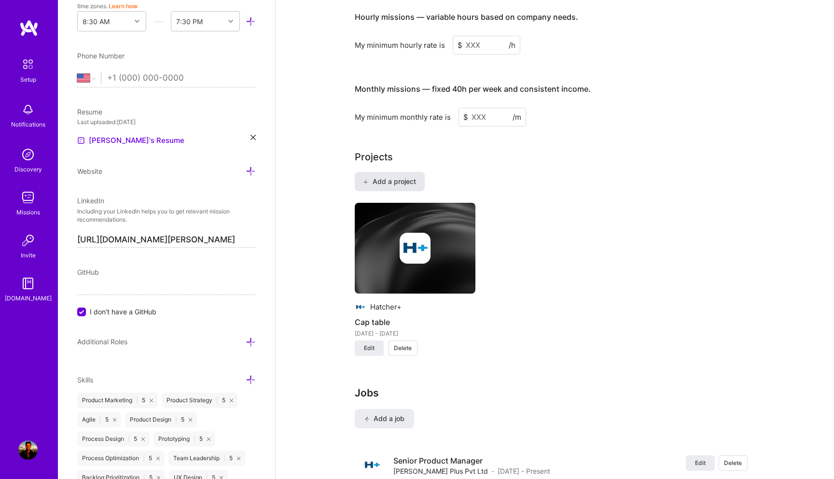
click at [403, 172] on button "Add a project" at bounding box center [390, 181] width 70 height 19
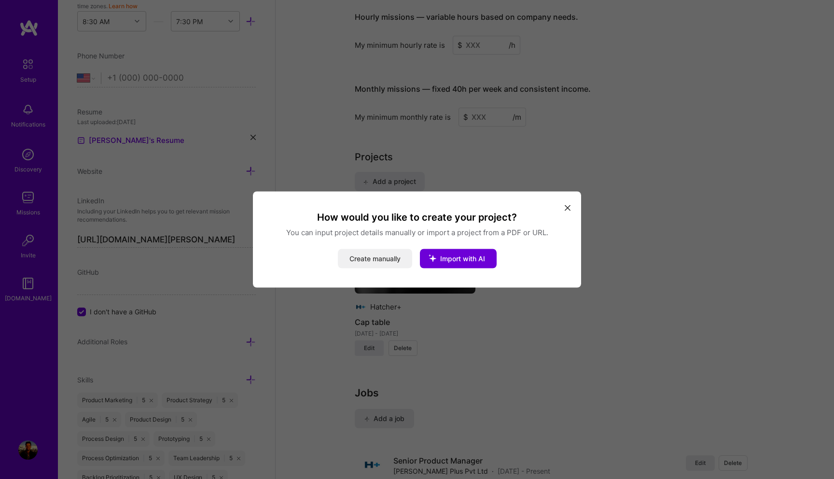
click at [357, 254] on button "Create manually" at bounding box center [375, 258] width 74 height 19
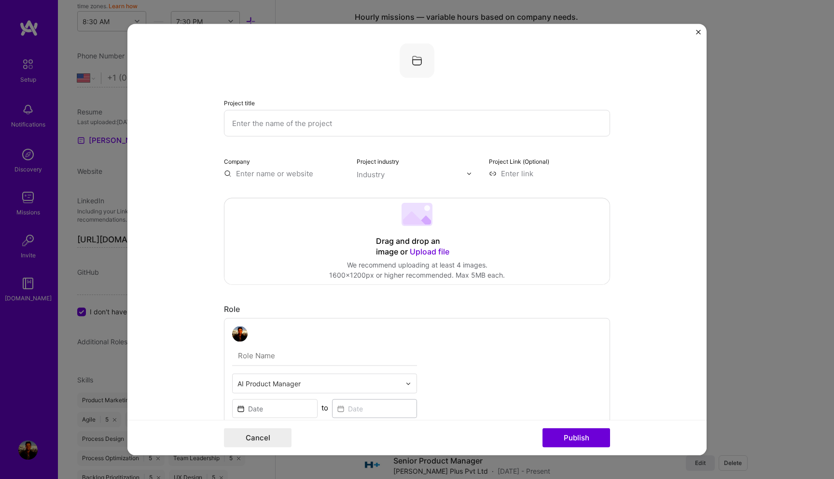
click at [283, 121] on input "text" at bounding box center [417, 123] width 386 height 27
paste input "AI powered investment solution for family offices, fund managers and fund admins"
type input "AI powered investment solution for family offices, fund managers and fund admins"
click at [276, 170] on input "text" at bounding box center [284, 174] width 121 height 10
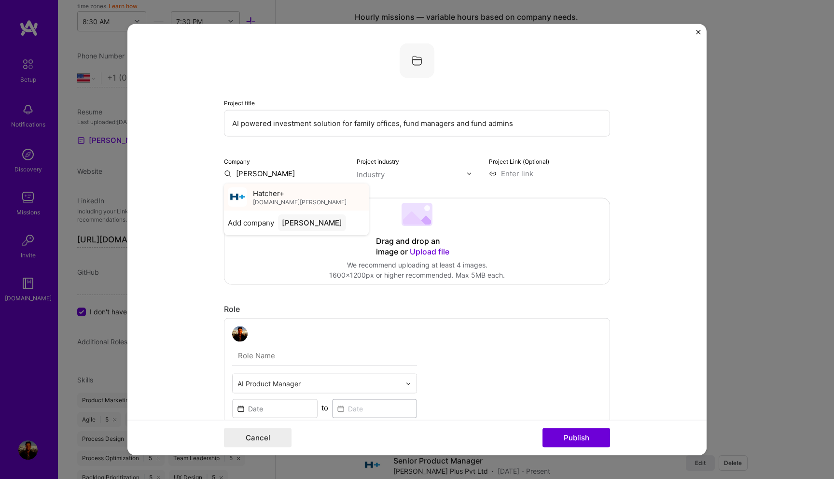
click at [270, 194] on span "Hatcher+" at bounding box center [268, 193] width 31 height 10
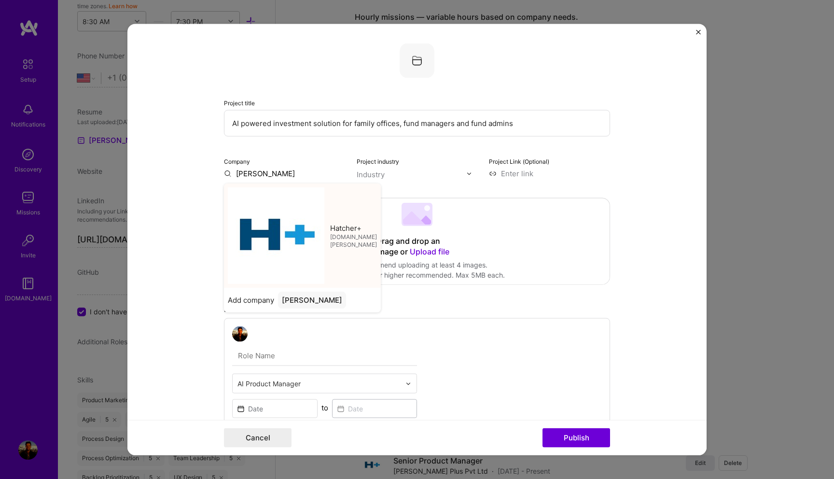
type input "Hatcher+"
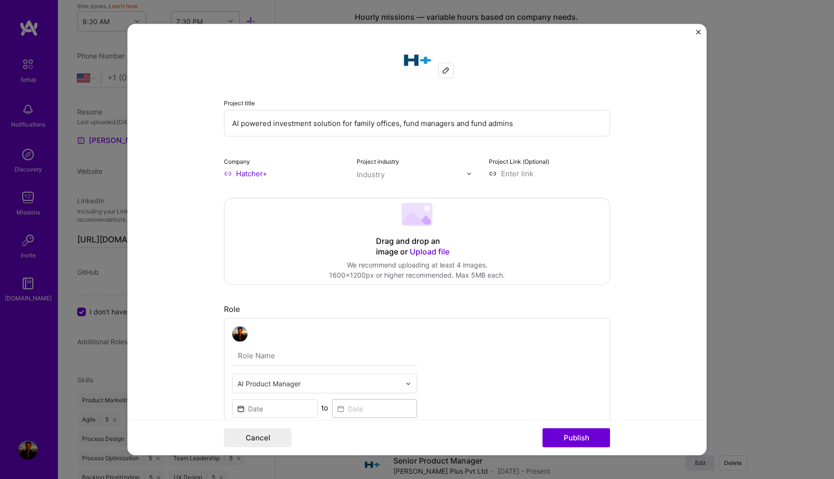
click at [372, 173] on div "Industry" at bounding box center [371, 174] width 28 height 10
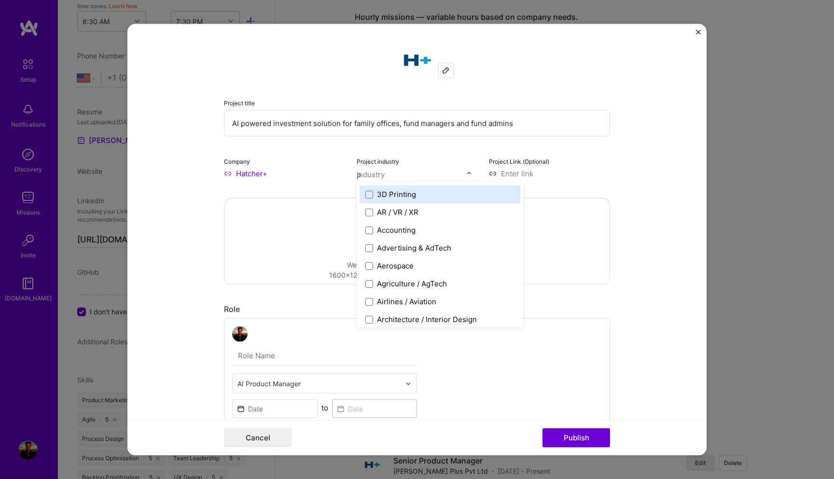
type input "pr"
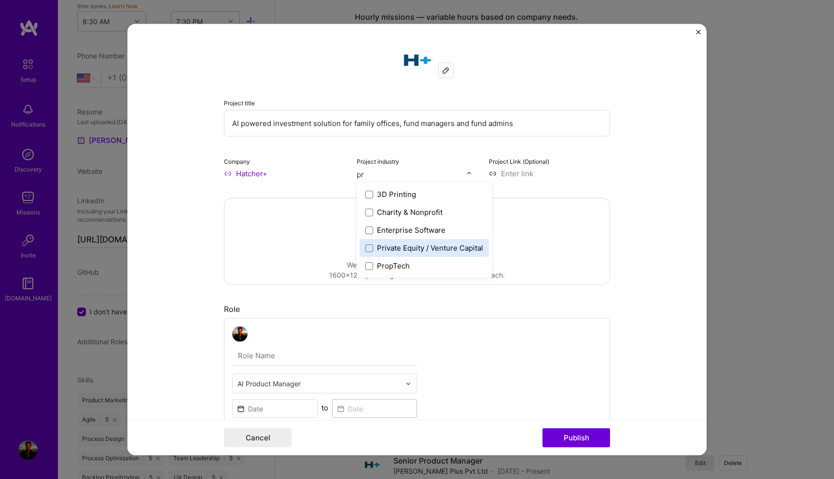
click at [383, 250] on div "Private Equity / Venture Capital" at bounding box center [430, 248] width 106 height 10
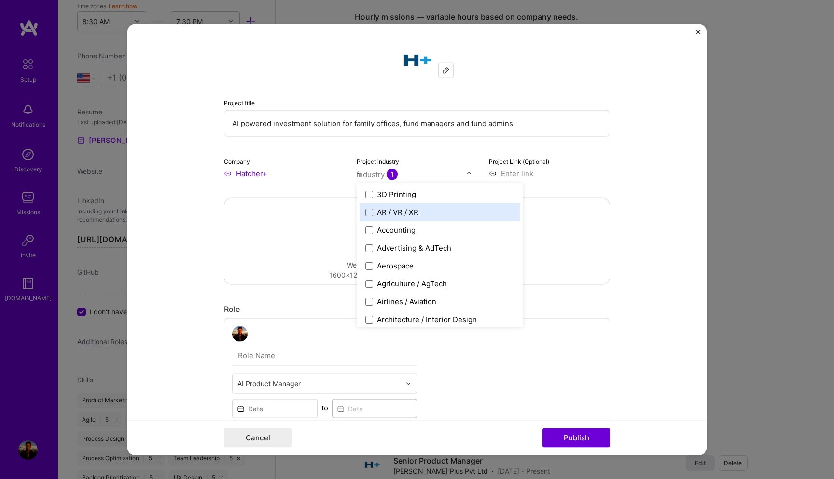
type input "fin"
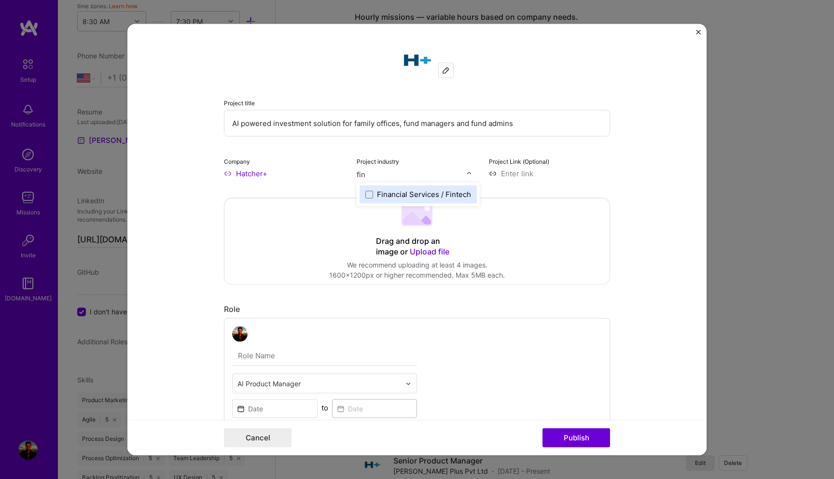
click at [408, 198] on div "Financial Services / Fintech" at bounding box center [424, 194] width 94 height 10
click at [516, 168] on div "Project Link (Optional)" at bounding box center [549, 167] width 121 height 23
click at [515, 170] on input at bounding box center [549, 174] width 121 height 10
type input "[URL][DOMAIN_NAME][PERSON_NAME]"
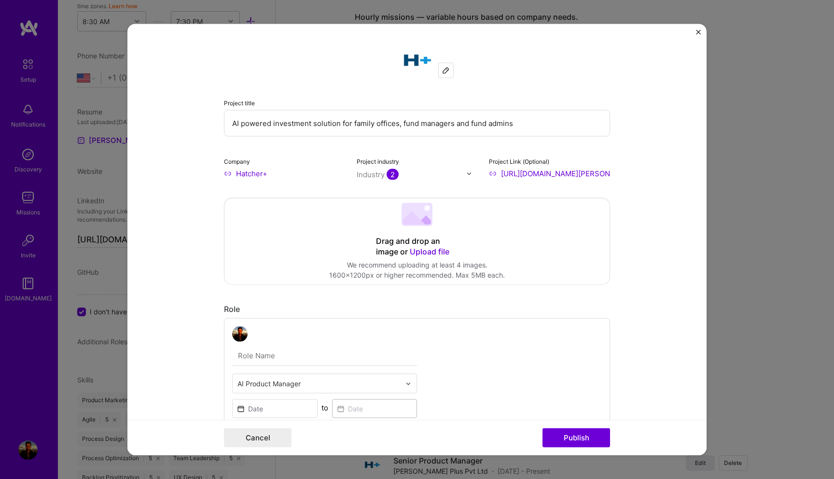
scroll to position [243, 0]
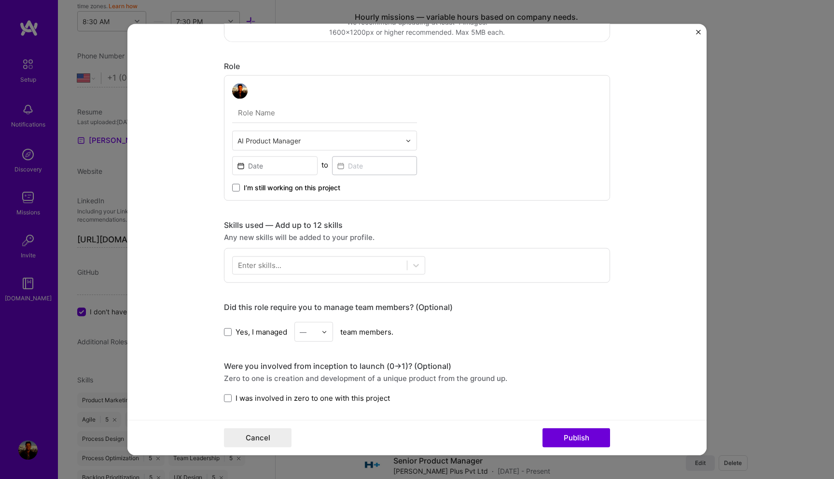
click at [269, 117] on input "text" at bounding box center [324, 113] width 185 height 20
type input "Senior Product Manager"
click at [234, 188] on span at bounding box center [236, 188] width 8 height 8
click at [0, 0] on input "I’m still working on this project" at bounding box center [0, 0] width 0 height 0
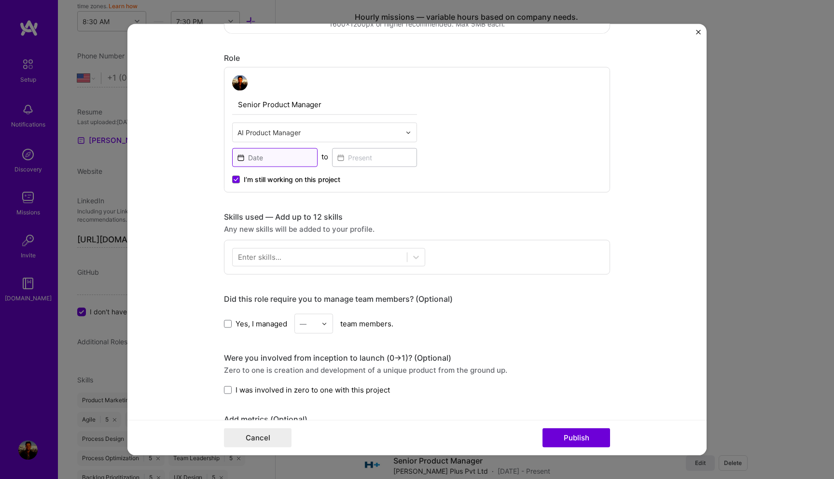
click at [296, 161] on input at bounding box center [274, 157] width 85 height 19
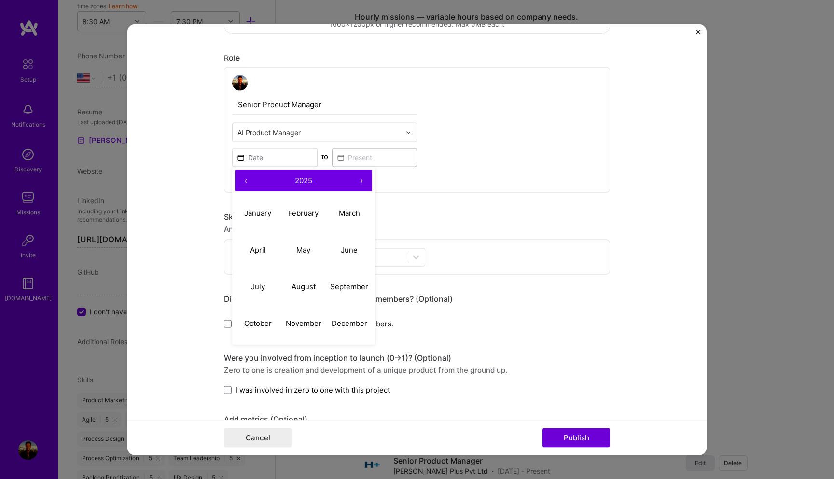
click at [301, 183] on span "2025" at bounding box center [303, 179] width 17 height 9
click at [299, 202] on button "2022" at bounding box center [304, 213] width 46 height 37
click at [297, 286] on abbr "August" at bounding box center [304, 285] width 24 height 9
type input "[DATE]"
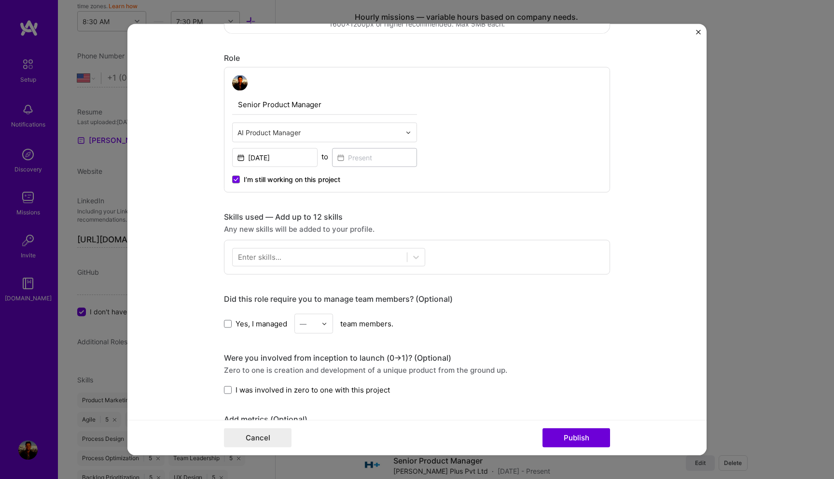
scroll to position [340, 0]
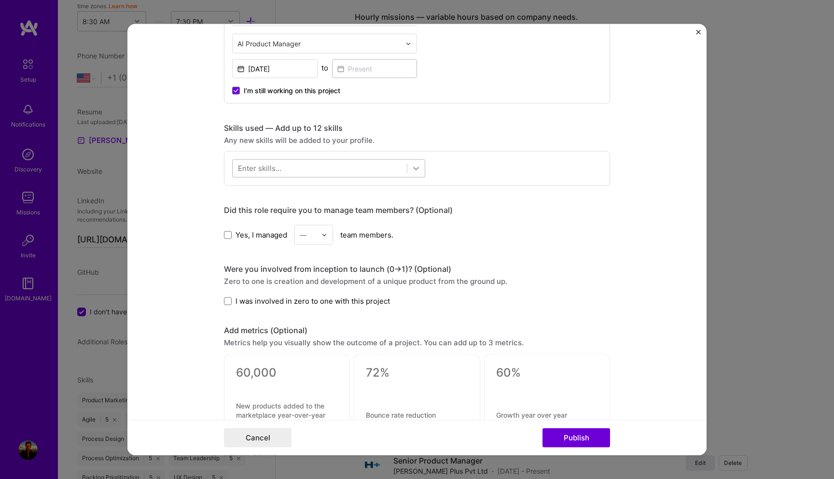
click at [416, 168] on icon at bounding box center [416, 169] width 10 height 10
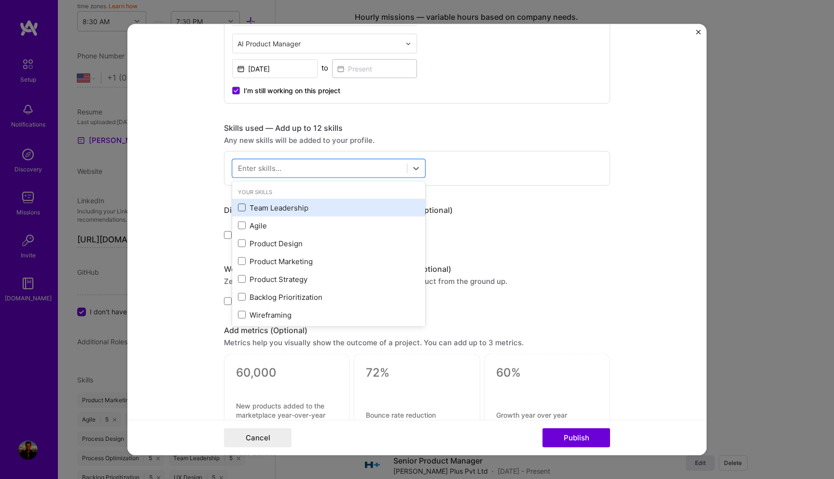
click at [243, 211] on span at bounding box center [242, 208] width 8 height 8
click at [0, 0] on input "checkbox" at bounding box center [0, 0] width 0 height 0
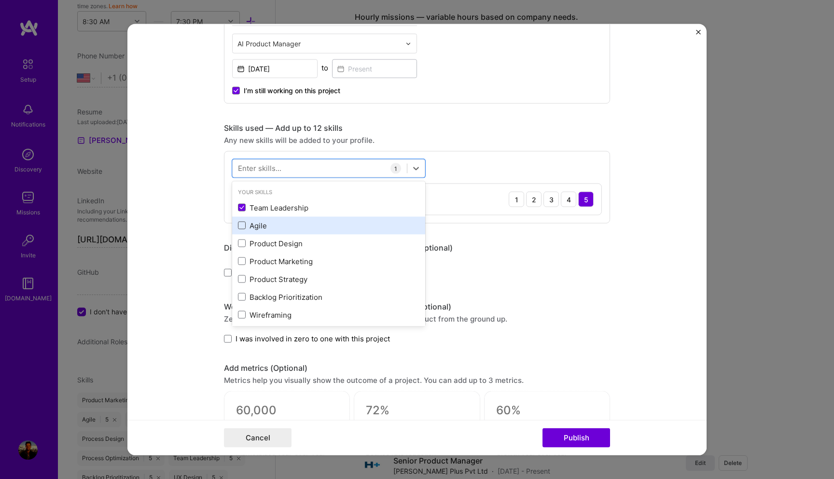
click at [243, 226] on span at bounding box center [242, 226] width 8 height 8
click at [0, 0] on input "checkbox" at bounding box center [0, 0] width 0 height 0
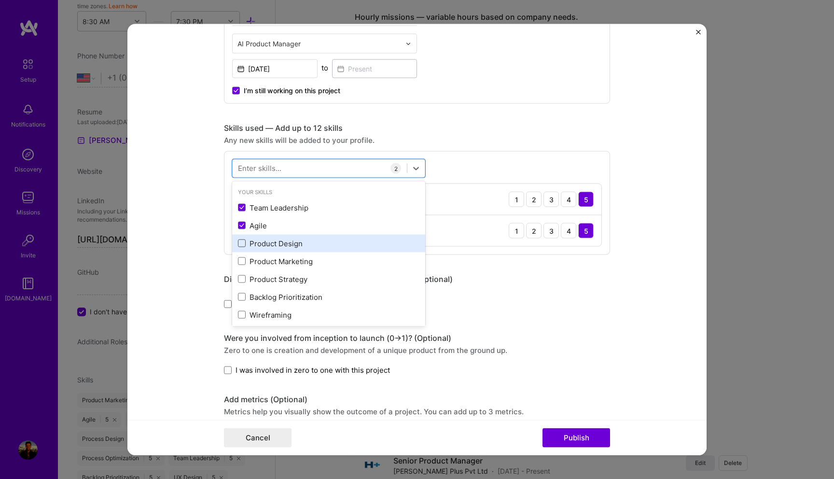
click at [243, 243] on span at bounding box center [242, 243] width 8 height 8
click at [0, 0] on input "checkbox" at bounding box center [0, 0] width 0 height 0
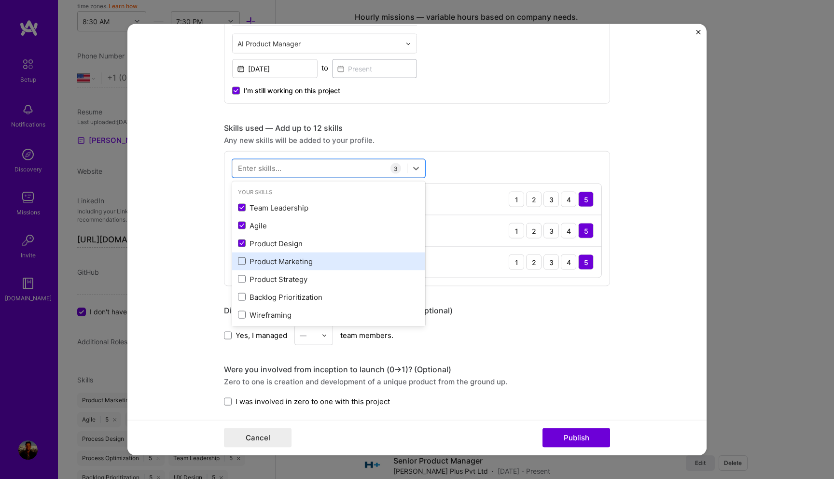
click at [243, 264] on span at bounding box center [242, 261] width 8 height 8
click at [0, 0] on input "checkbox" at bounding box center [0, 0] width 0 height 0
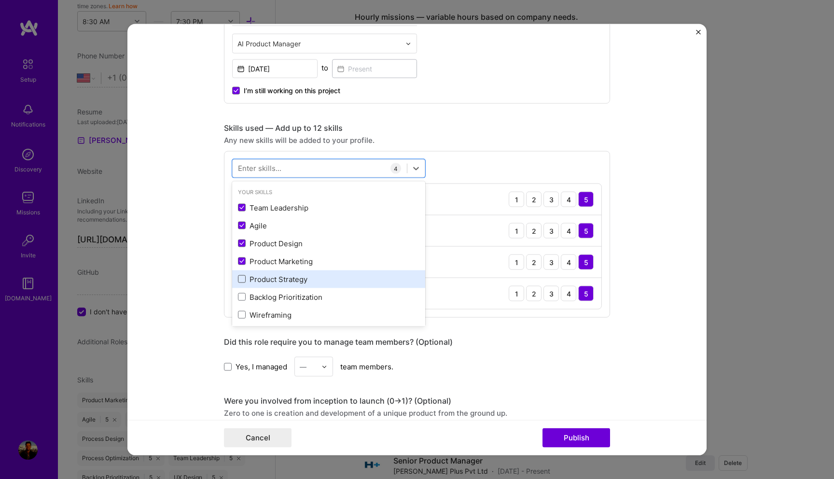
click at [243, 278] on span at bounding box center [242, 279] width 8 height 8
click at [0, 0] on input "checkbox" at bounding box center [0, 0] width 0 height 0
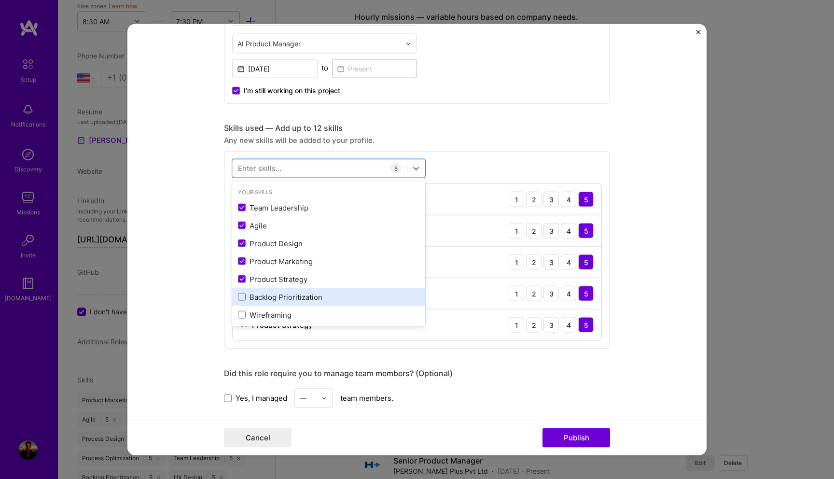
click at [242, 290] on div "Backlog Prioritization" at bounding box center [328, 297] width 193 height 18
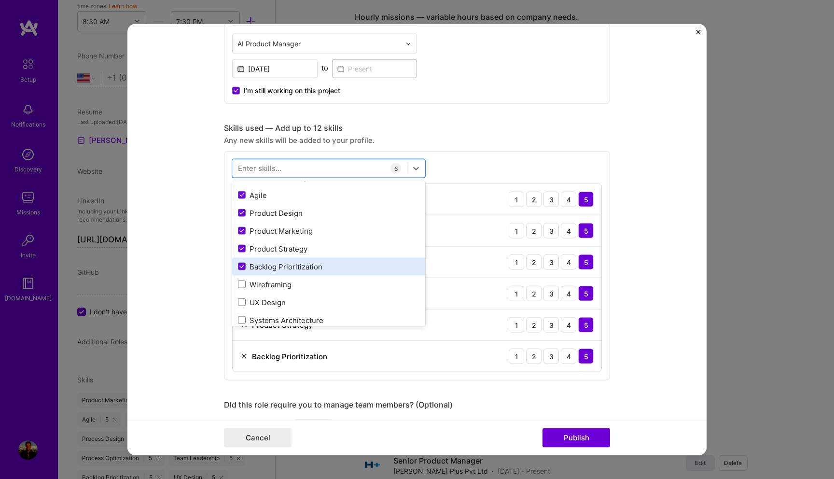
scroll to position [31, 0]
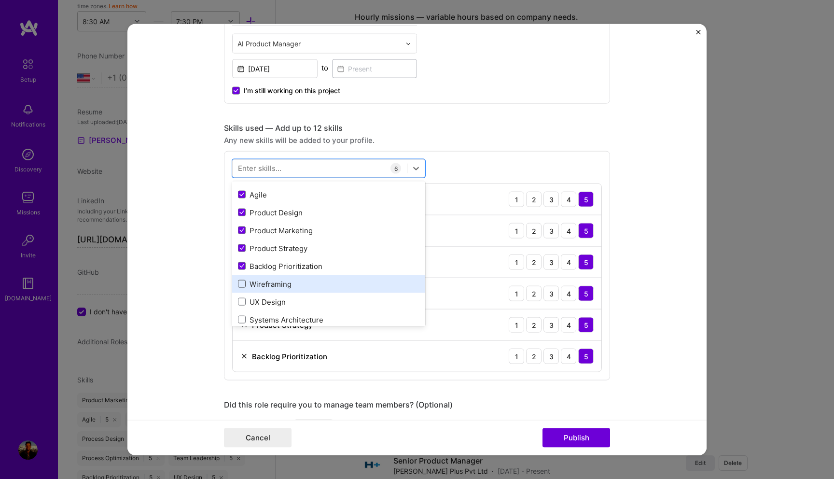
click at [242, 285] on span at bounding box center [242, 284] width 8 height 8
click at [0, 0] on input "checkbox" at bounding box center [0, 0] width 0 height 0
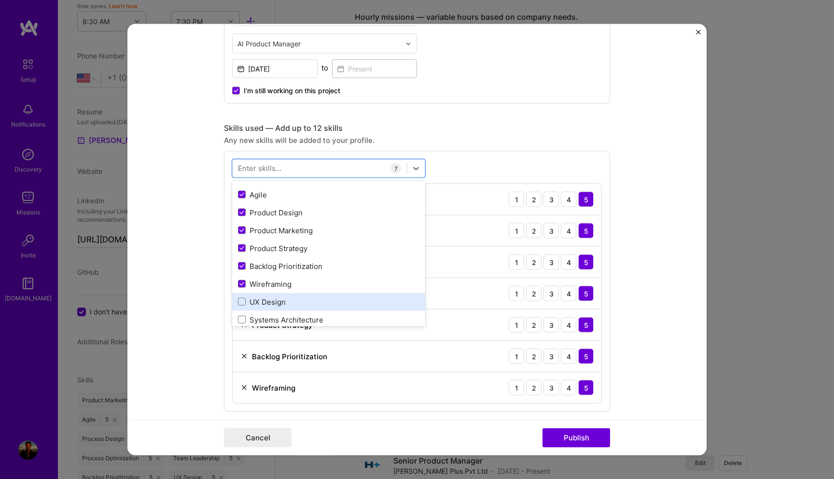
click at [242, 298] on div "UX Design" at bounding box center [329, 301] width 182 height 10
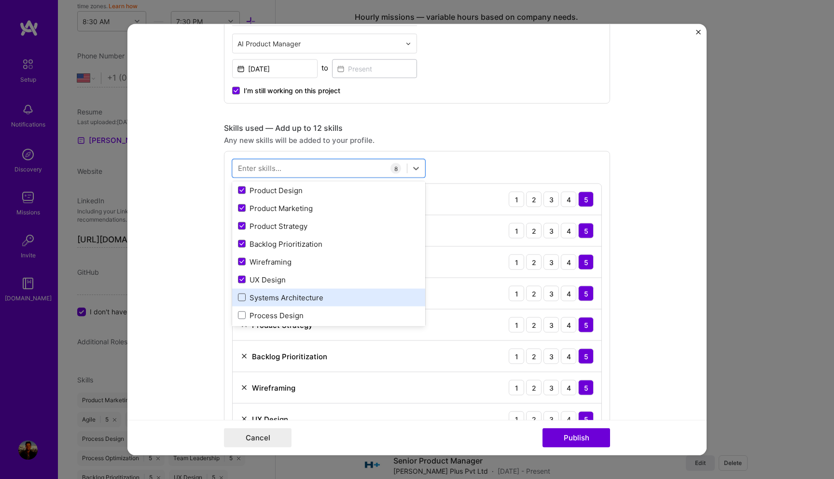
click at [242, 299] on span at bounding box center [242, 298] width 8 height 8
click at [0, 0] on input "checkbox" at bounding box center [0, 0] width 0 height 0
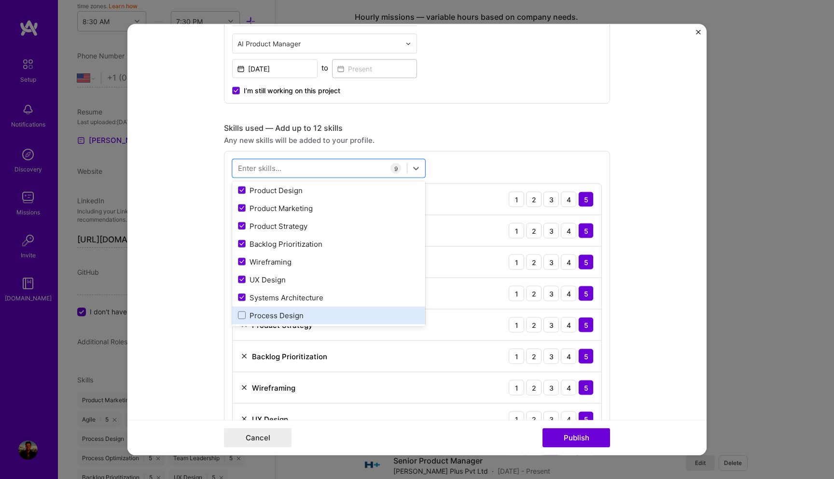
click at [241, 311] on div "Process Design" at bounding box center [329, 315] width 182 height 10
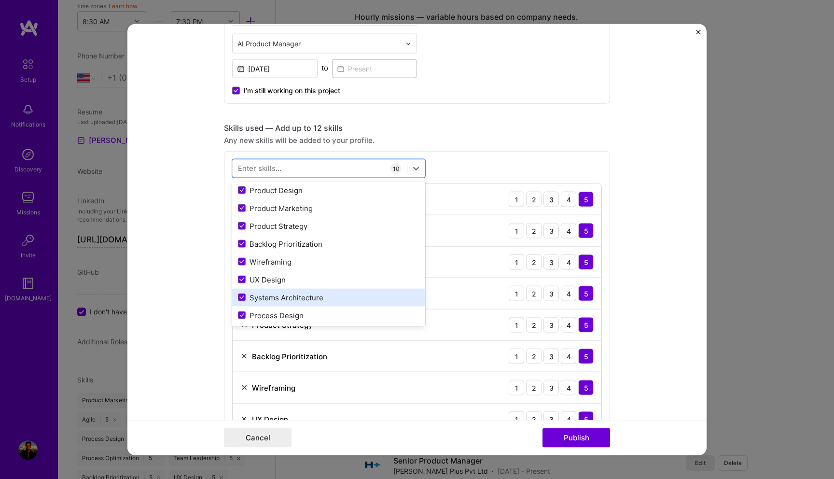
scroll to position [160, 0]
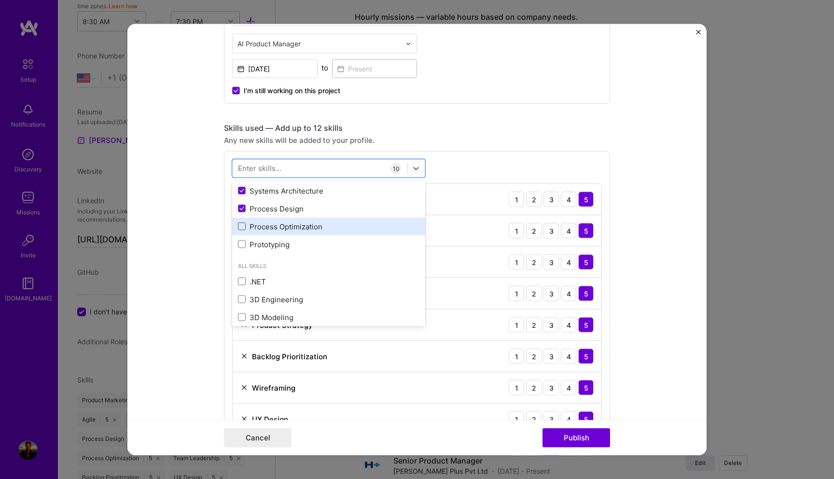
click at [240, 227] on span at bounding box center [242, 227] width 8 height 8
click at [0, 0] on input "checkbox" at bounding box center [0, 0] width 0 height 0
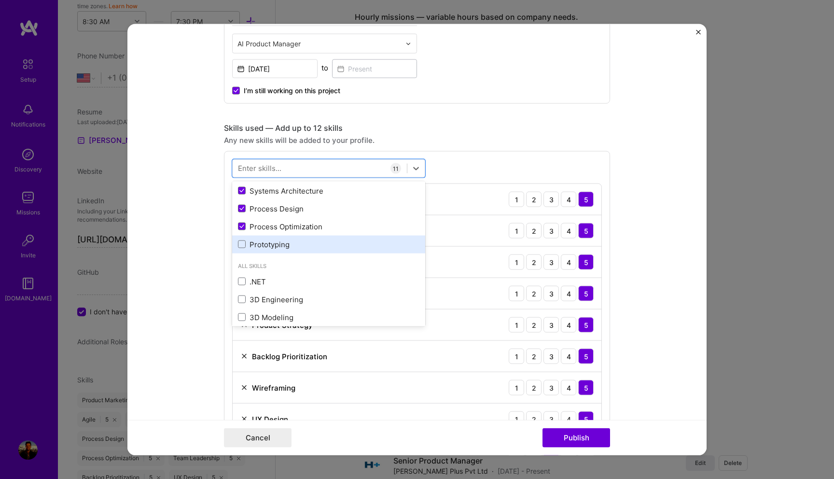
click at [240, 240] on div "Prototyping" at bounding box center [329, 244] width 182 height 10
click at [197, 239] on form "Project title AI powered investment solution for family offices, fund managers …" at bounding box center [416, 239] width 579 height 431
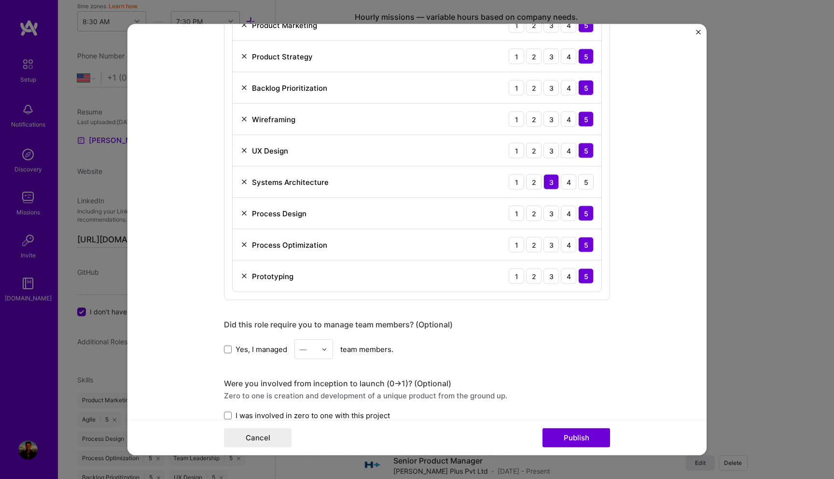
scroll to position [790, 0]
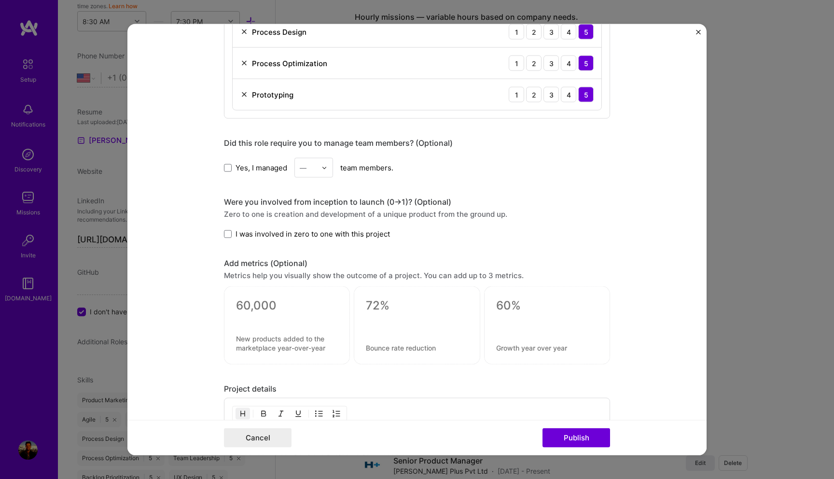
click at [231, 164] on label "Yes, I managed" at bounding box center [255, 167] width 63 height 10
click at [0, 0] on input "Yes, I managed" at bounding box center [0, 0] width 0 height 0
click at [323, 168] on img at bounding box center [325, 168] width 6 height 6
click at [309, 275] on div "6" at bounding box center [313, 283] width 33 height 18
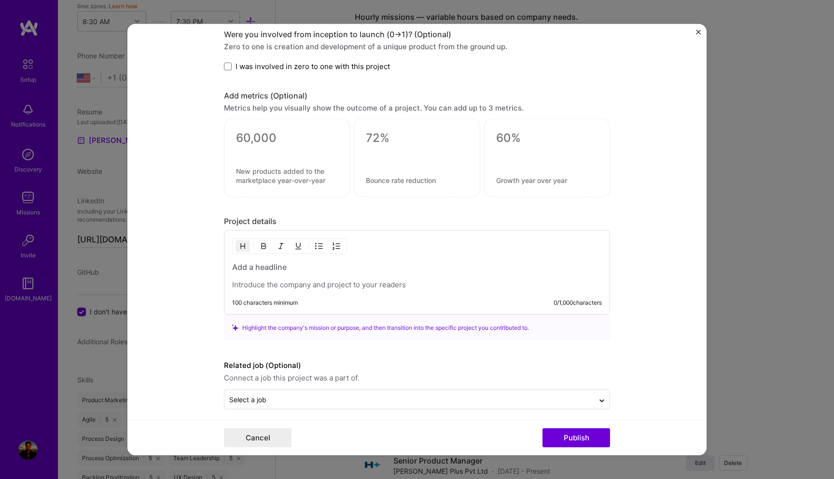
scroll to position [965, 0]
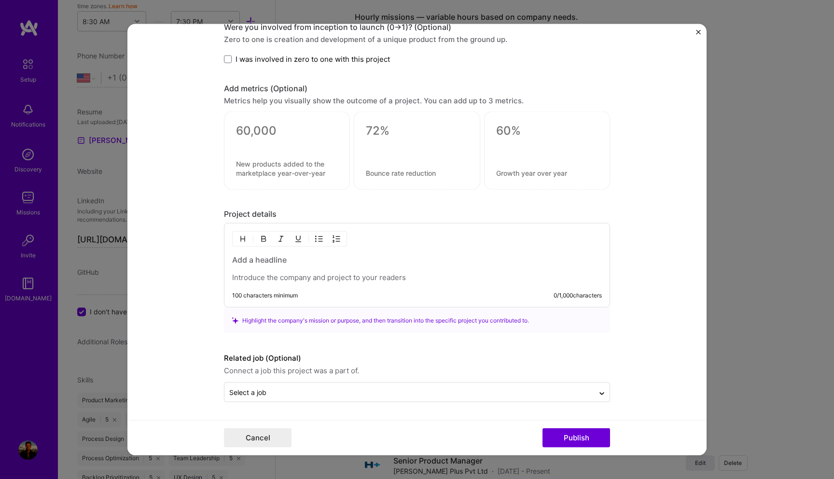
click at [306, 278] on p at bounding box center [417, 278] width 370 height 10
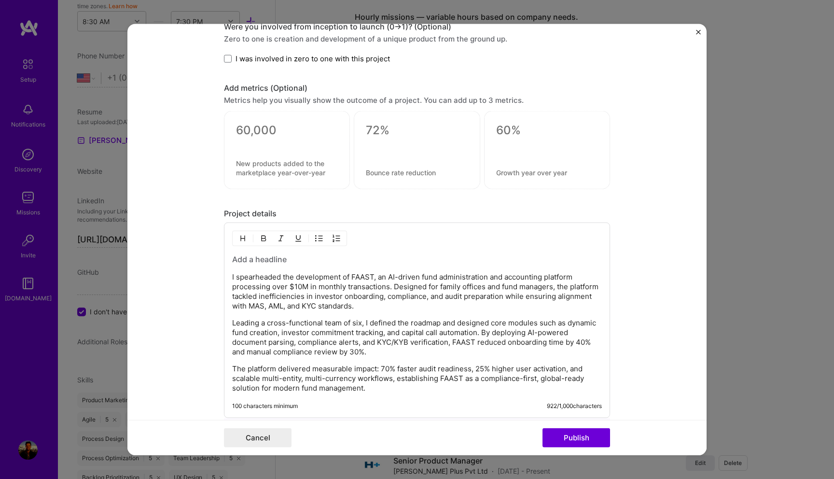
click at [317, 261] on h3 at bounding box center [417, 259] width 370 height 11
click at [267, 261] on h3 at bounding box center [417, 259] width 370 height 11
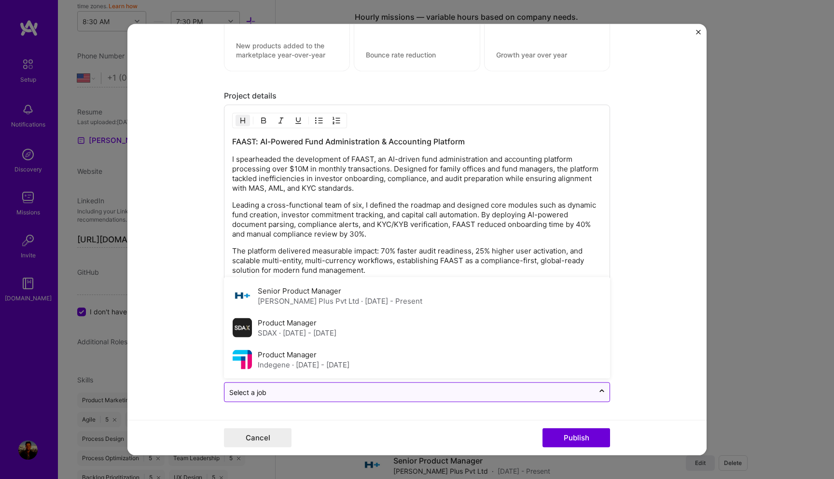
click at [524, 394] on input "text" at bounding box center [409, 392] width 360 height 10
click at [361, 304] on span "· [DATE] - Present" at bounding box center [391, 300] width 61 height 9
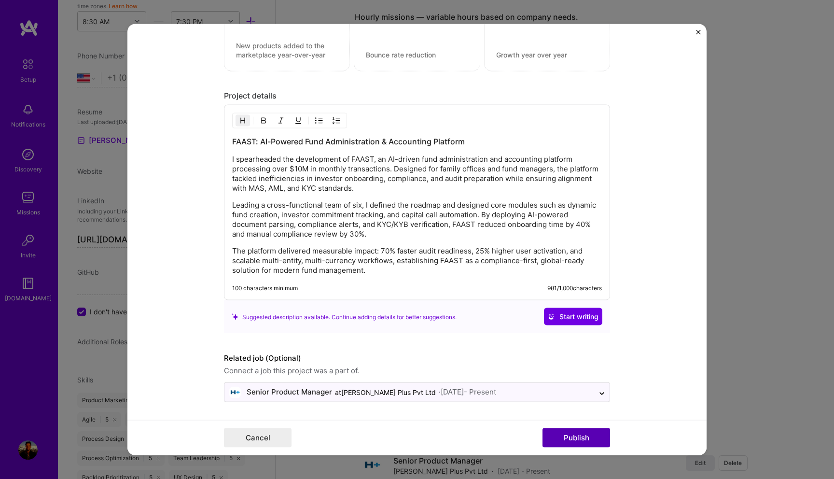
click at [585, 435] on button "Publish" at bounding box center [577, 437] width 68 height 19
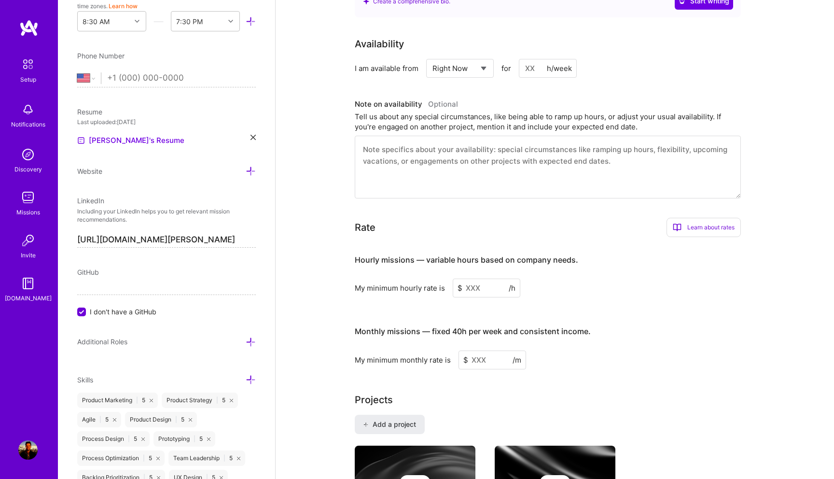
scroll to position [0, 0]
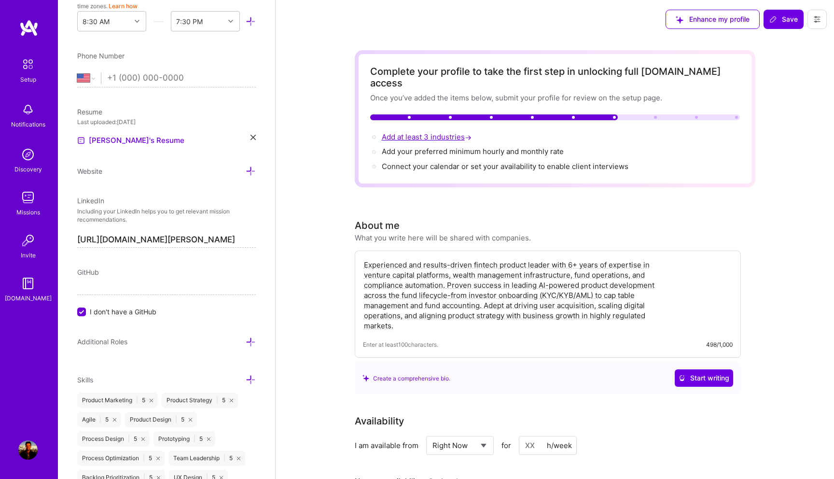
click at [435, 132] on span "Add at least 3 industries →" at bounding box center [428, 136] width 92 height 9
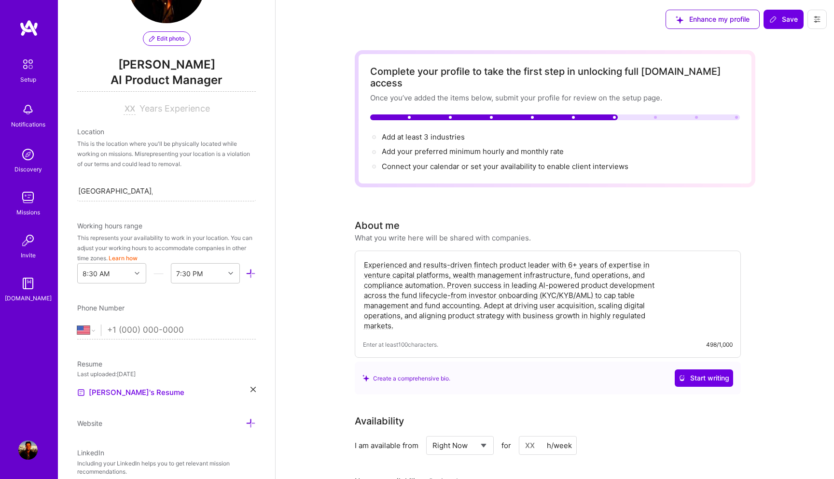
scroll to position [64, 0]
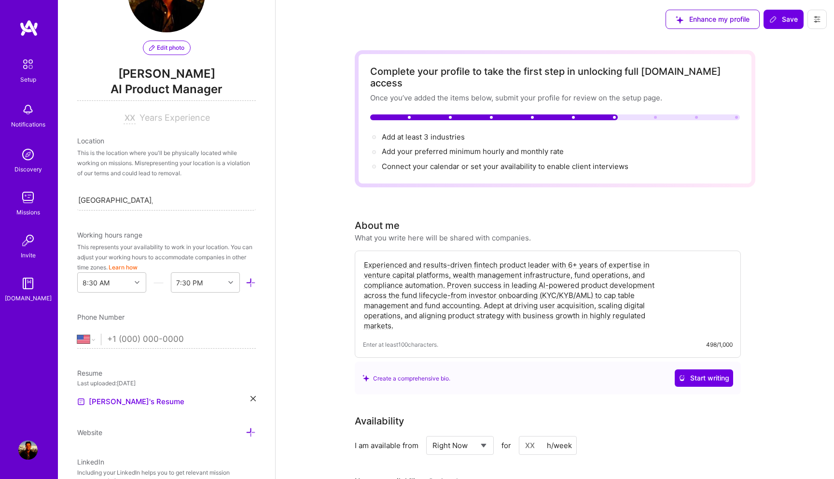
click at [162, 115] on span "Years Experience" at bounding box center [175, 117] width 70 height 10
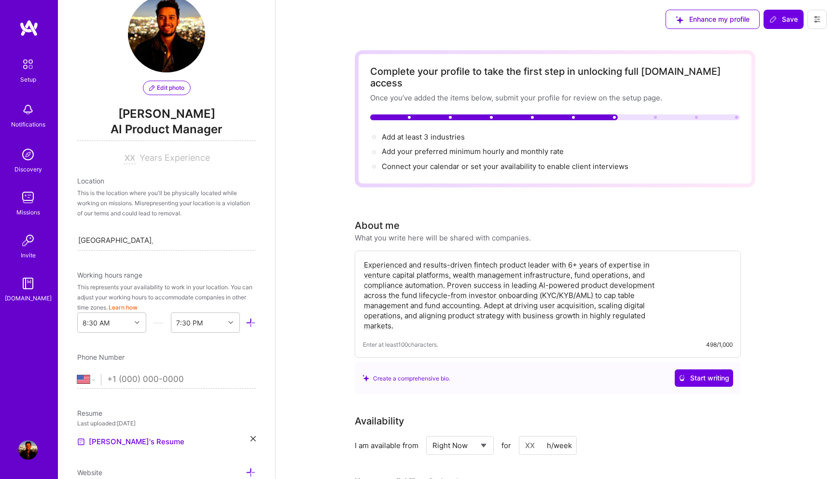
scroll to position [0, 0]
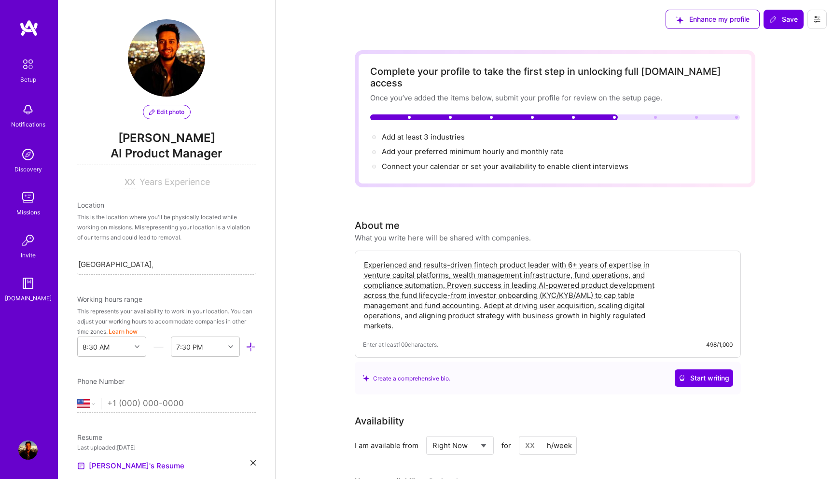
click at [146, 182] on span "Years Experience" at bounding box center [175, 182] width 70 height 10
click at [128, 182] on input at bounding box center [130, 183] width 12 height 12
click at [130, 183] on input at bounding box center [130, 183] width 12 height 12
type input "6"
click at [169, 236] on div "This is the location where you'll be physically located while working on missio…" at bounding box center [166, 227] width 179 height 30
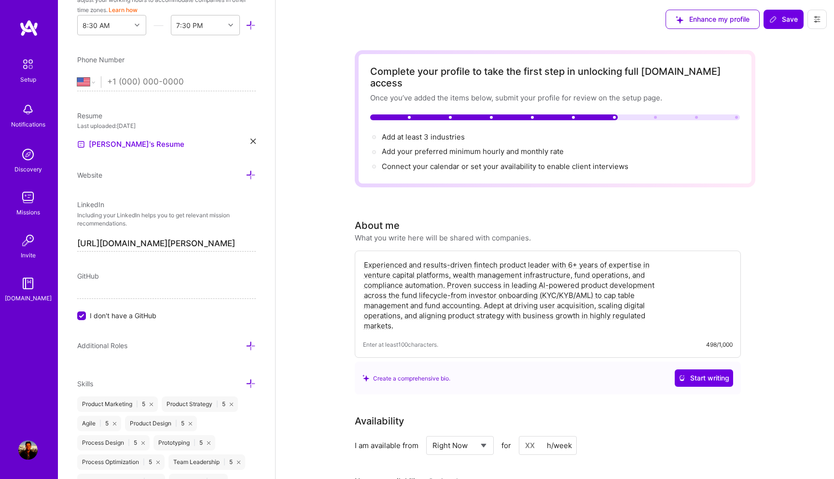
scroll to position [427, 0]
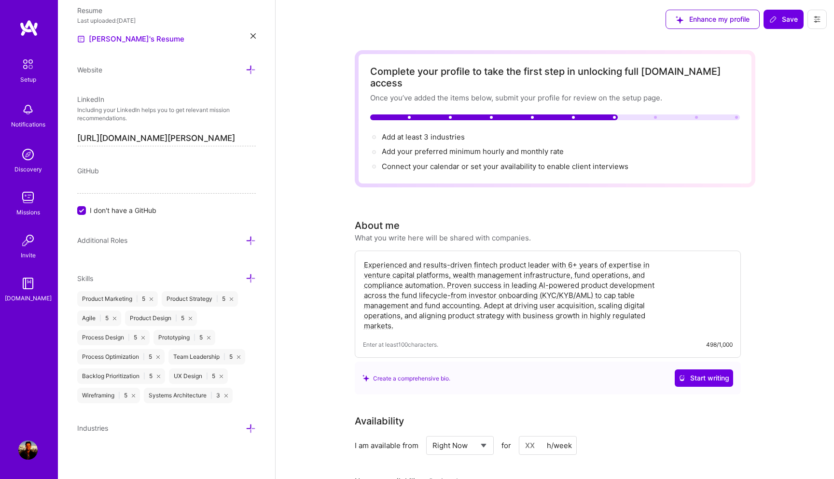
click at [250, 430] on icon at bounding box center [251, 428] width 10 height 10
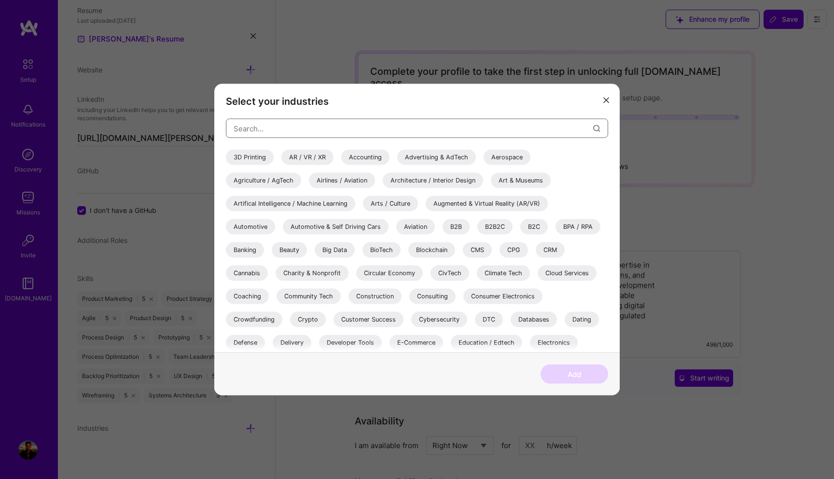
click at [278, 128] on input "modal" at bounding box center [414, 128] width 360 height 25
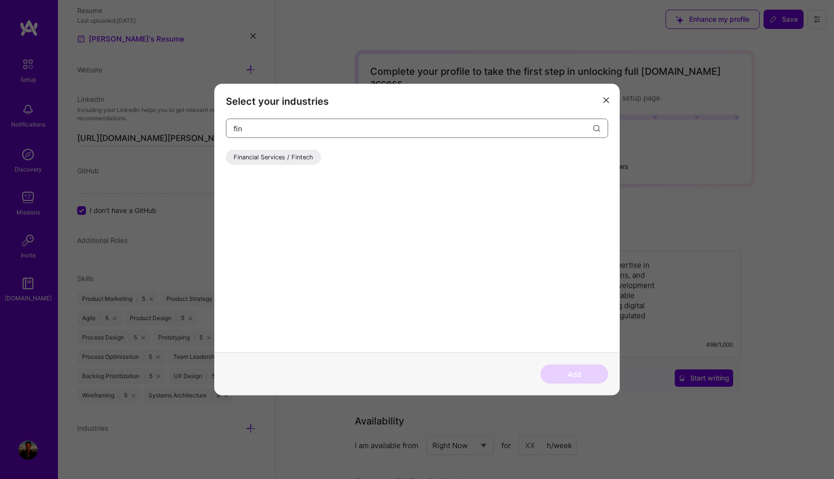
type input "fin"
click at [259, 155] on div "Financial Services / Fintech" at bounding box center [273, 157] width 95 height 15
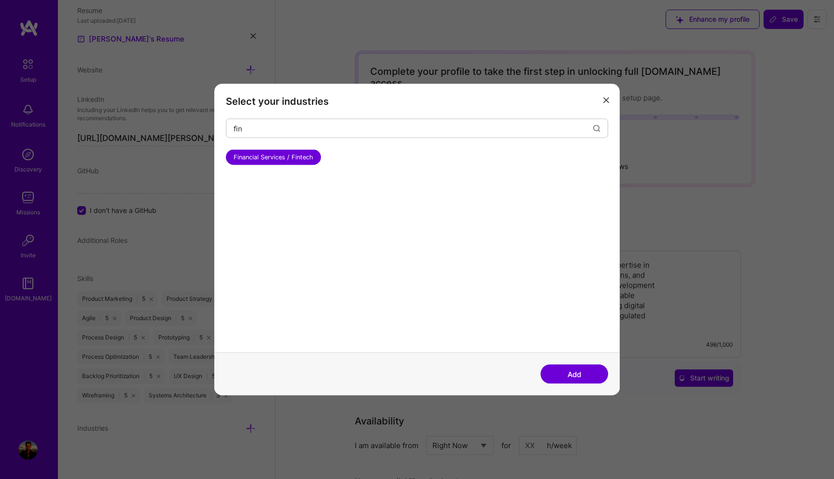
click at [580, 373] on button "Add" at bounding box center [575, 374] width 68 height 19
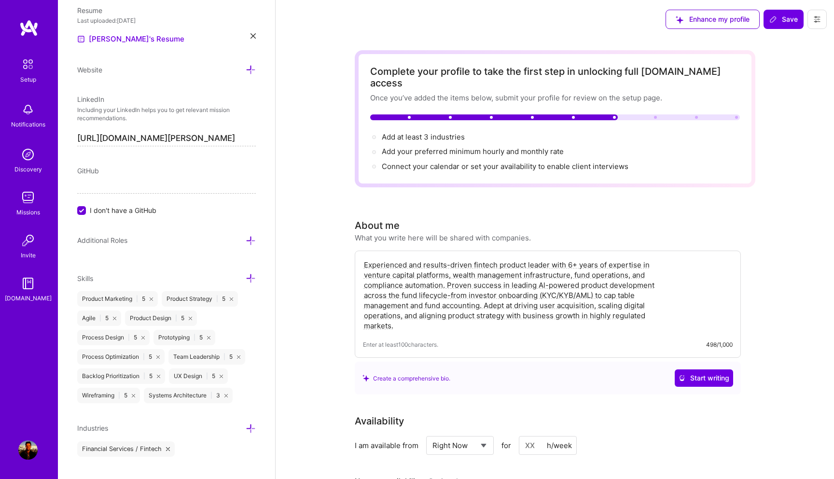
click at [247, 425] on icon at bounding box center [251, 428] width 10 height 10
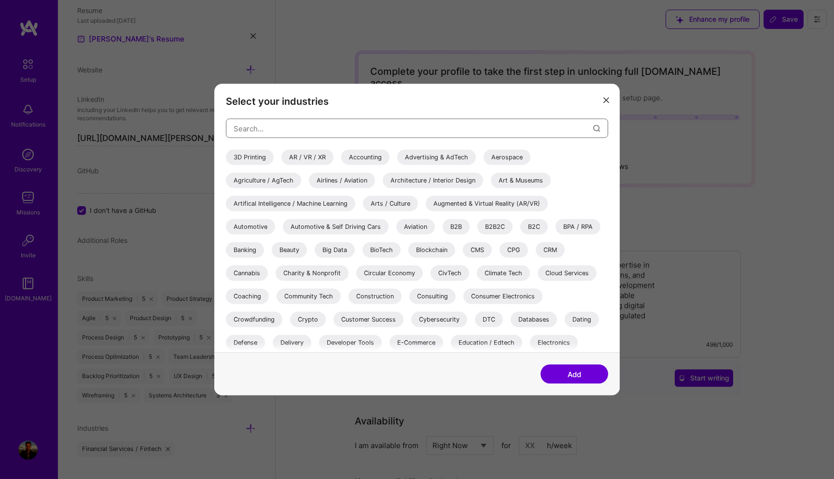
click at [294, 130] on input "modal" at bounding box center [414, 128] width 360 height 25
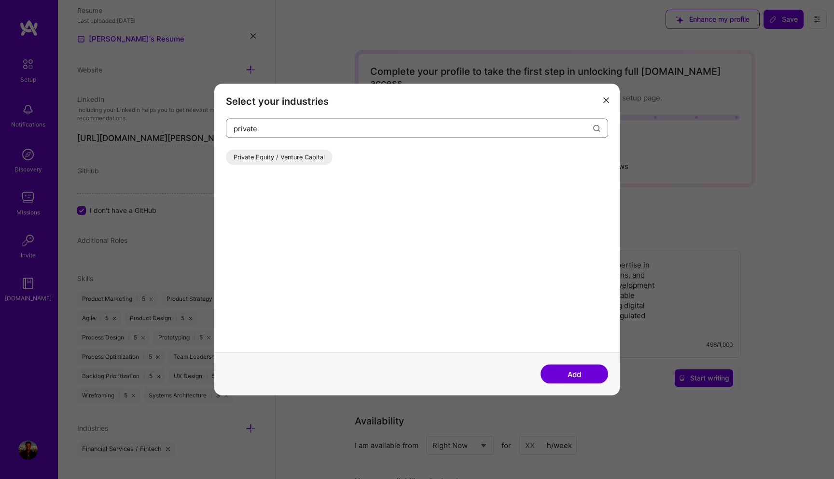
type input "private"
click at [271, 164] on div "Private Equity / Venture Capital" at bounding box center [279, 157] width 107 height 15
click at [571, 370] on button "Add" at bounding box center [575, 374] width 68 height 19
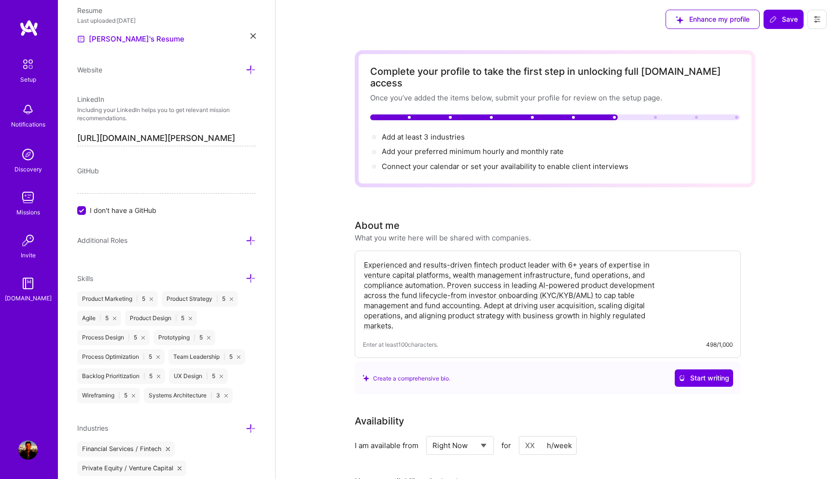
click at [252, 430] on icon at bounding box center [251, 428] width 10 height 10
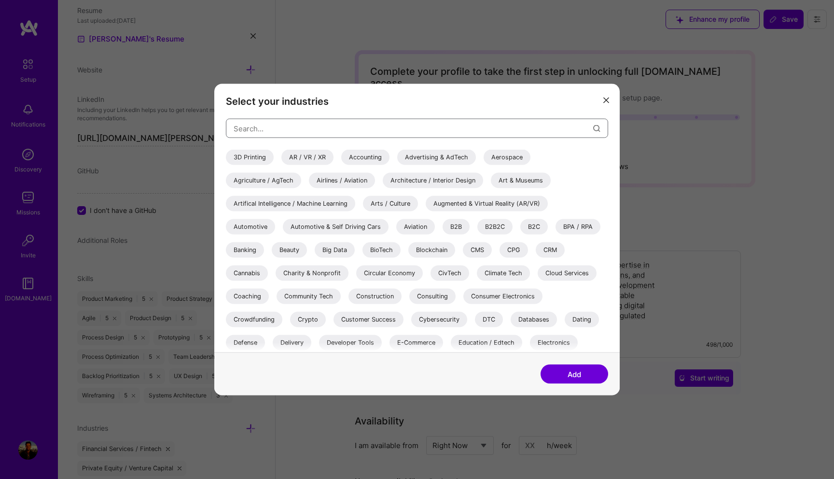
click at [319, 127] on input "modal" at bounding box center [414, 128] width 360 height 25
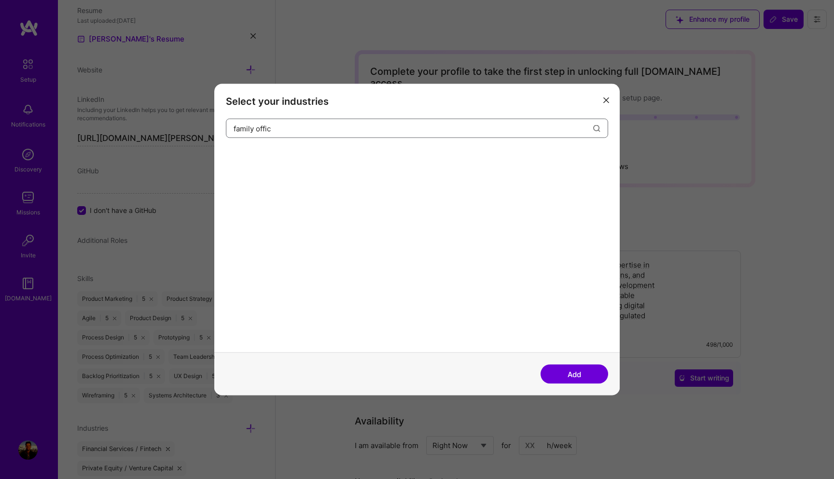
type input "family office"
type input "f"
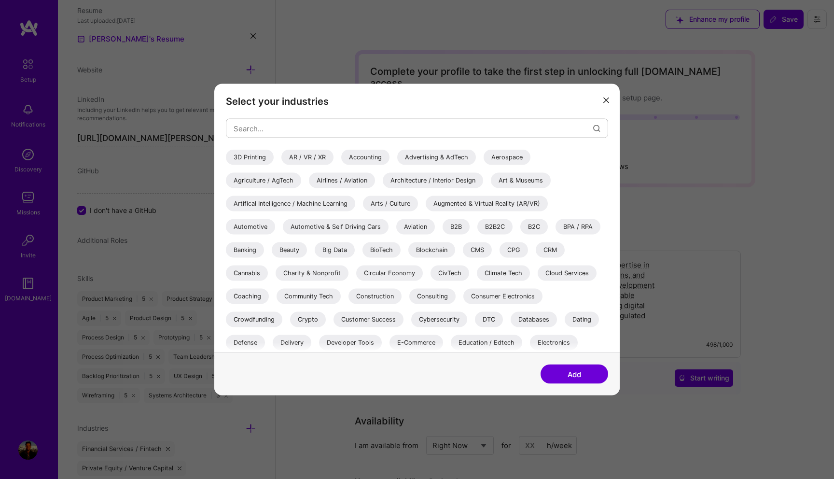
click at [458, 228] on div "B2B" at bounding box center [456, 226] width 27 height 15
click at [498, 225] on div "B2B2C" at bounding box center [495, 226] width 35 height 15
click at [541, 226] on div "B2C" at bounding box center [534, 226] width 28 height 15
click at [573, 367] on button "Add" at bounding box center [575, 374] width 68 height 19
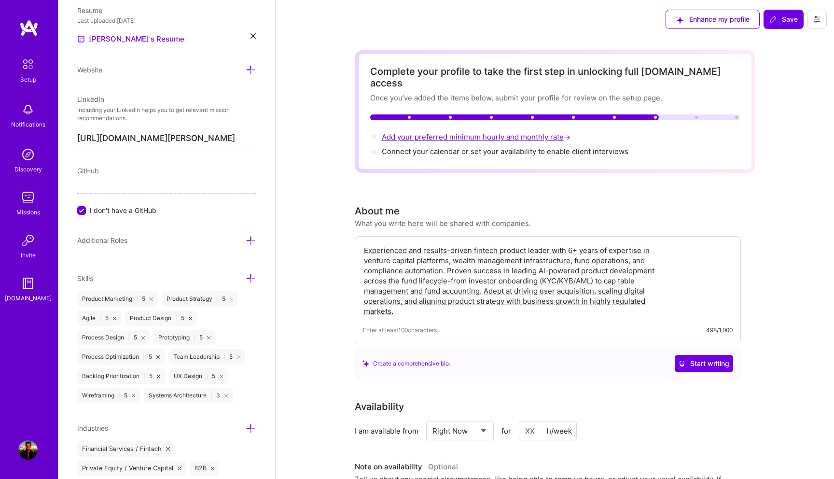
click at [489, 132] on span "Add your preferred minimum hourly and monthly rate →" at bounding box center [477, 136] width 191 height 9
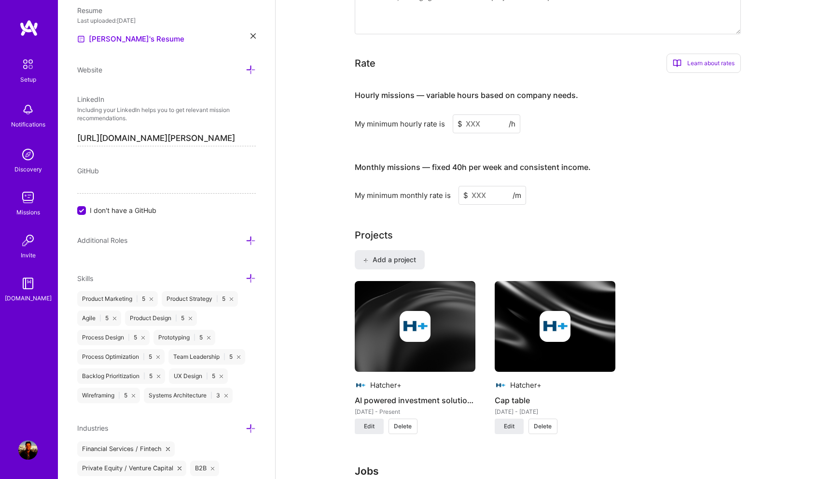
scroll to position [569, 0]
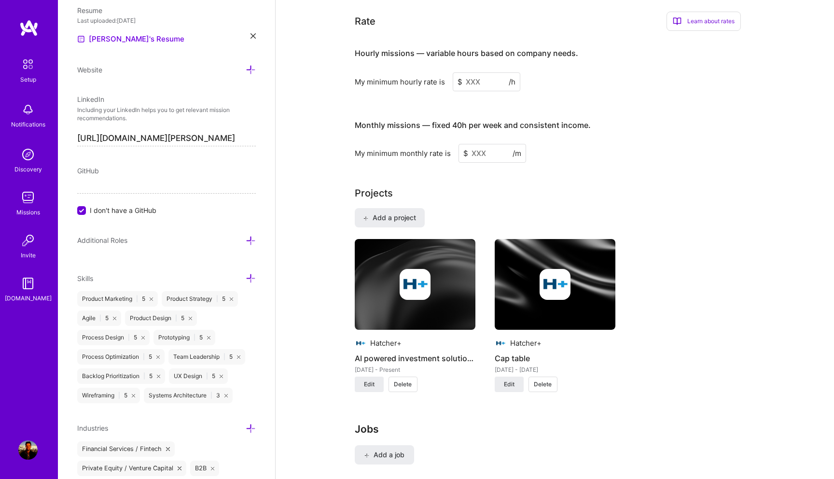
click at [475, 72] on input at bounding box center [487, 81] width 68 height 19
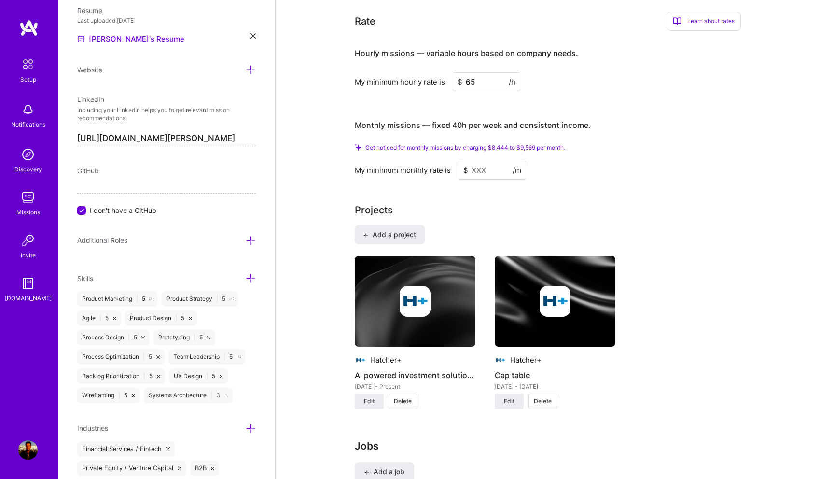
type input "65"
click at [482, 161] on input at bounding box center [493, 170] width 68 height 19
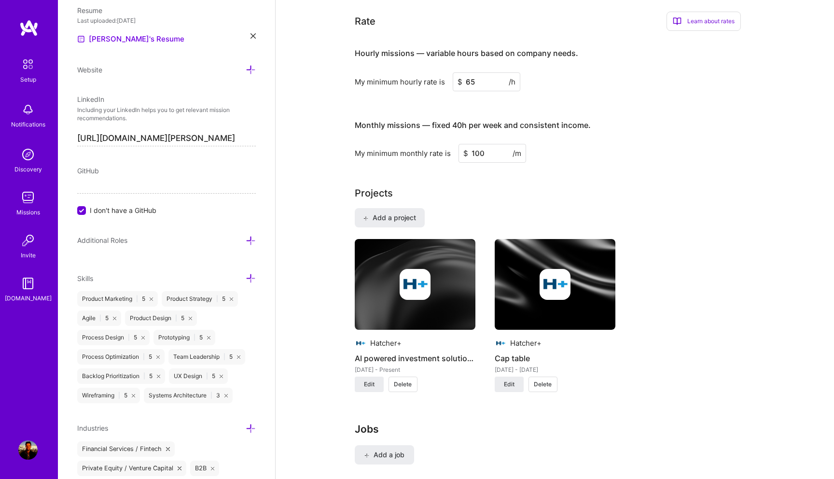
type input "1000"
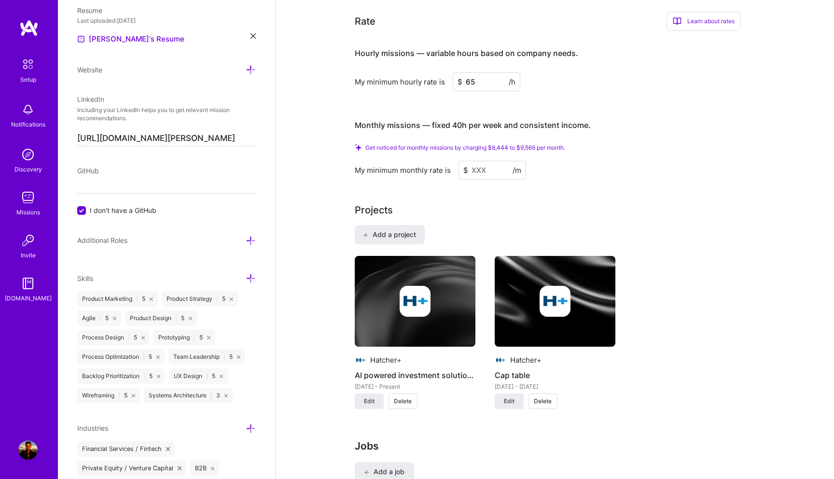
click at [489, 72] on input "65" at bounding box center [487, 81] width 68 height 19
type input "6"
type input "75"
click at [476, 163] on input at bounding box center [493, 170] width 68 height 19
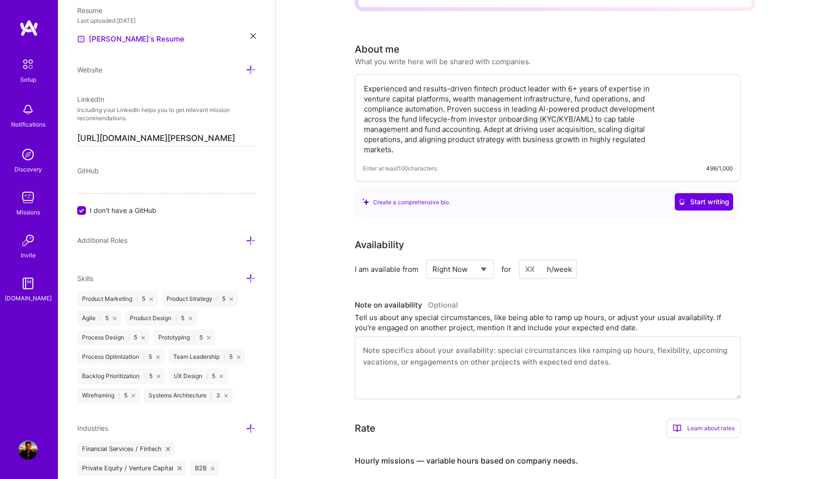
scroll to position [0, 0]
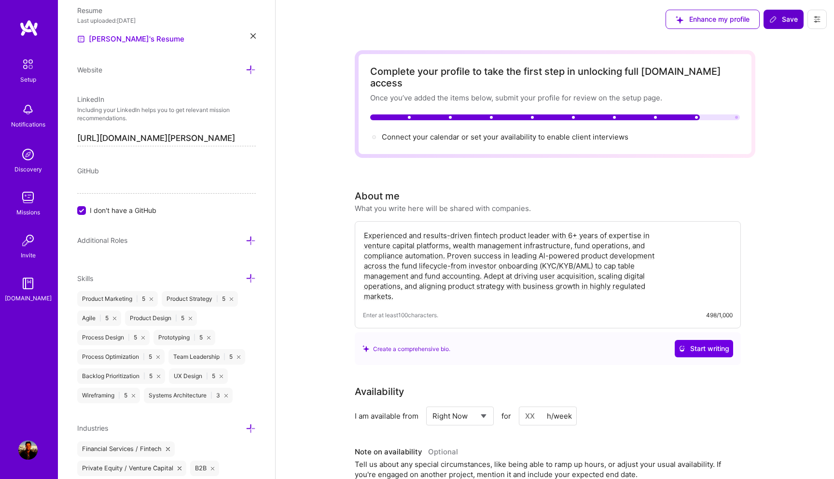
type input "12000"
click at [780, 22] on span "Save" at bounding box center [784, 19] width 28 height 10
click at [784, 19] on span "Save" at bounding box center [784, 19] width 28 height 10
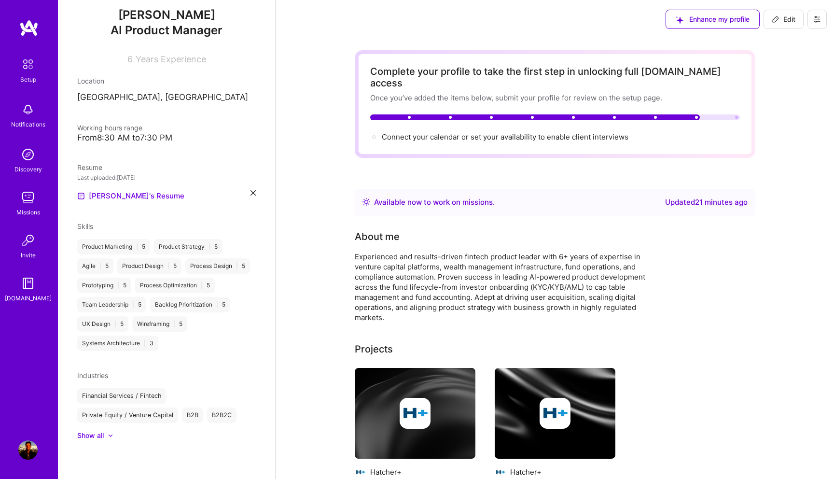
scroll to position [103, 0]
click at [589, 132] on span "Connect your calendar or set your availability to enable client interviews →" at bounding box center [509, 136] width 255 height 9
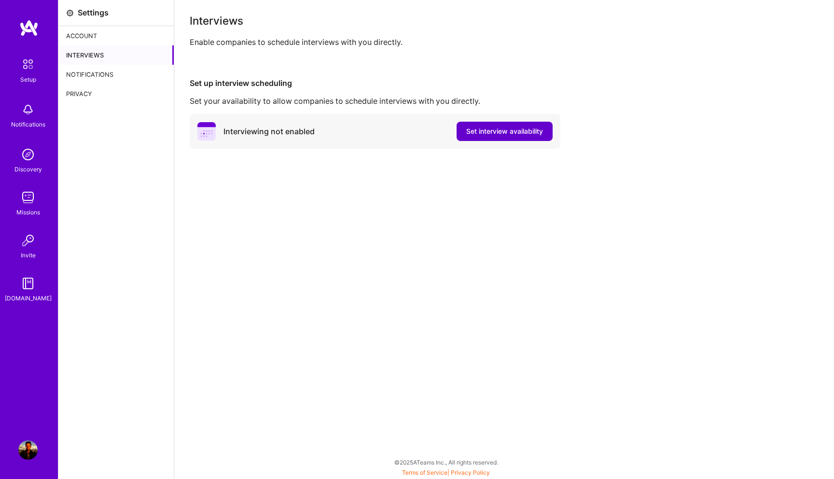
click at [478, 131] on span "Set interview availability" at bounding box center [504, 132] width 77 height 10
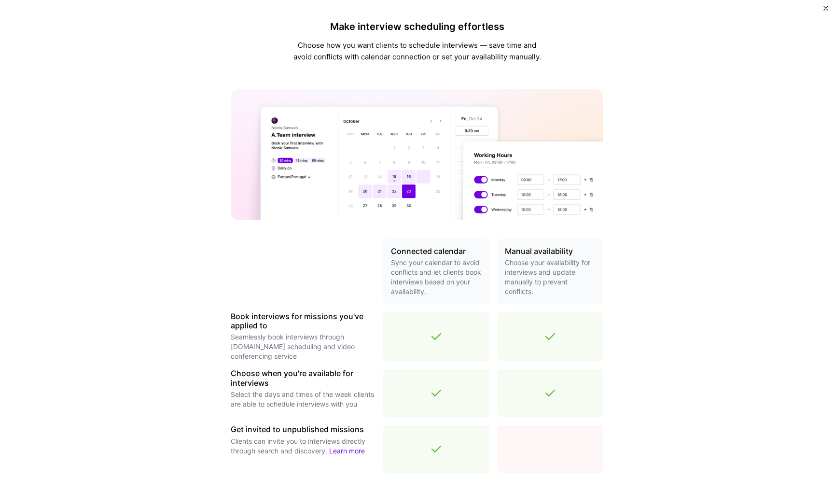
scroll to position [197, 0]
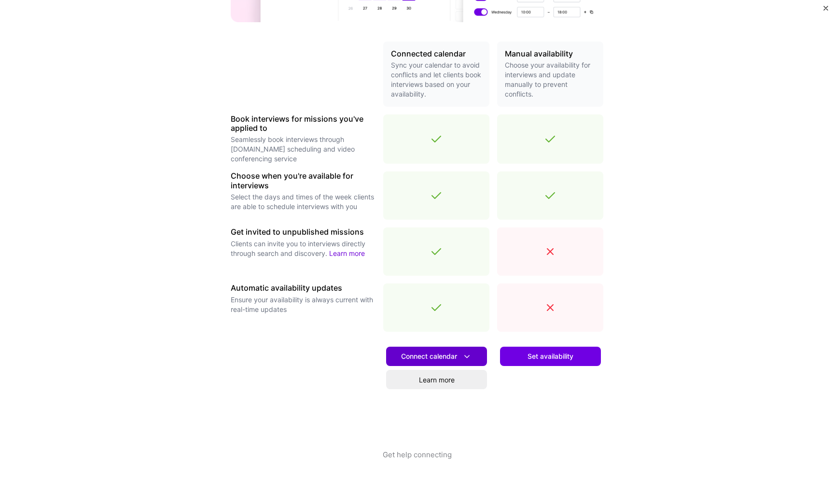
click at [458, 358] on span "Connect calendar" at bounding box center [436, 356] width 71 height 10
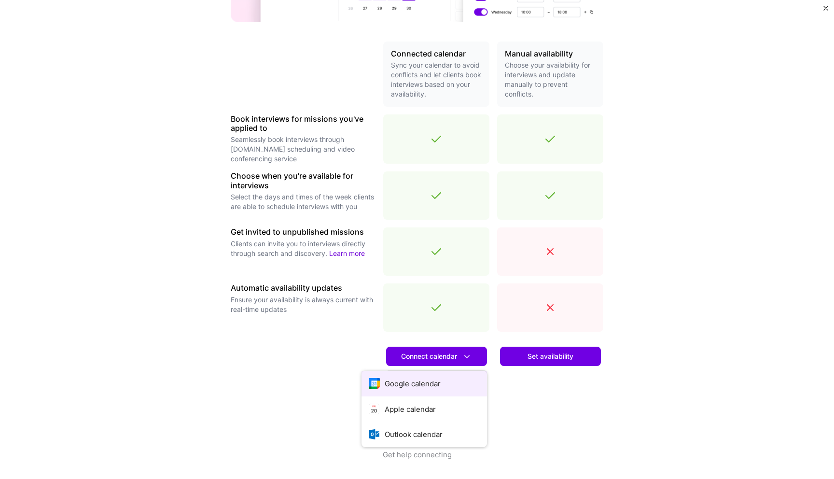
click at [421, 380] on button "Google calendar" at bounding box center [425, 384] width 126 height 26
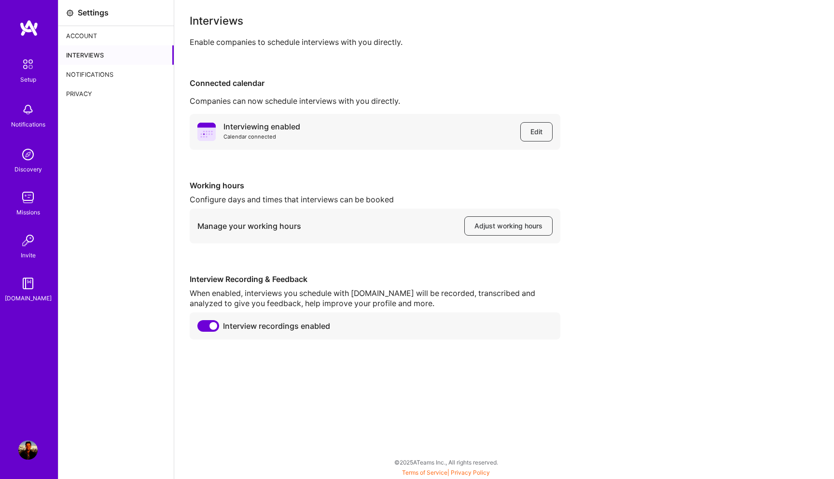
click at [26, 72] on img at bounding box center [28, 64] width 20 height 20
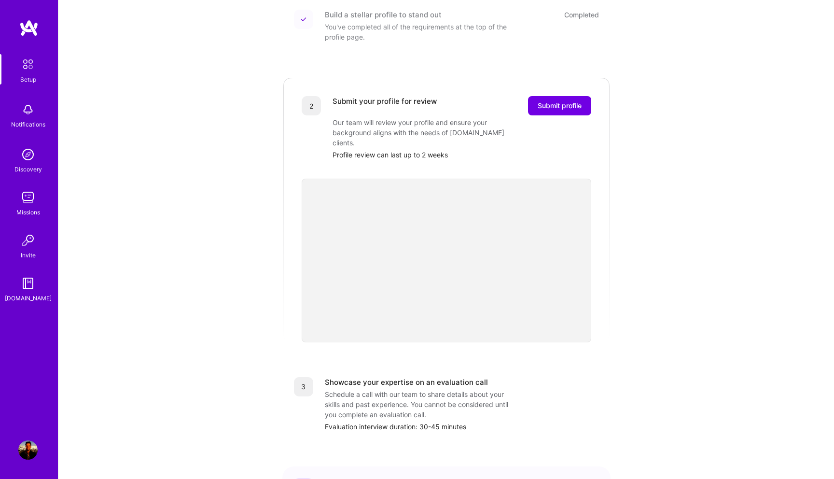
scroll to position [210, 0]
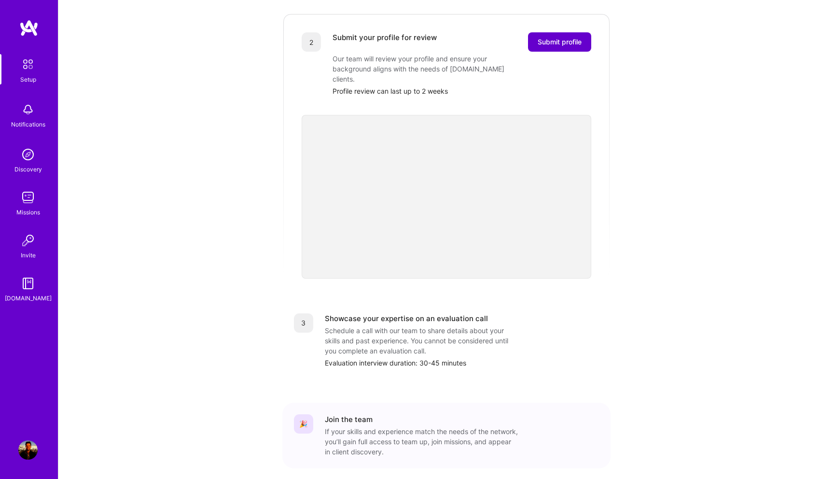
click at [560, 37] on span "Submit profile" at bounding box center [560, 42] width 44 height 10
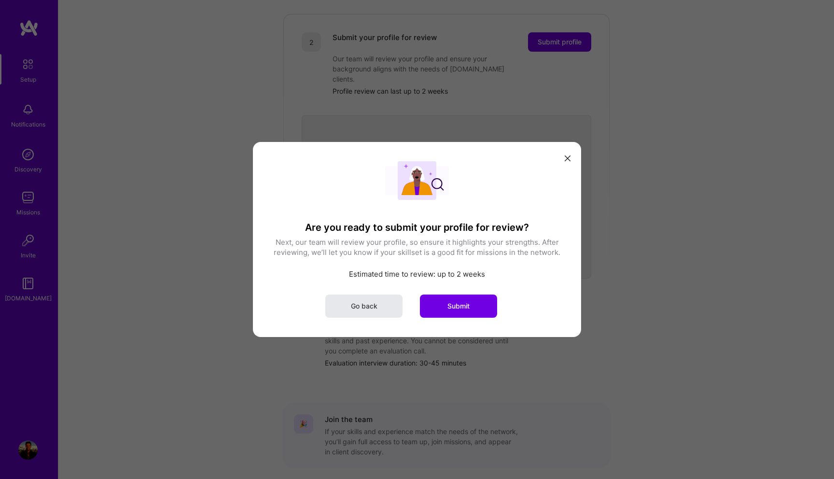
click at [381, 308] on button "Go back" at bounding box center [363, 306] width 77 height 23
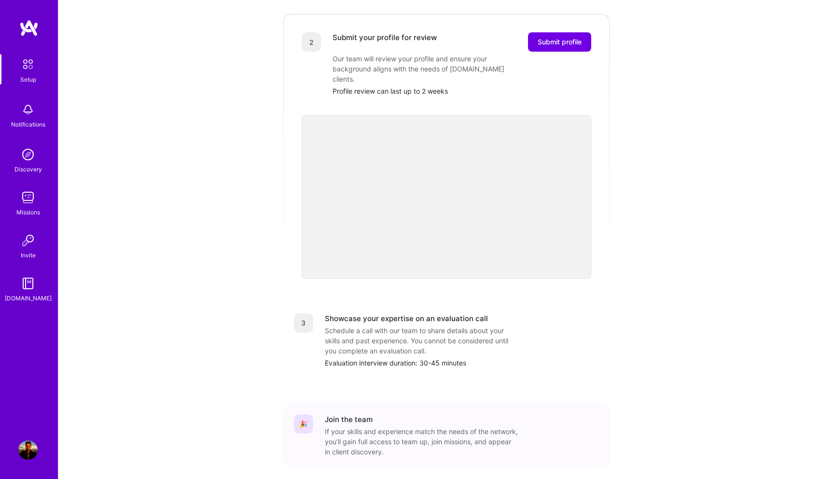
scroll to position [0, 0]
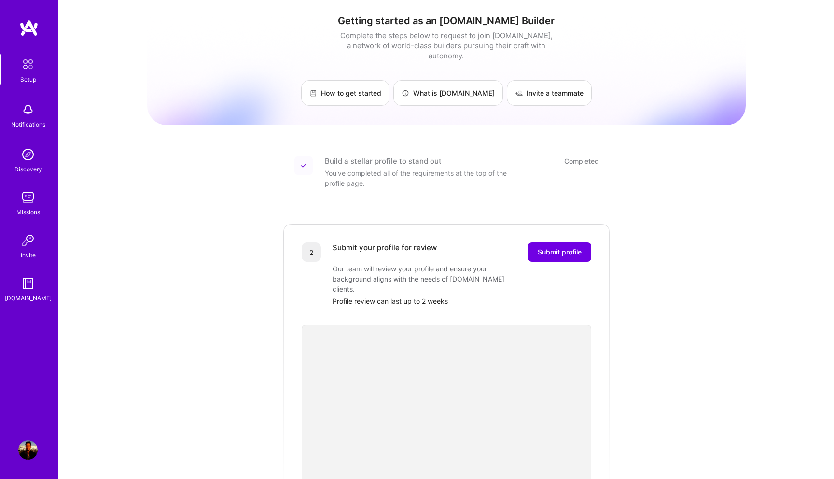
click at [28, 70] on img at bounding box center [28, 64] width 20 height 20
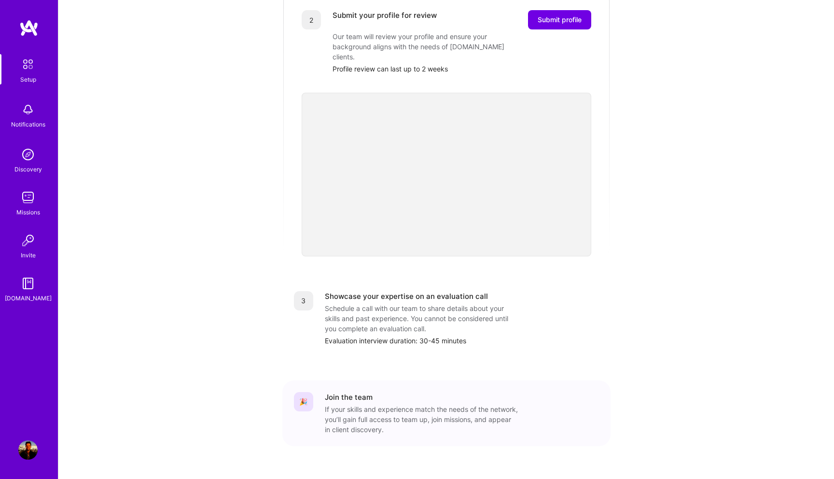
click at [23, 447] on img at bounding box center [27, 449] width 19 height 19
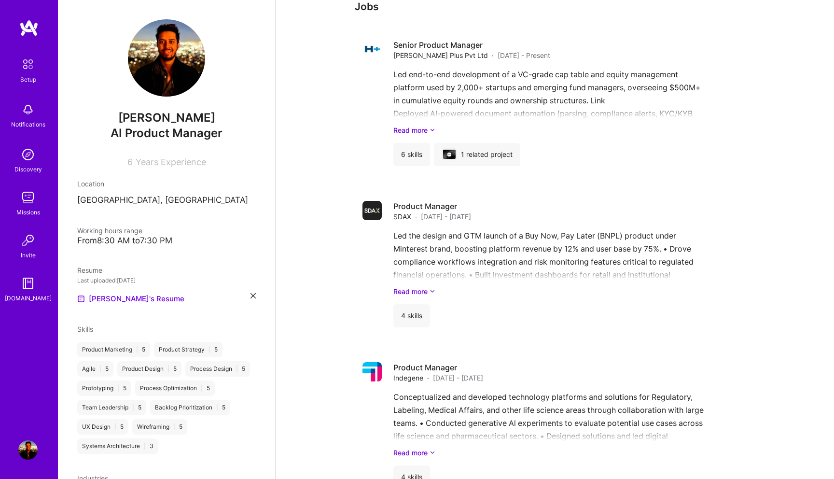
scroll to position [558, 0]
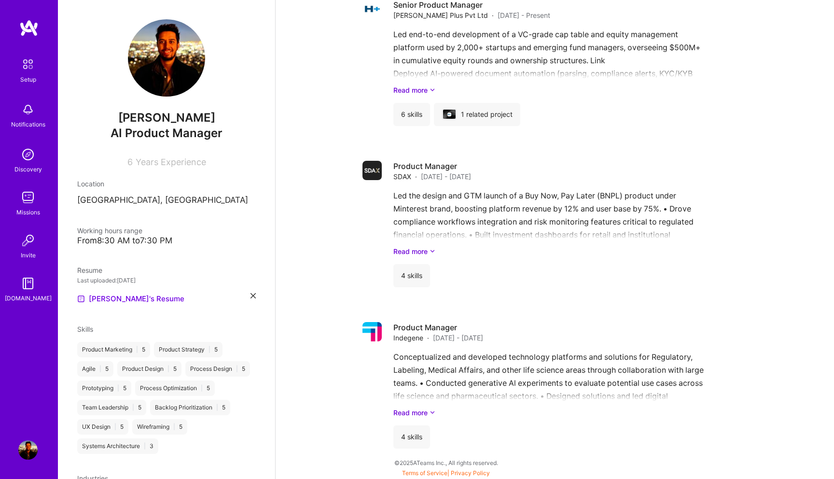
click at [31, 70] on img at bounding box center [28, 64] width 20 height 20
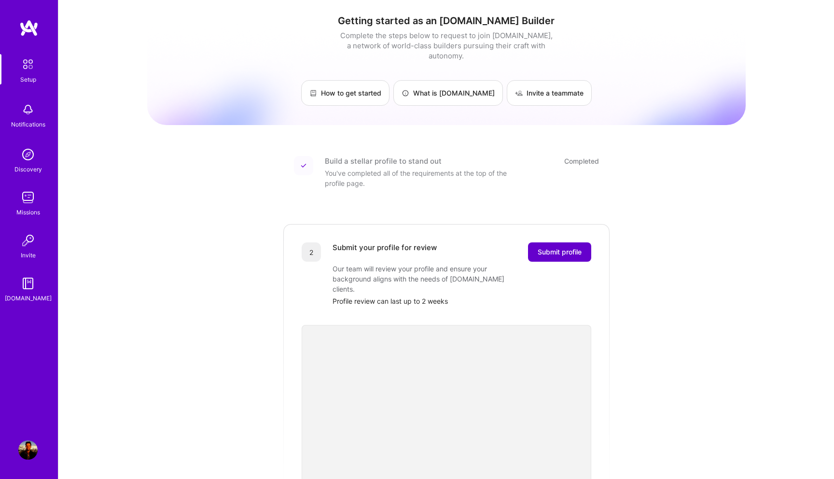
click at [555, 247] on span "Submit profile" at bounding box center [560, 252] width 44 height 10
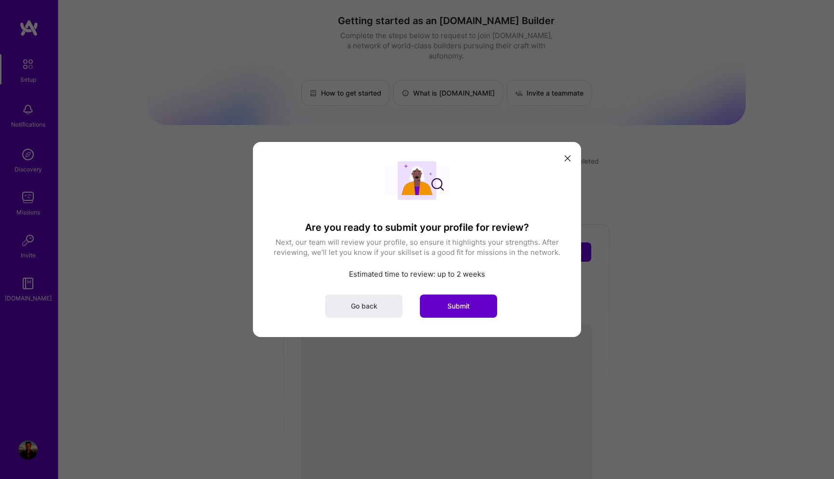
click at [450, 309] on span "Submit" at bounding box center [459, 306] width 22 height 10
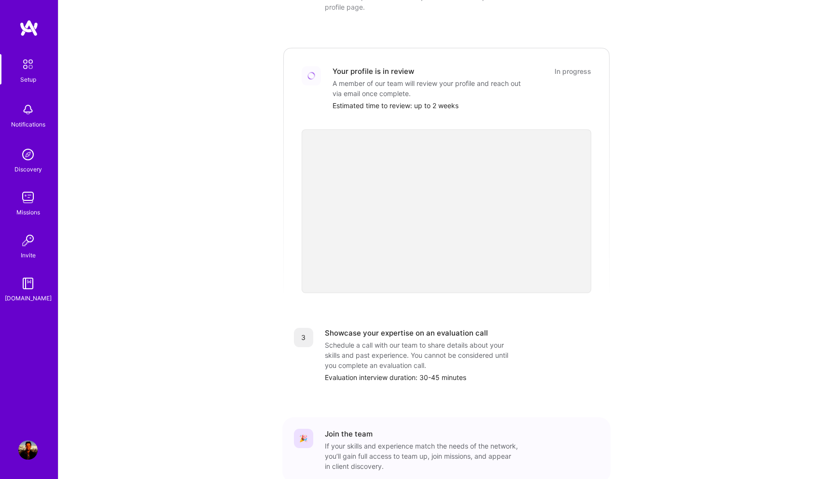
scroll to position [223, 0]
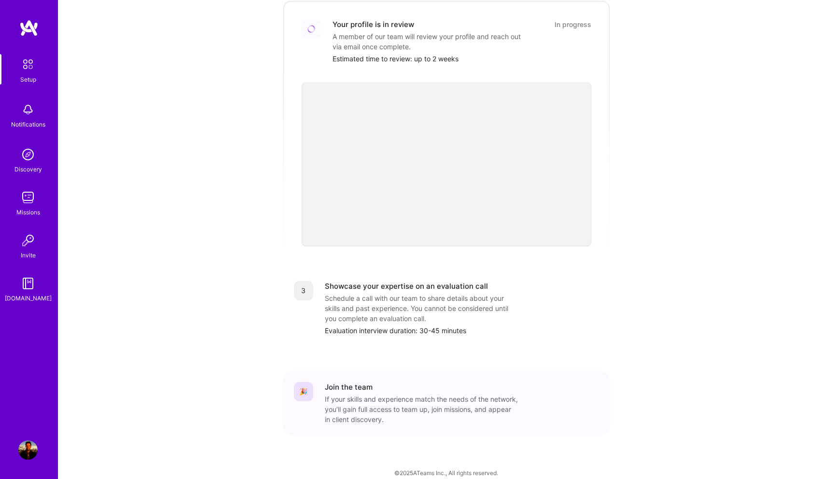
click at [29, 283] on img at bounding box center [27, 283] width 19 height 19
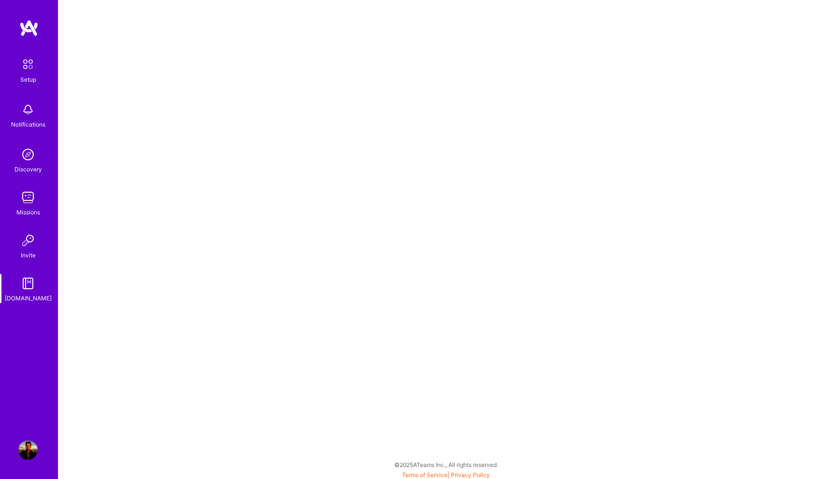
click at [30, 42] on div "Setup Notifications Discovery Missions Invite A.Guide" at bounding box center [29, 223] width 58 height 408
click at [30, 37] on div "Setup Notifications Discovery Missions Invite A.Guide" at bounding box center [29, 223] width 58 height 408
click at [37, 162] on img at bounding box center [27, 154] width 19 height 19
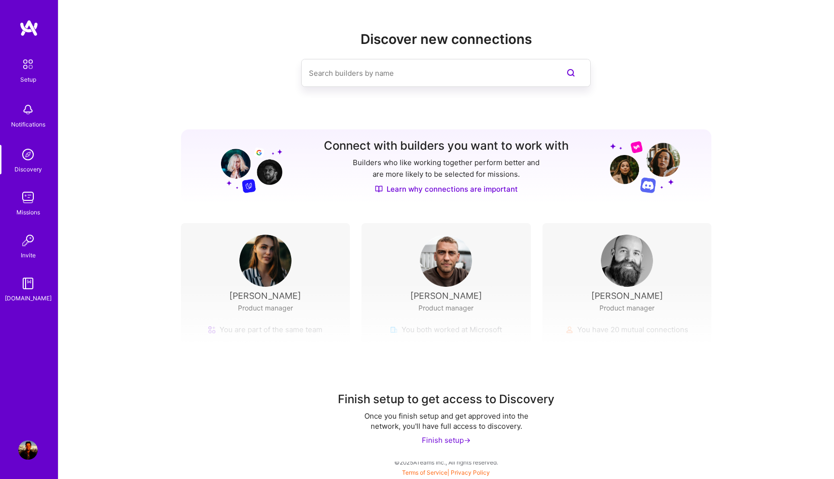
click at [356, 69] on input at bounding box center [427, 73] width 236 height 25
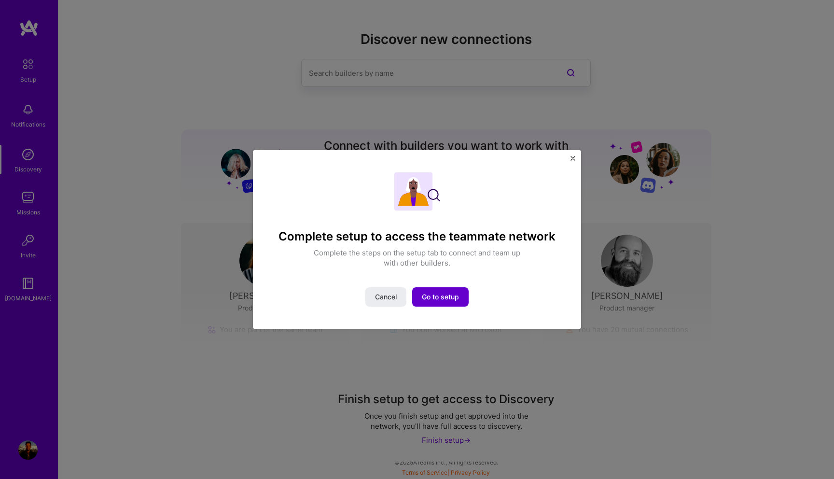
click at [444, 297] on span "Go to setup" at bounding box center [440, 297] width 37 height 10
